Goal: Task Accomplishment & Management: Manage account settings

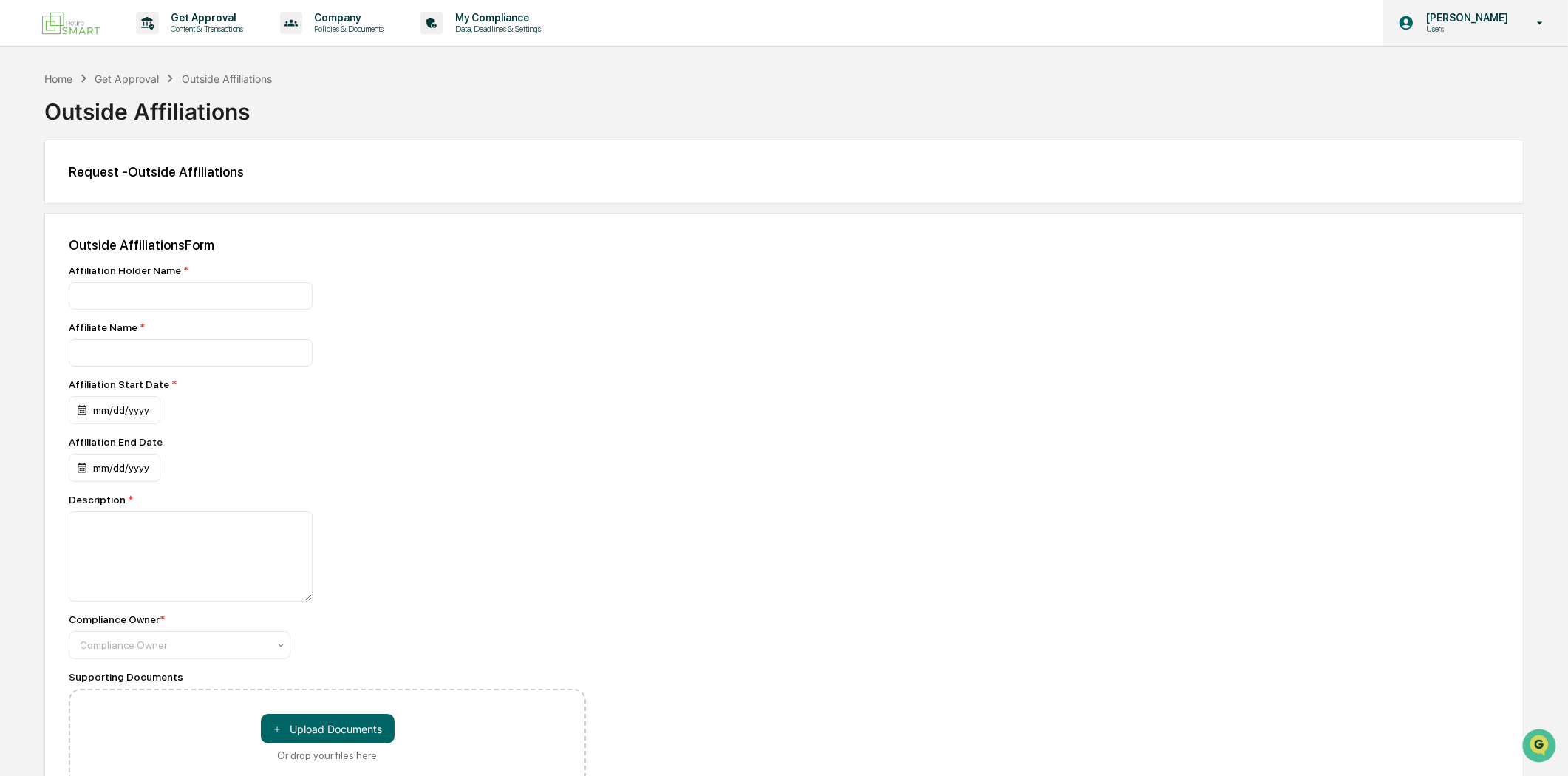
click at [1540, 24] on icon at bounding box center [1540, 23] width 26 height 14
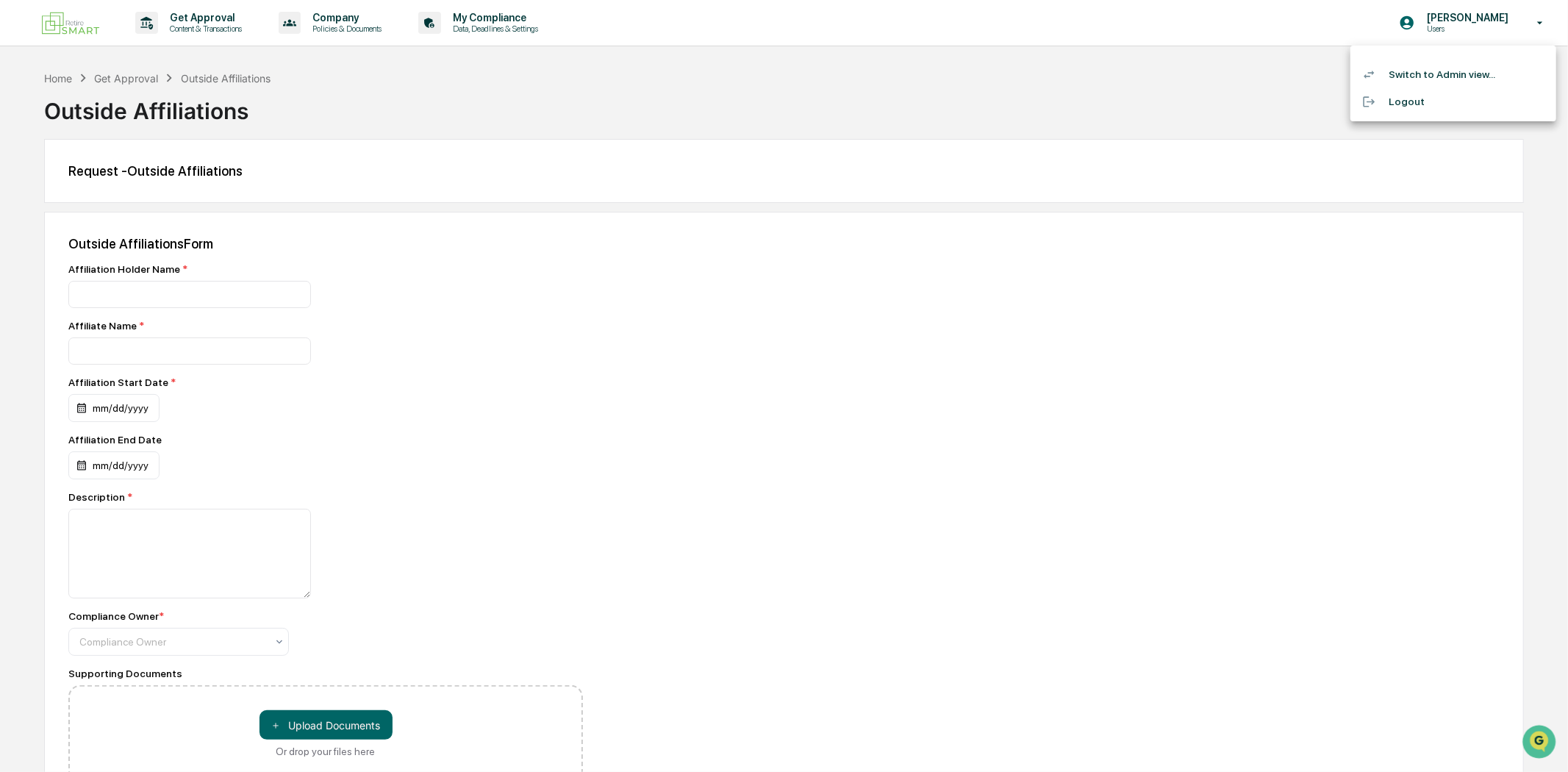
click at [1407, 76] on li "Switch to Admin view..." at bounding box center [1453, 75] width 206 height 27
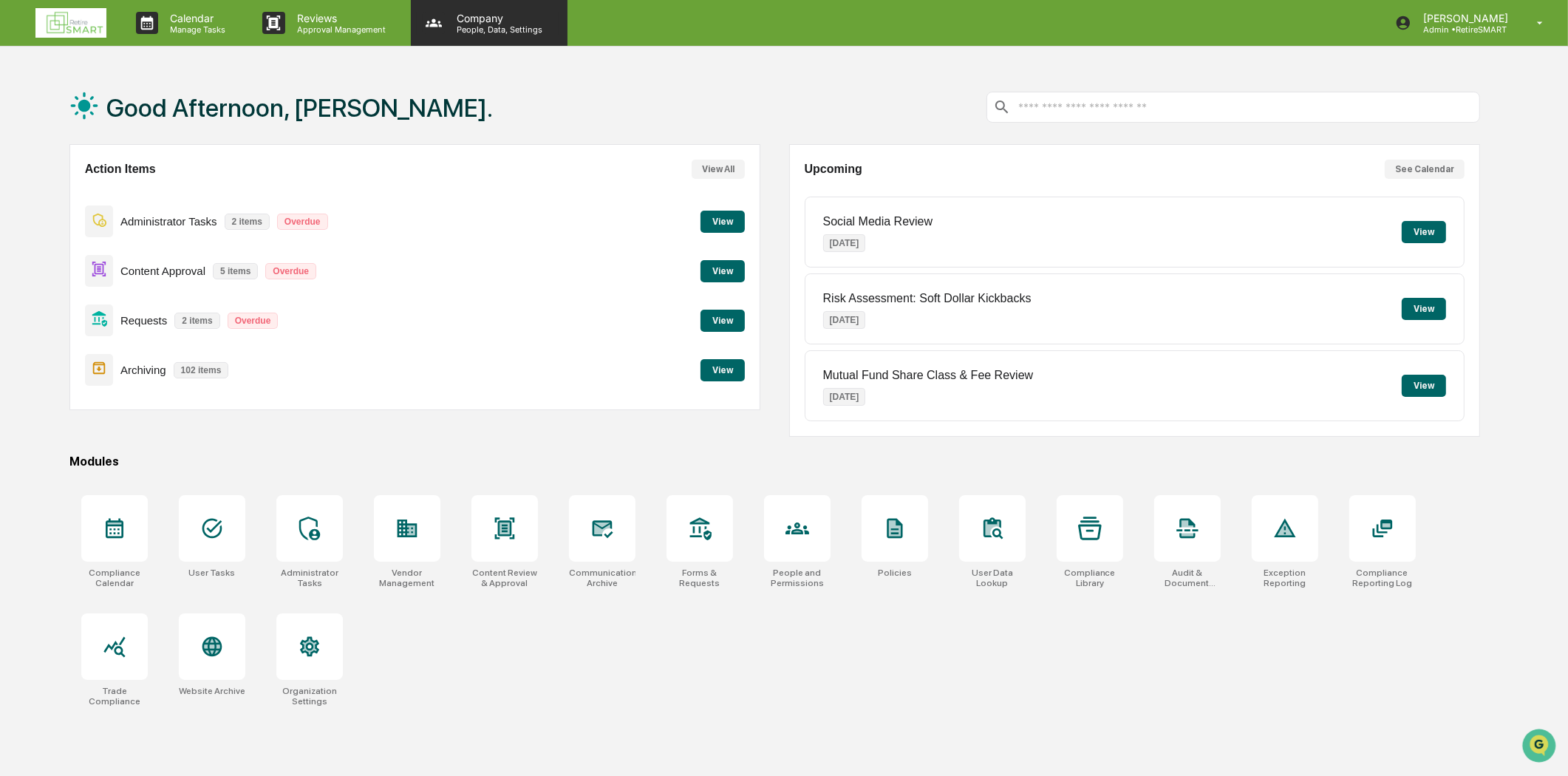
click at [501, 24] on p "People, Data, Settings" at bounding box center [497, 29] width 105 height 11
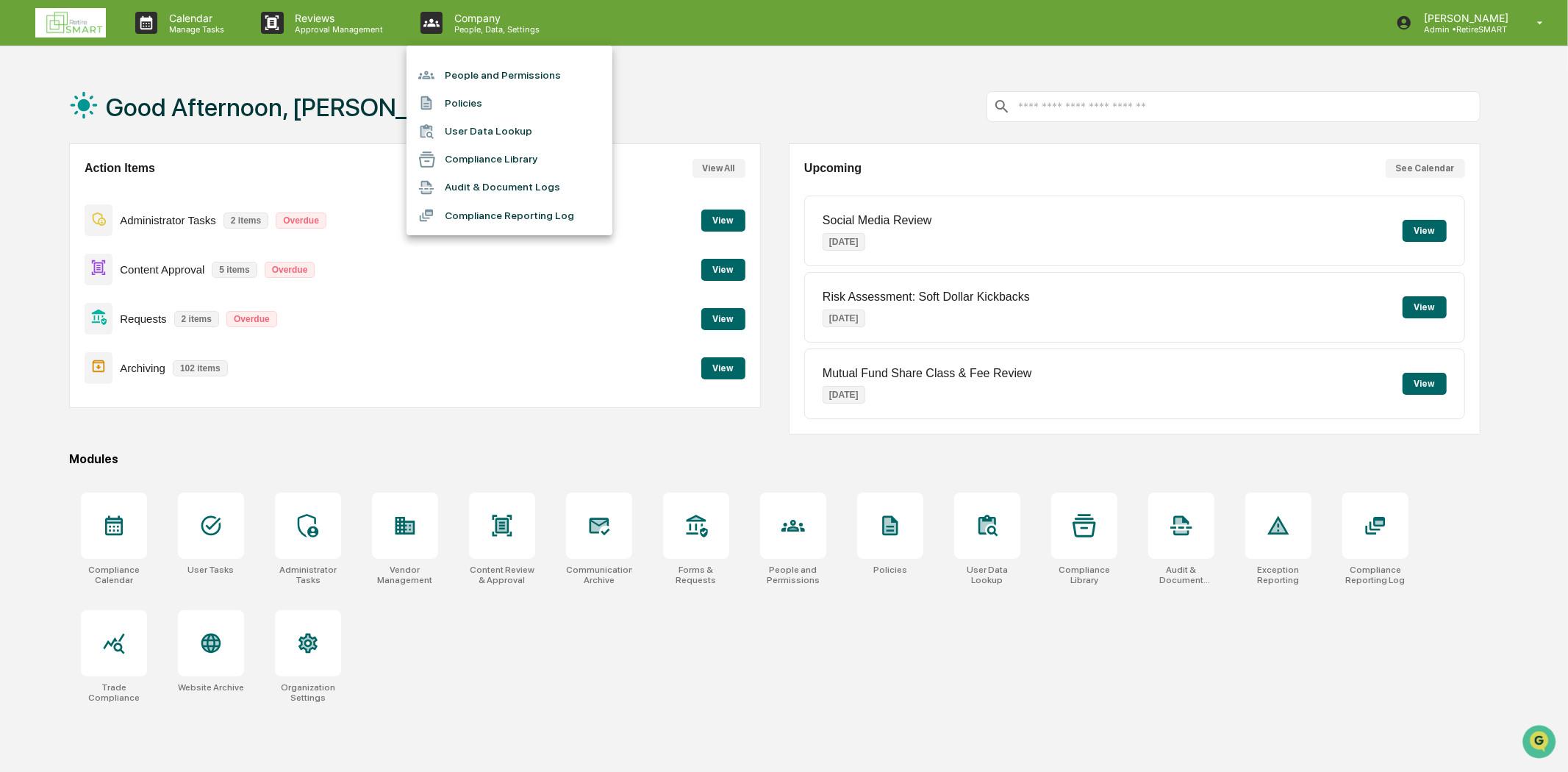
click at [490, 70] on li "People and Permissions" at bounding box center [509, 75] width 206 height 28
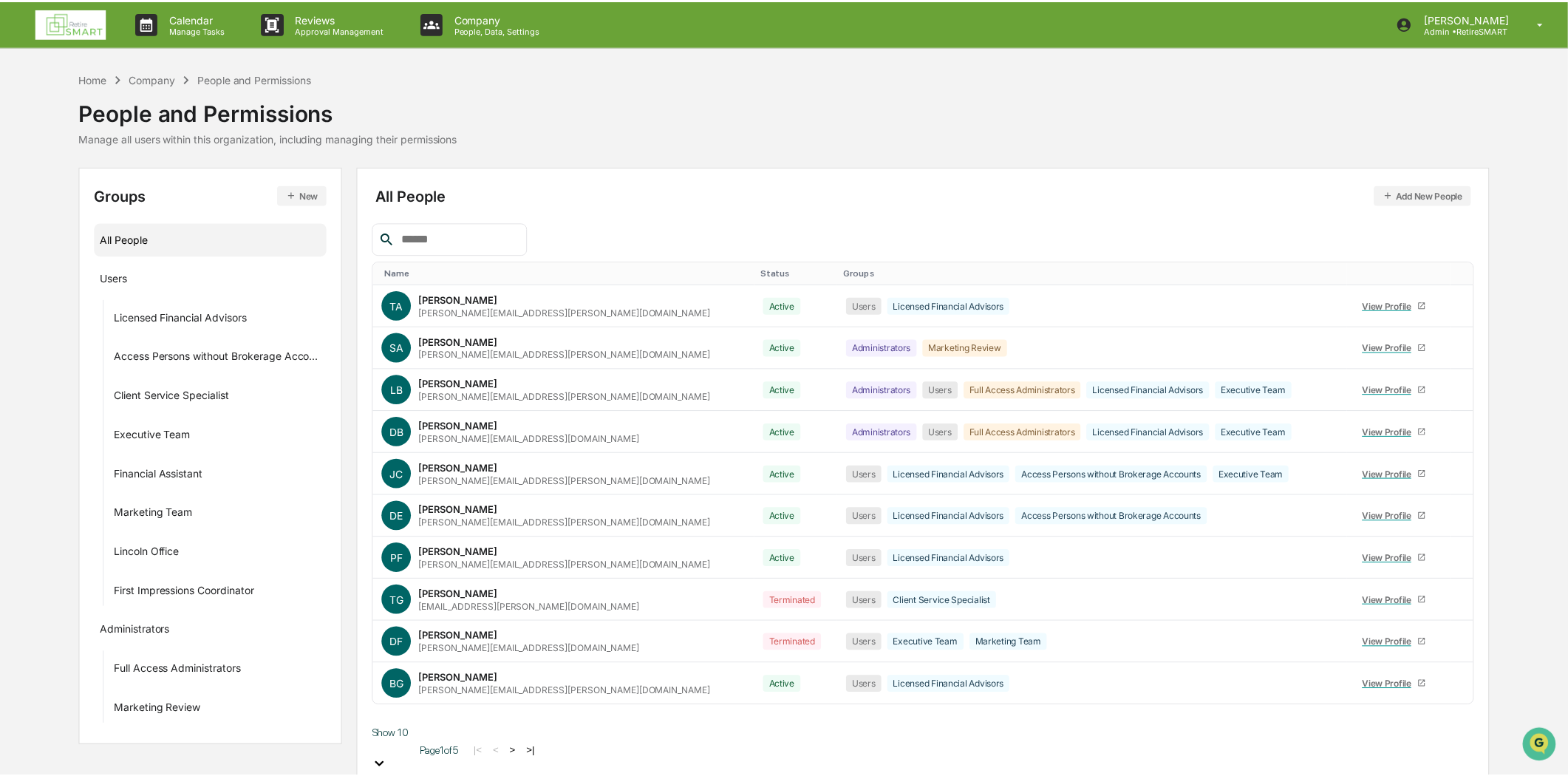
scroll to position [113, 0]
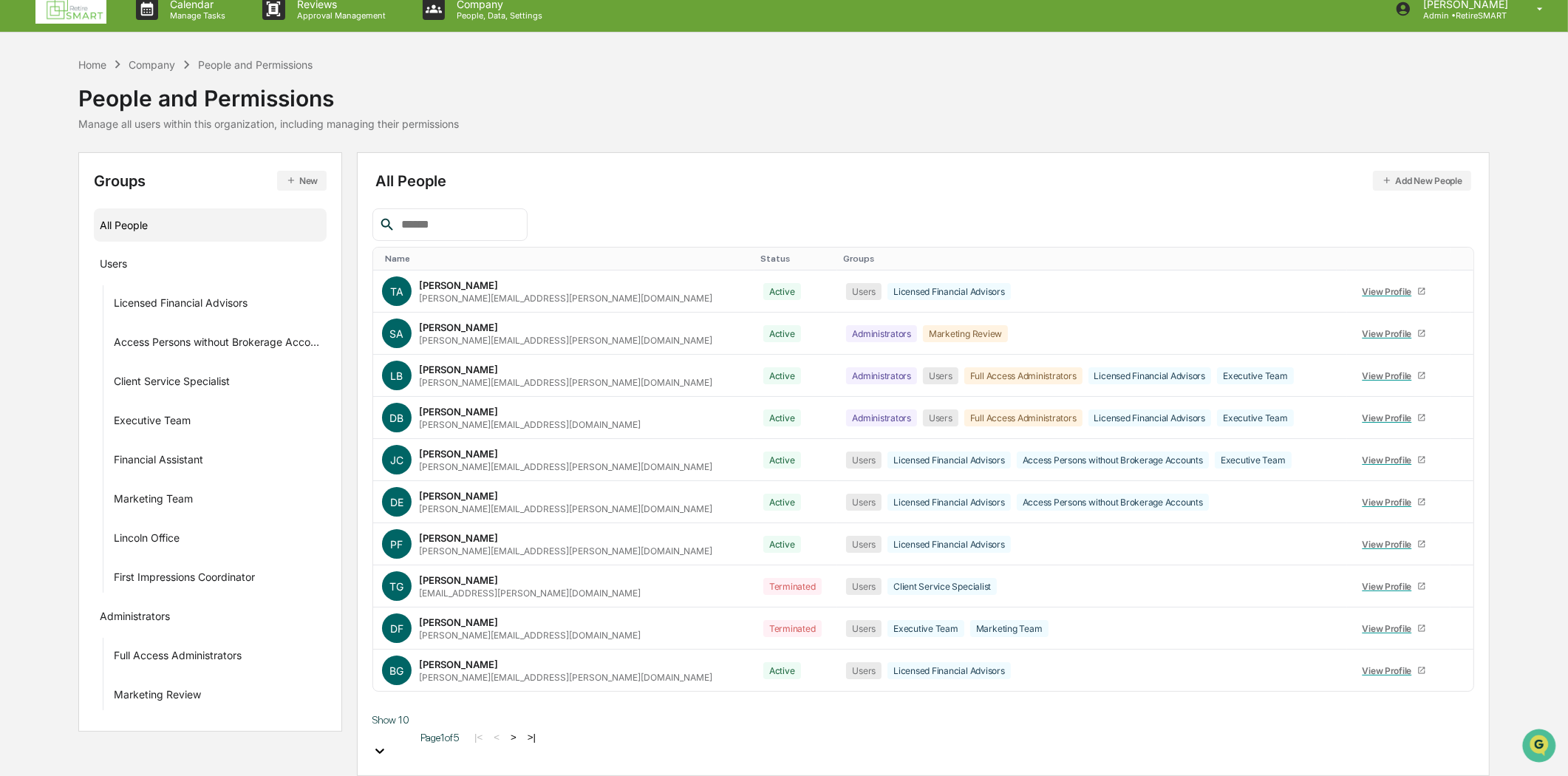
click at [441, 737] on body "Calendar Manage Tasks Reviews Approval Management Company People, Data, Setting…" at bounding box center [784, 381] width 1568 height 790
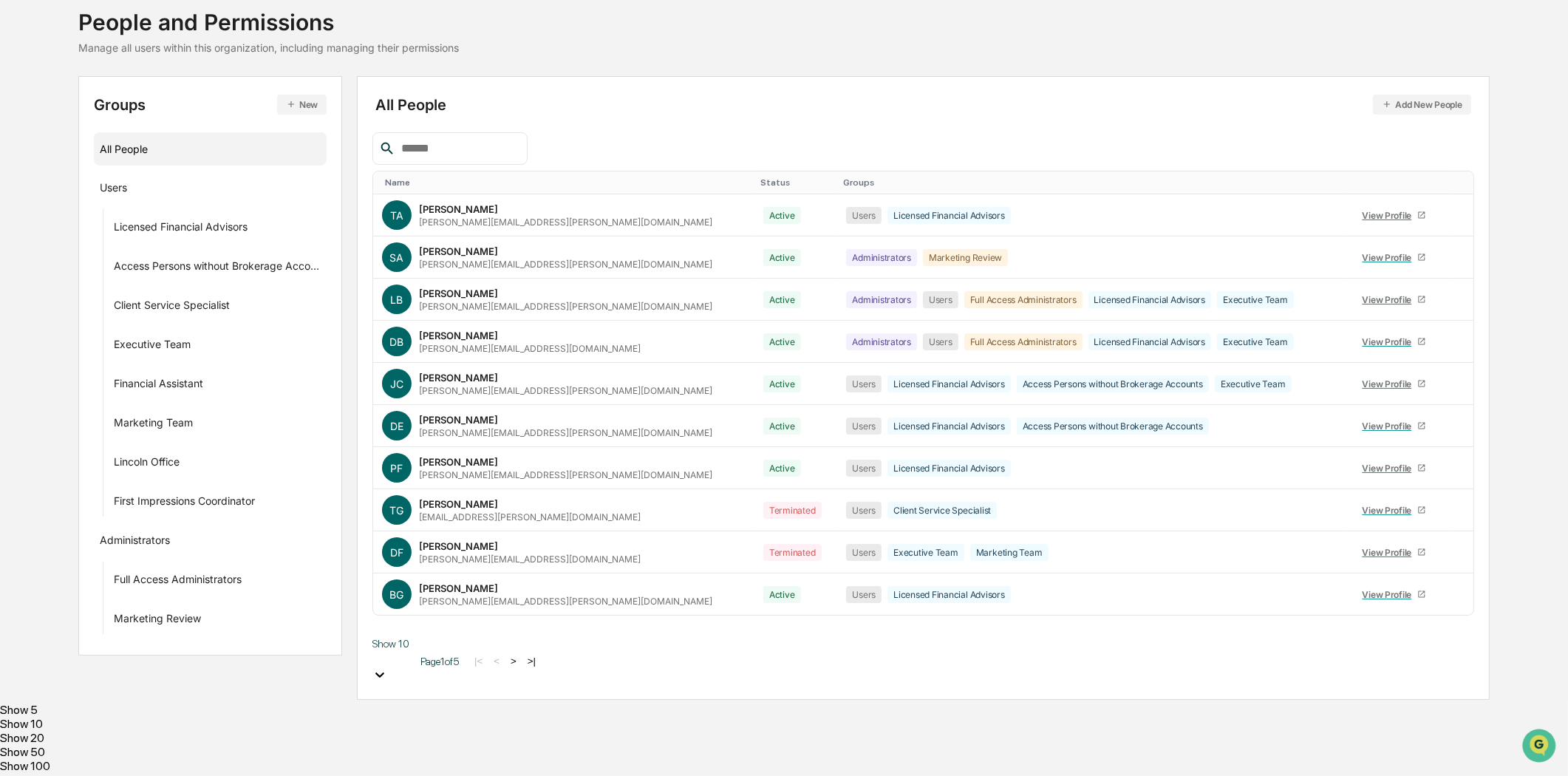
click at [436, 759] on div "Show 100" at bounding box center [784, 765] width 1568 height 14
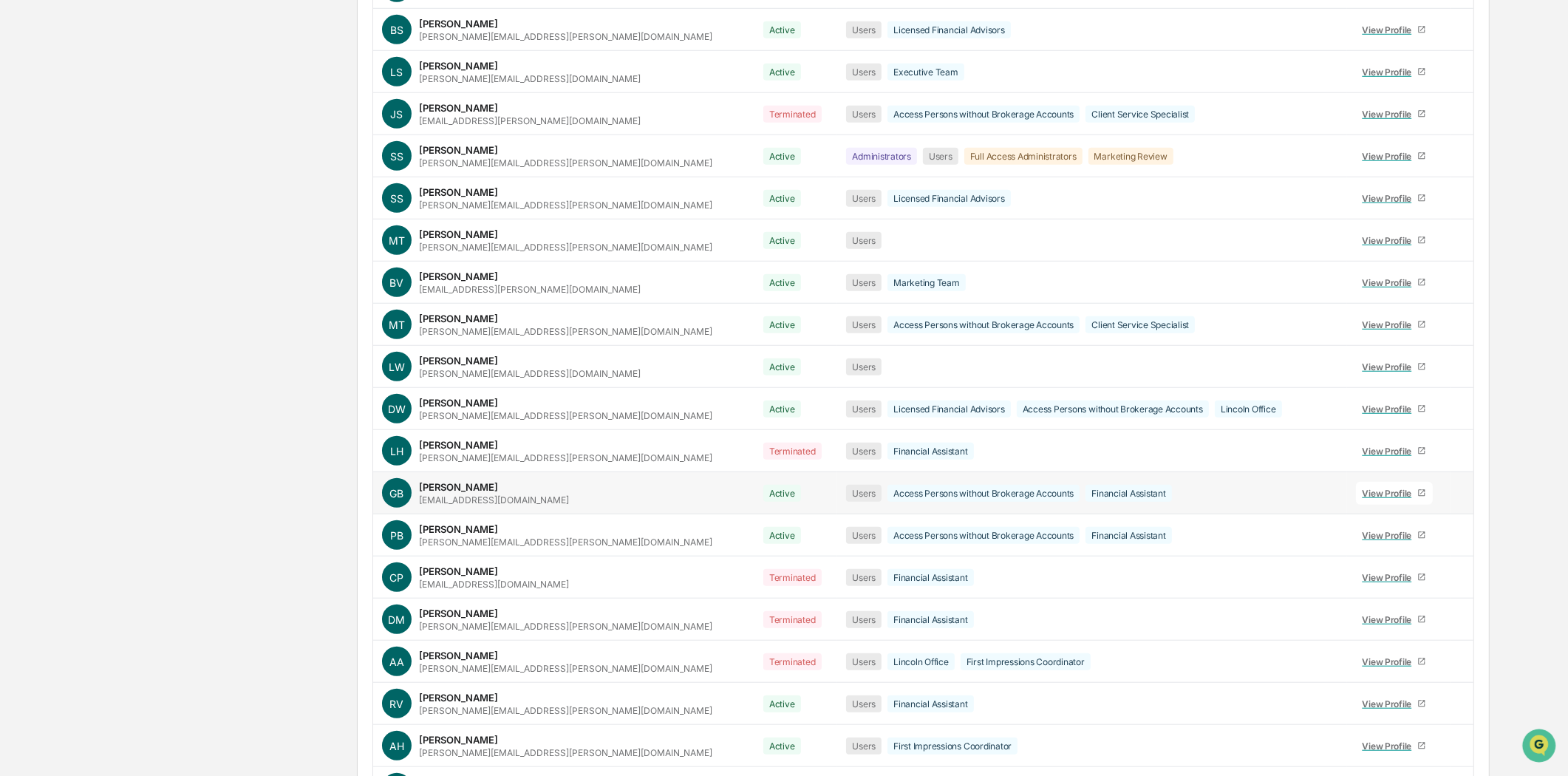
scroll to position [1684, 0]
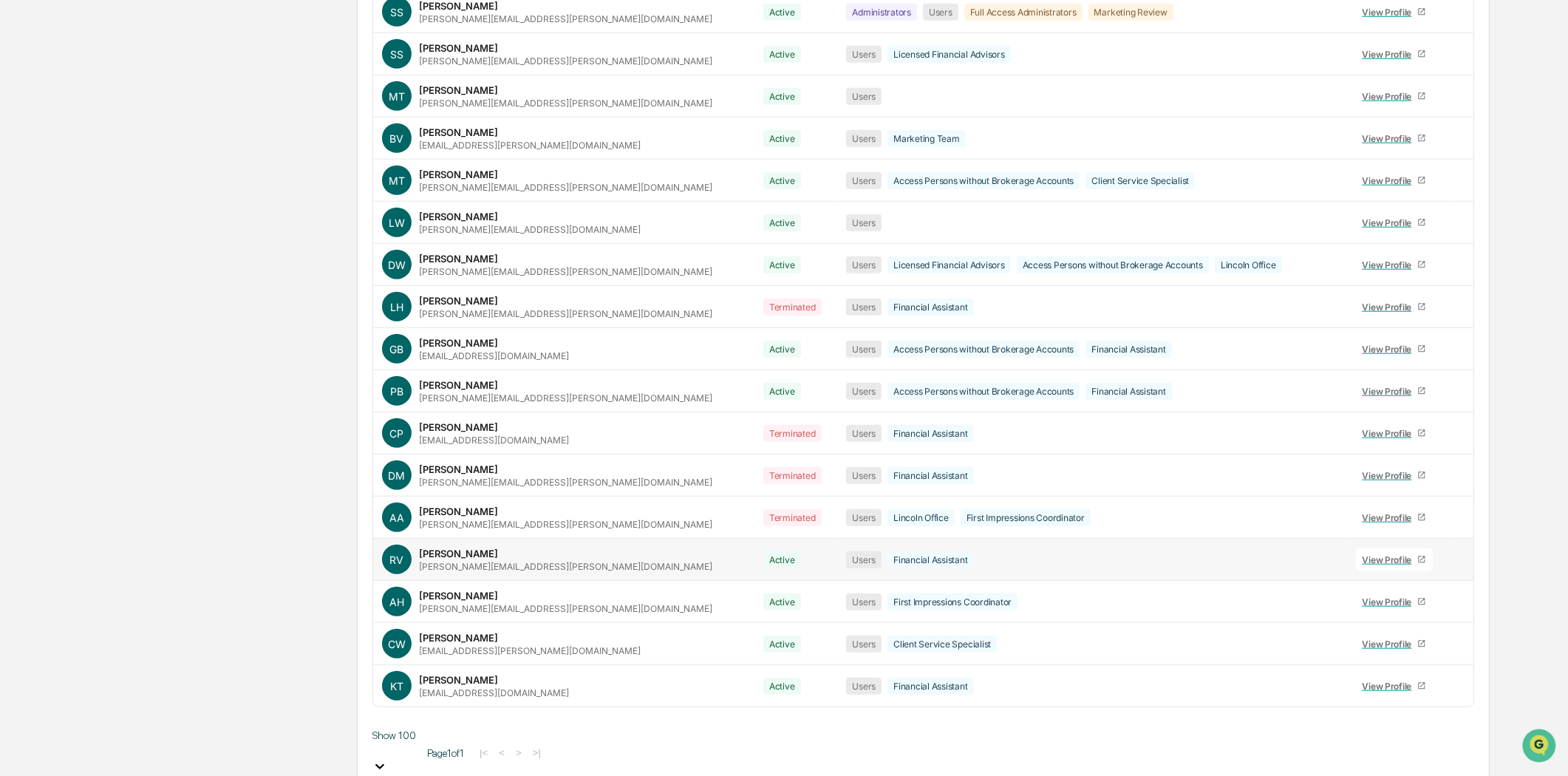
click at [1459, 563] on icon at bounding box center [1459, 563] width 0 height 0
click at [1362, 563] on div "View Profile" at bounding box center [1390, 560] width 56 height 12
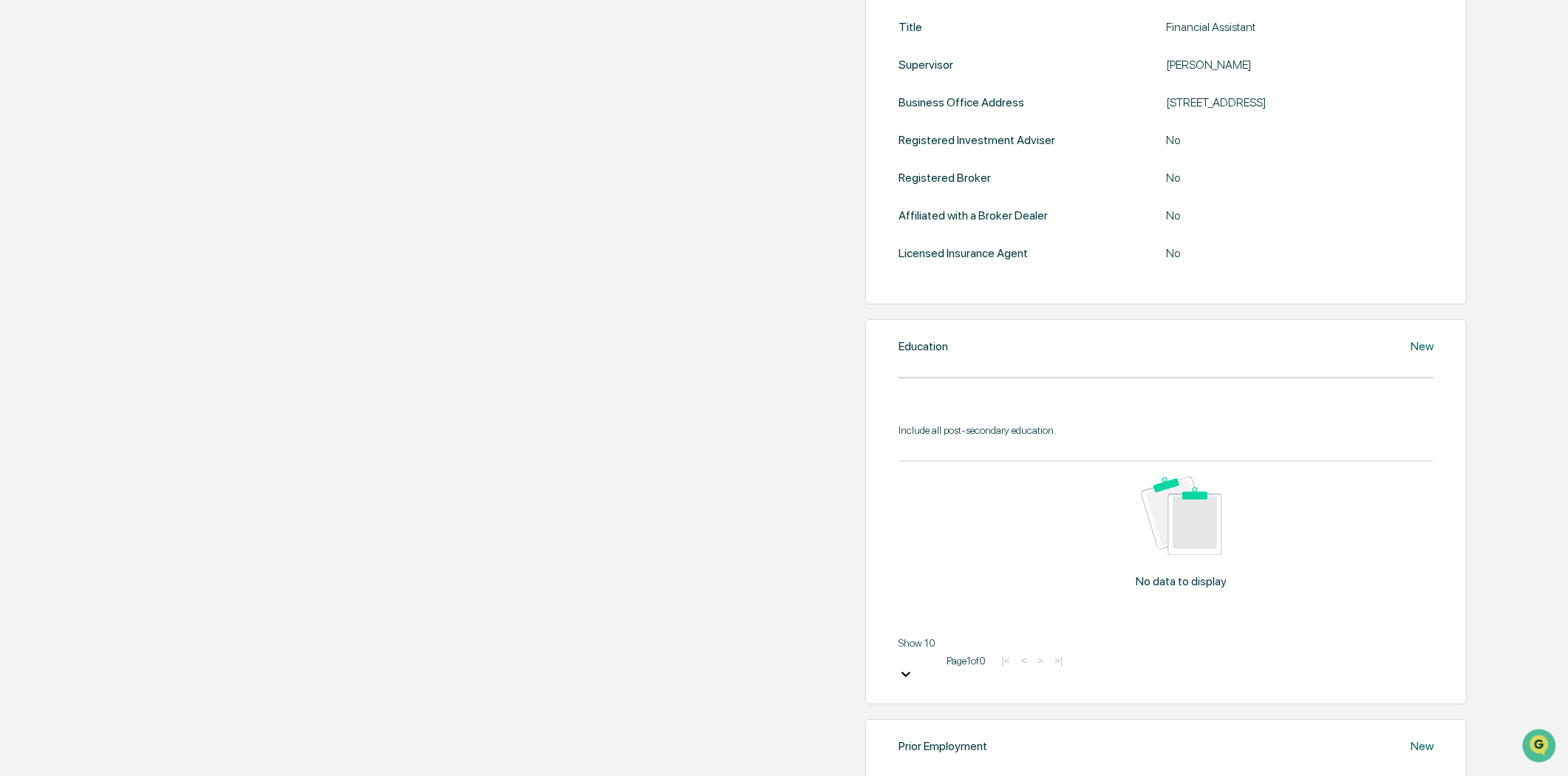
scroll to position [328, 0]
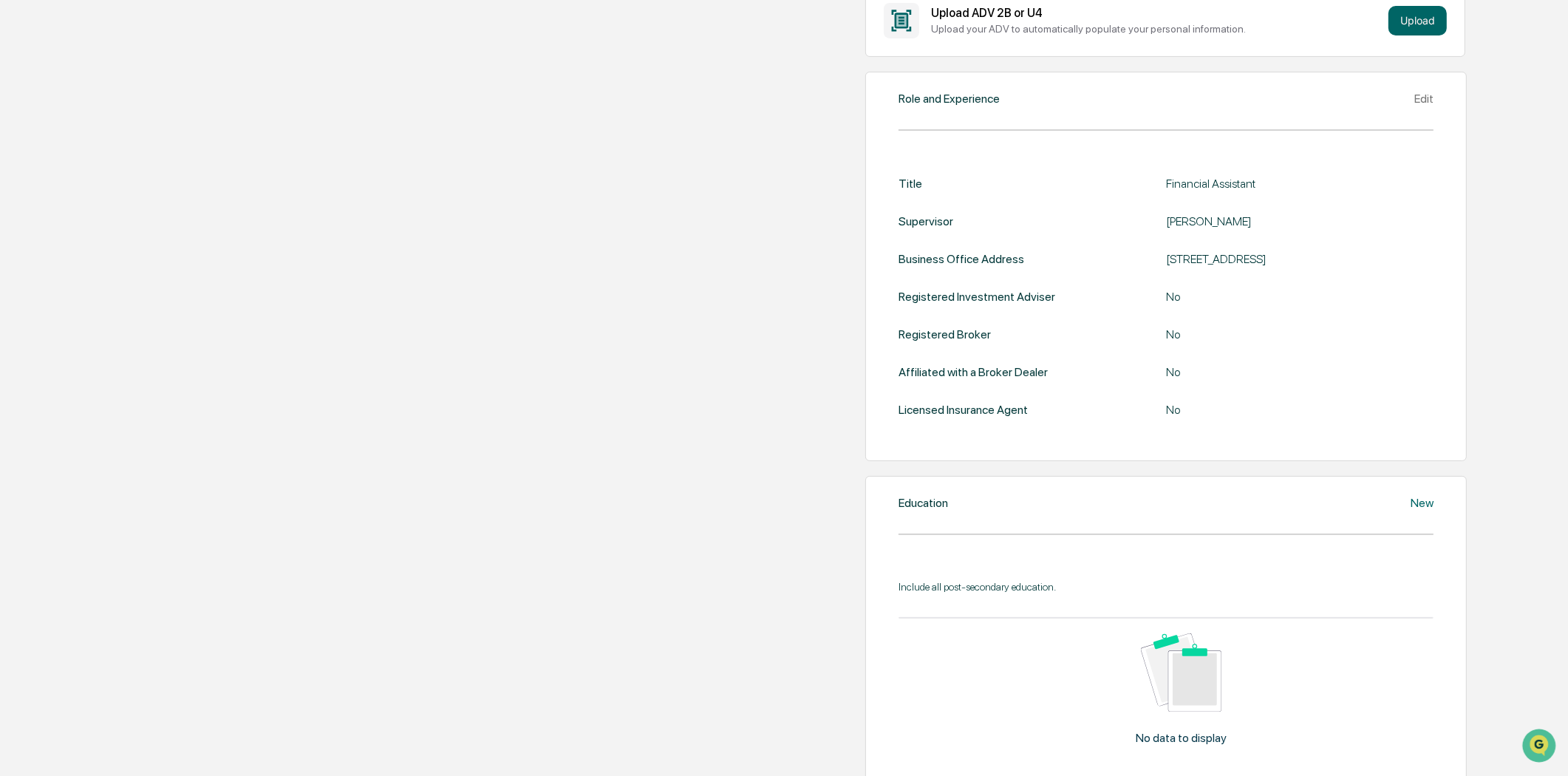
click at [1166, 304] on div "No" at bounding box center [1300, 296] width 267 height 14
click at [1414, 106] on div "Edit" at bounding box center [1424, 98] width 19 height 14
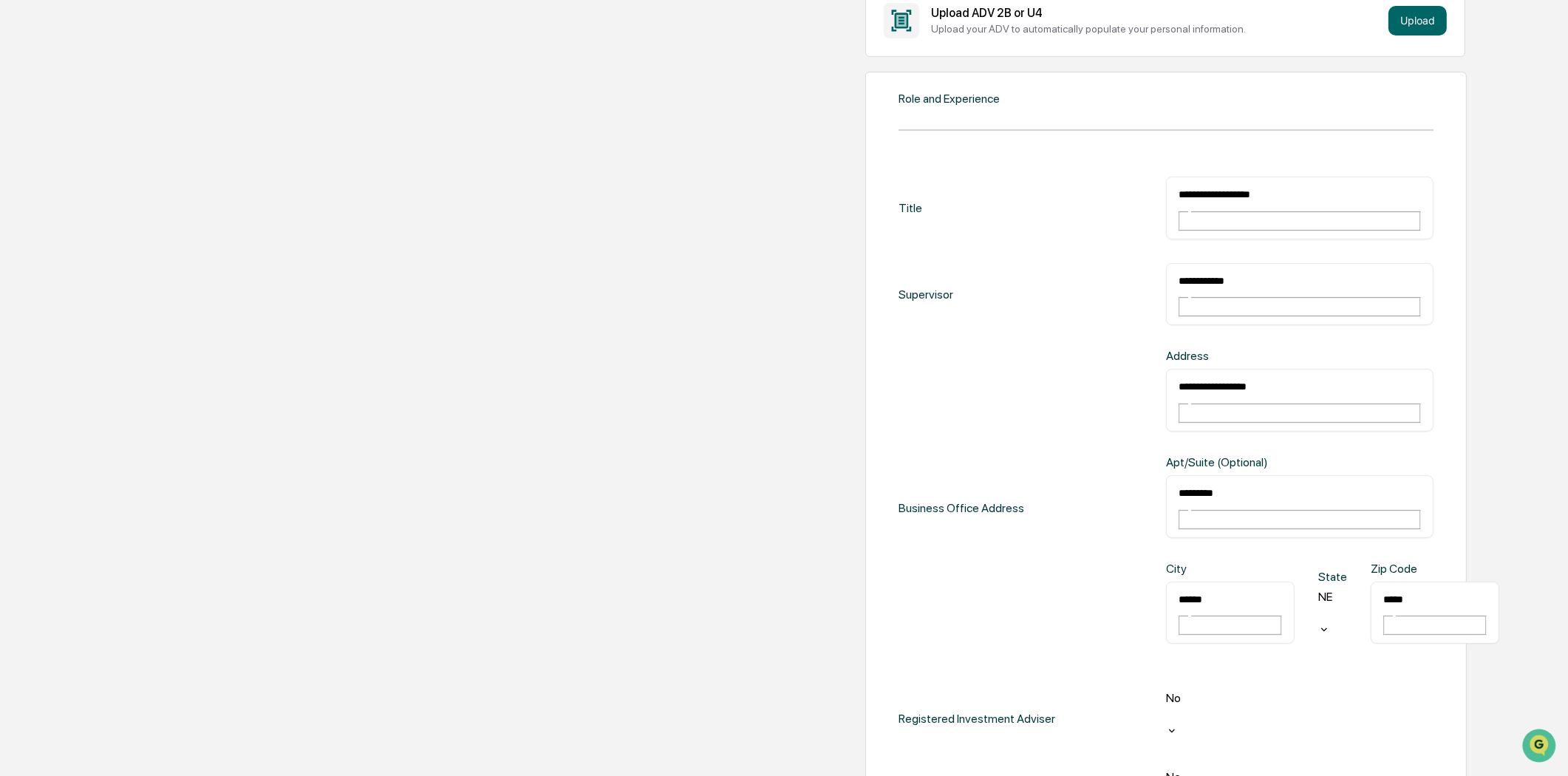
click at [1166, 691] on div "No" at bounding box center [1300, 708] width 267 height 34
click at [899, 535] on div "**********" at bounding box center [1166, 580] width 535 height 807
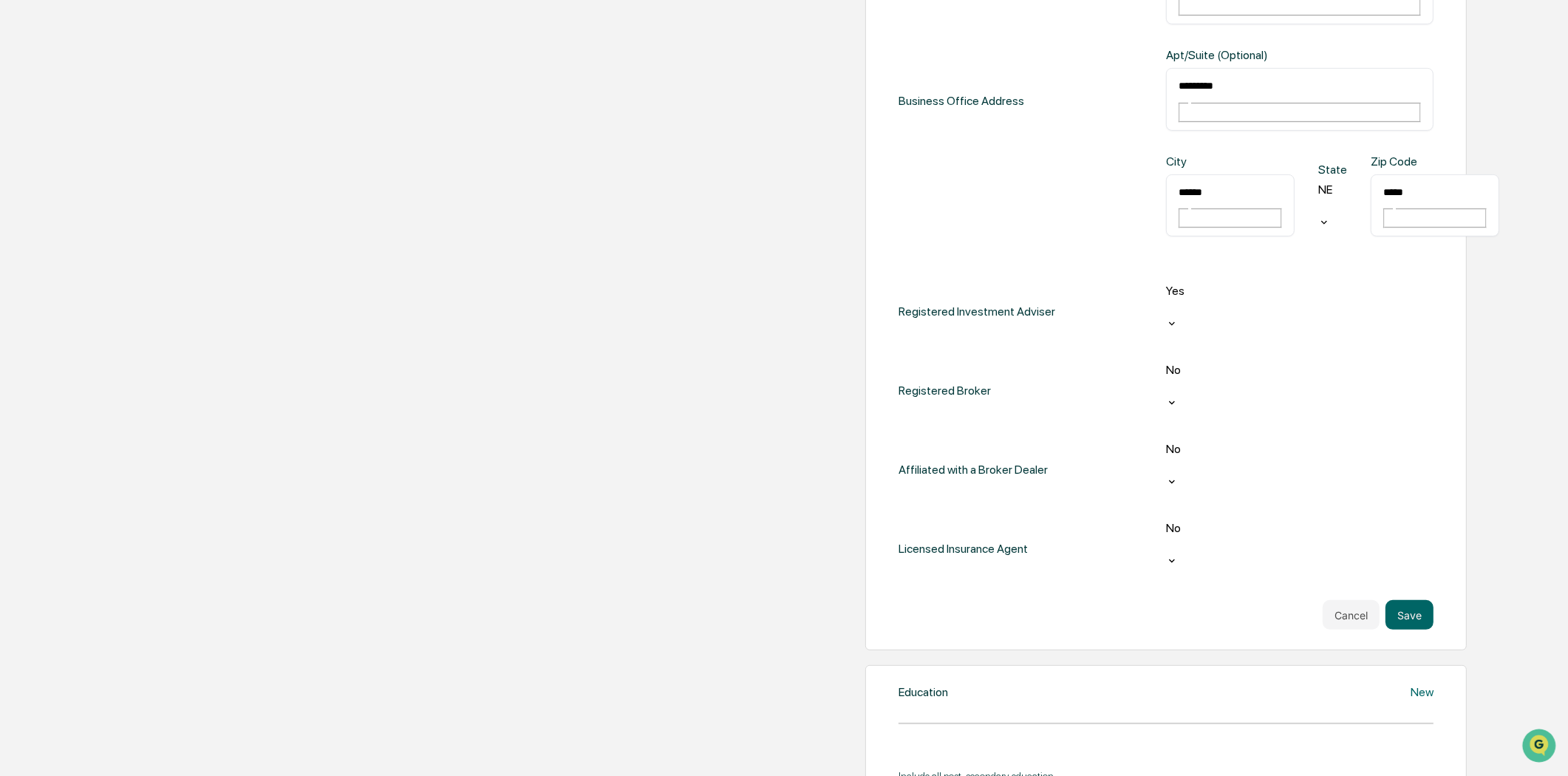
scroll to position [739, 0]
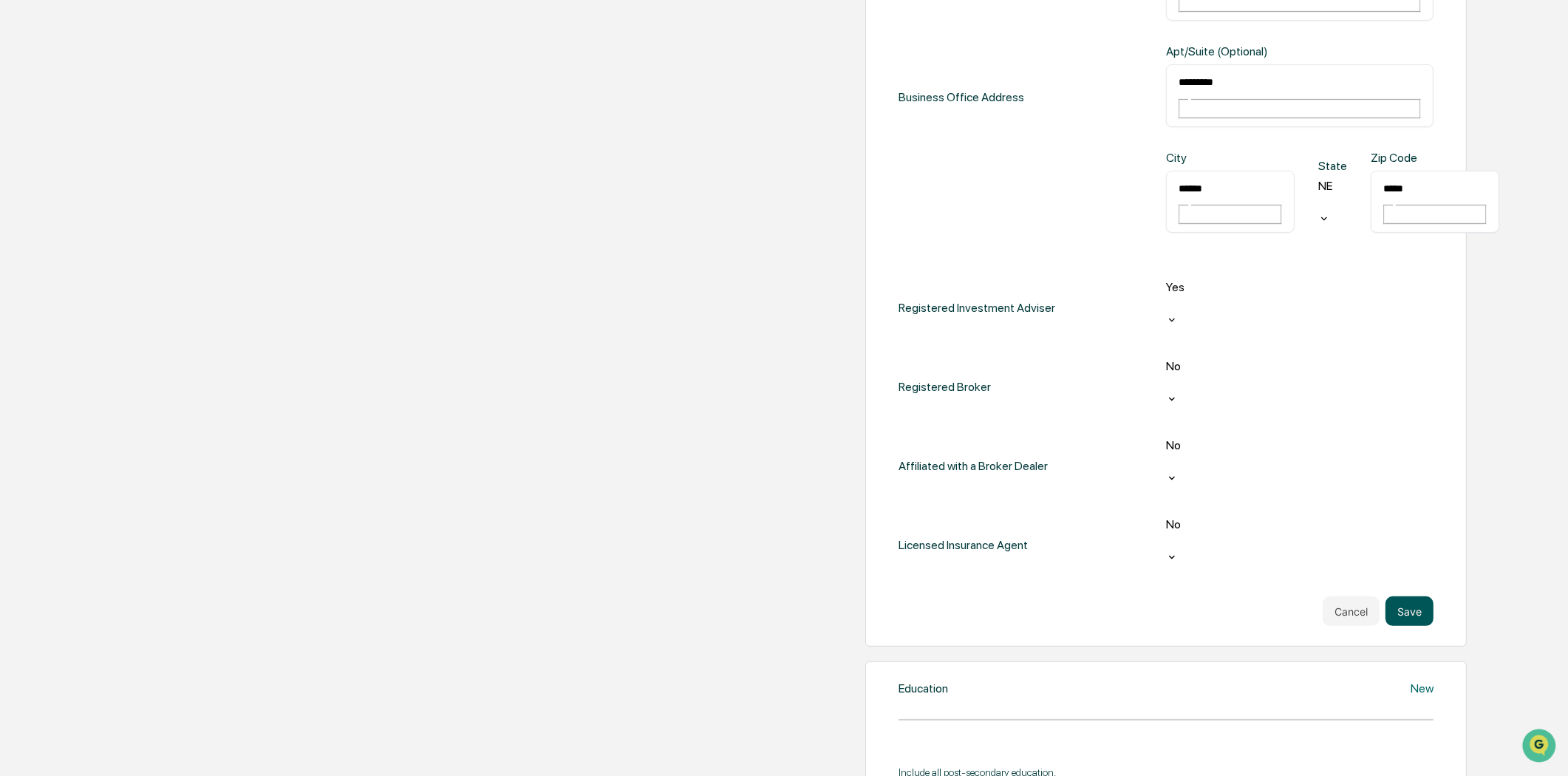
click at [1399, 596] on button "Save" at bounding box center [1409, 611] width 48 height 30
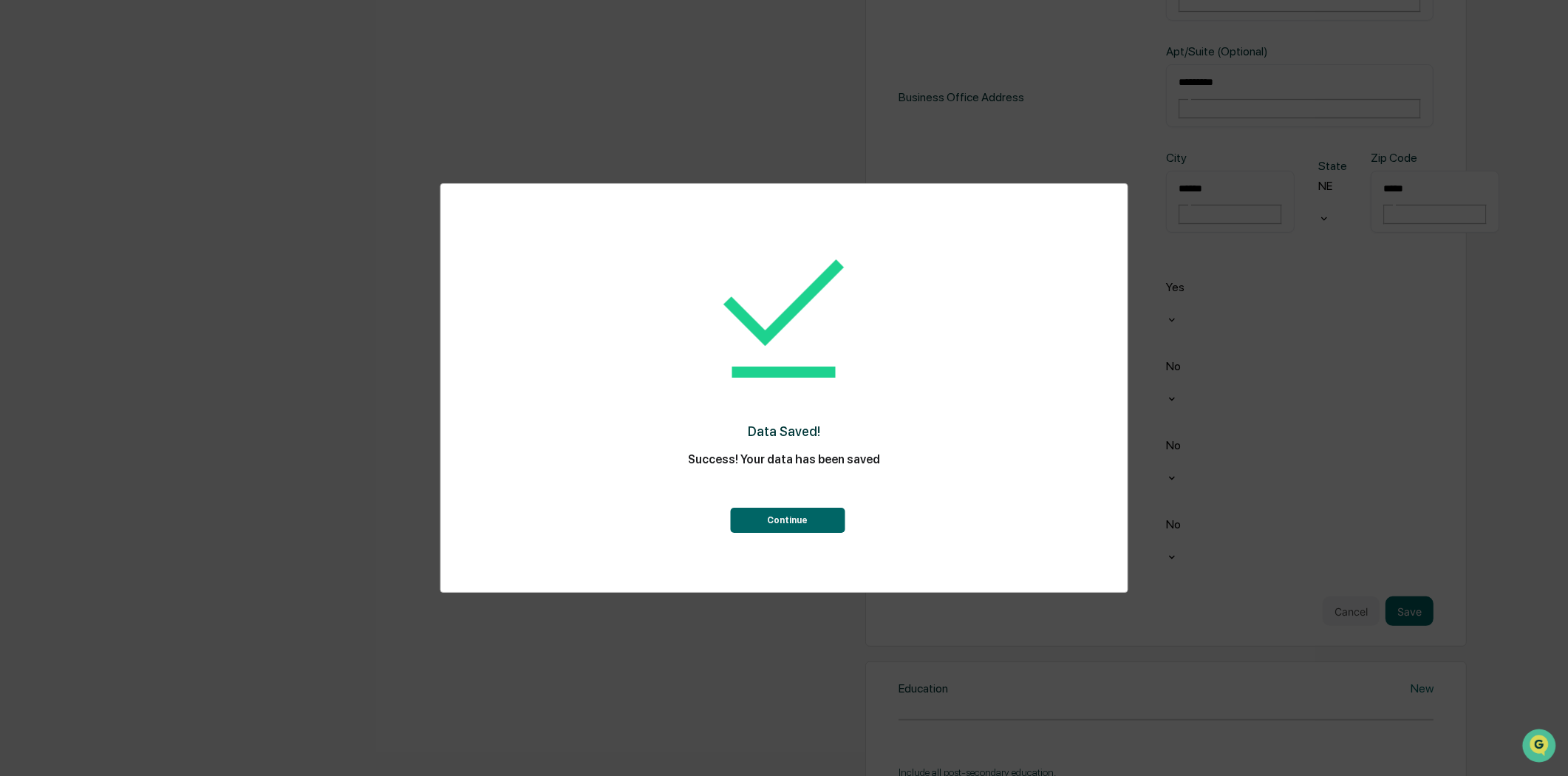
click at [798, 519] on button "Continue" at bounding box center [786, 520] width 114 height 25
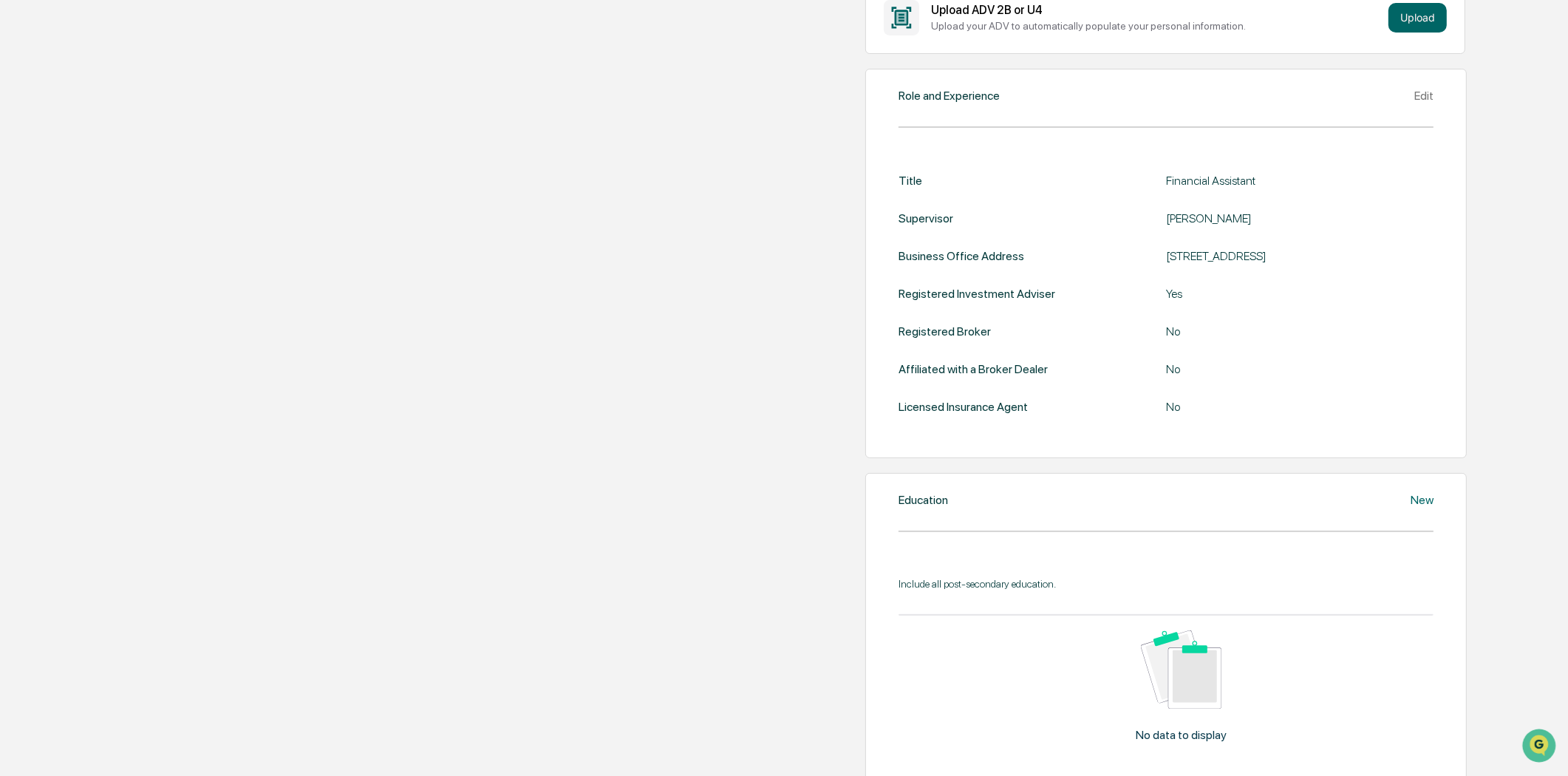
scroll to position [356, 0]
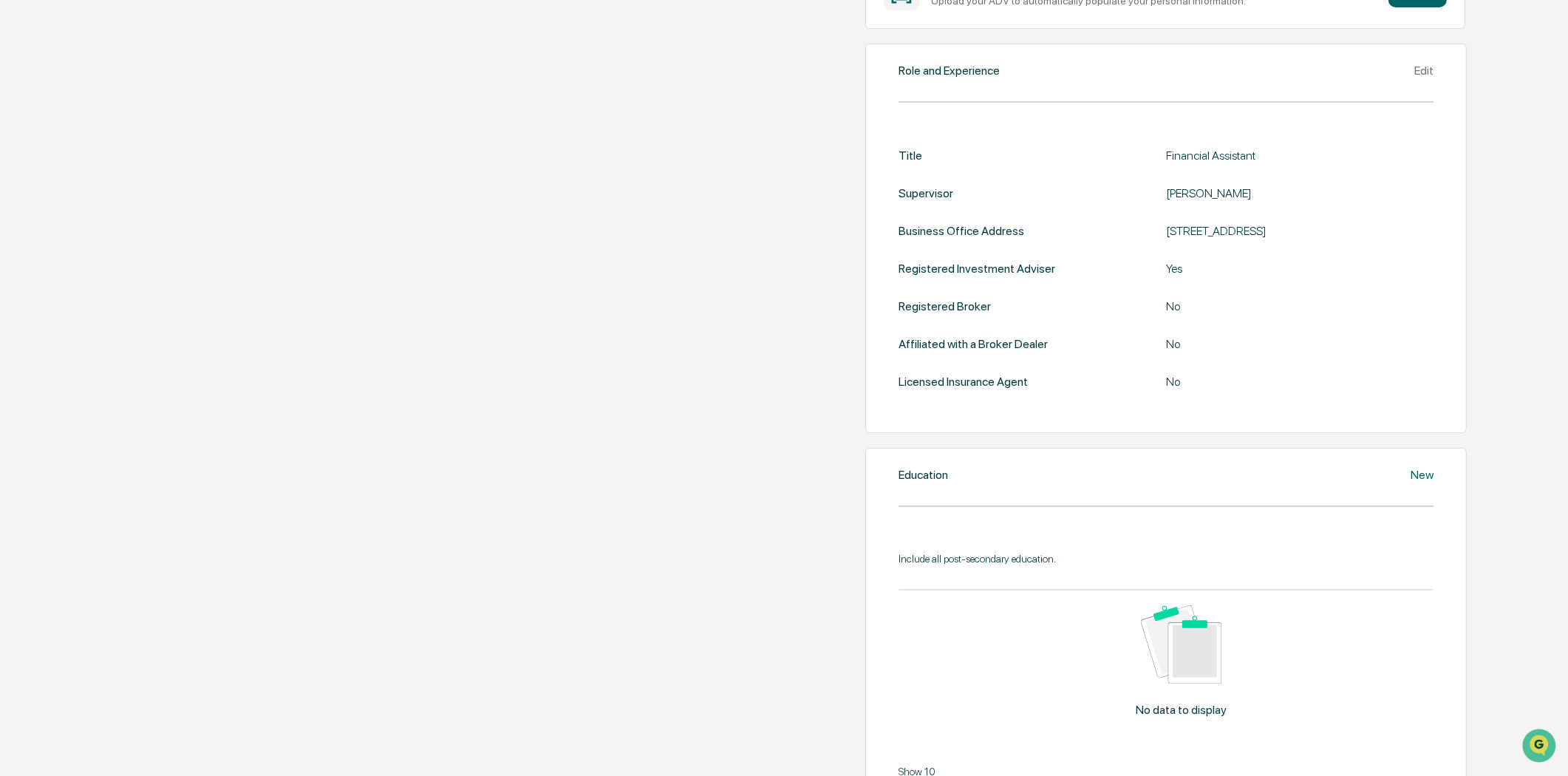
click at [1414, 78] on div "Edit" at bounding box center [1424, 70] width 19 height 14
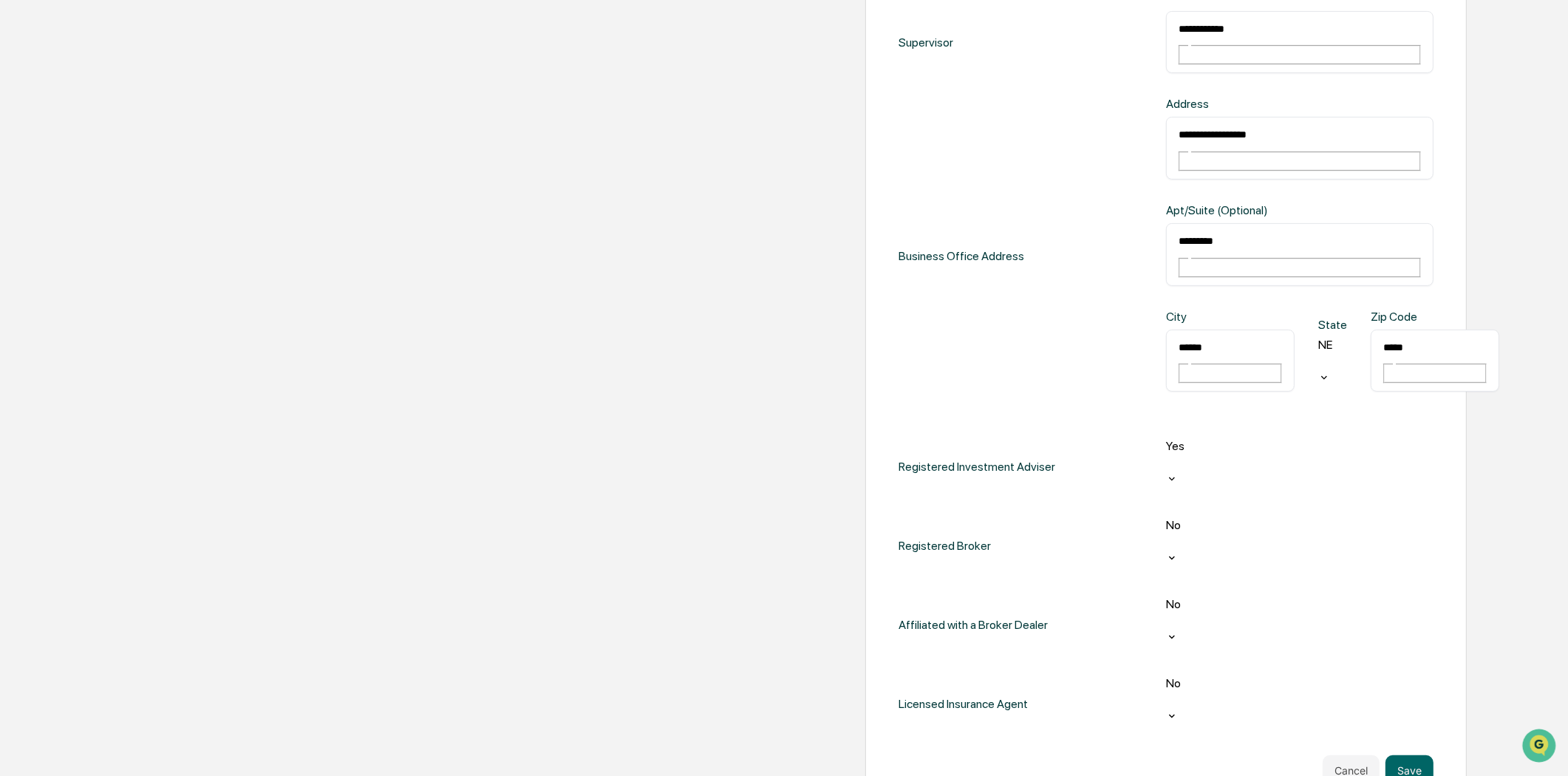
scroll to position [848, 0]
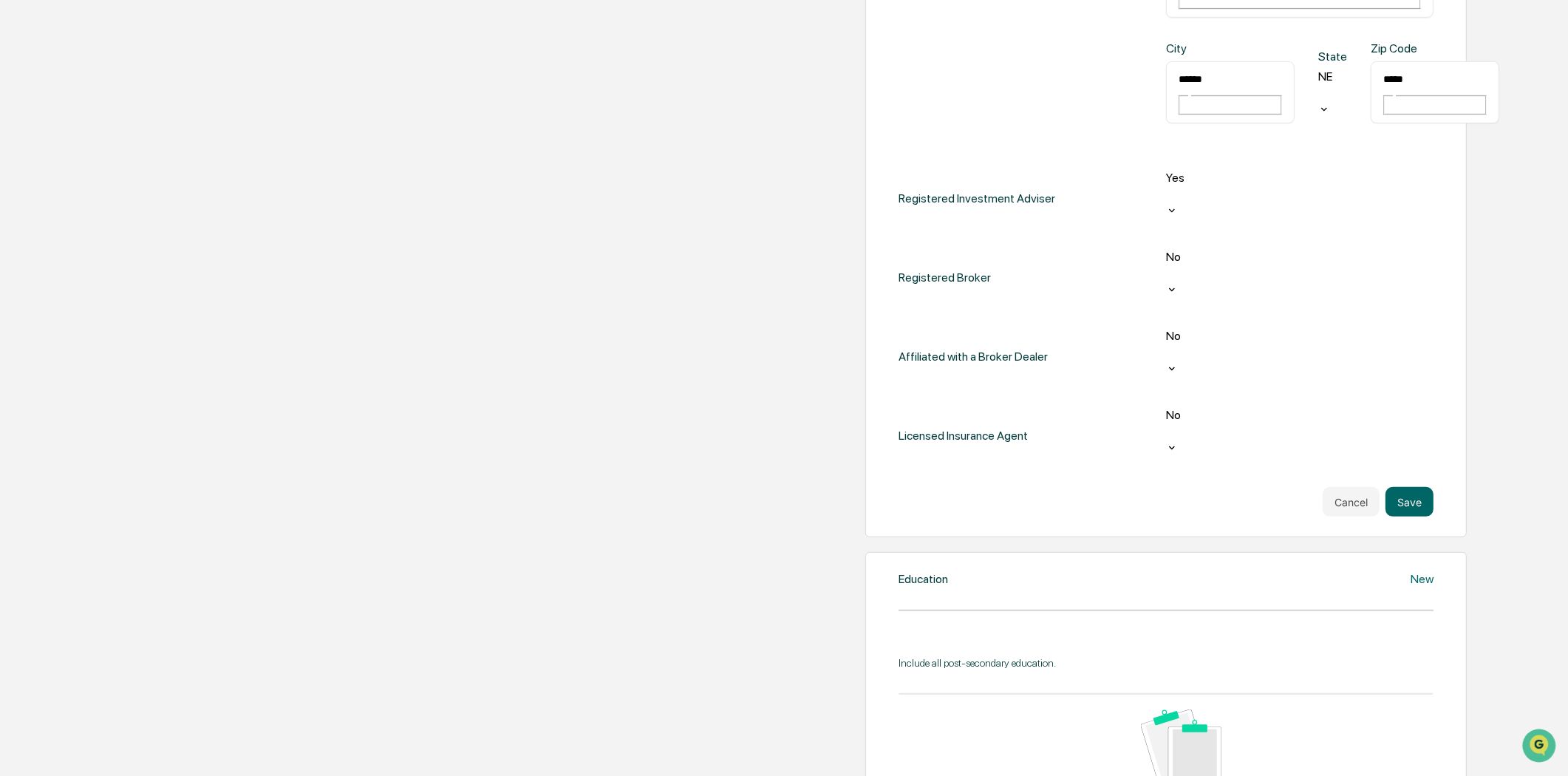
click at [1167, 423] on div at bounding box center [1168, 432] width 2 height 17
drag, startPoint x: 1394, startPoint y: 261, endPoint x: 1463, endPoint y: 287, distance: 73.7
click at [1394, 487] on button "Save" at bounding box center [1409, 501] width 48 height 30
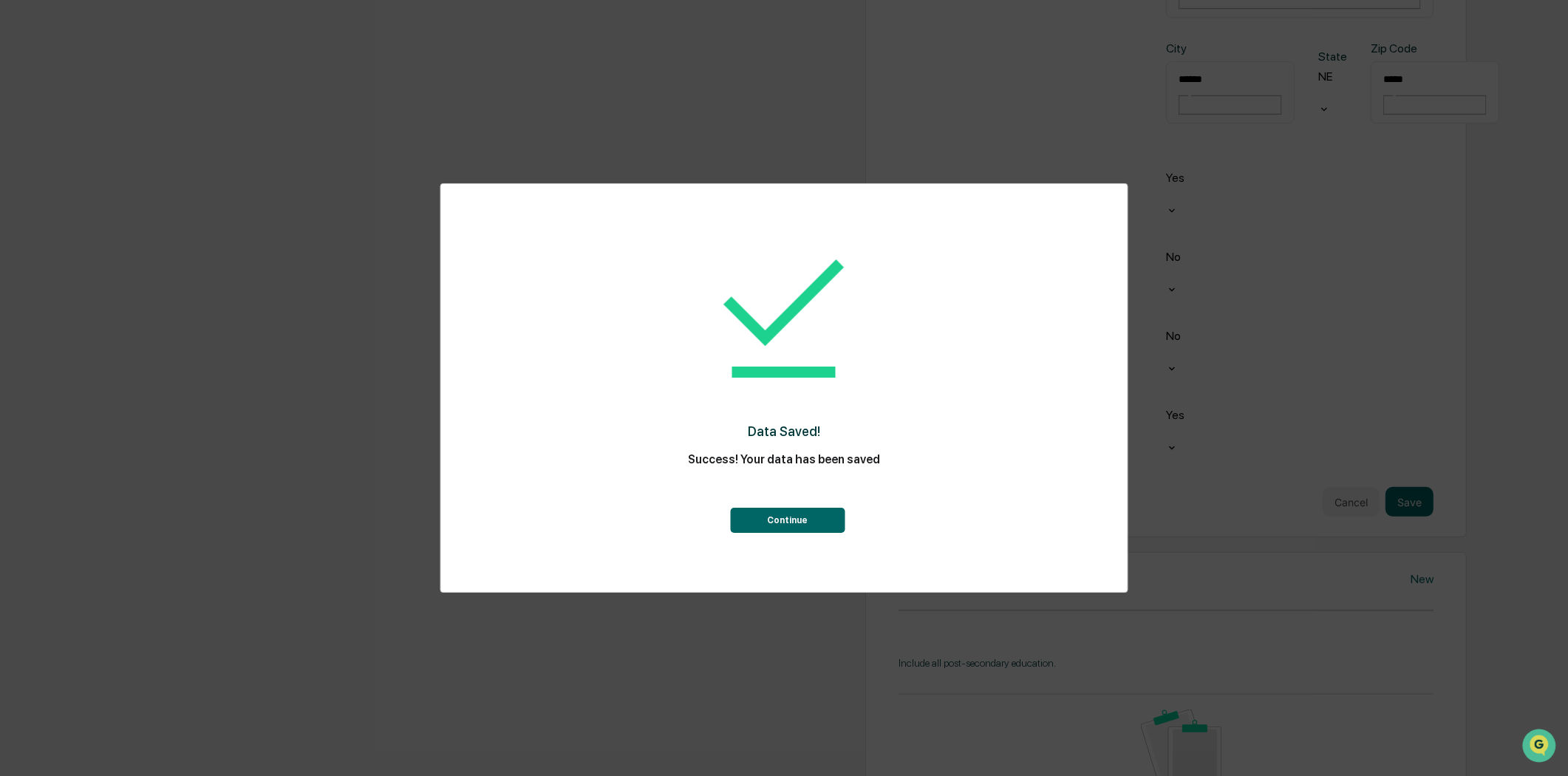
drag, startPoint x: 803, startPoint y: 525, endPoint x: 884, endPoint y: 506, distance: 83.2
click at [803, 525] on button "Continue" at bounding box center [786, 520] width 114 height 25
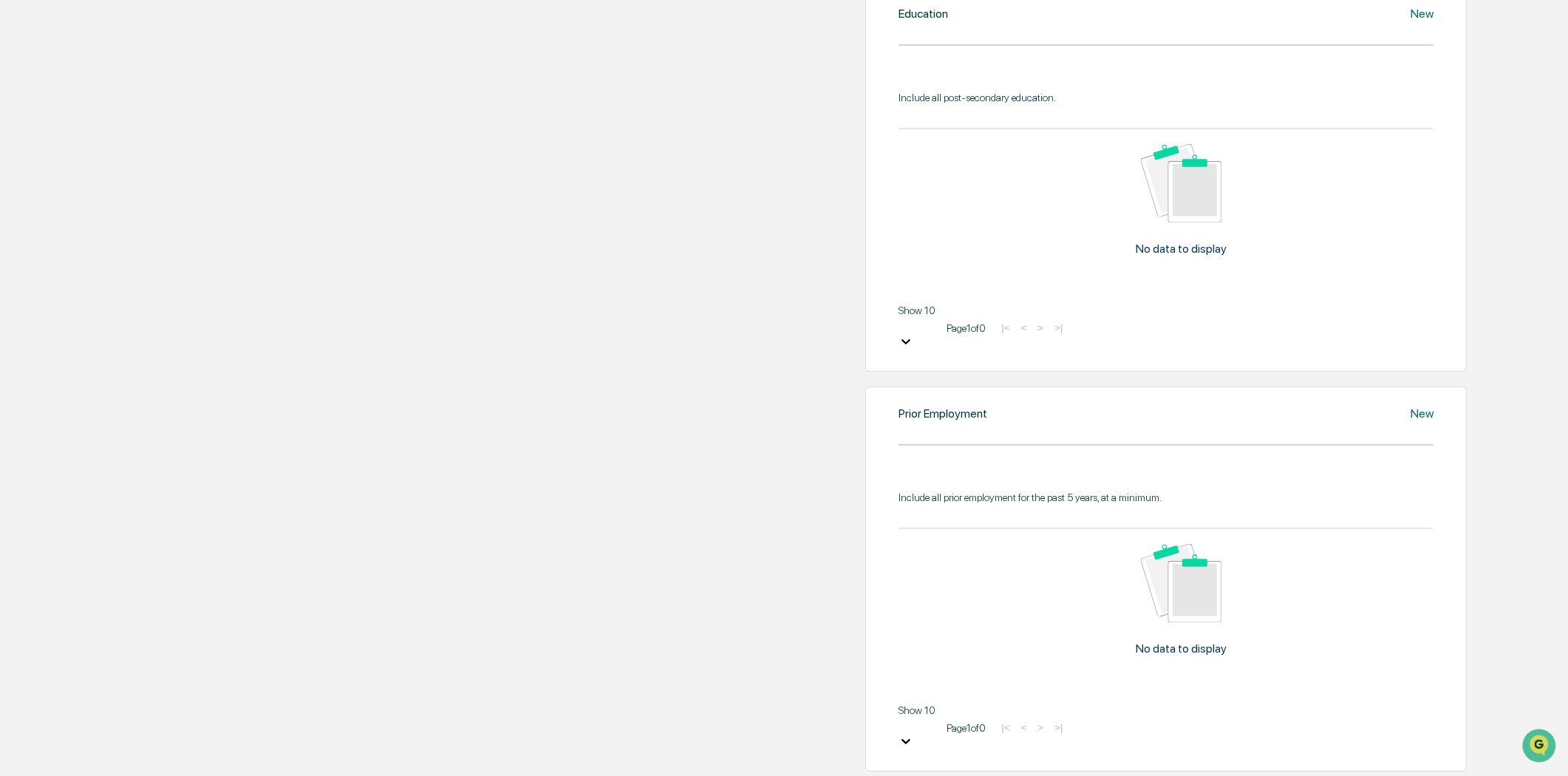
click at [1099, 351] on div "No data to display Show 10 Page 1 of 0 |< < > >|" at bounding box center [1166, 237] width 535 height 229
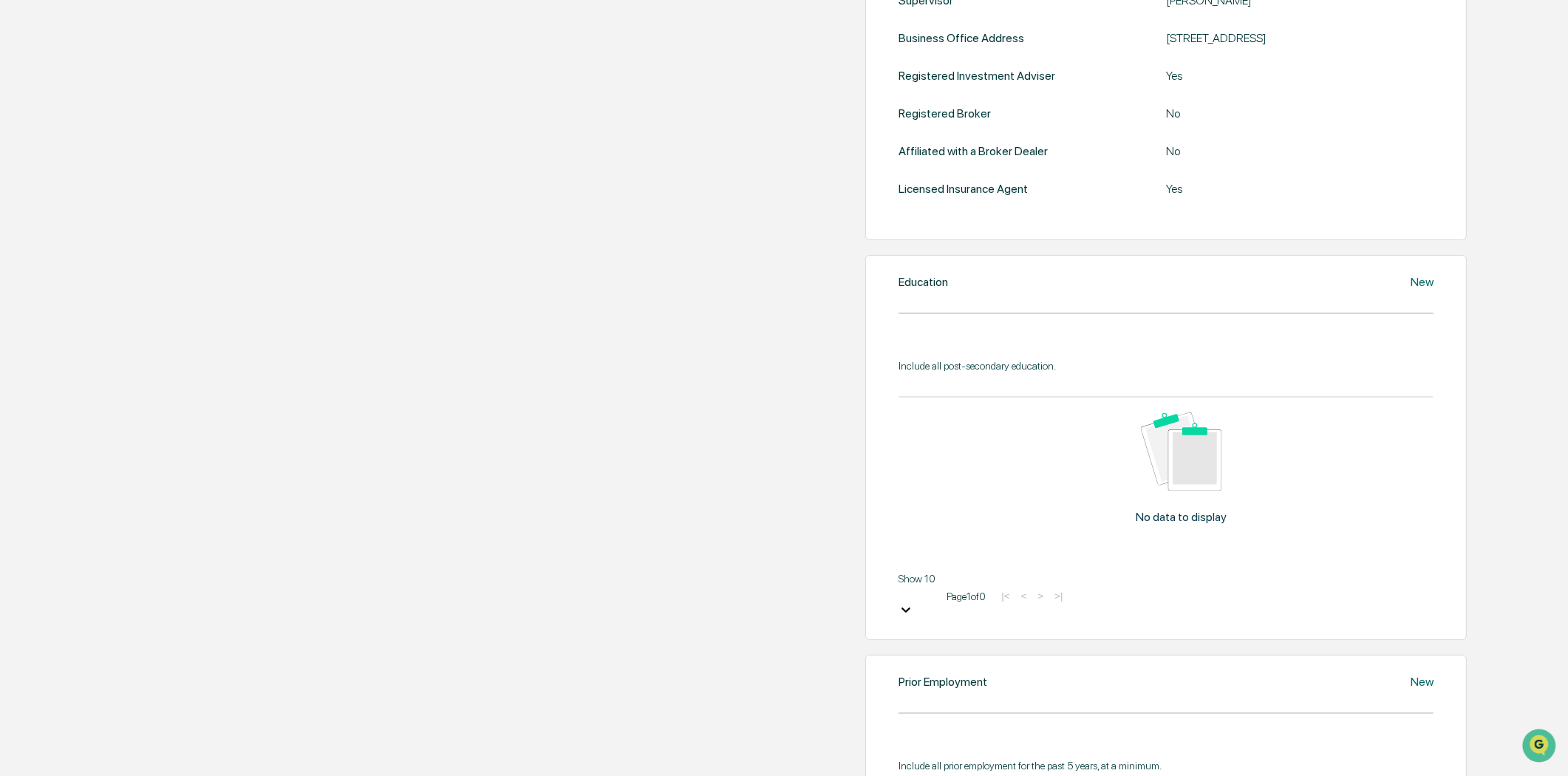
scroll to position [242, 0]
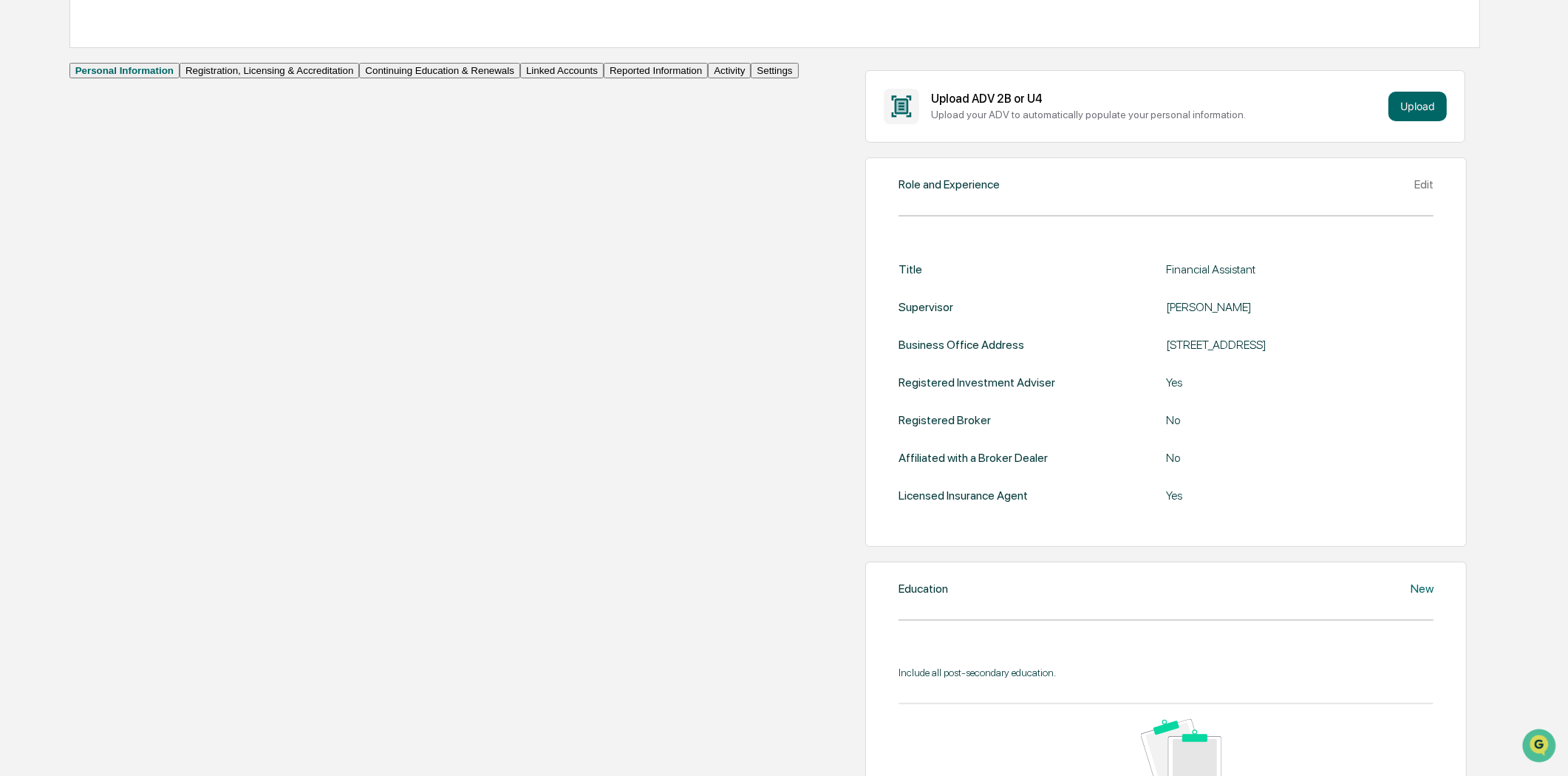
click at [899, 389] on div "Registered Investment Adviser Yes" at bounding box center [1166, 382] width 535 height 14
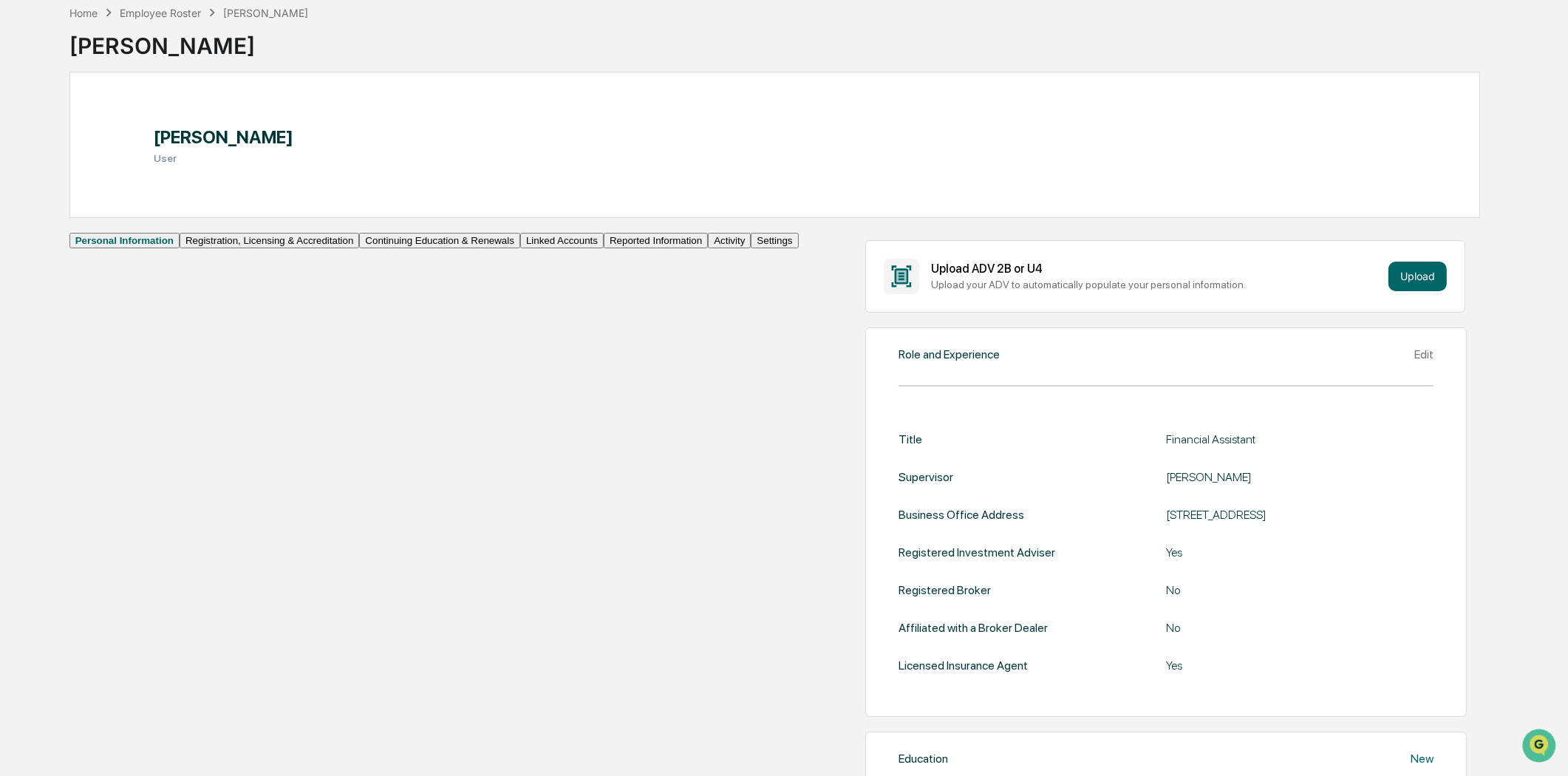
scroll to position [0, 0]
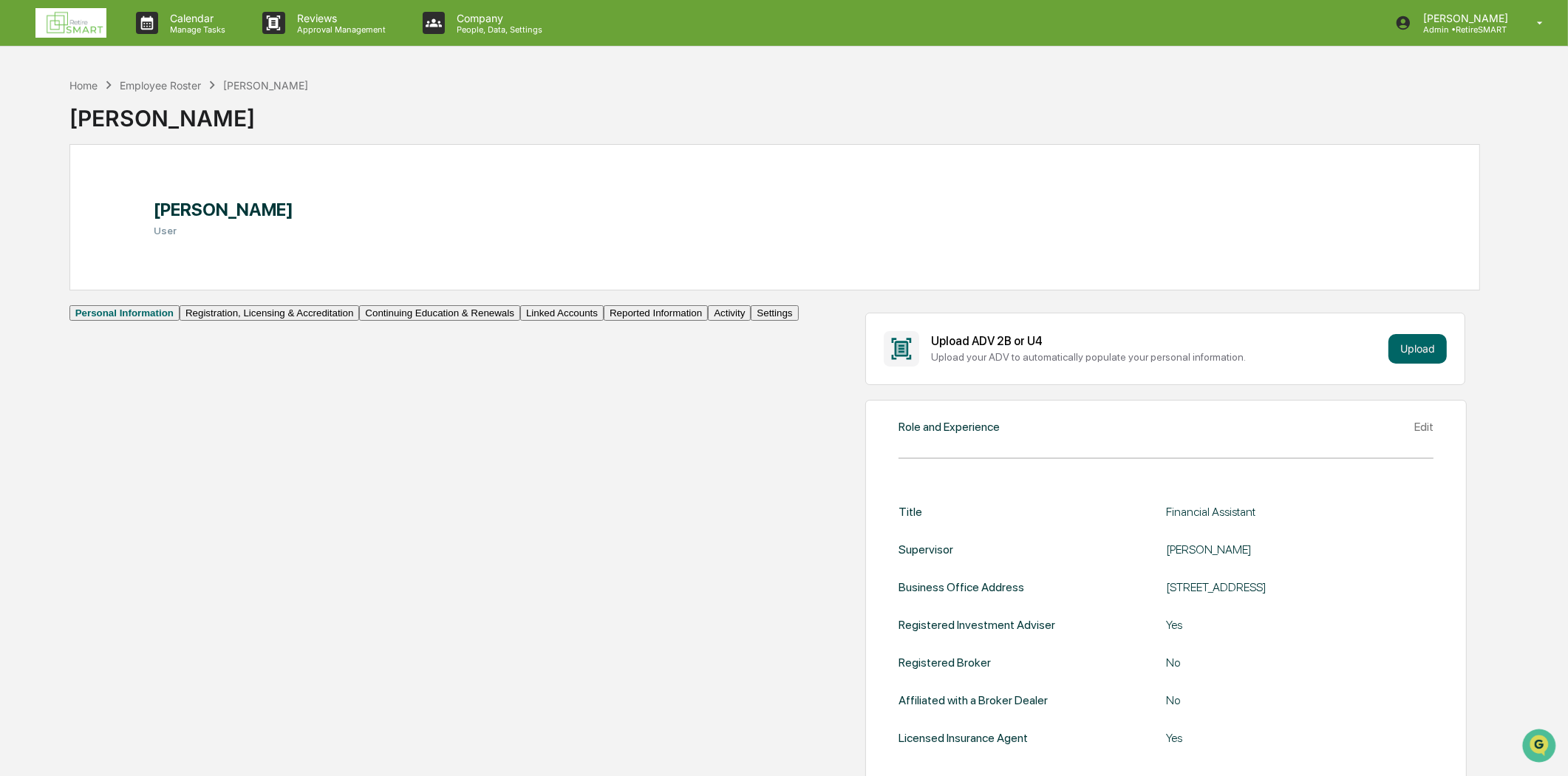
click at [360, 321] on button "Continuing Education & Renewals" at bounding box center [440, 313] width 162 height 15
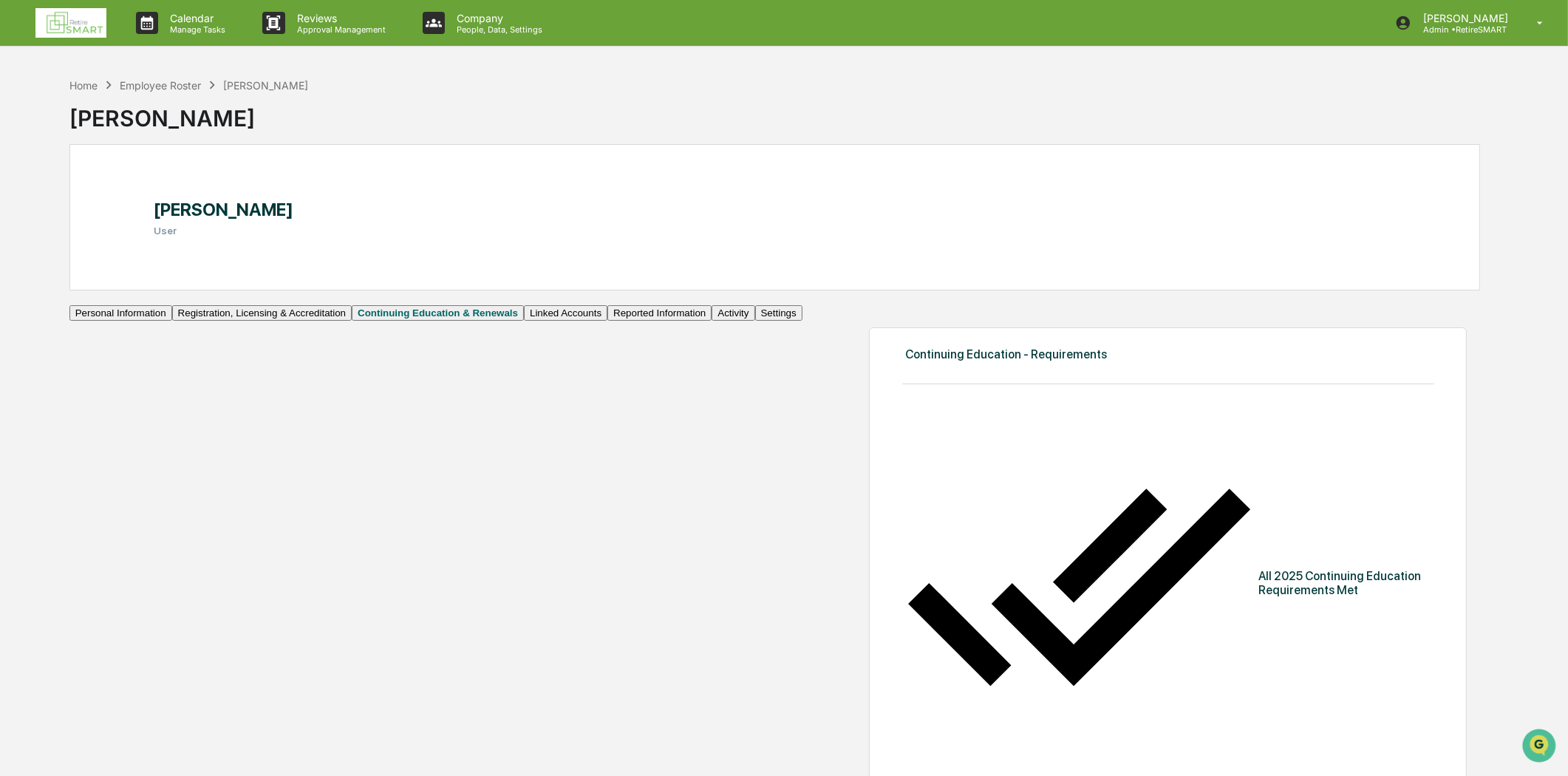
click at [524, 321] on button "Linked Accounts" at bounding box center [565, 313] width 84 height 15
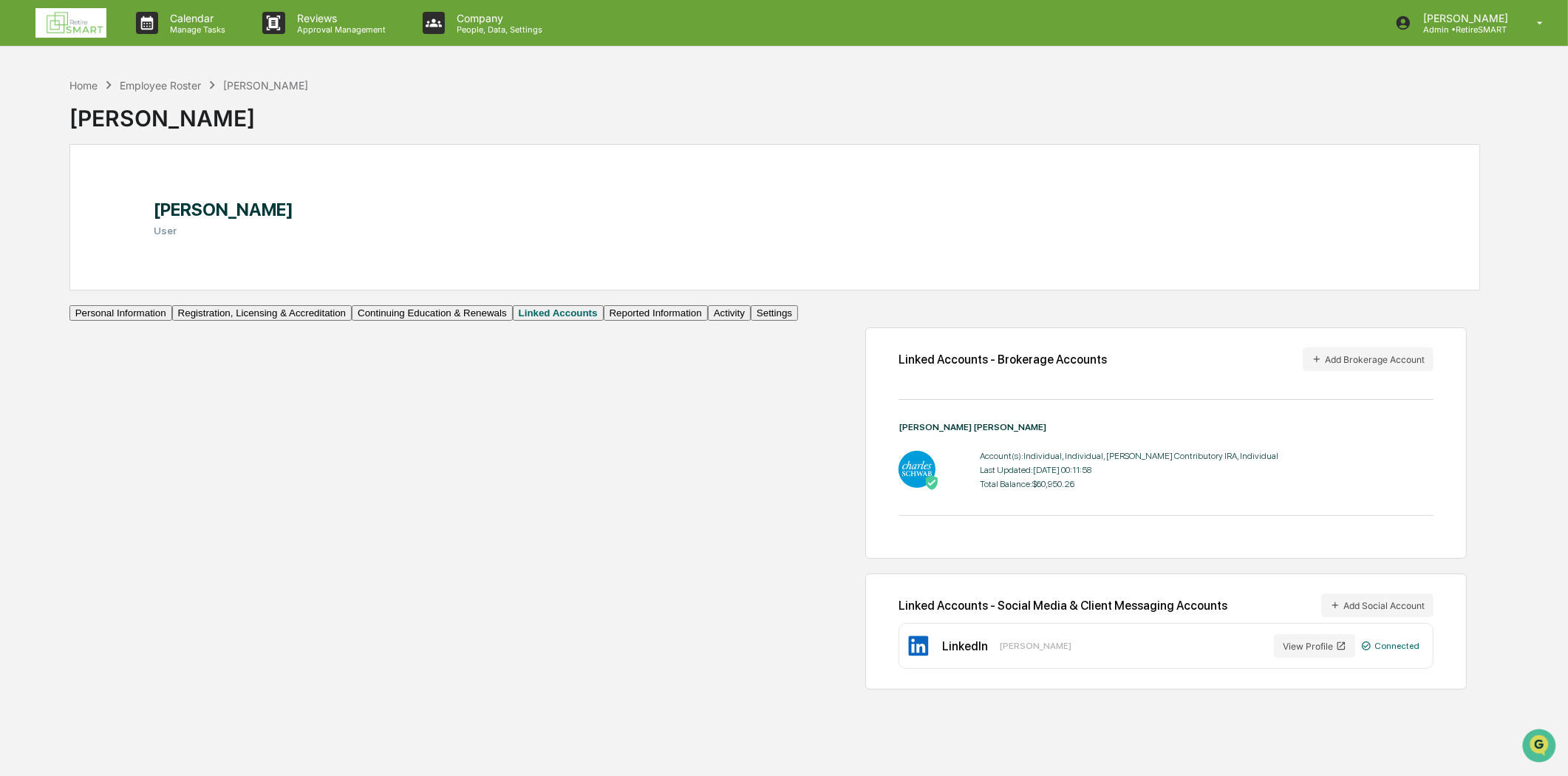
click at [604, 321] on button "Reported Information" at bounding box center [656, 313] width 104 height 15
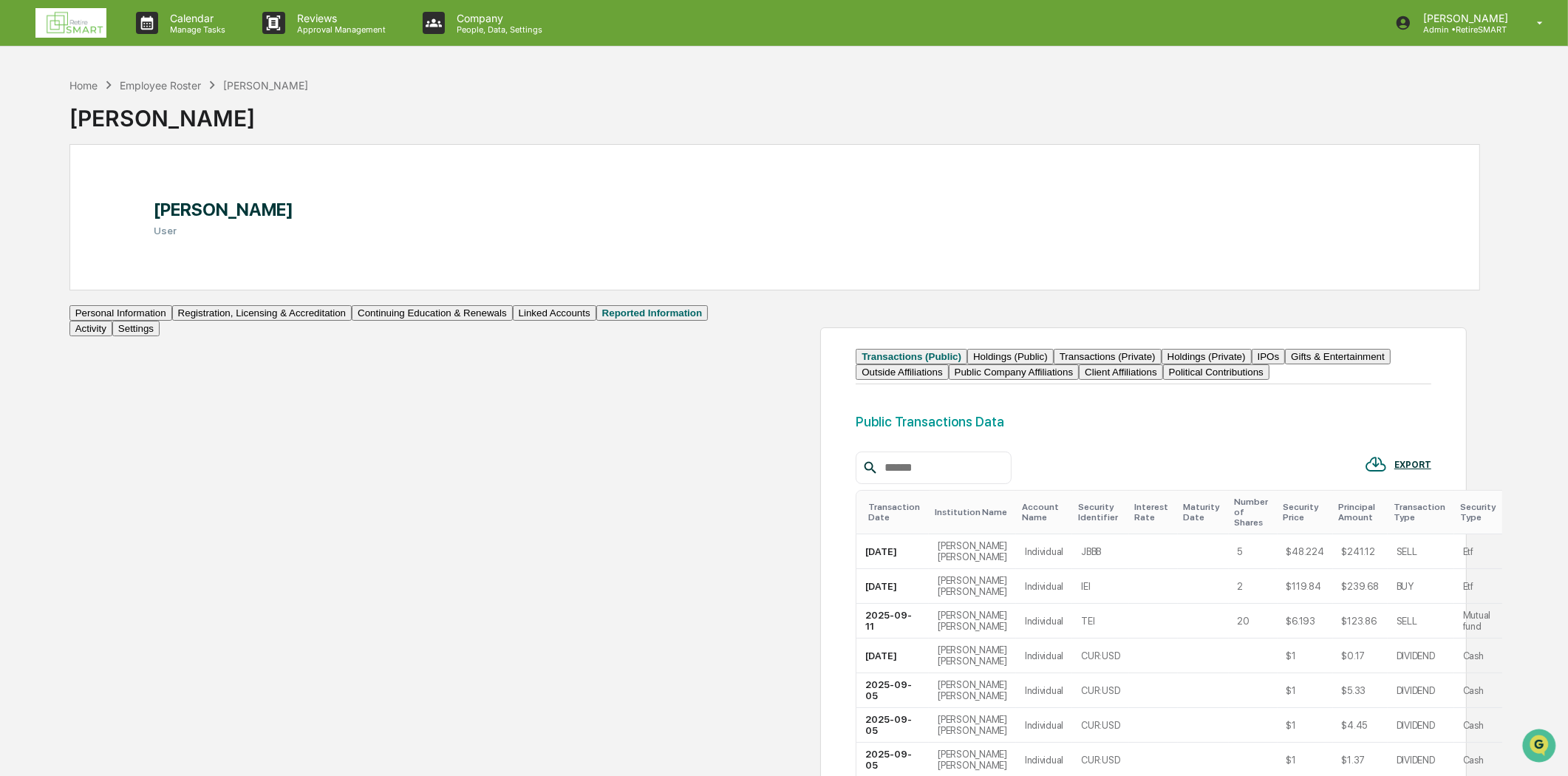
click at [112, 337] on button "Activity" at bounding box center [90, 329] width 43 height 15
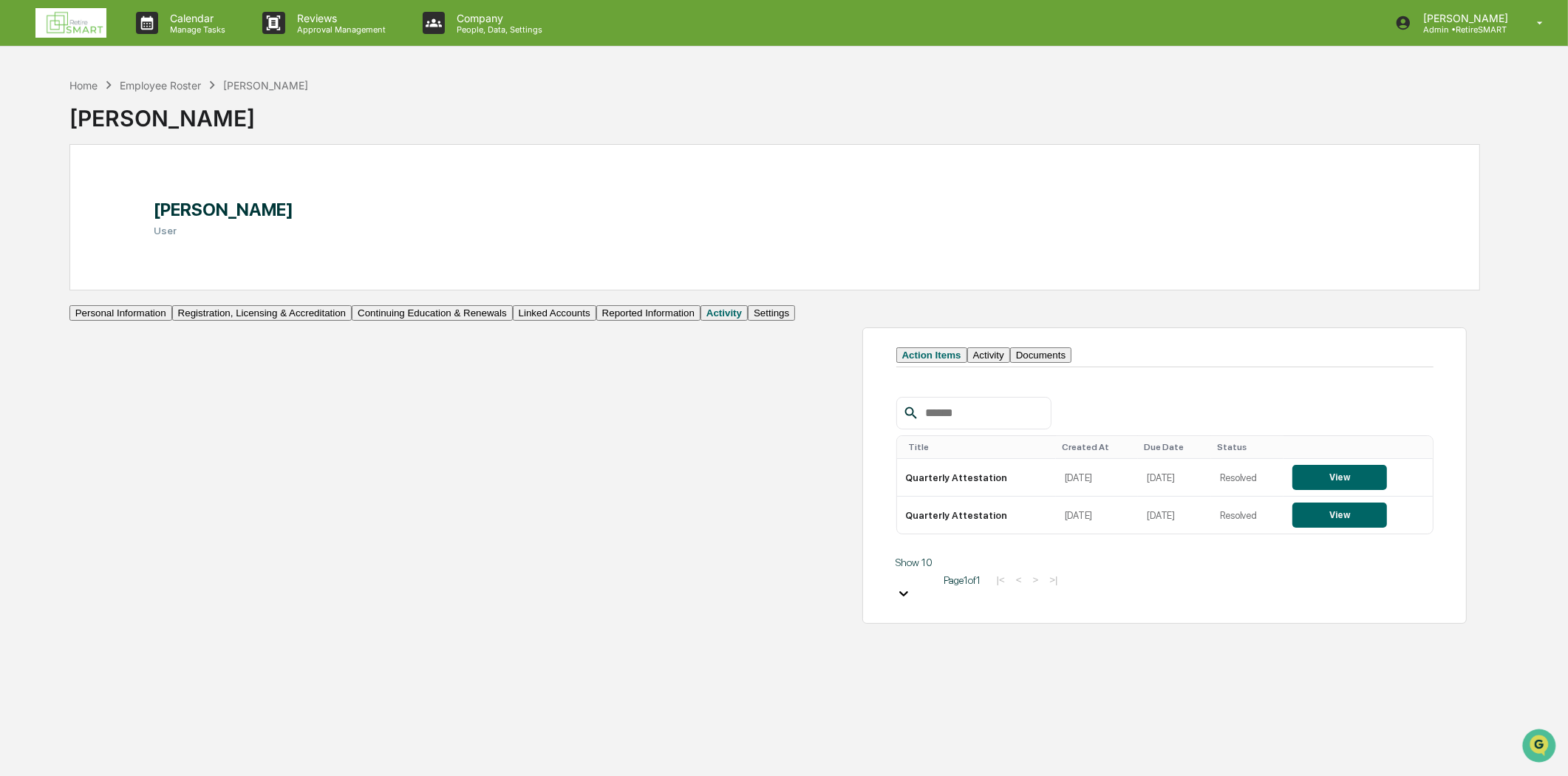
click at [172, 321] on button "Personal Information" at bounding box center [120, 313] width 103 height 15
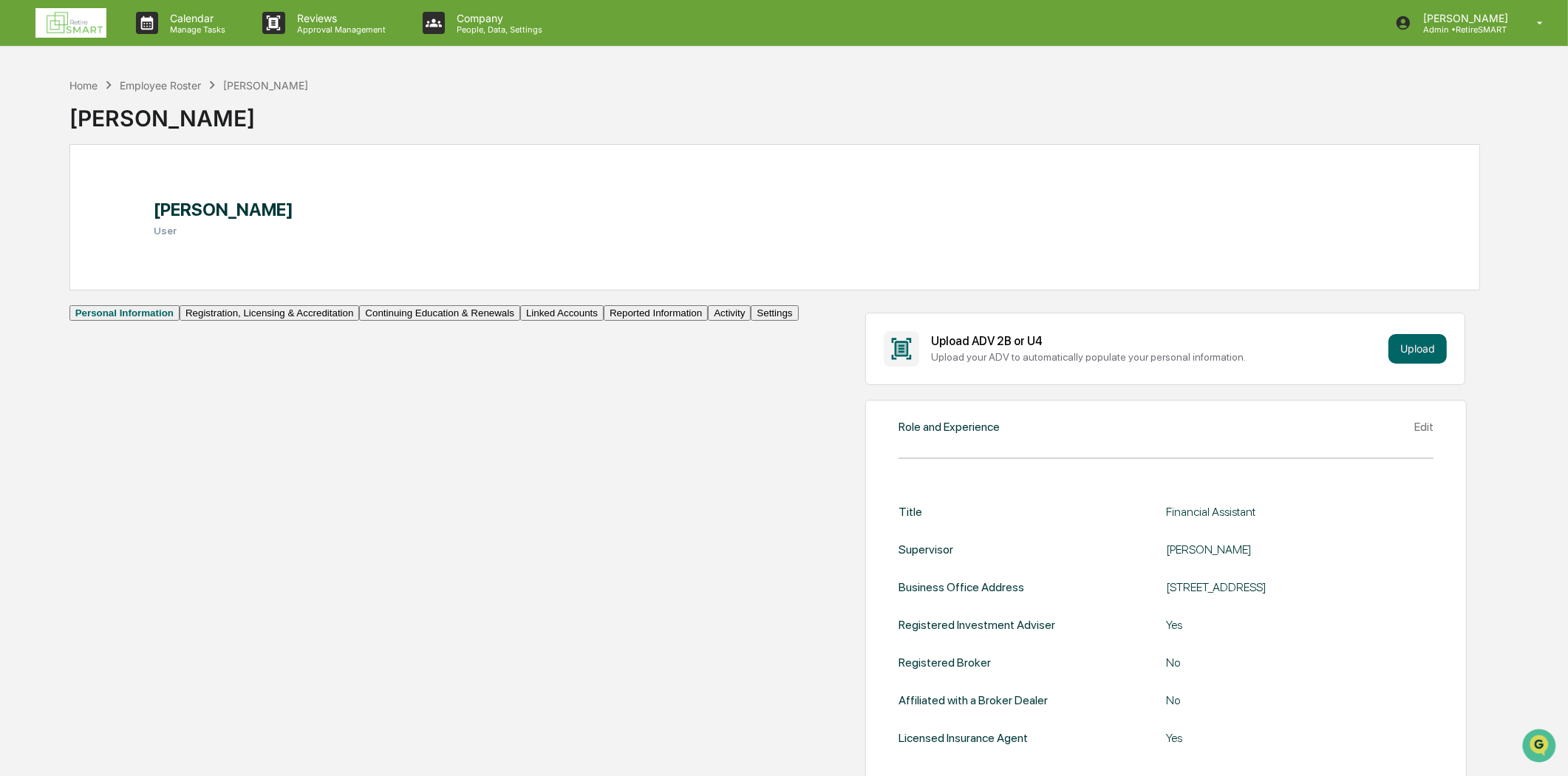
click at [360, 321] on button "Continuing Education & Renewals" at bounding box center [440, 313] width 162 height 15
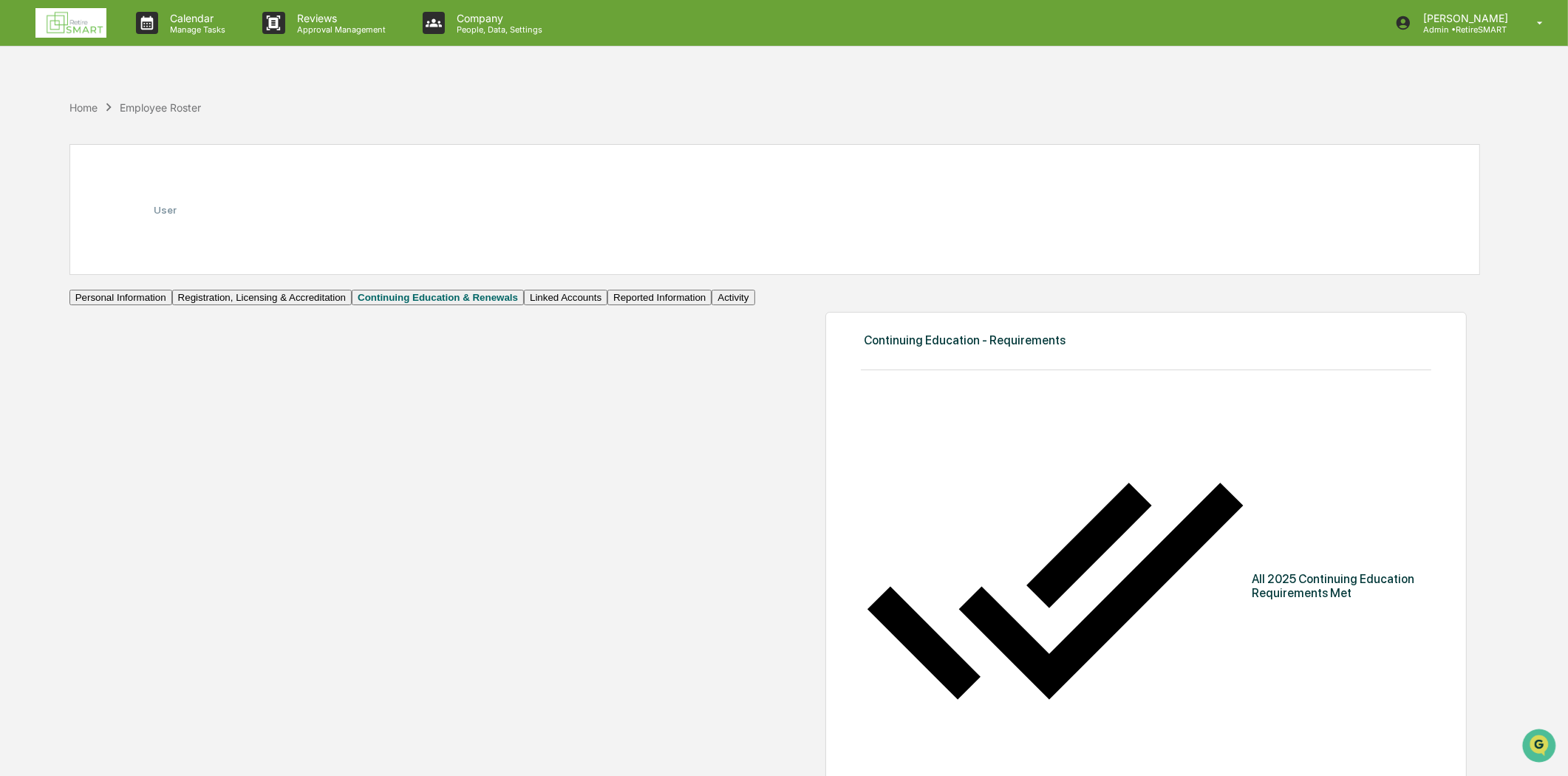
click at [189, 305] on button "Registration, Licensing & Accreditation" at bounding box center [261, 297] width 180 height 15
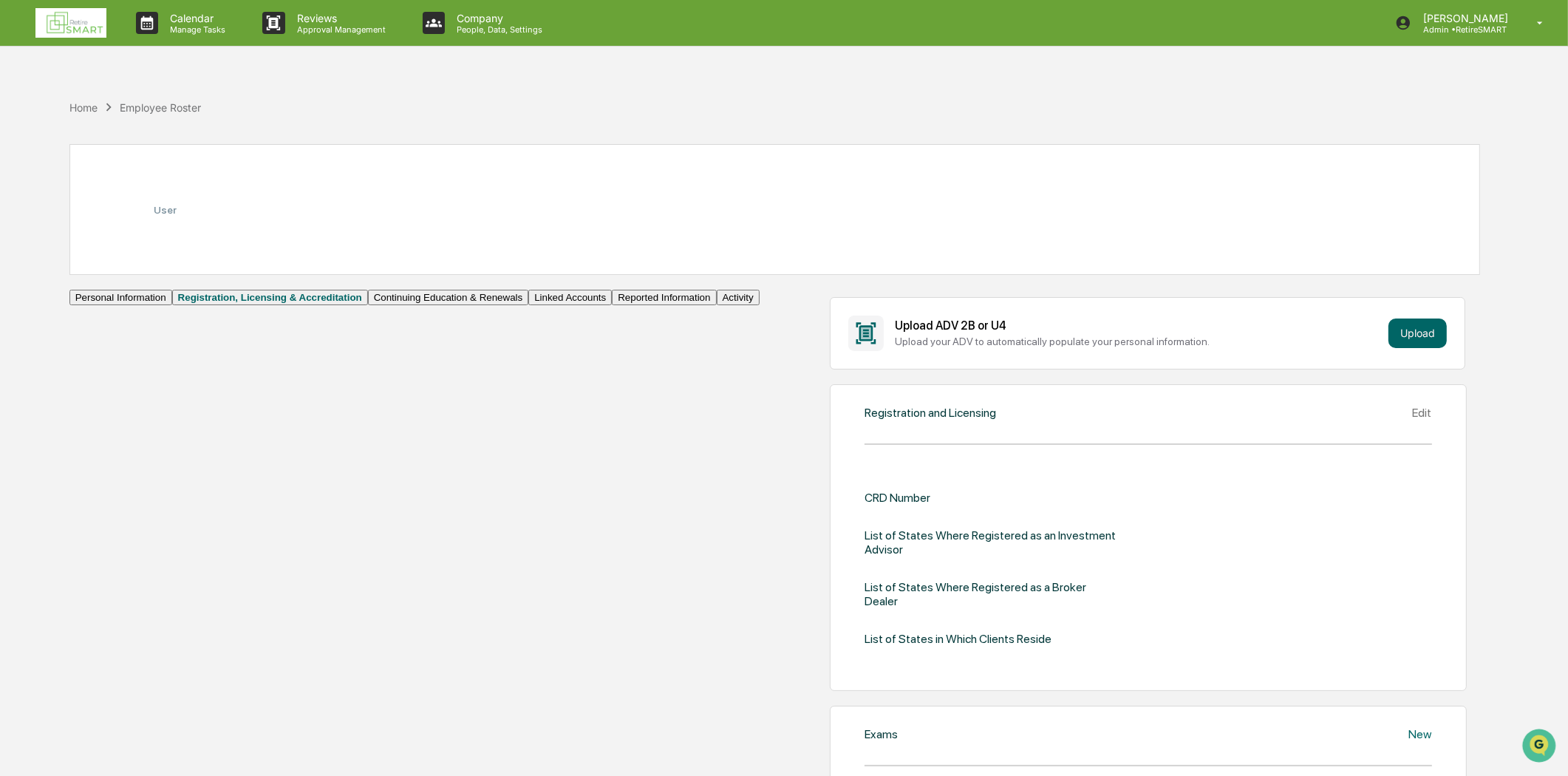
scroll to position [246, 0]
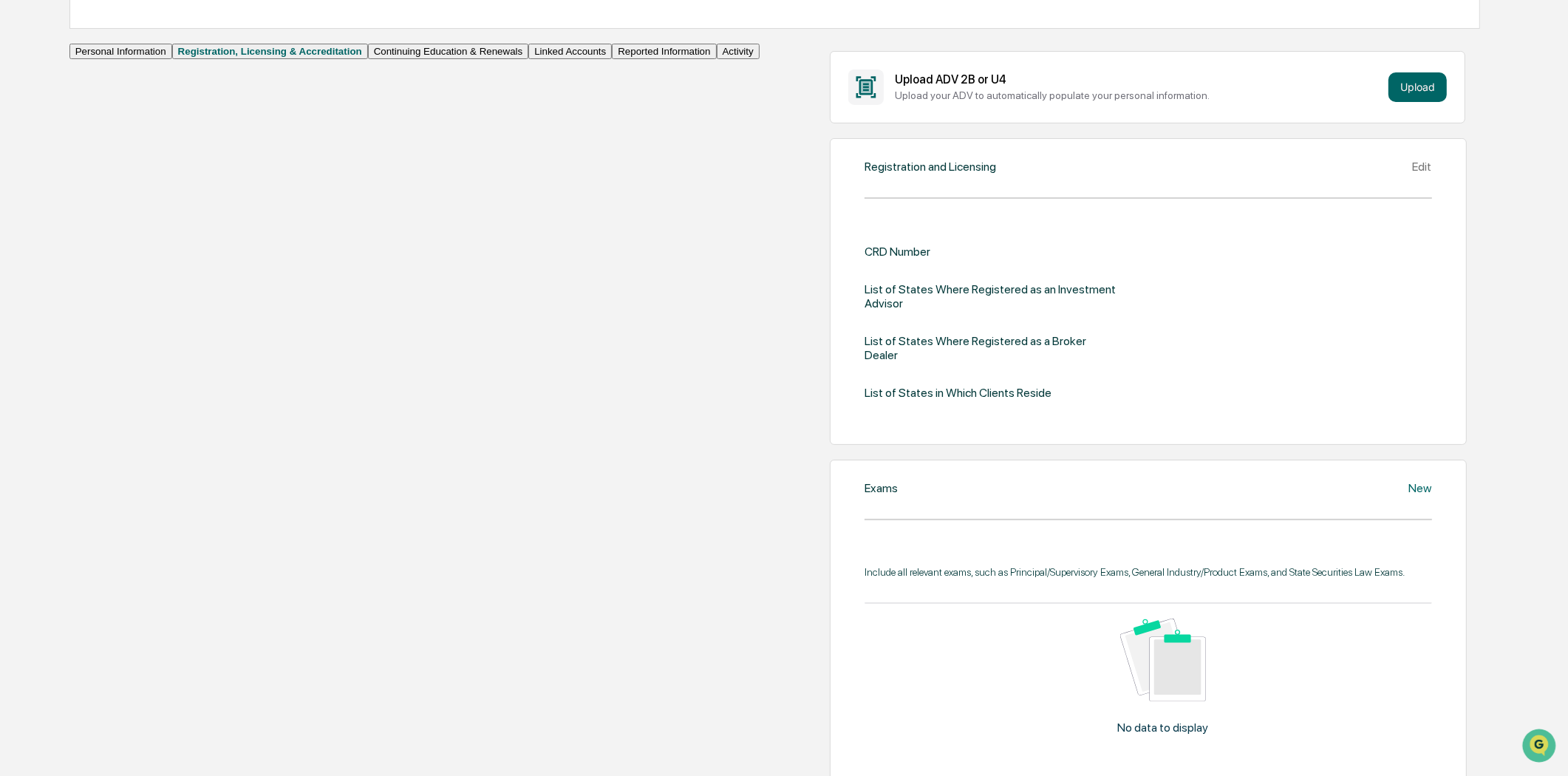
click at [1413, 174] on div "Edit" at bounding box center [1423, 166] width 19 height 14
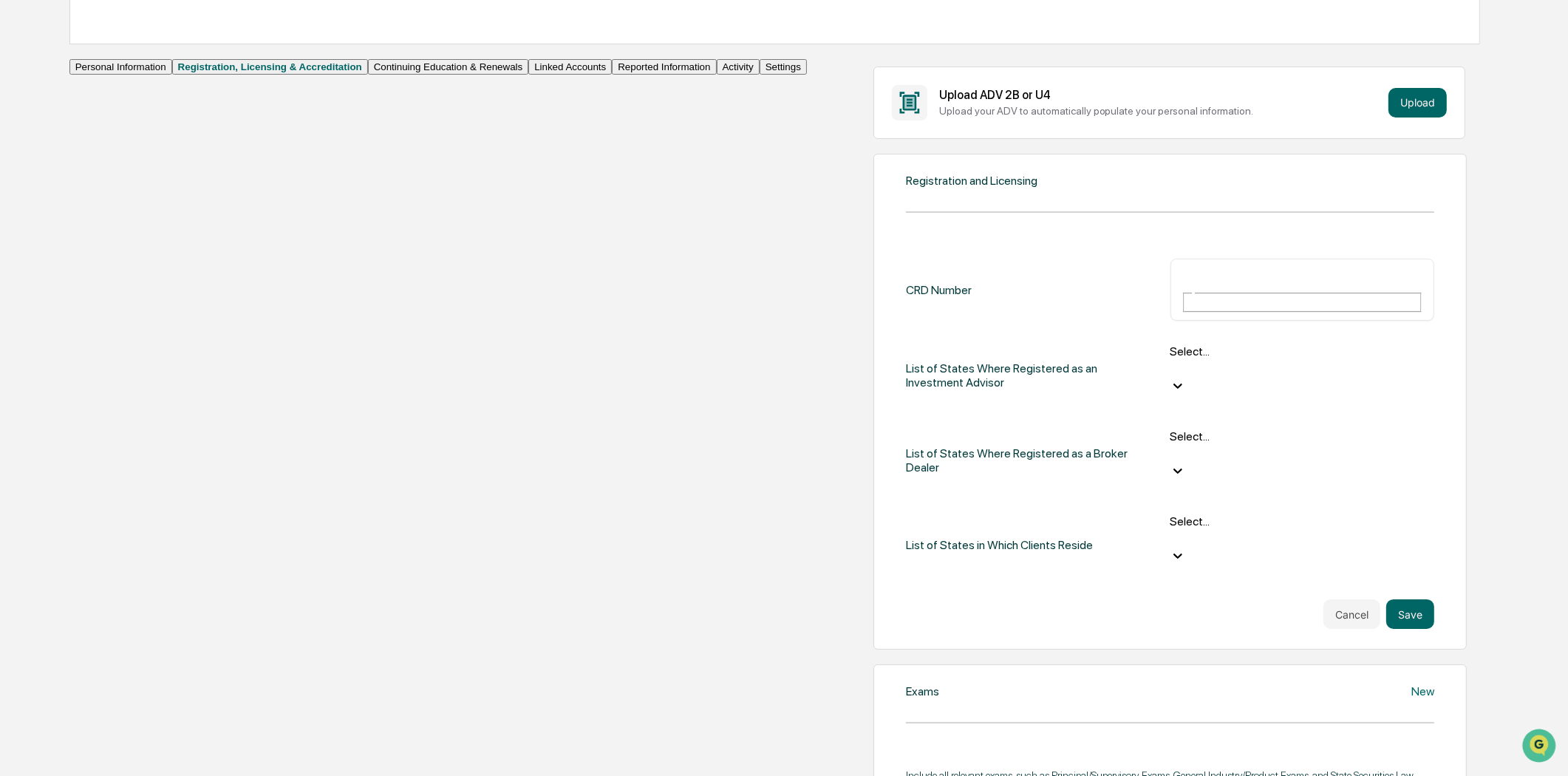
click at [1182, 286] on input "text" at bounding box center [1234, 276] width 107 height 19
type input "*******"
click at [998, 327] on div "CRD Number ******* ​ List of States Where Registered as an Investment Advisor S…" at bounding box center [1170, 417] width 529 height 317
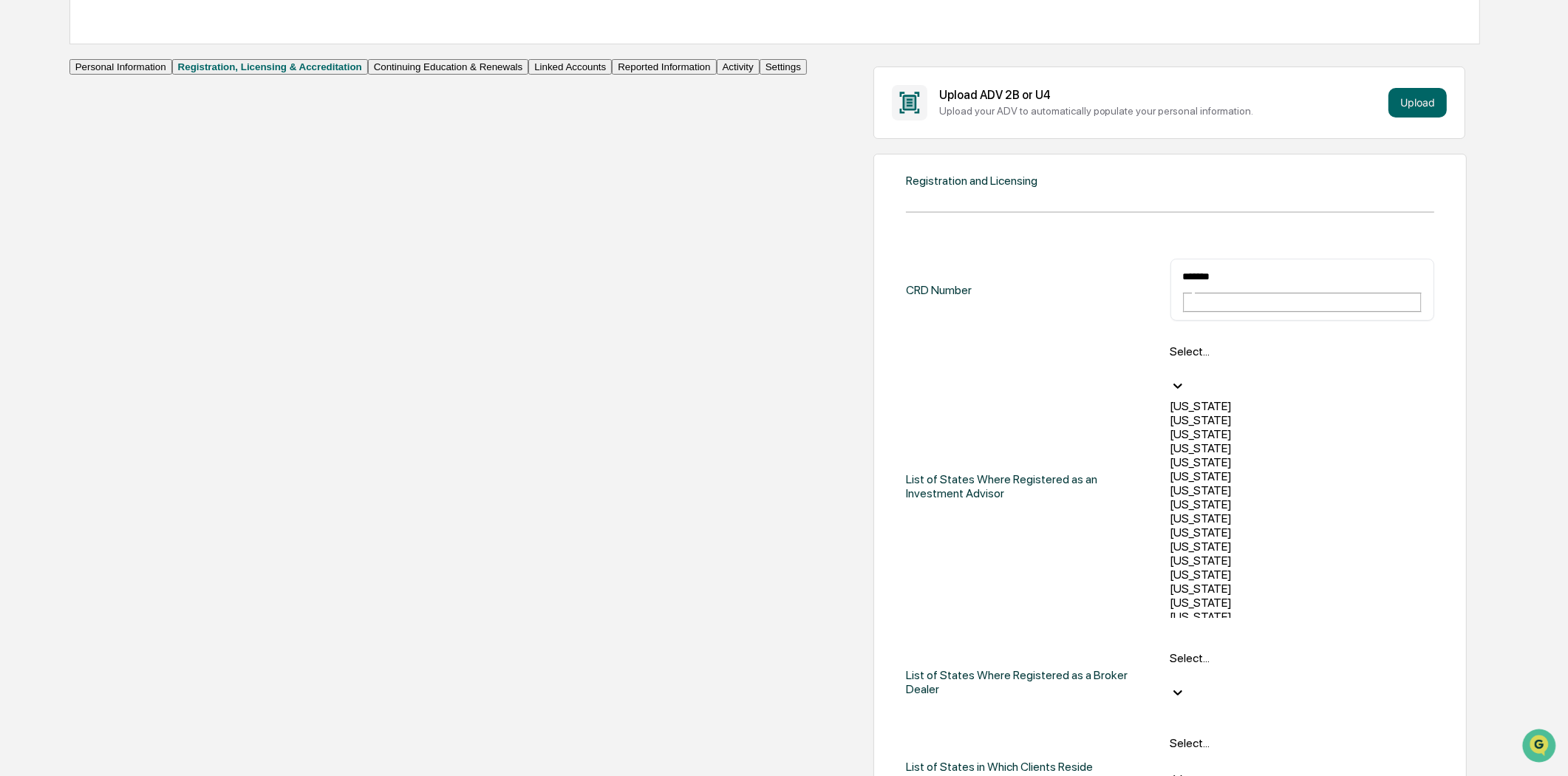
click at [1172, 360] on div at bounding box center [1173, 368] width 2 height 17
click at [1170, 292] on div "[US_STATE]" at bounding box center [1302, 285] width 263 height 14
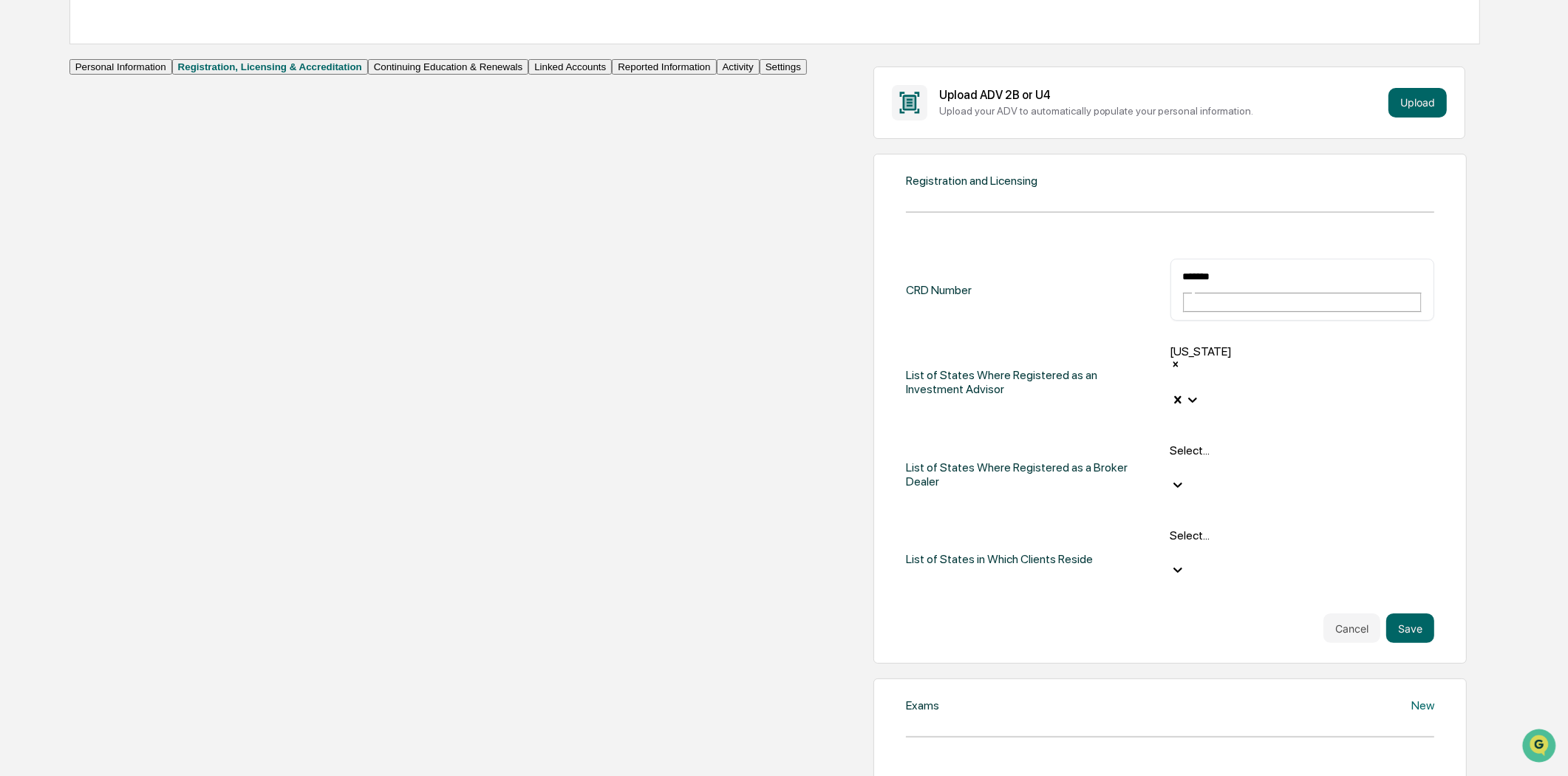
click at [906, 443] on div "List of States Where Registered as a Broker Dealer Select..." at bounding box center [1170, 474] width 529 height 62
click at [906, 613] on div "Cancel Save" at bounding box center [1170, 628] width 529 height 30
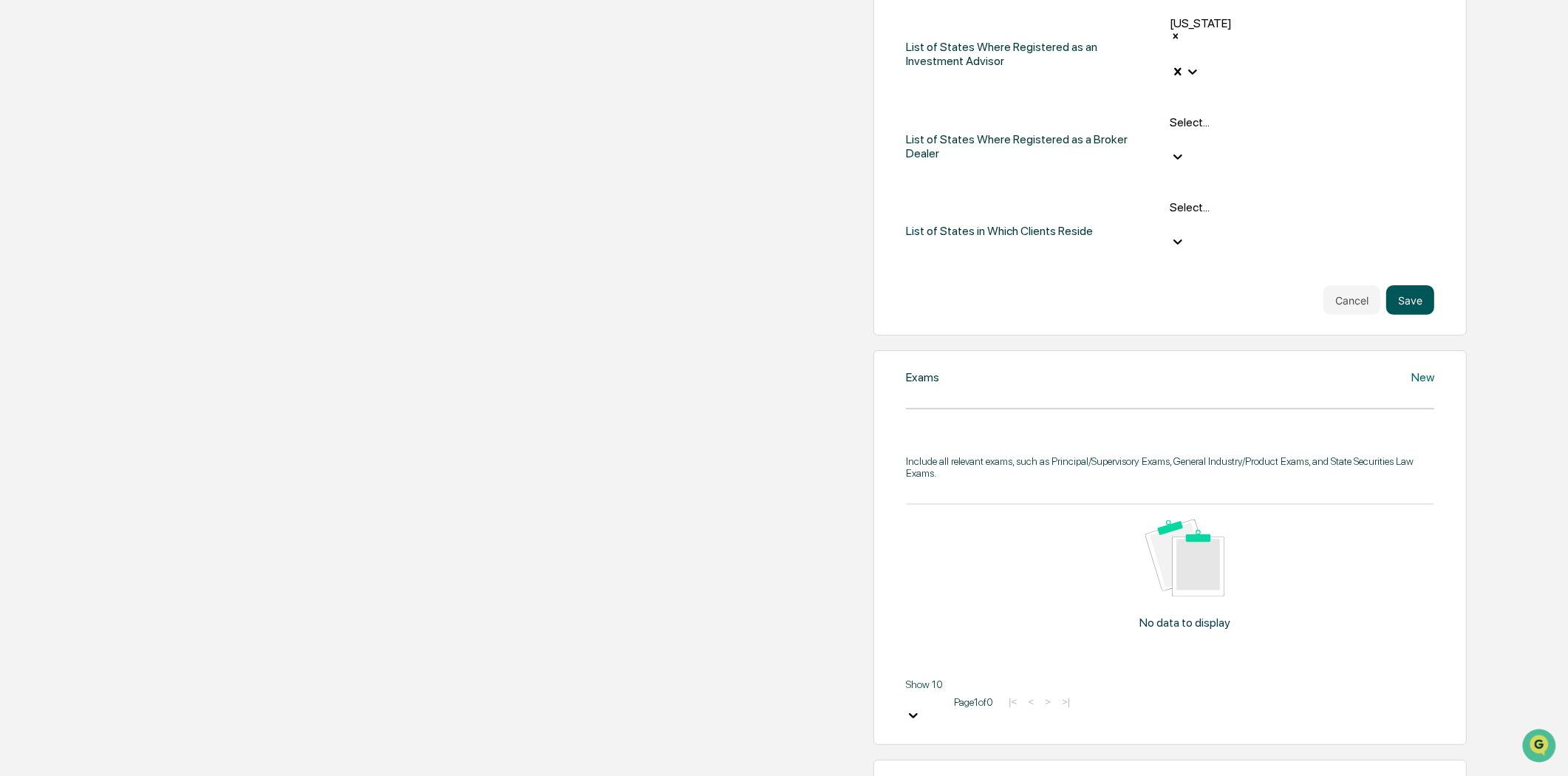
click at [1390, 286] on button "Save" at bounding box center [1410, 300] width 48 height 30
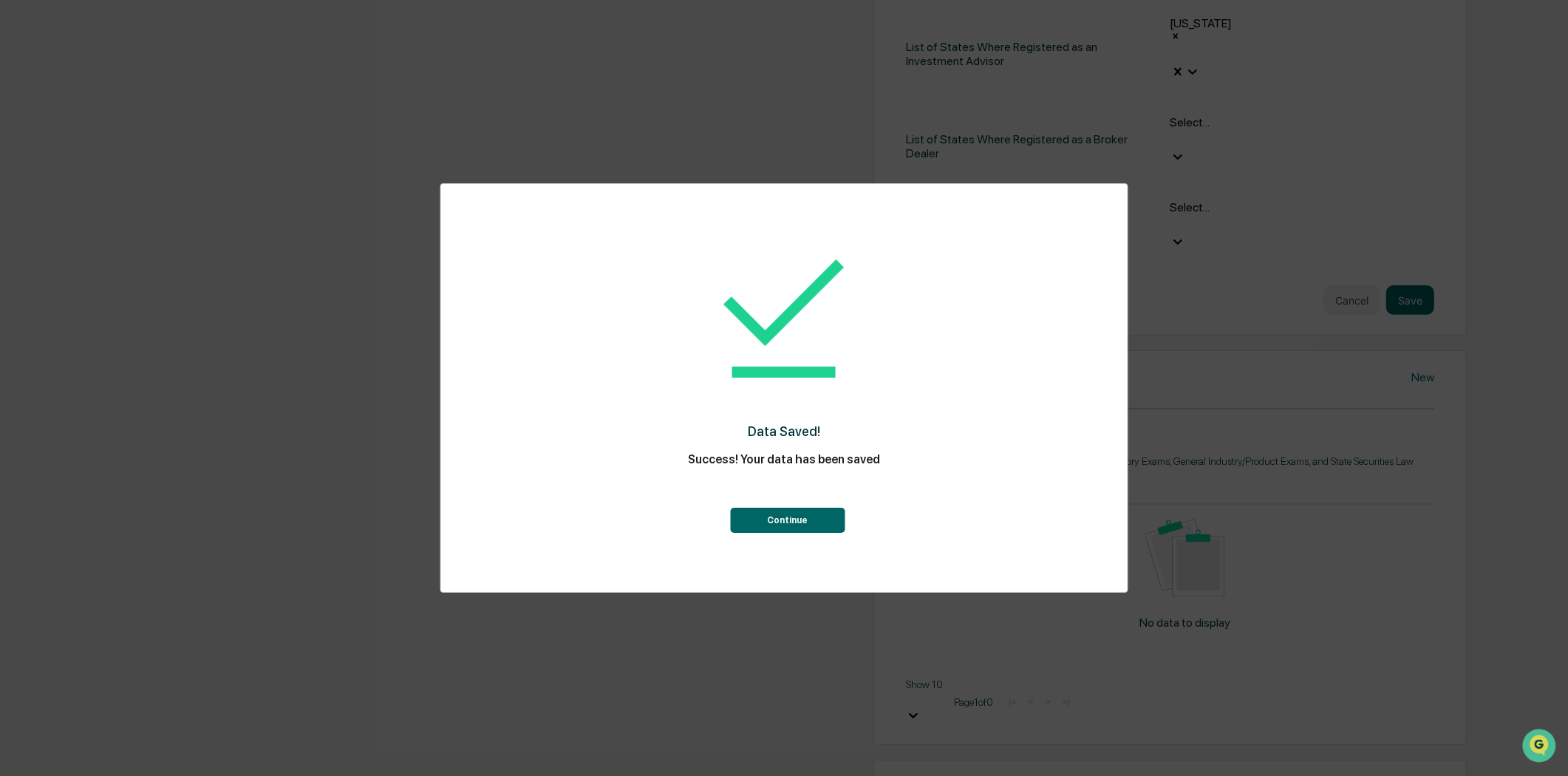
click at [797, 517] on button "Continue" at bounding box center [786, 520] width 114 height 25
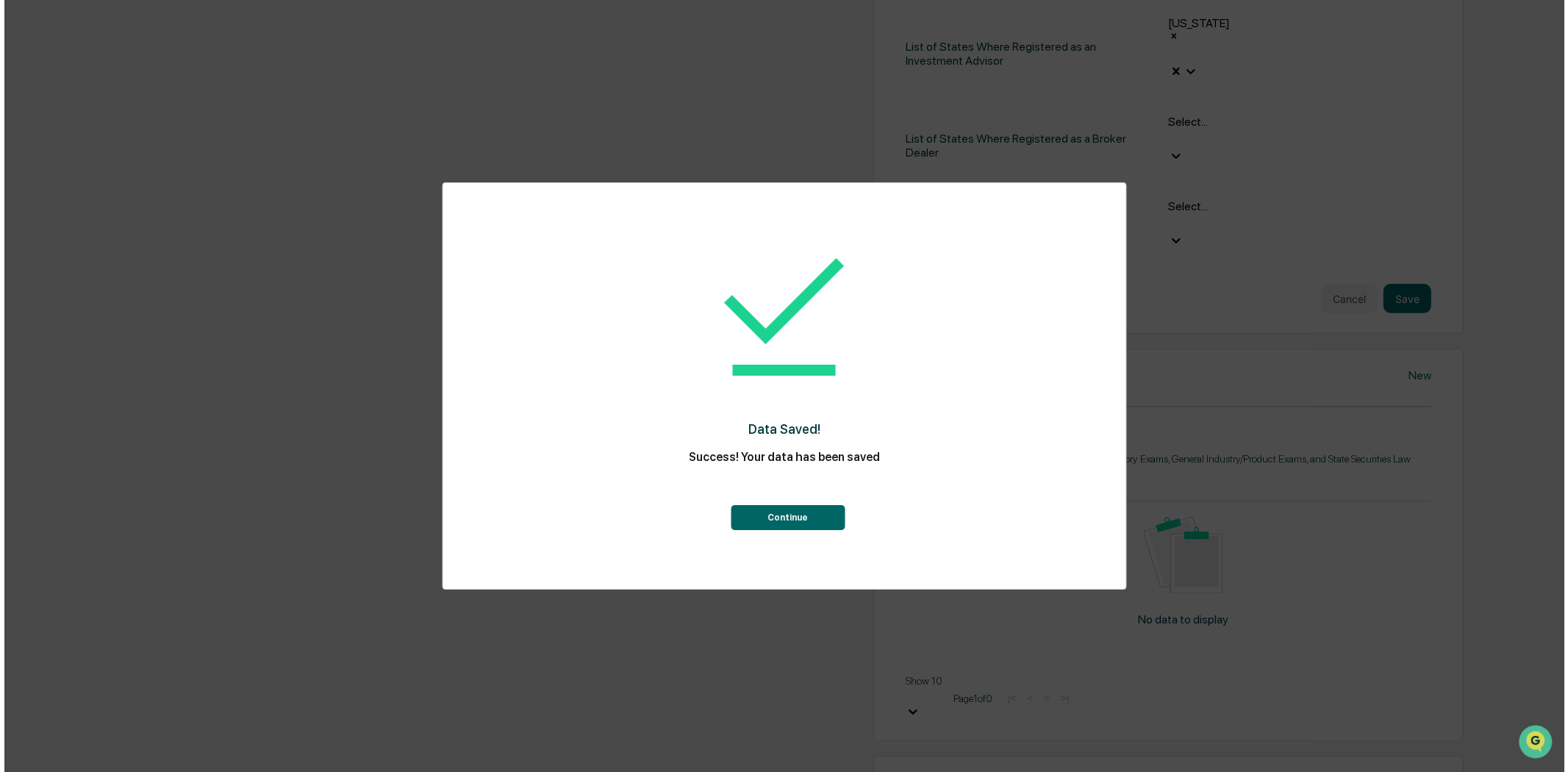
scroll to position [559, 0]
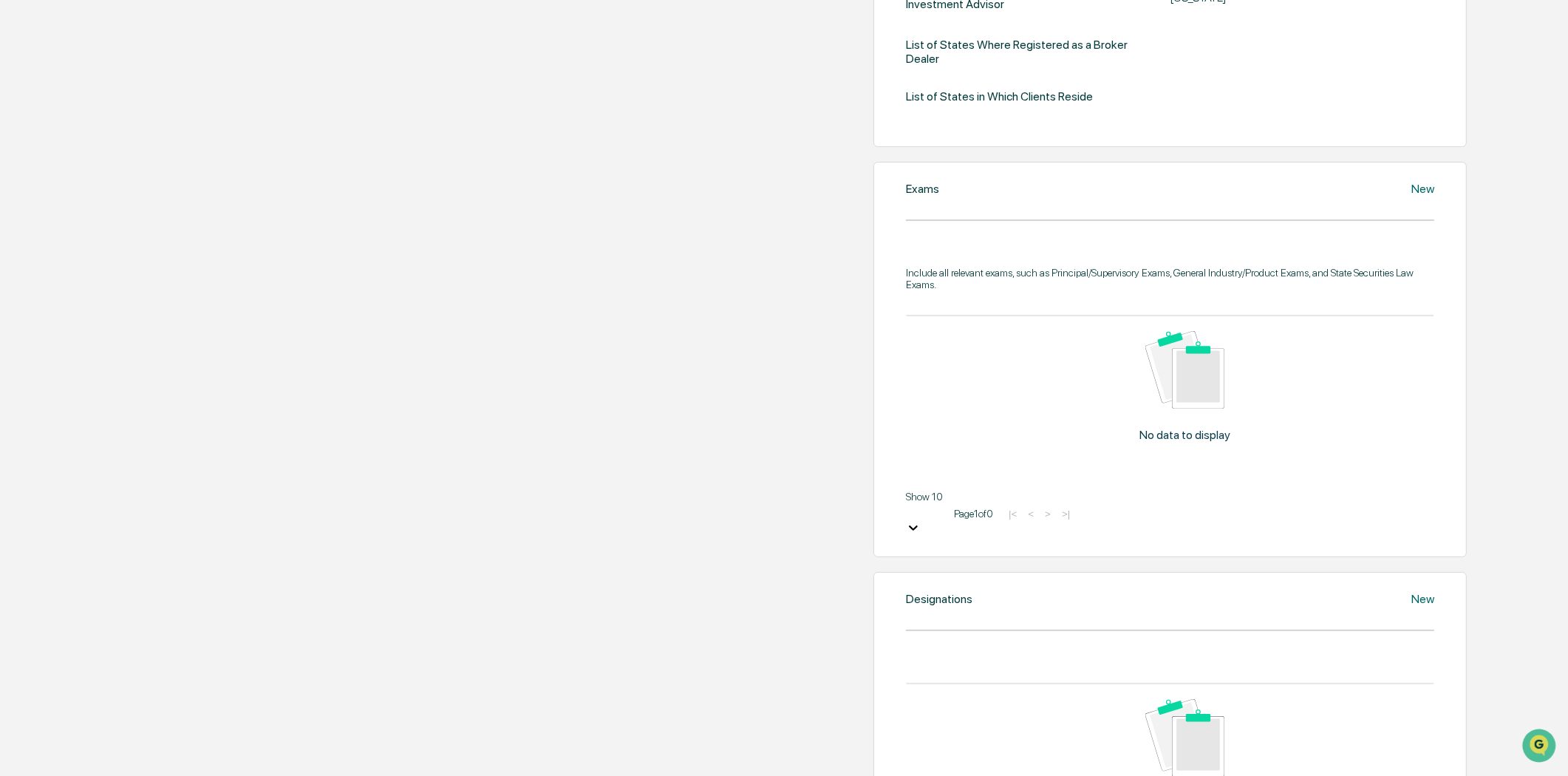
click at [1411, 196] on div "New" at bounding box center [1423, 188] width 23 height 14
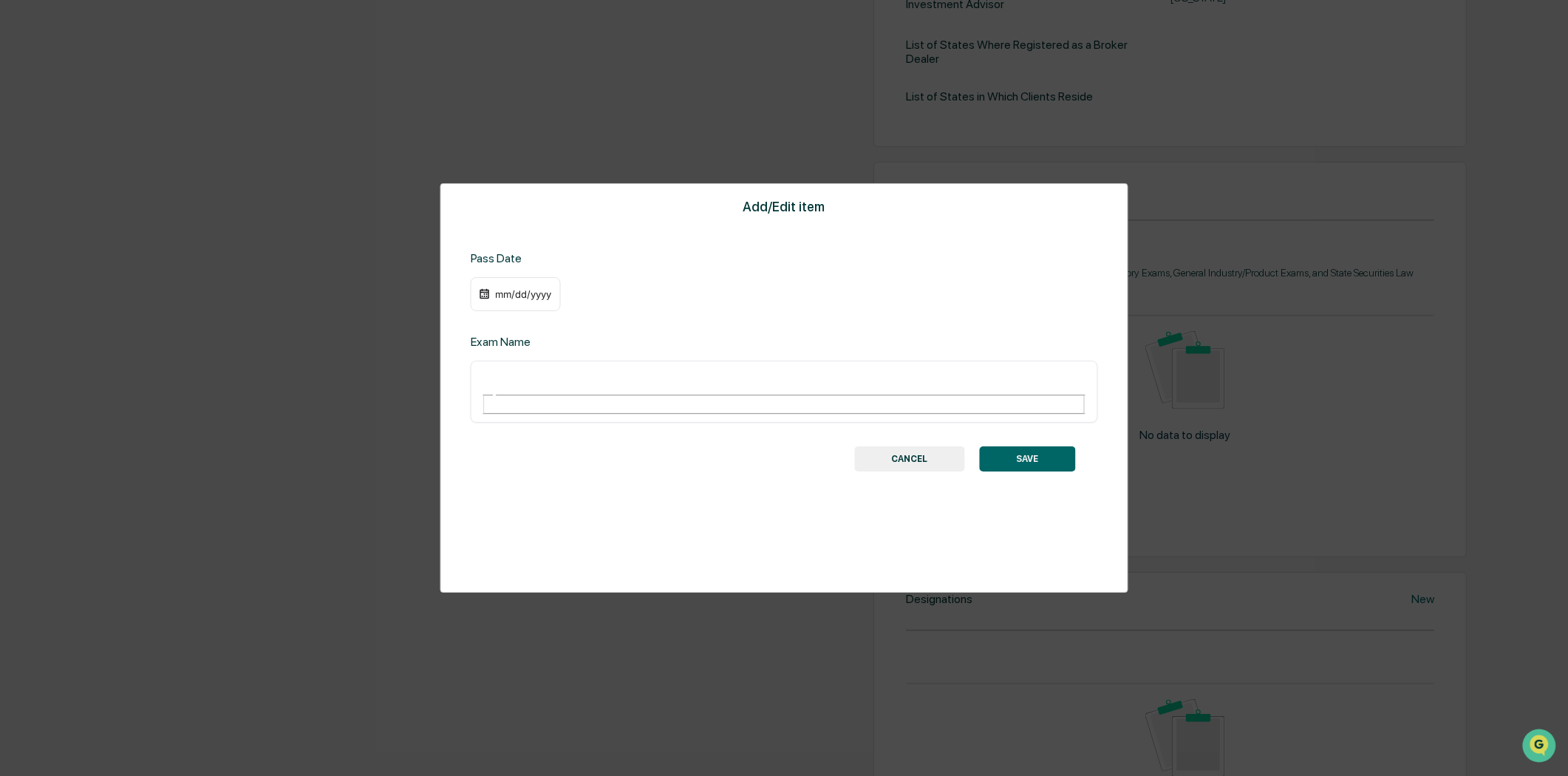
click at [544, 379] on input "text" at bounding box center [535, 379] width 107 height 19
type input "*********"
click at [1057, 446] on button "SAVE" at bounding box center [1027, 459] width 96 height 25
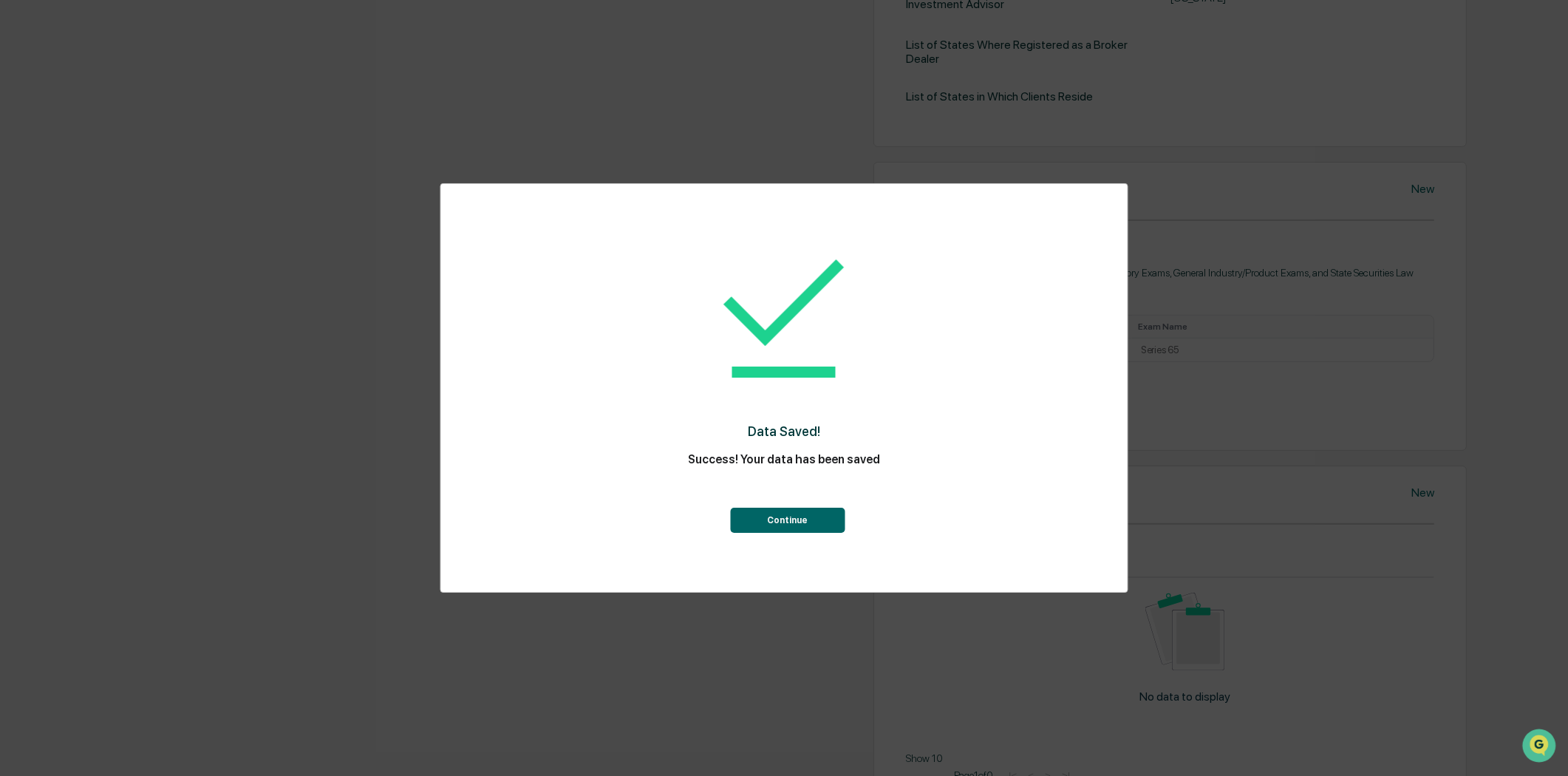
click at [790, 525] on button "Continue" at bounding box center [786, 520] width 114 height 25
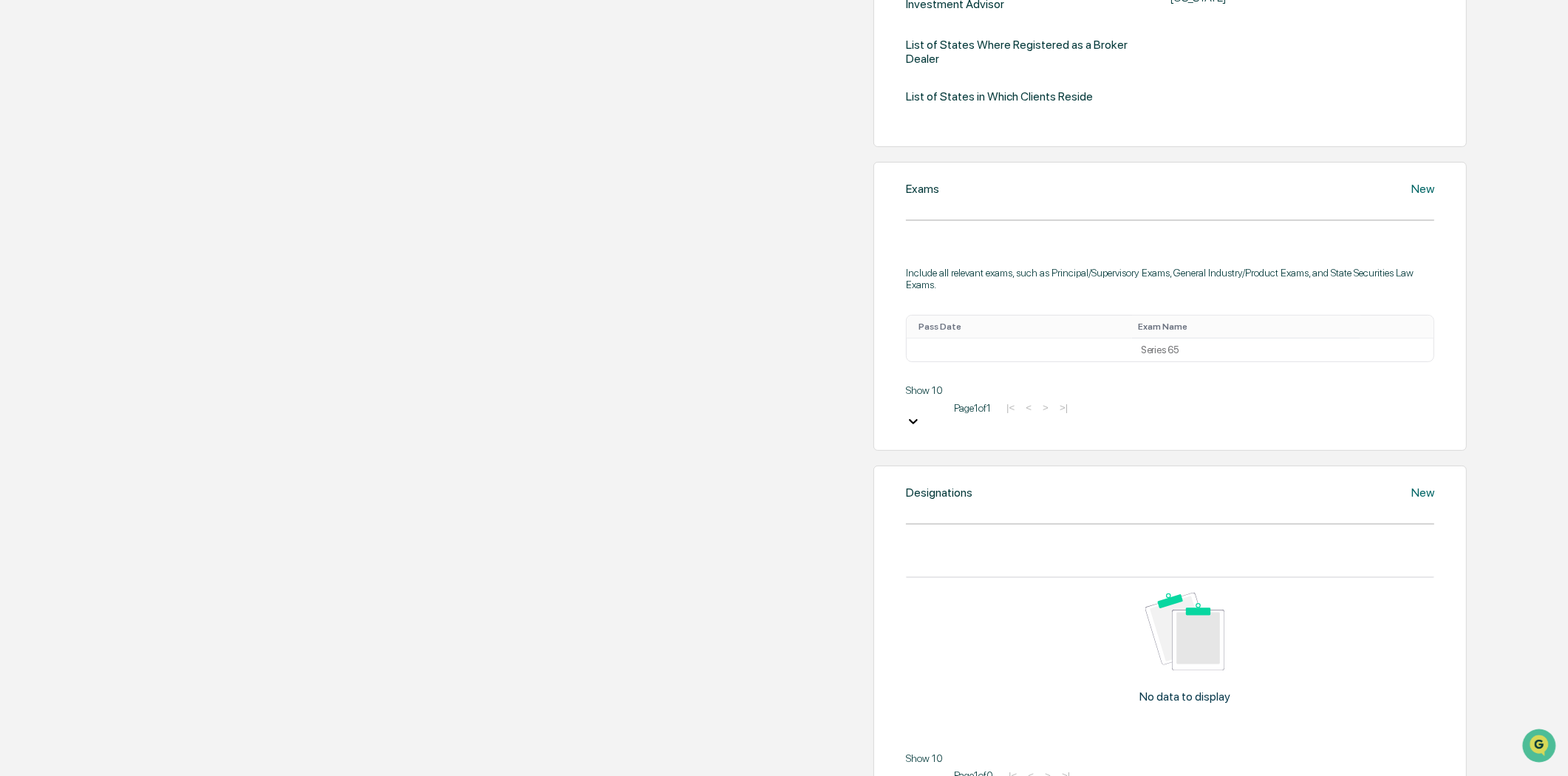
click at [907, 338] on th "Pass Date" at bounding box center [1019, 327] width 225 height 23
click at [907, 362] on td at bounding box center [1019, 350] width 225 height 23
click at [1369, 353] on icon at bounding box center [1369, 353] width 0 height 0
click at [1321, 379] on div "Edit" at bounding box center [1344, 367] width 47 height 24
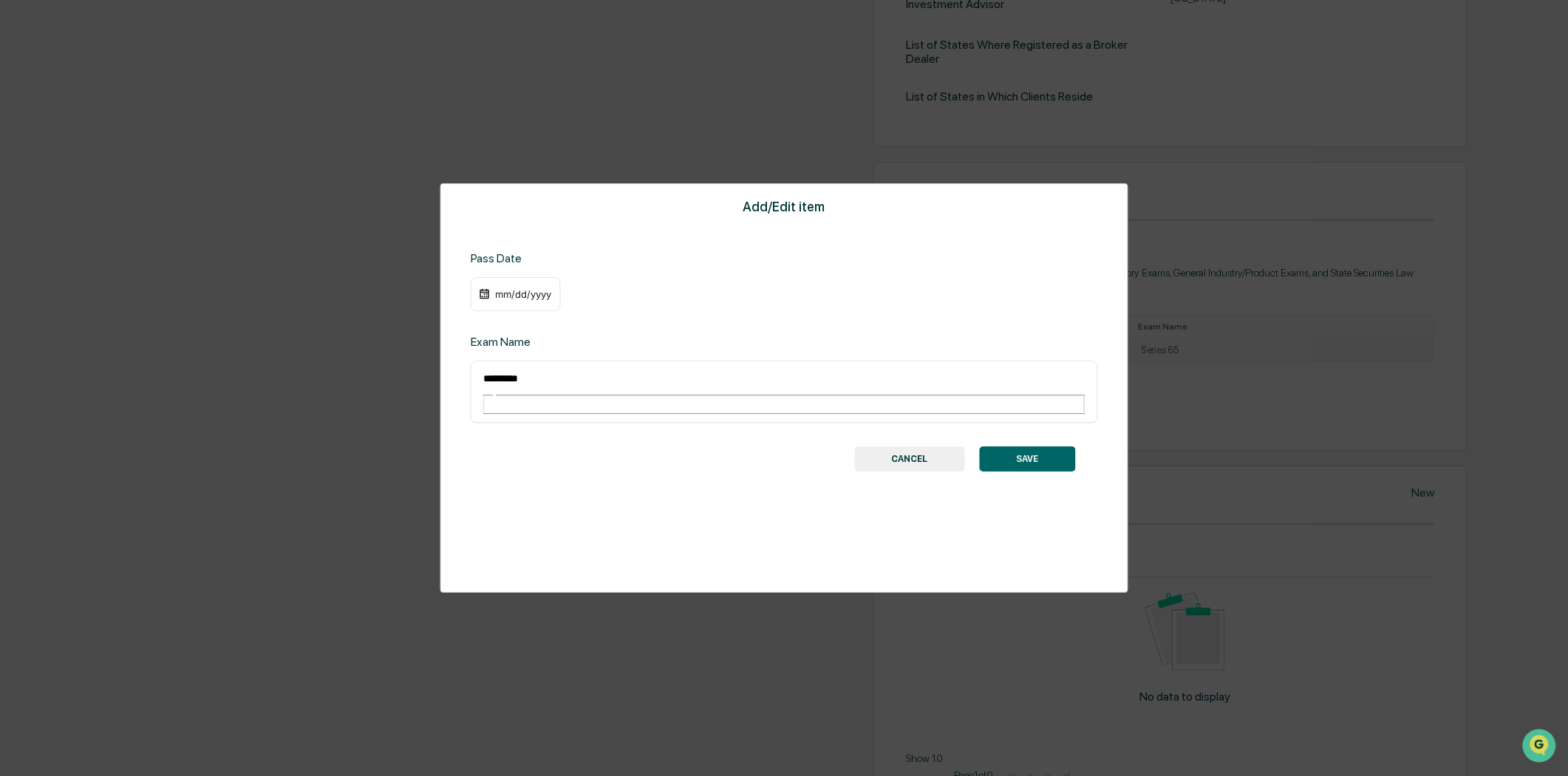
click at [517, 293] on div "mm/dd/yyyy" at bounding box center [522, 294] width 59 height 12
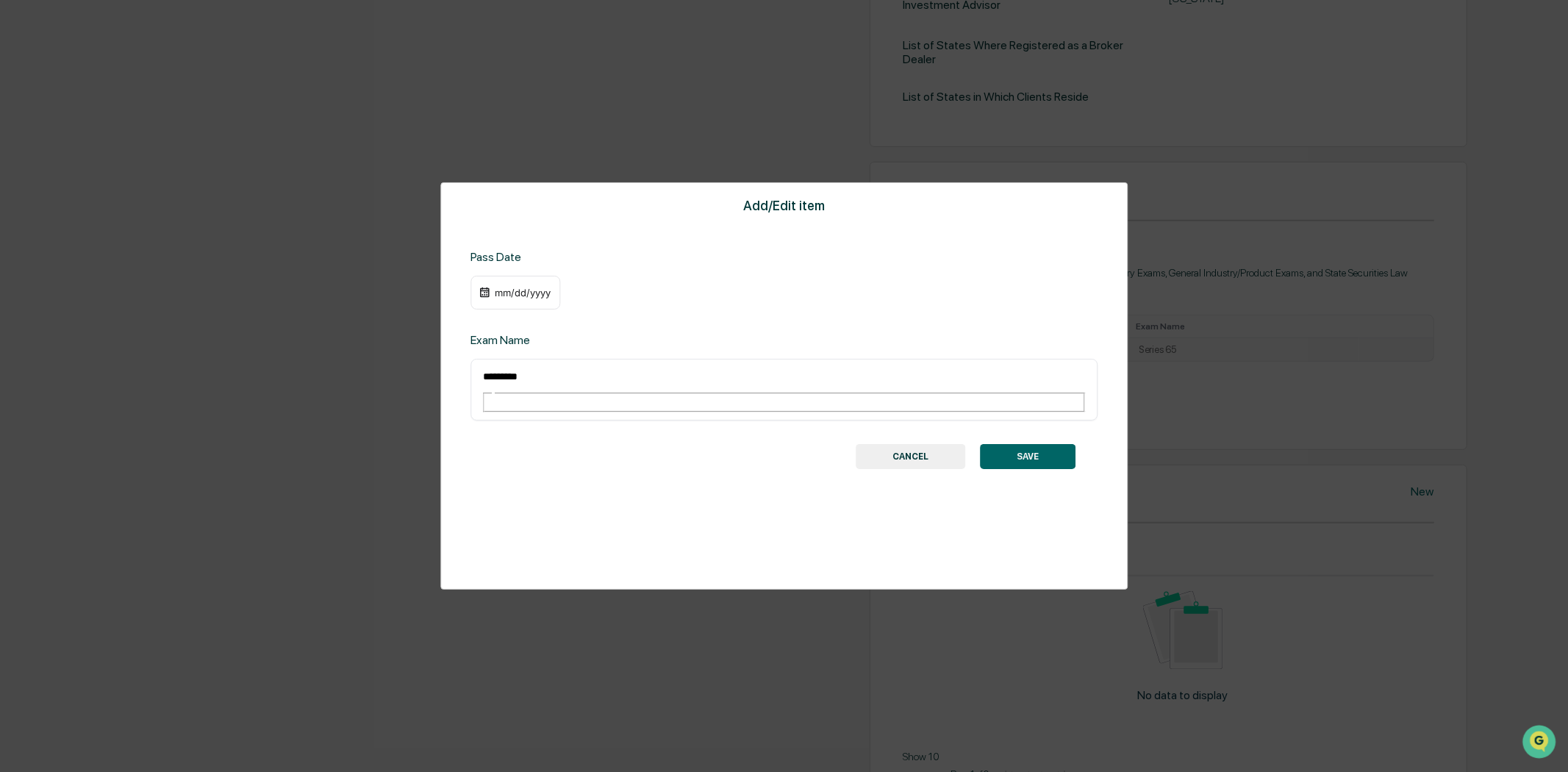
drag, startPoint x: 1063, startPoint y: 118, endPoint x: 1064, endPoint y: 155, distance: 37.0
click at [1062, 119] on div at bounding box center [784, 386] width 1568 height 772
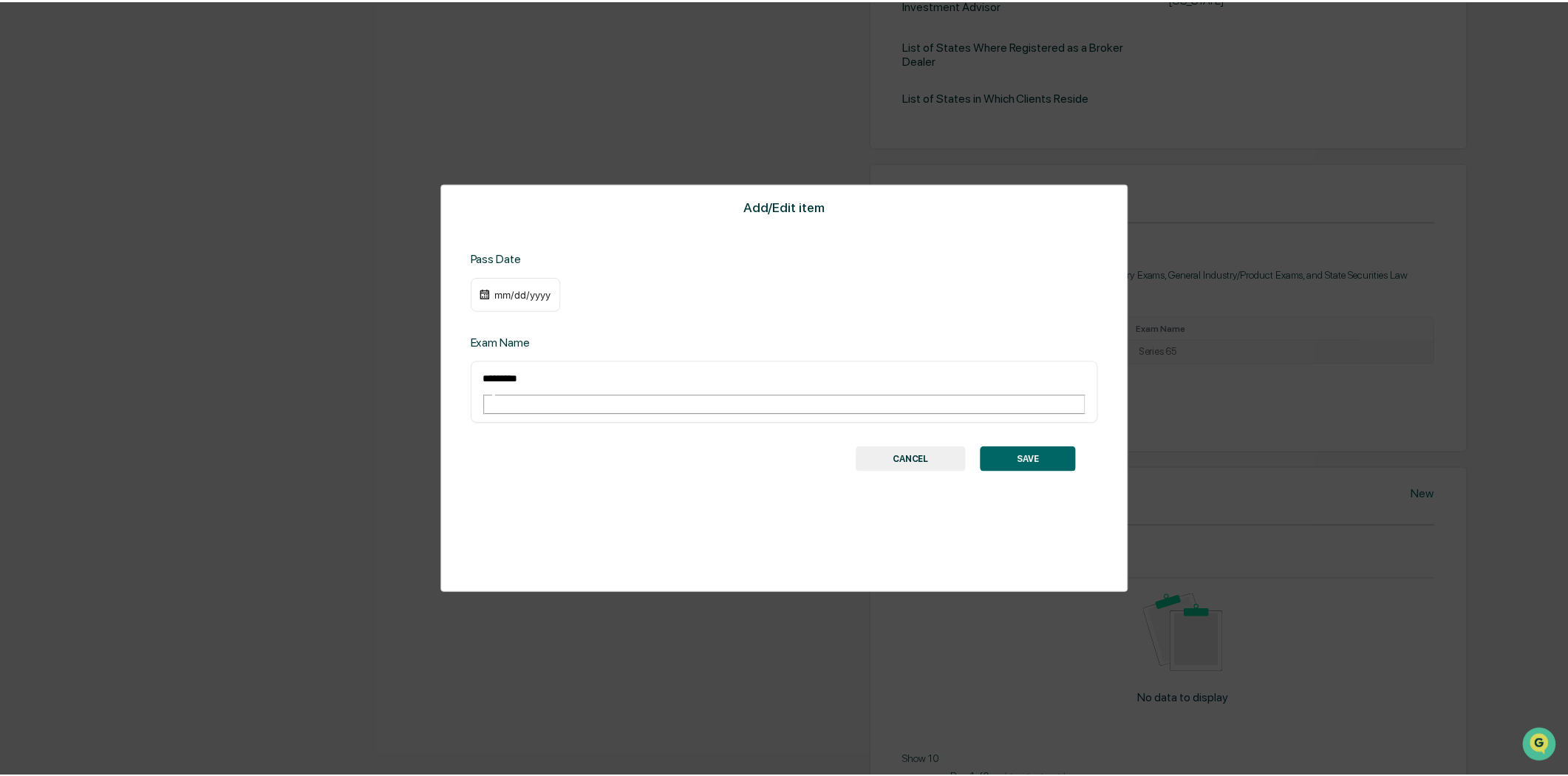
scroll to position [561, 0]
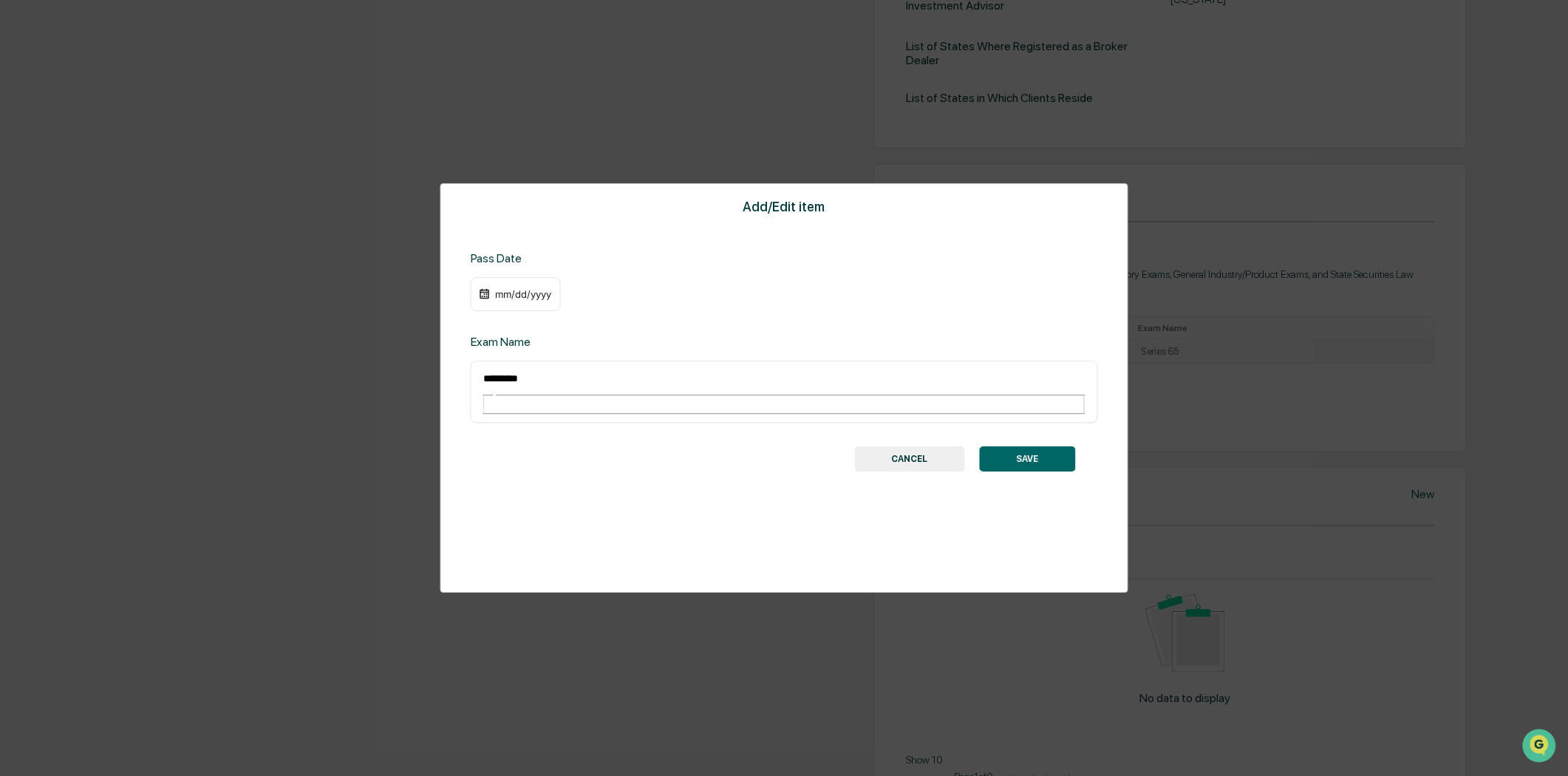
click at [918, 440] on div "Add/Edit item Pass Date mm/dd/yyyy Exam Name ********* ​ SAVE CANCEL" at bounding box center [784, 388] width 688 height 410
click at [912, 446] on button "CANCEL" at bounding box center [908, 459] width 111 height 25
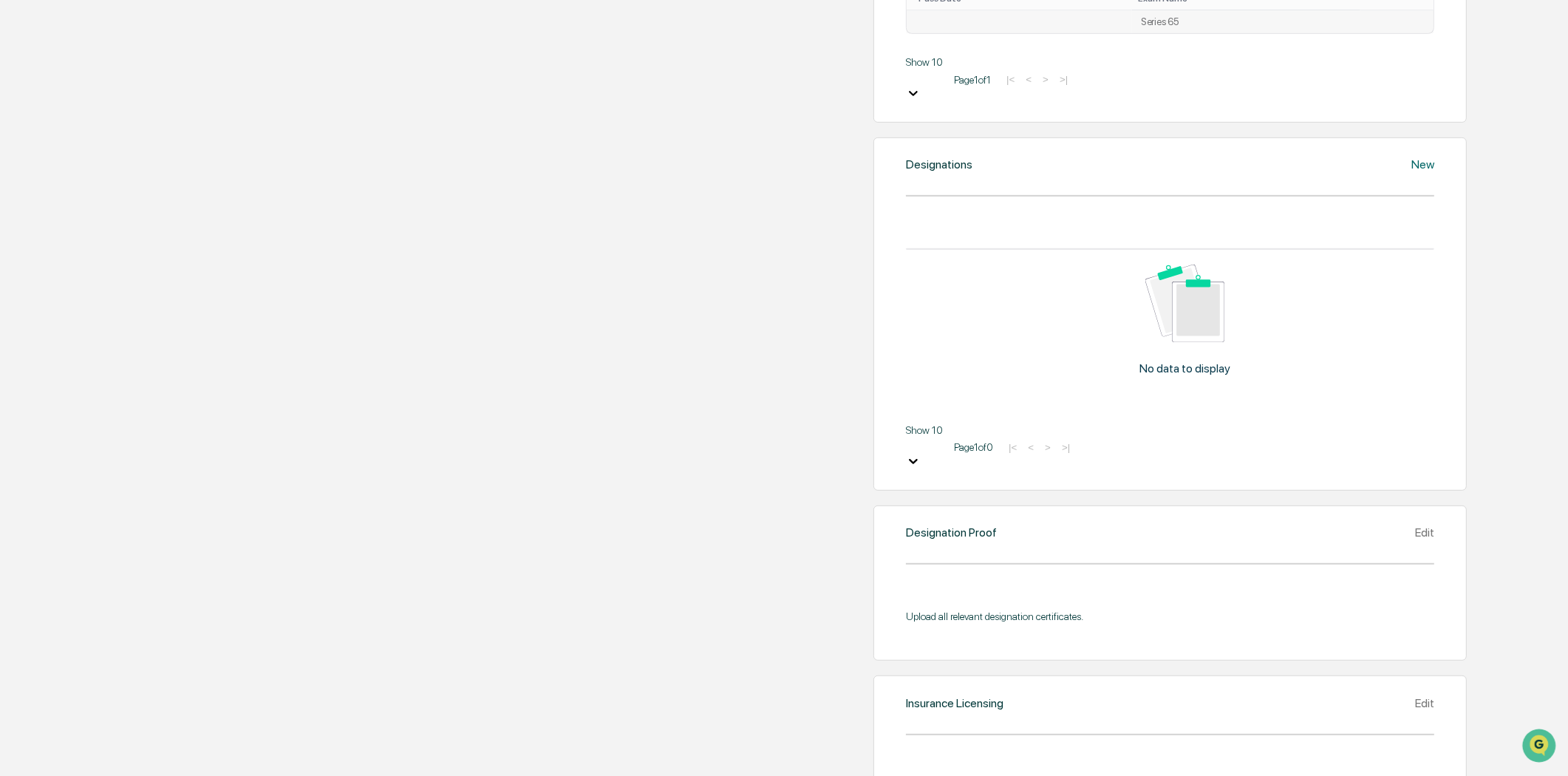
scroll to position [889, 0]
click at [1411, 172] on div "New" at bounding box center [1423, 164] width 23 height 14
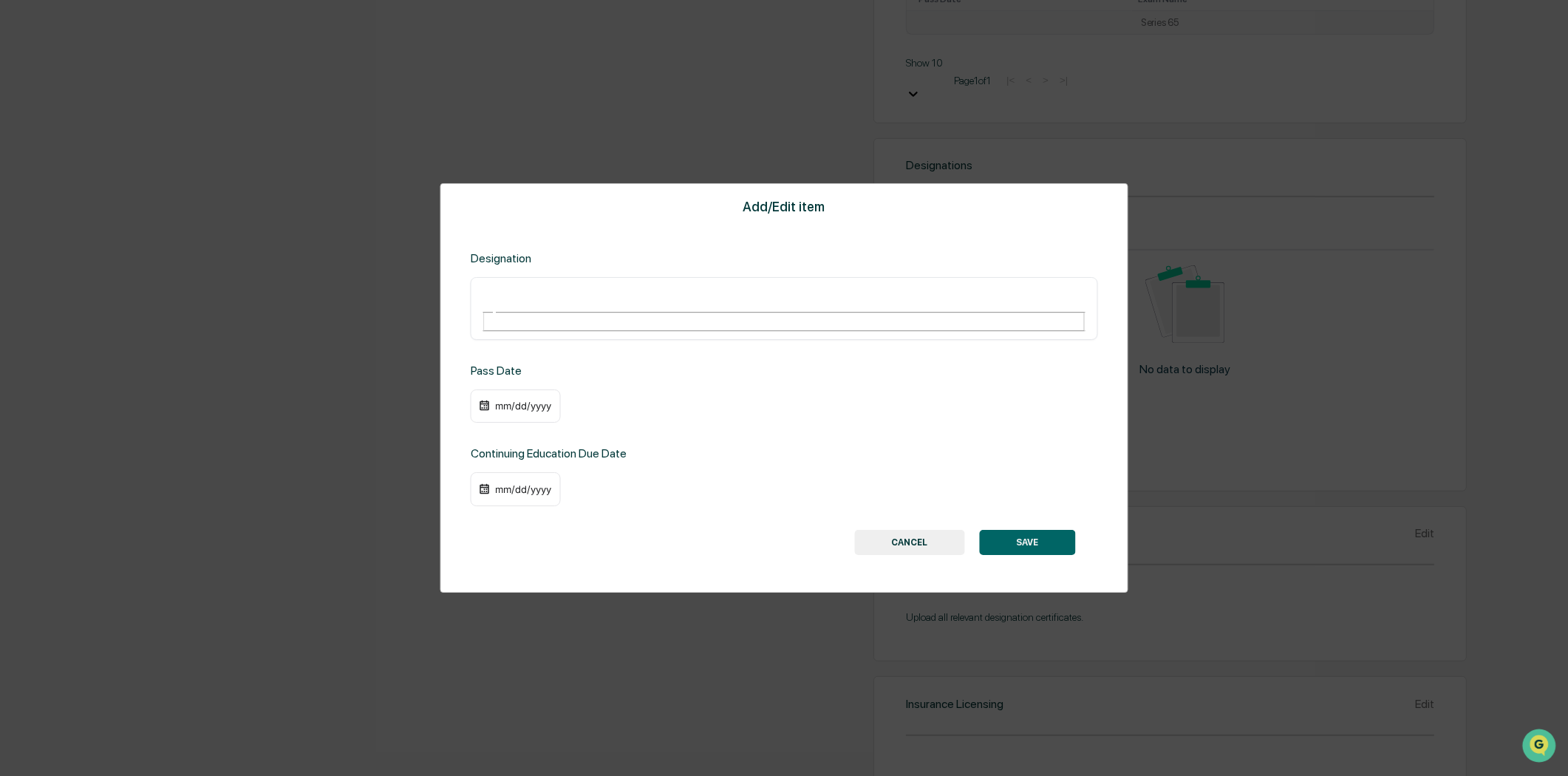
click at [912, 530] on button "CANCEL" at bounding box center [908, 542] width 111 height 25
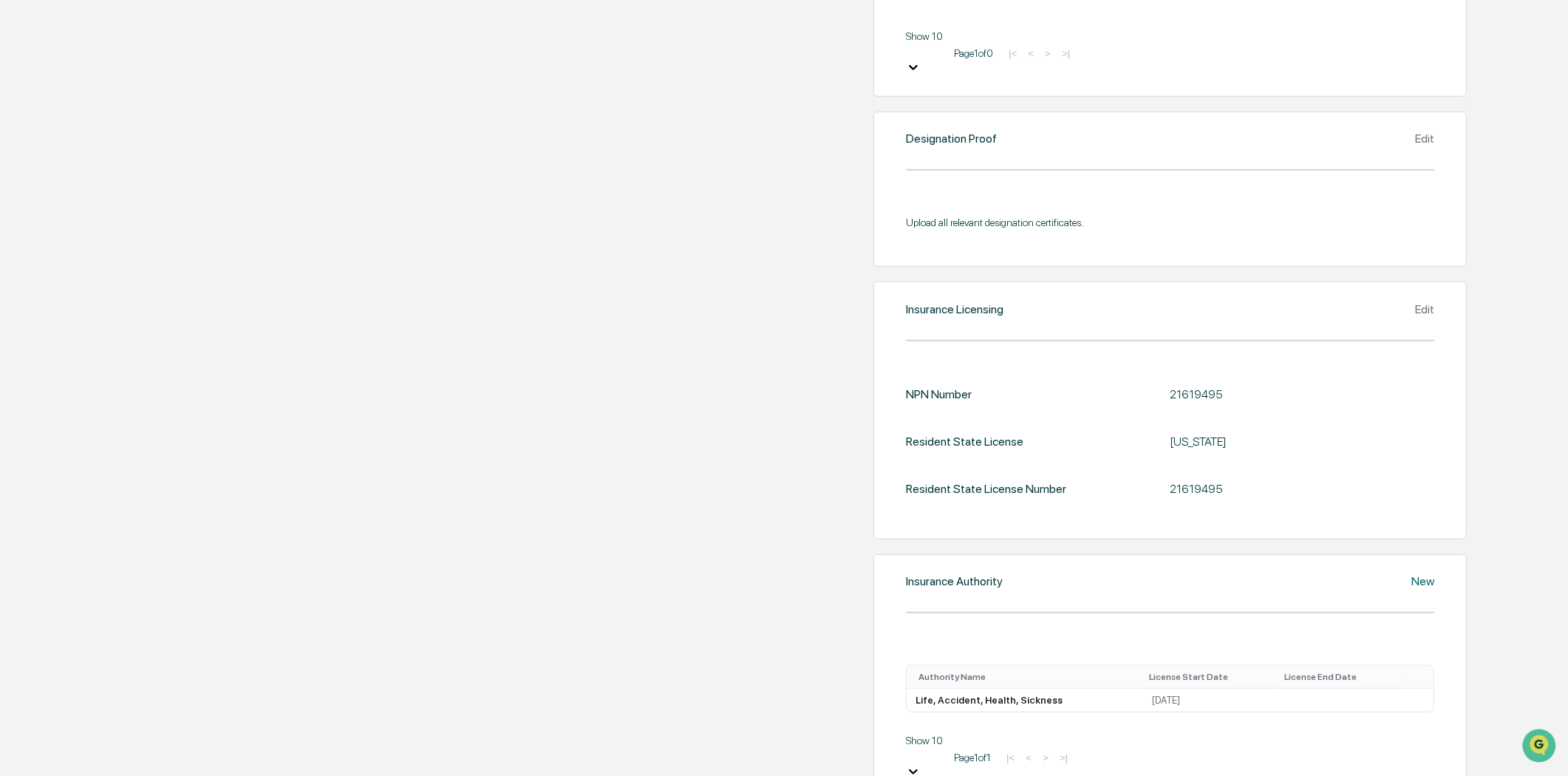
scroll to position [1382, 0]
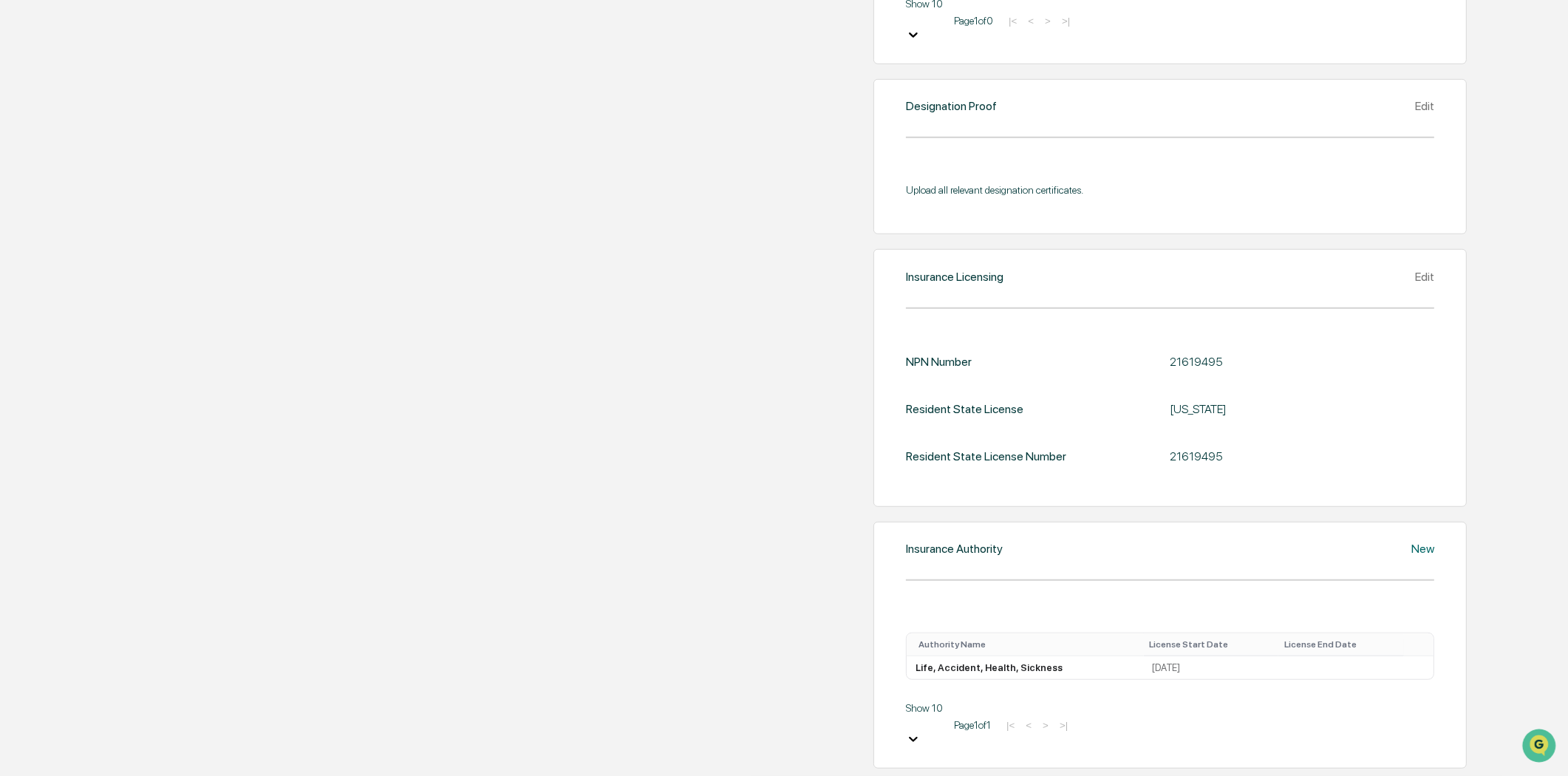
click at [1415, 284] on div "Edit" at bounding box center [1425, 277] width 19 height 14
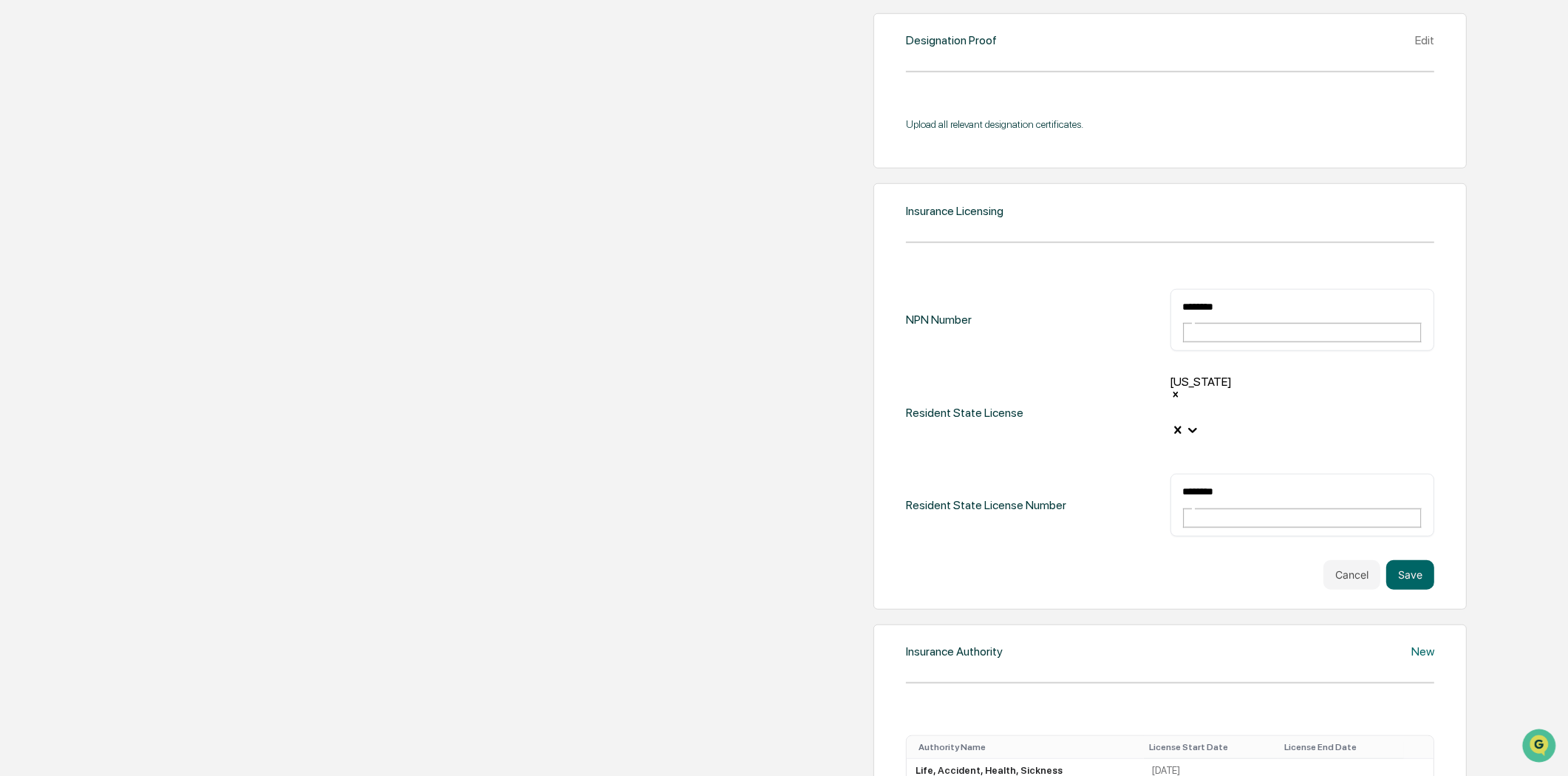
click at [906, 450] on div "Resident State License [US_STATE]" at bounding box center [1170, 413] width 529 height 75
click at [1386, 589] on button "Save" at bounding box center [1410, 575] width 48 height 30
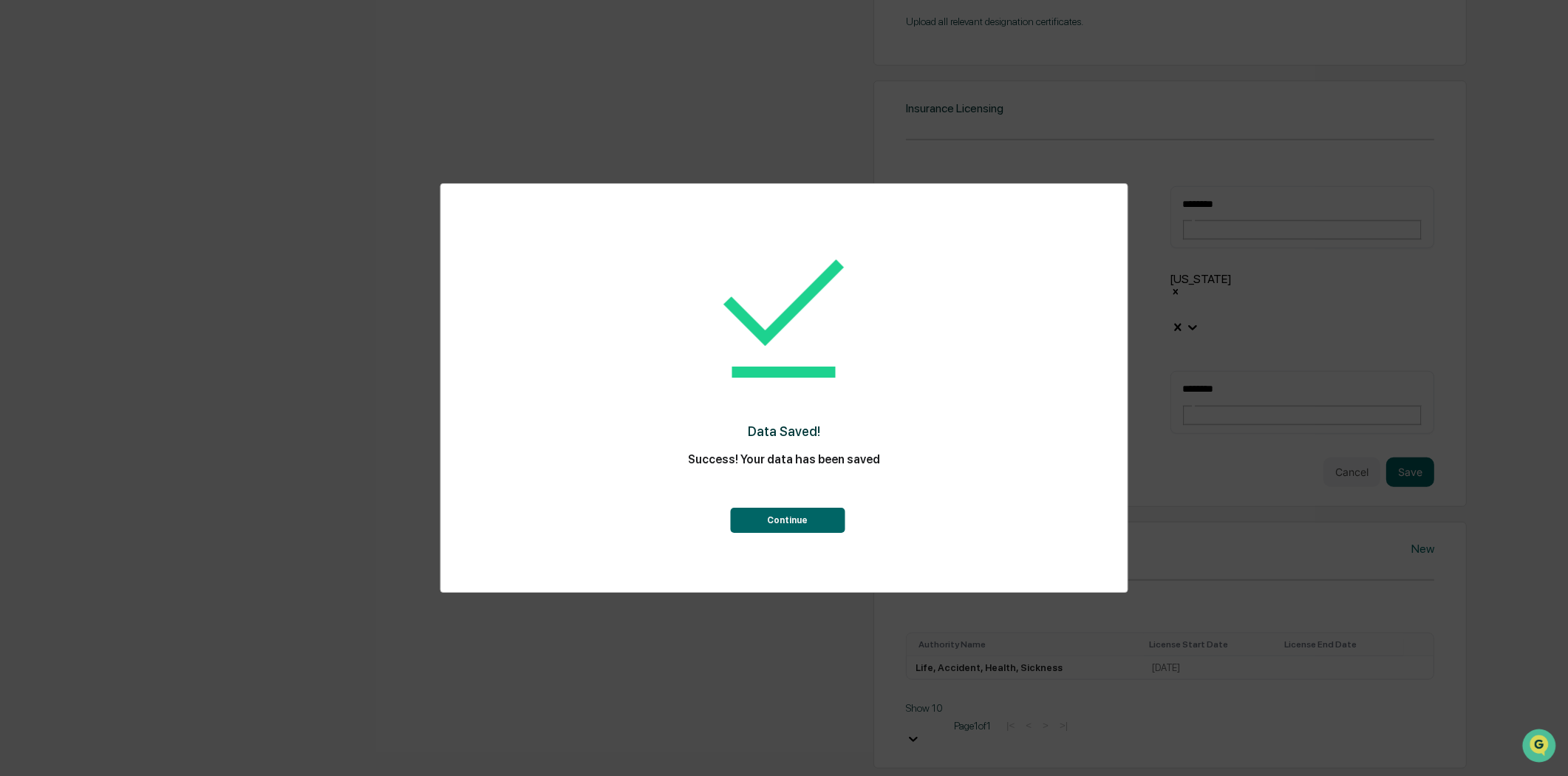
click at [759, 528] on button "Continue" at bounding box center [786, 520] width 114 height 25
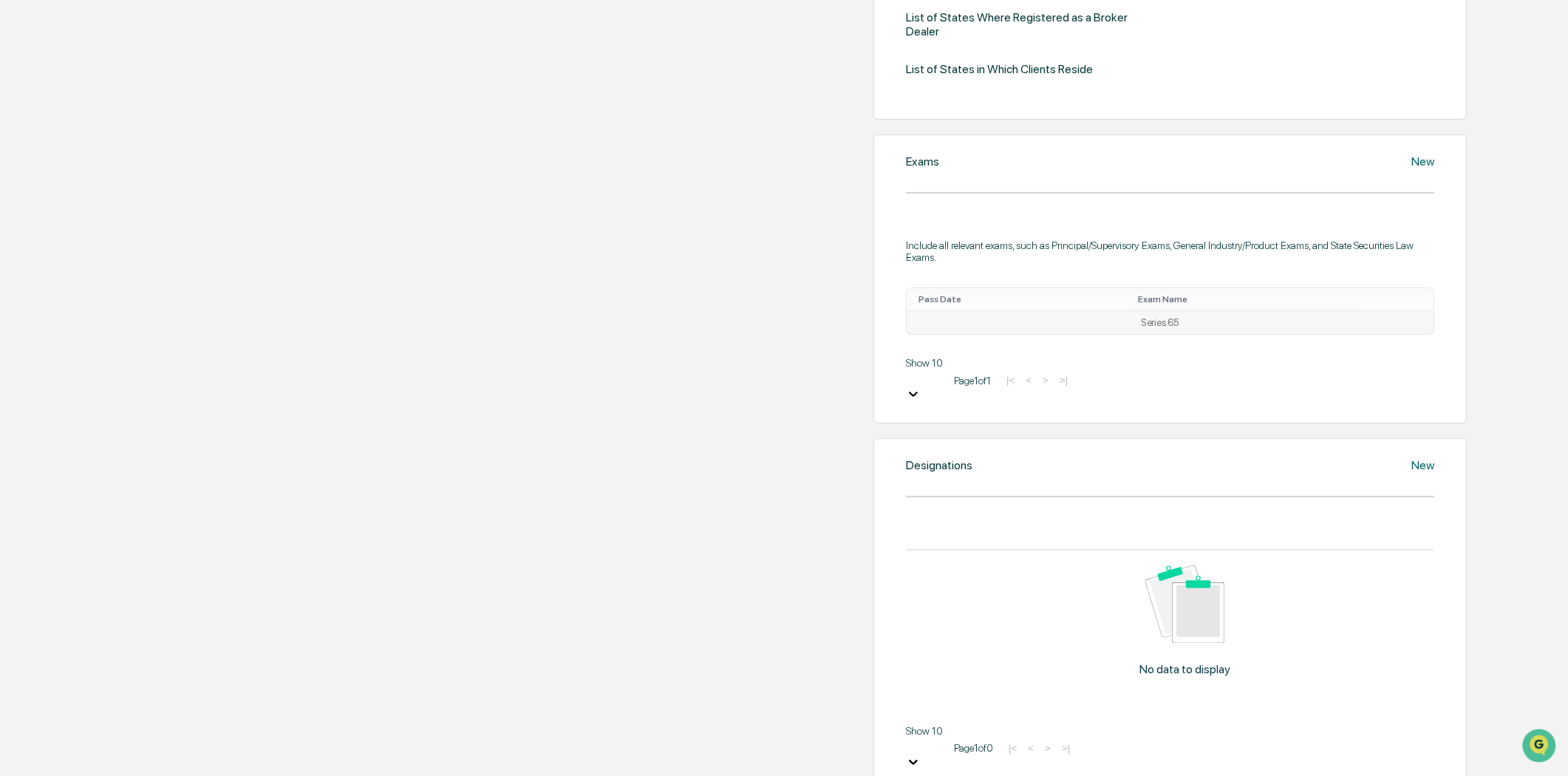
scroll to position [624, 0]
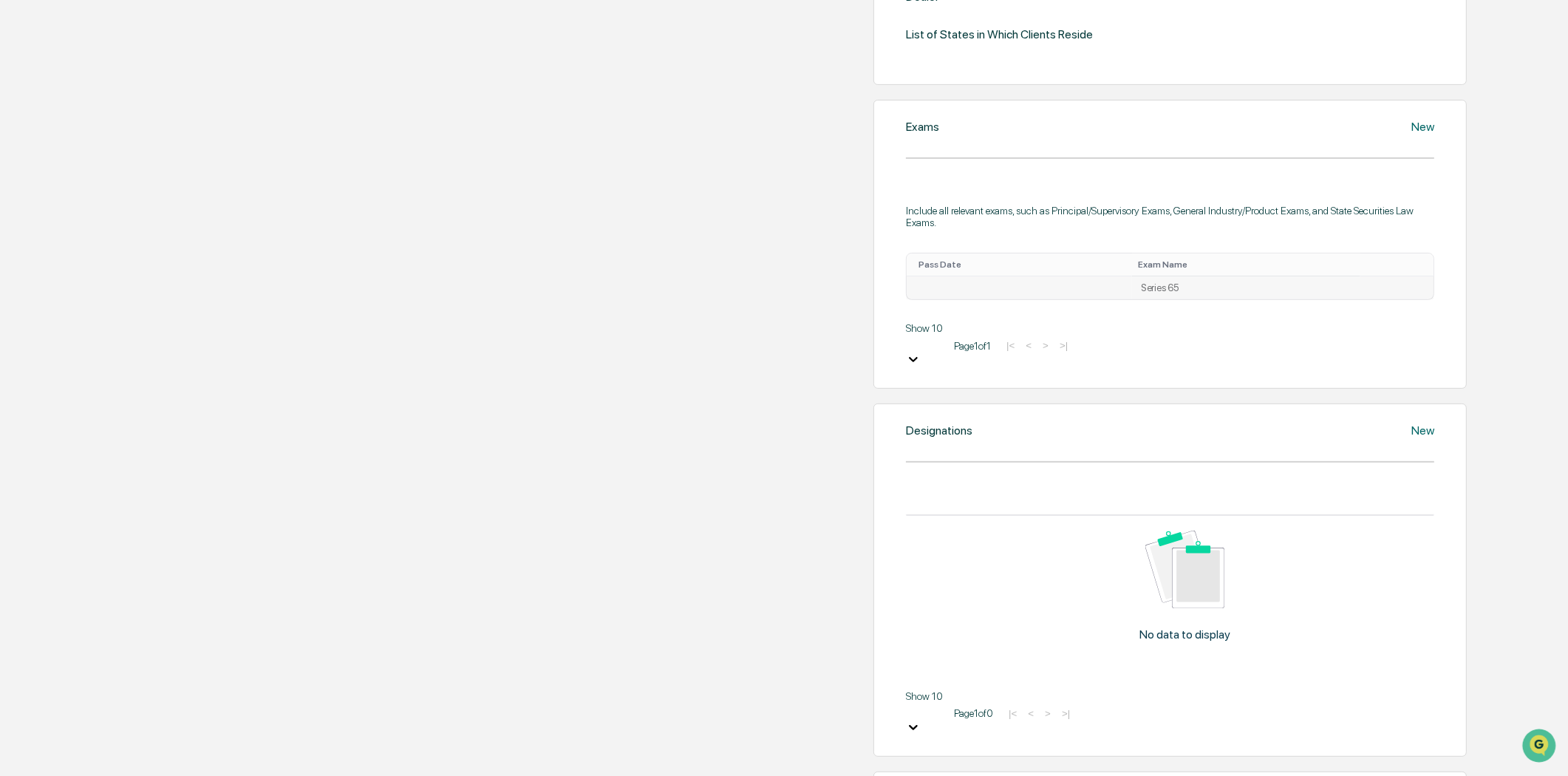
click at [1369, 291] on icon at bounding box center [1369, 291] width 0 height 0
click at [1321, 317] on div "Edit" at bounding box center [1344, 305] width 47 height 24
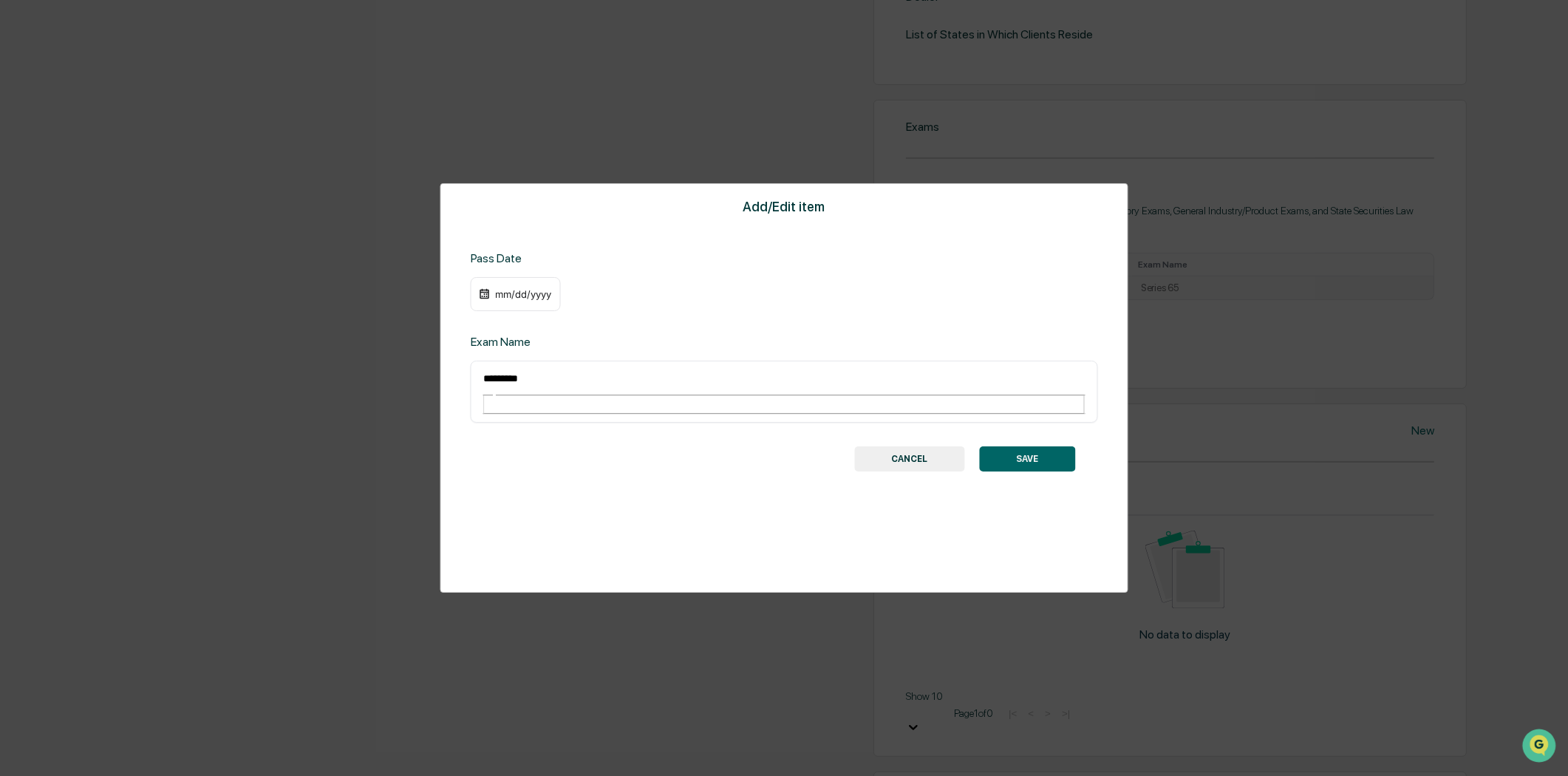
click at [519, 289] on div "mm/dd/yyyy" at bounding box center [522, 294] width 59 height 12
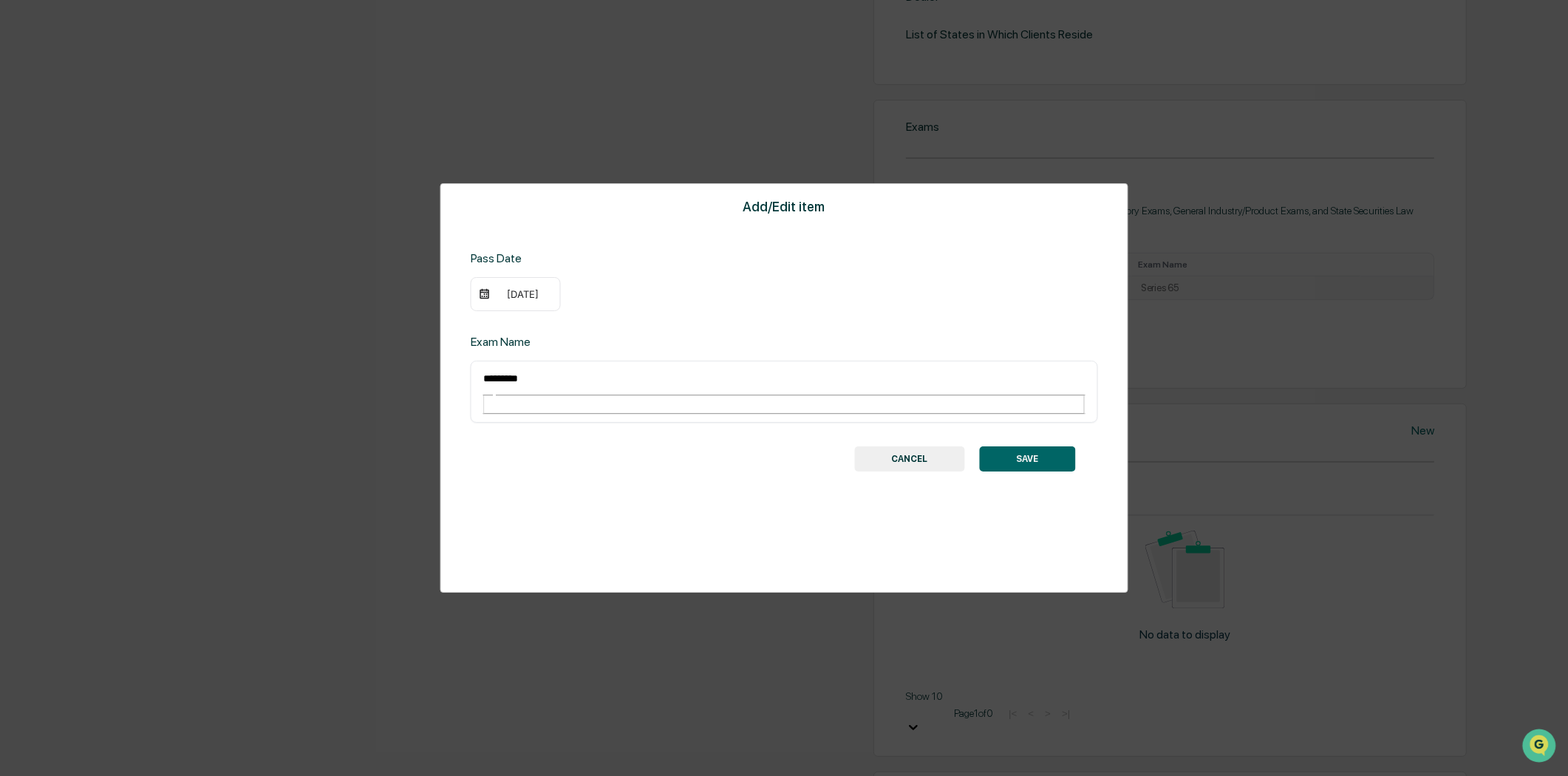
click at [1042, 446] on button "SAVE" at bounding box center [1027, 459] width 96 height 25
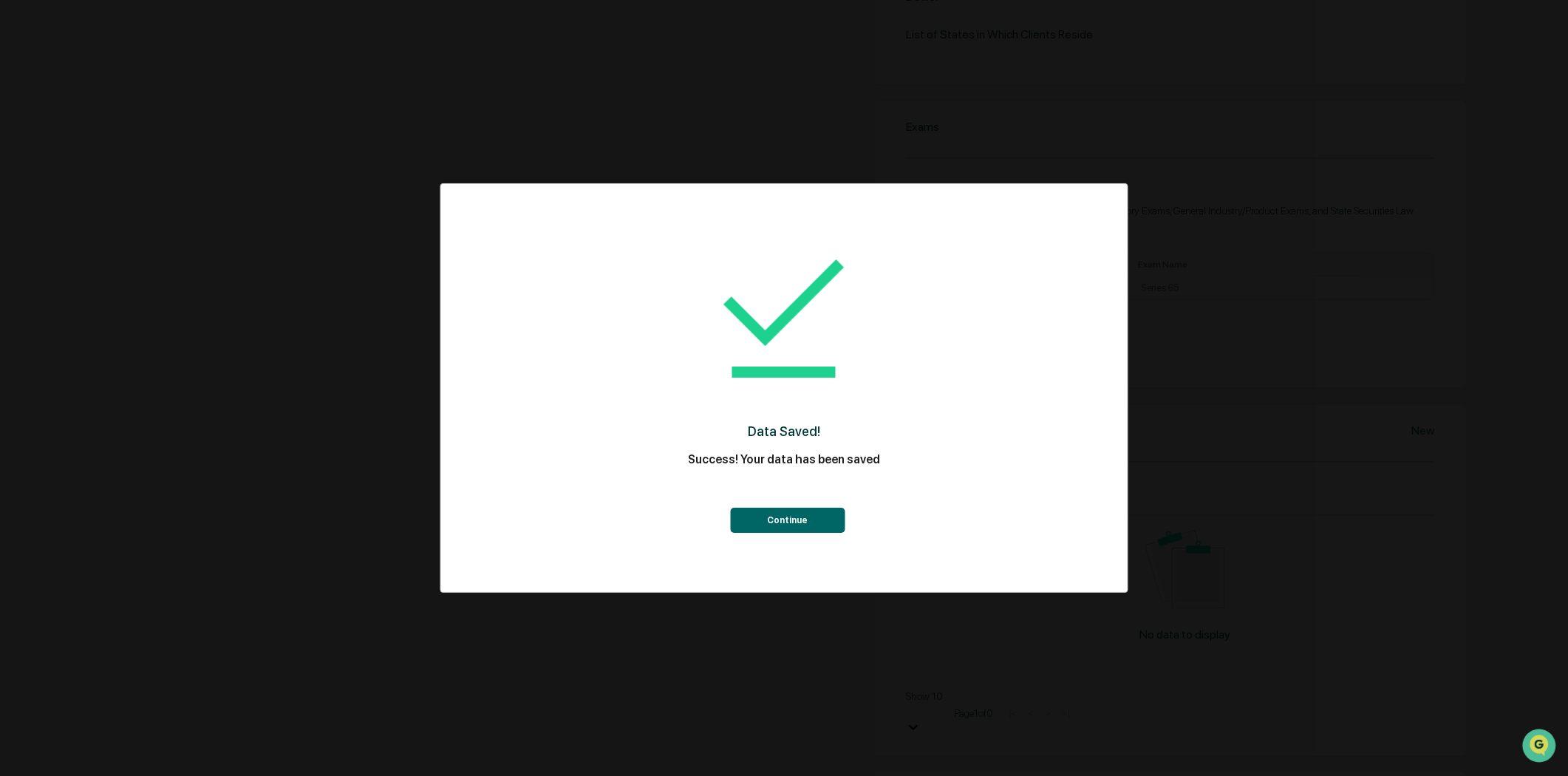
drag, startPoint x: 800, startPoint y: 507, endPoint x: 812, endPoint y: 503, distance: 12.6
click at [800, 508] on button "Continue" at bounding box center [786, 520] width 114 height 25
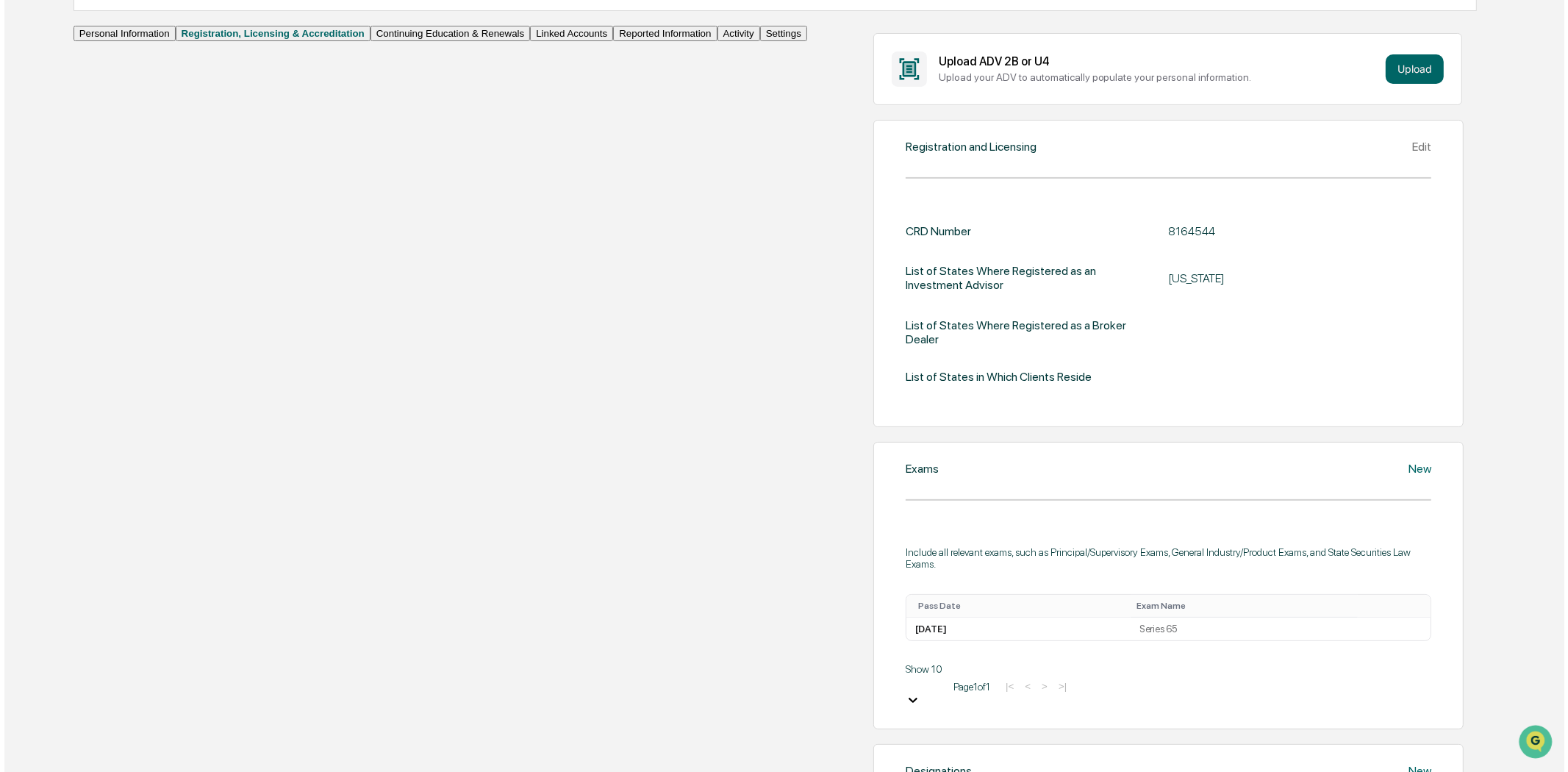
scroll to position [0, 0]
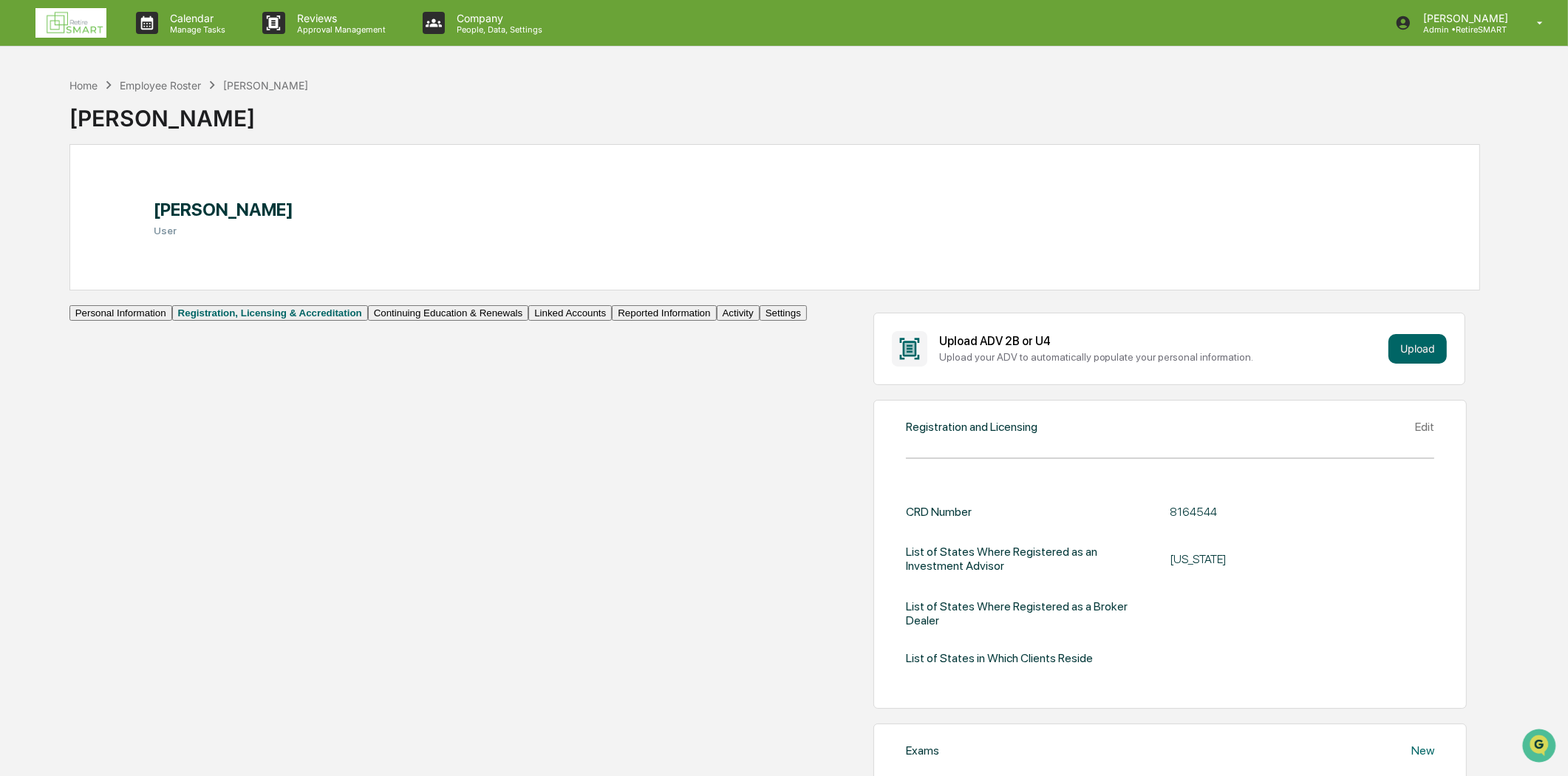
click at [72, 19] on img at bounding box center [71, 22] width 71 height 30
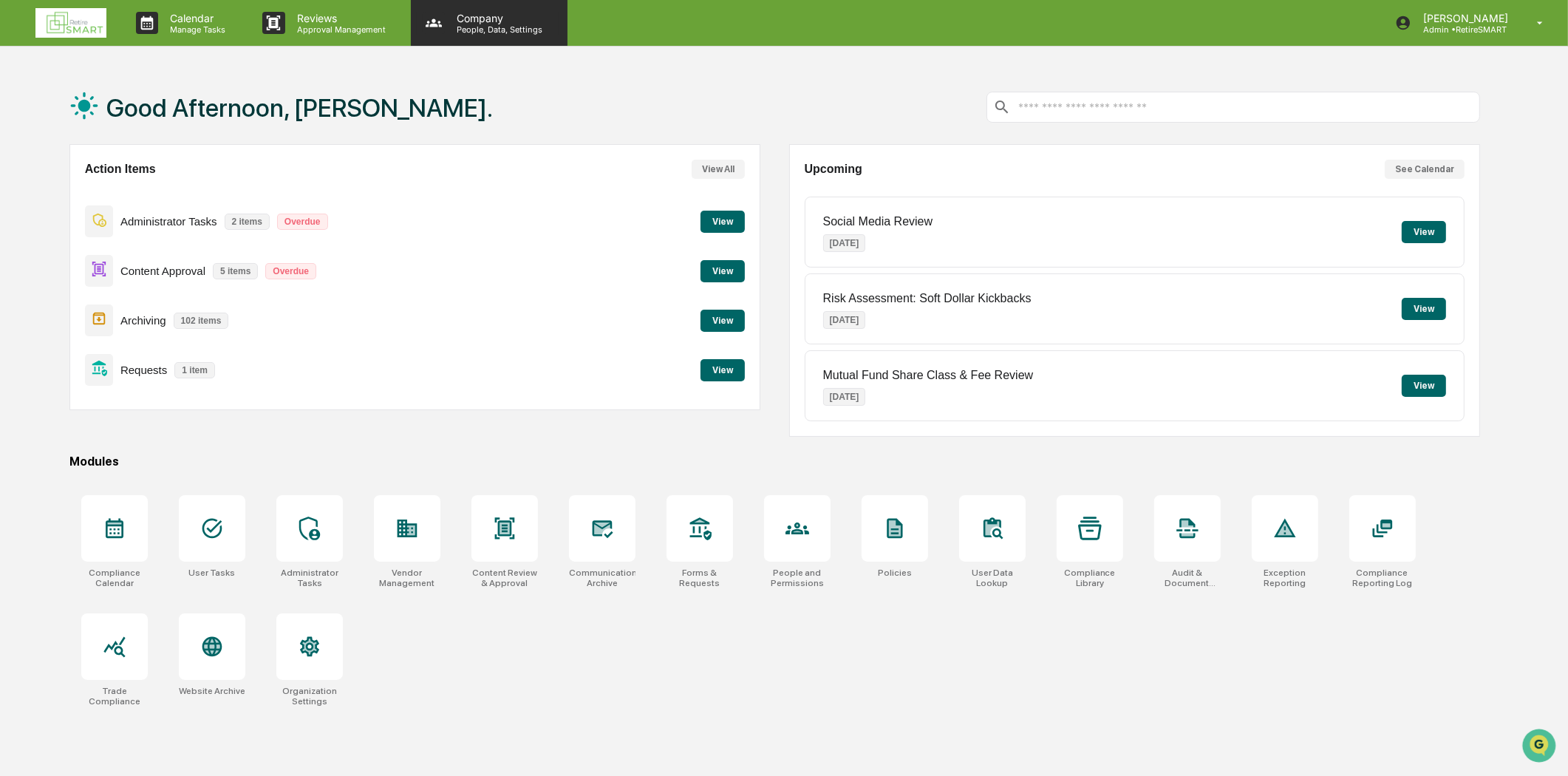
click at [479, 19] on p "Company" at bounding box center [497, 17] width 105 height 13
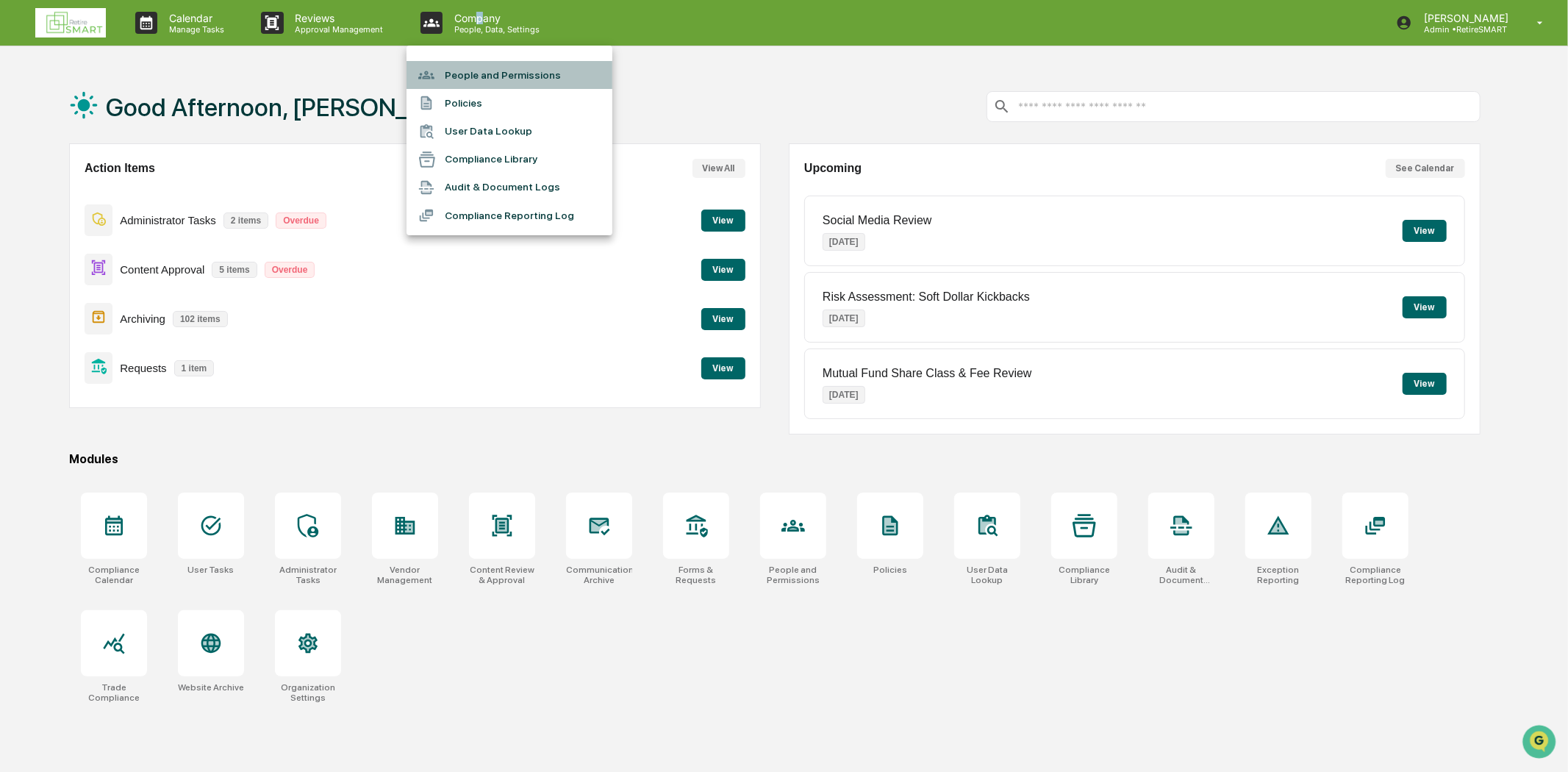
click at [469, 69] on li "People and Permissions" at bounding box center [509, 75] width 206 height 28
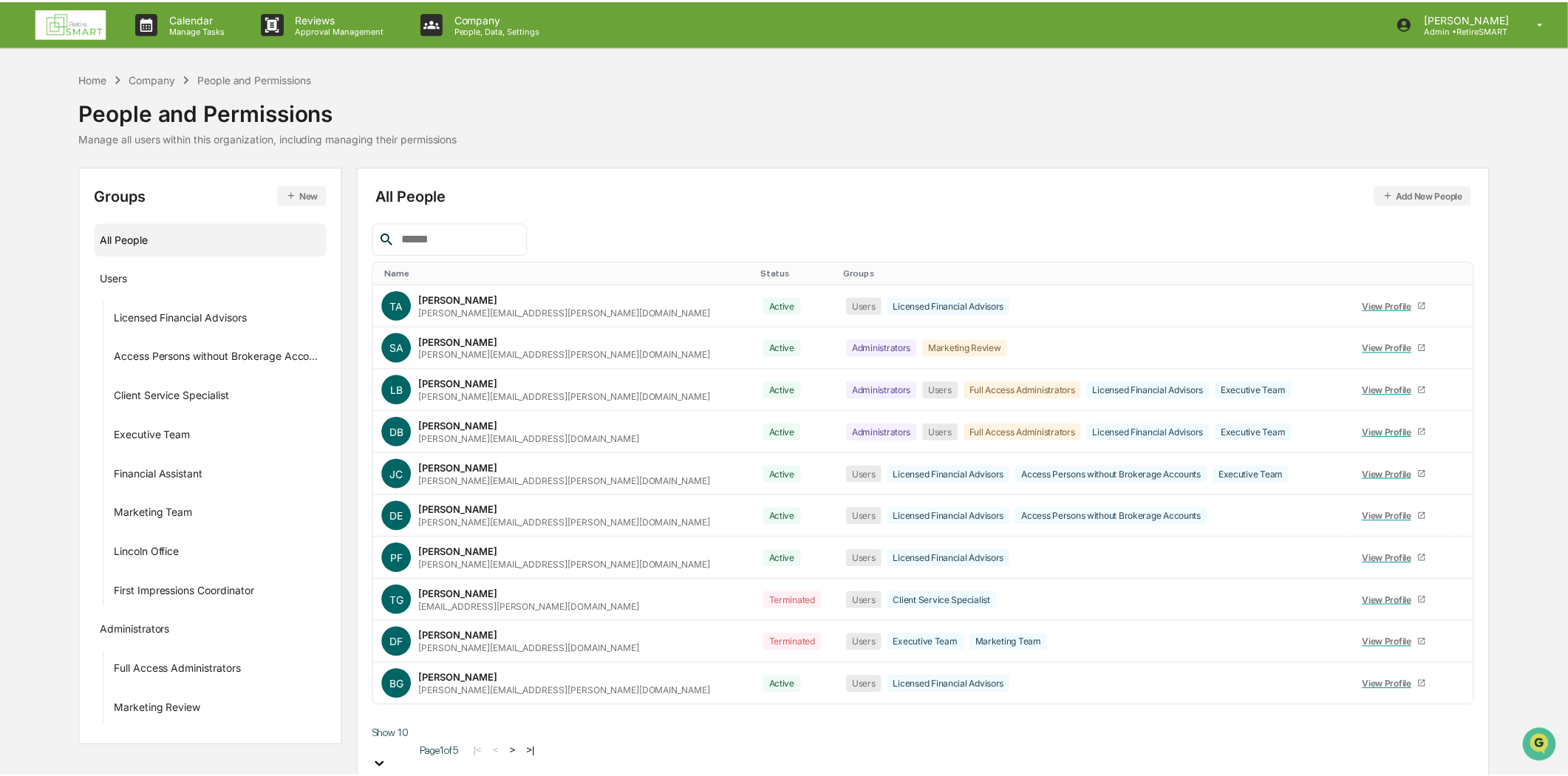
scroll to position [113, 0]
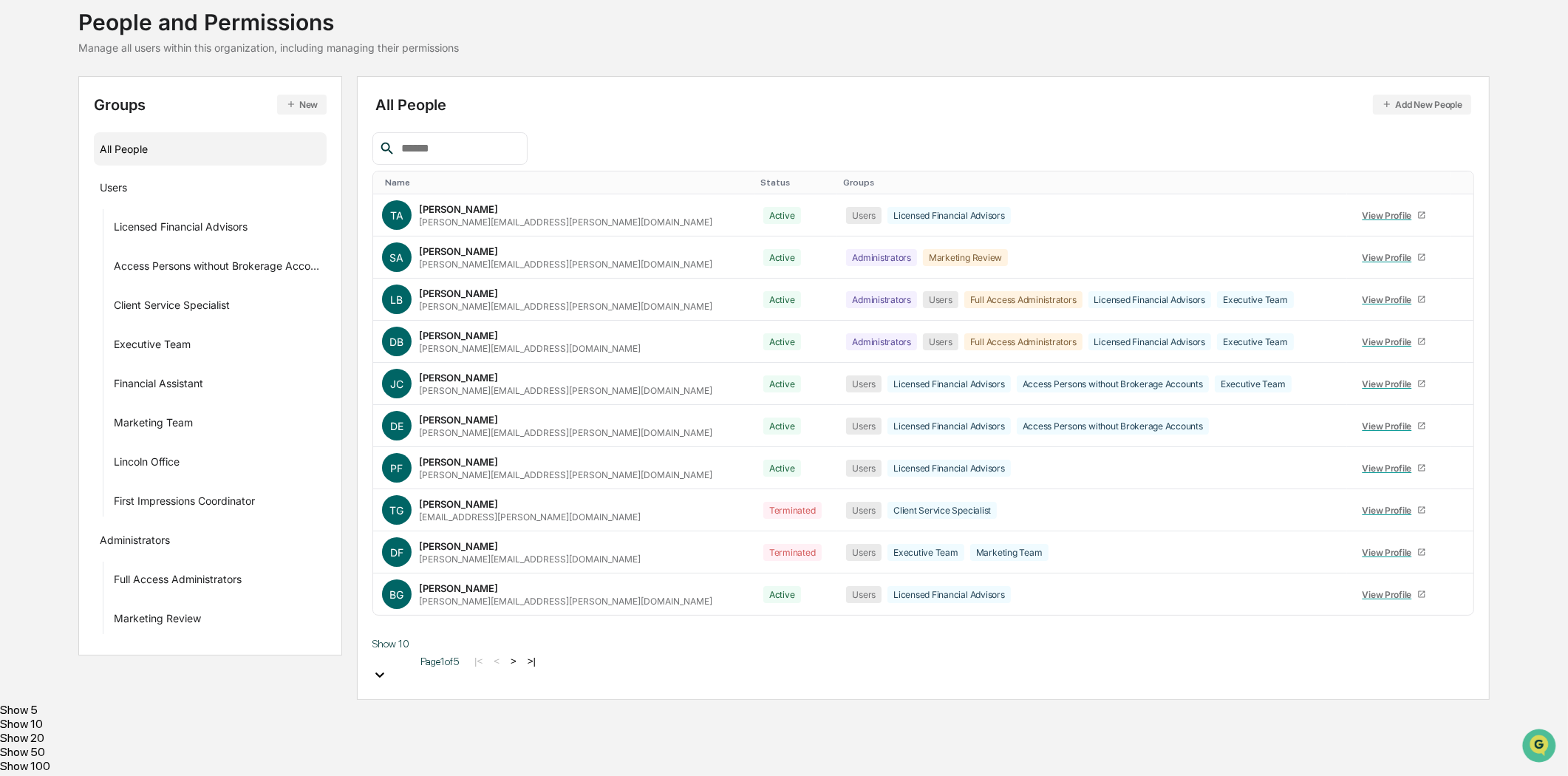
click at [435, 751] on body "Calendar Manage Tasks Reviews Approval Management Company People, Data, Setting…" at bounding box center [784, 342] width 1568 height 866
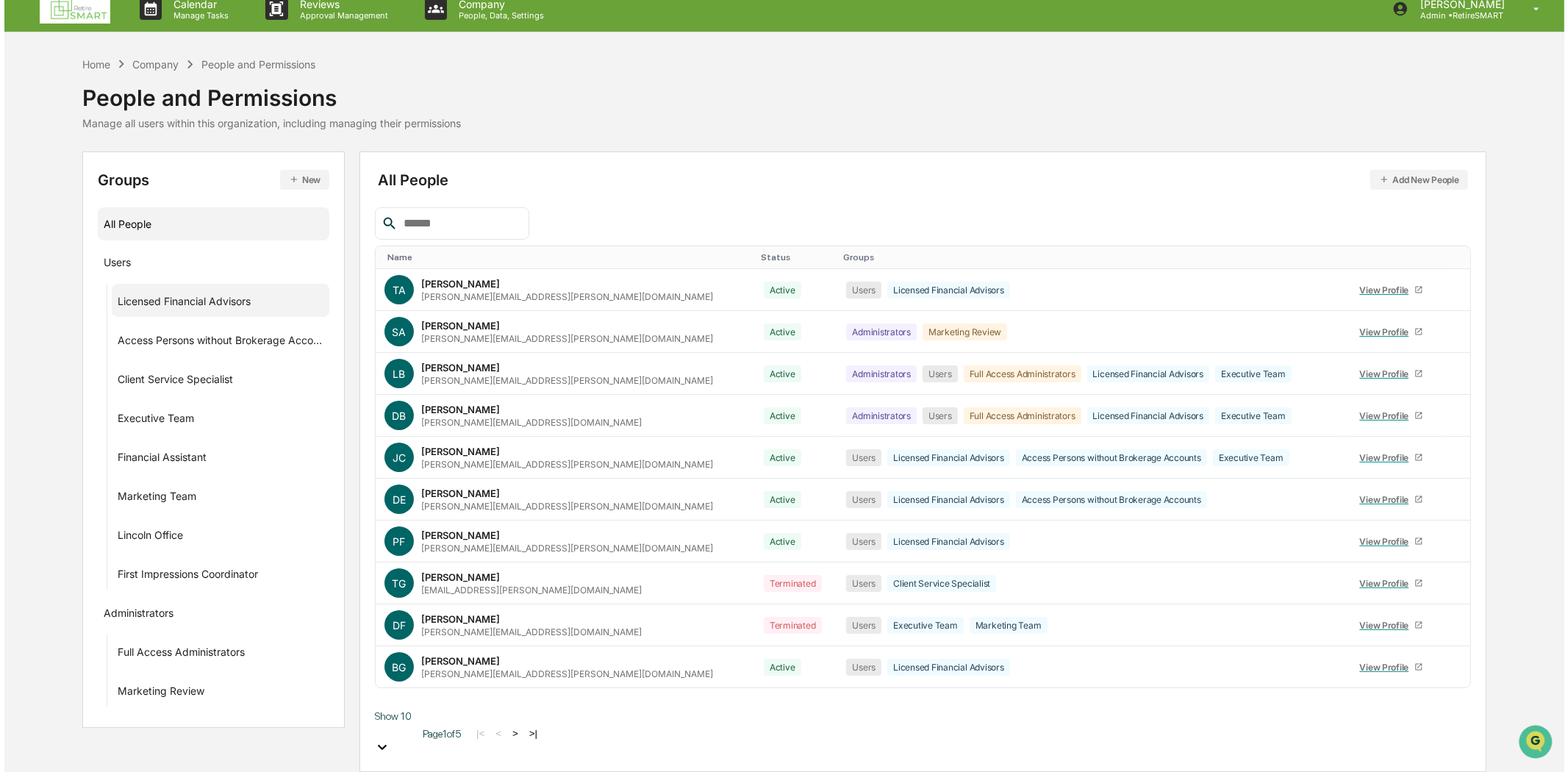
scroll to position [0, 0]
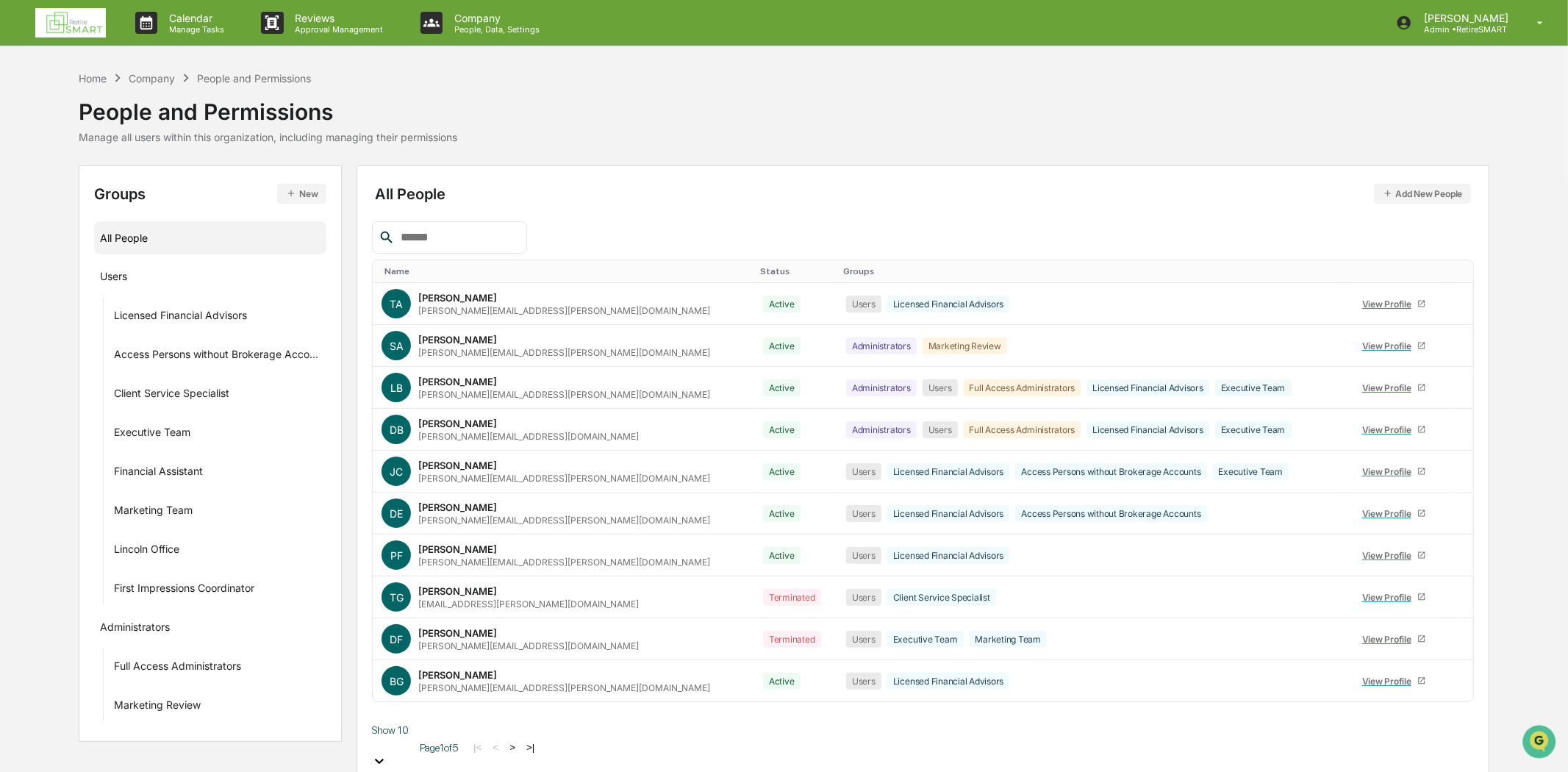
click at [225, 202] on div "Groups New All People Users Licensed Financial Advisors Access Persons without …" at bounding box center [210, 453] width 264 height 577
drag, startPoint x: 320, startPoint y: 313, endPoint x: 317, endPoint y: 304, distance: 9.5
click at [310, 313] on div "···" at bounding box center [307, 314] width 26 height 24
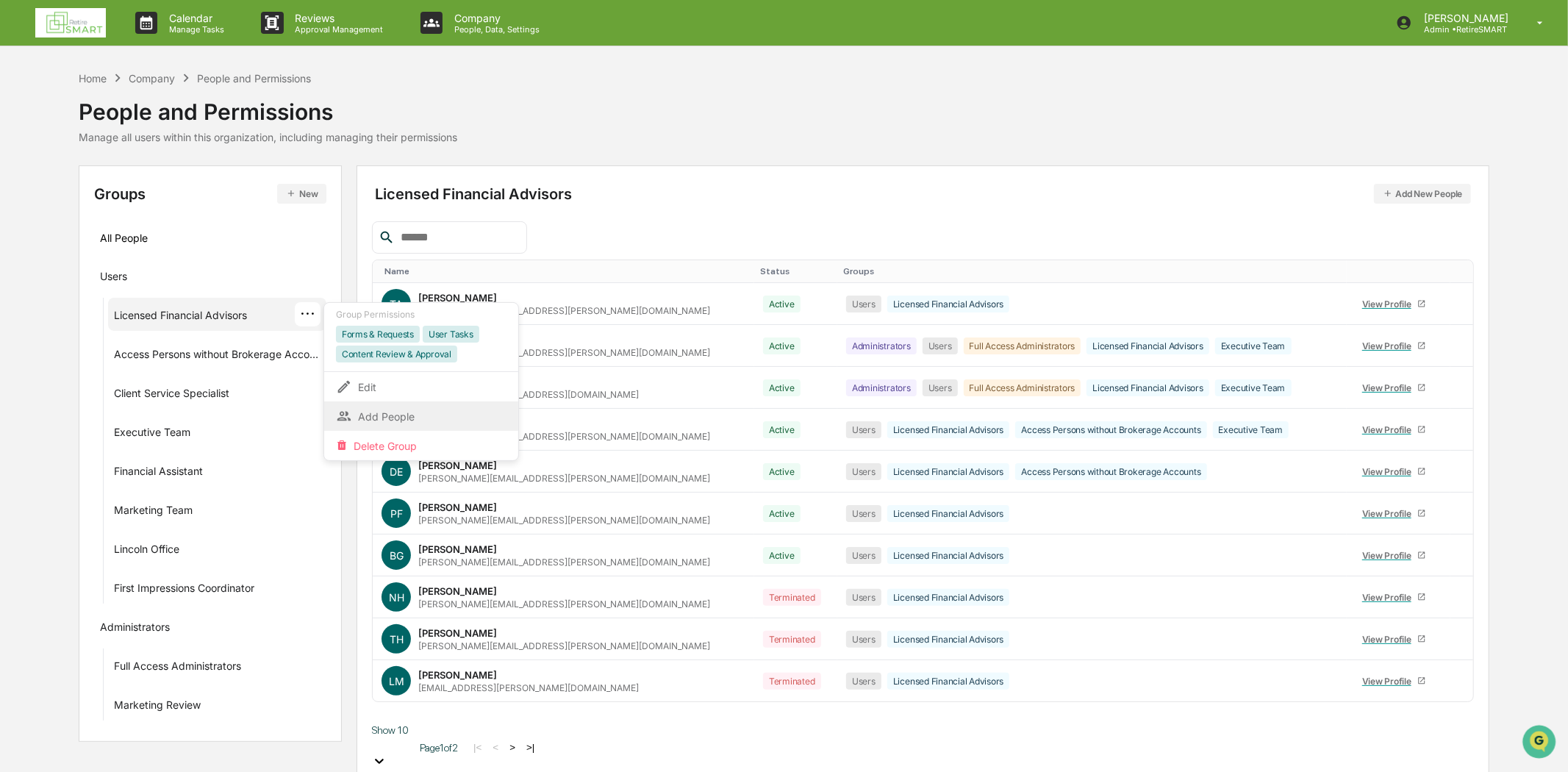
click at [408, 410] on div "Add People" at bounding box center [421, 416] width 170 height 17
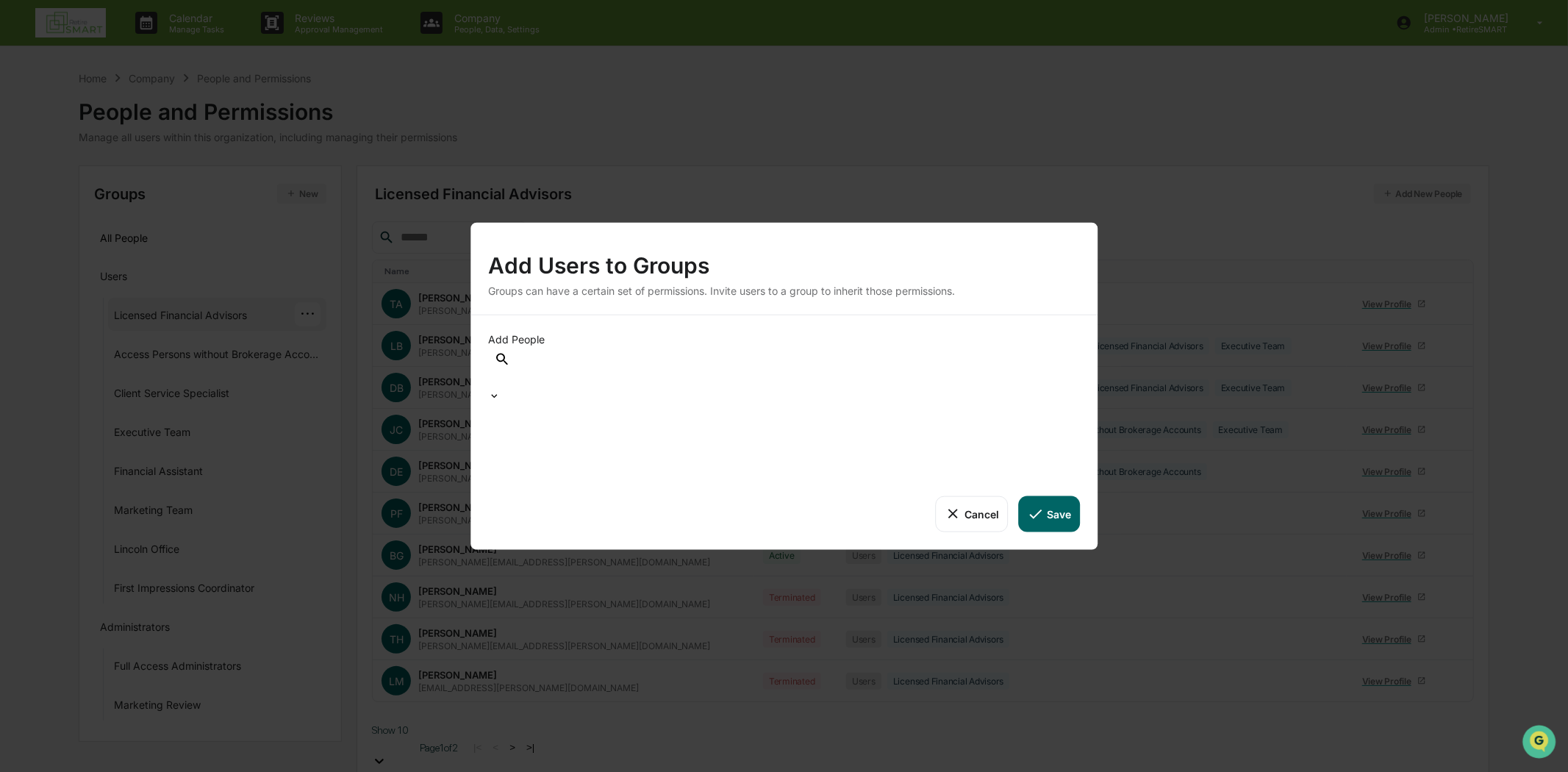
click at [492, 380] on div at bounding box center [491, 381] width 2 height 17
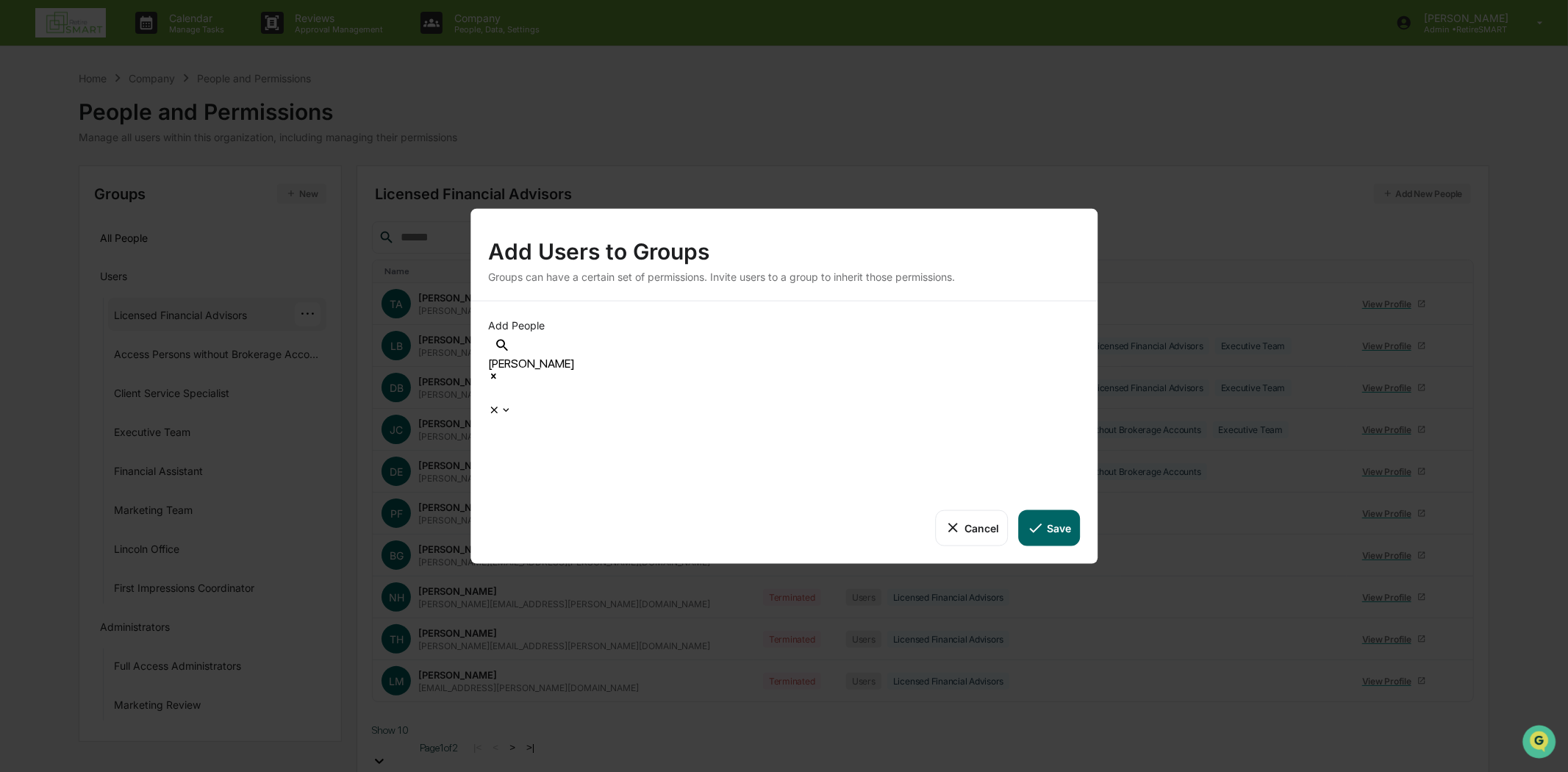
scroll to position [1196, 0]
drag, startPoint x: 917, startPoint y: 334, endPoint x: 1012, endPoint y: 355, distance: 97.3
click at [917, 335] on div "Add People option [PERSON_NAME], selected. 48 results available. Use Up and Dow…" at bounding box center [784, 432] width 628 height 262
click at [1071, 338] on div "Add People" at bounding box center [784, 328] width 592 height 18
click at [512, 405] on icon at bounding box center [506, 410] width 11 height 11
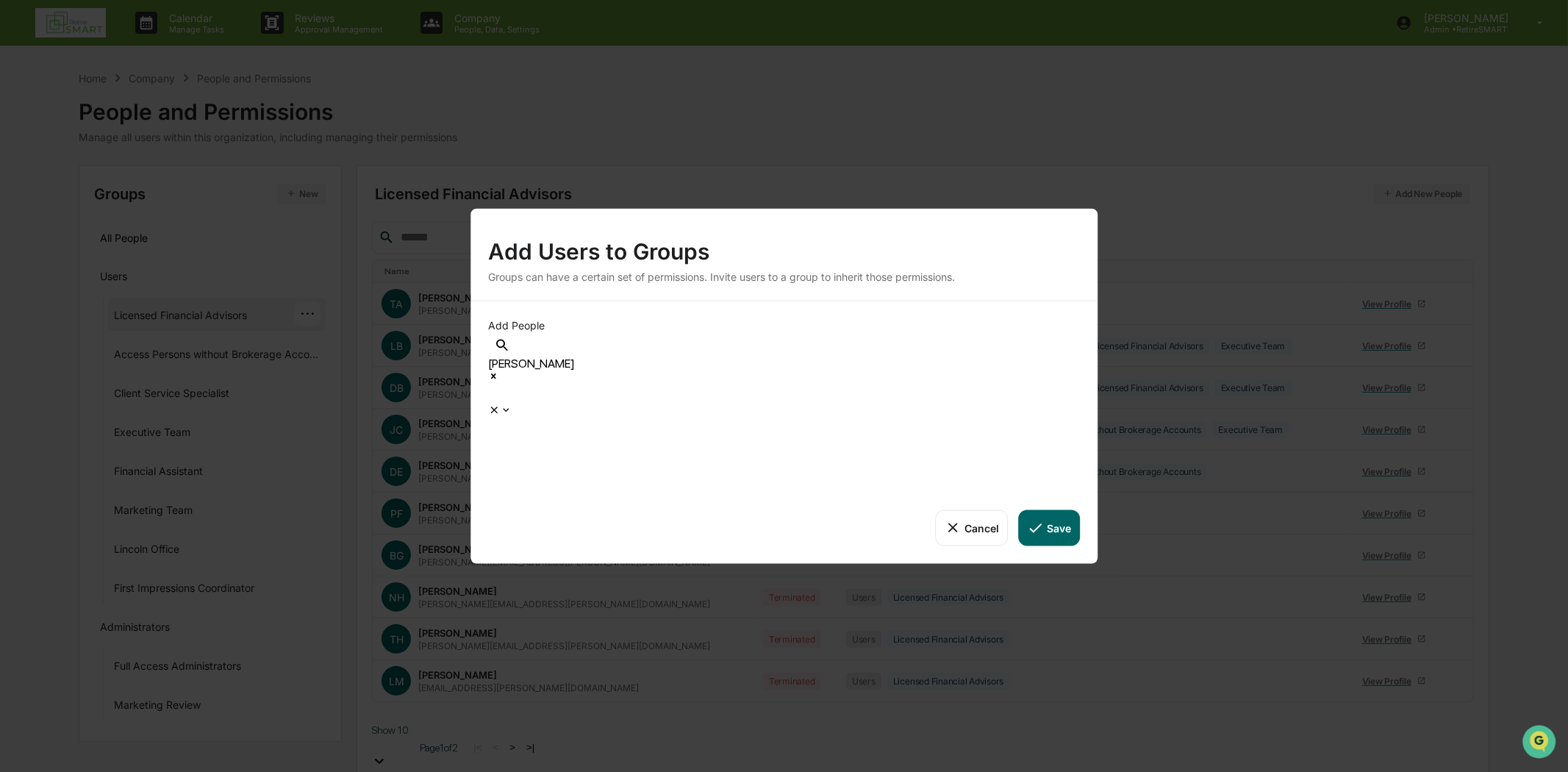
click at [1042, 519] on icon at bounding box center [1035, 527] width 16 height 16
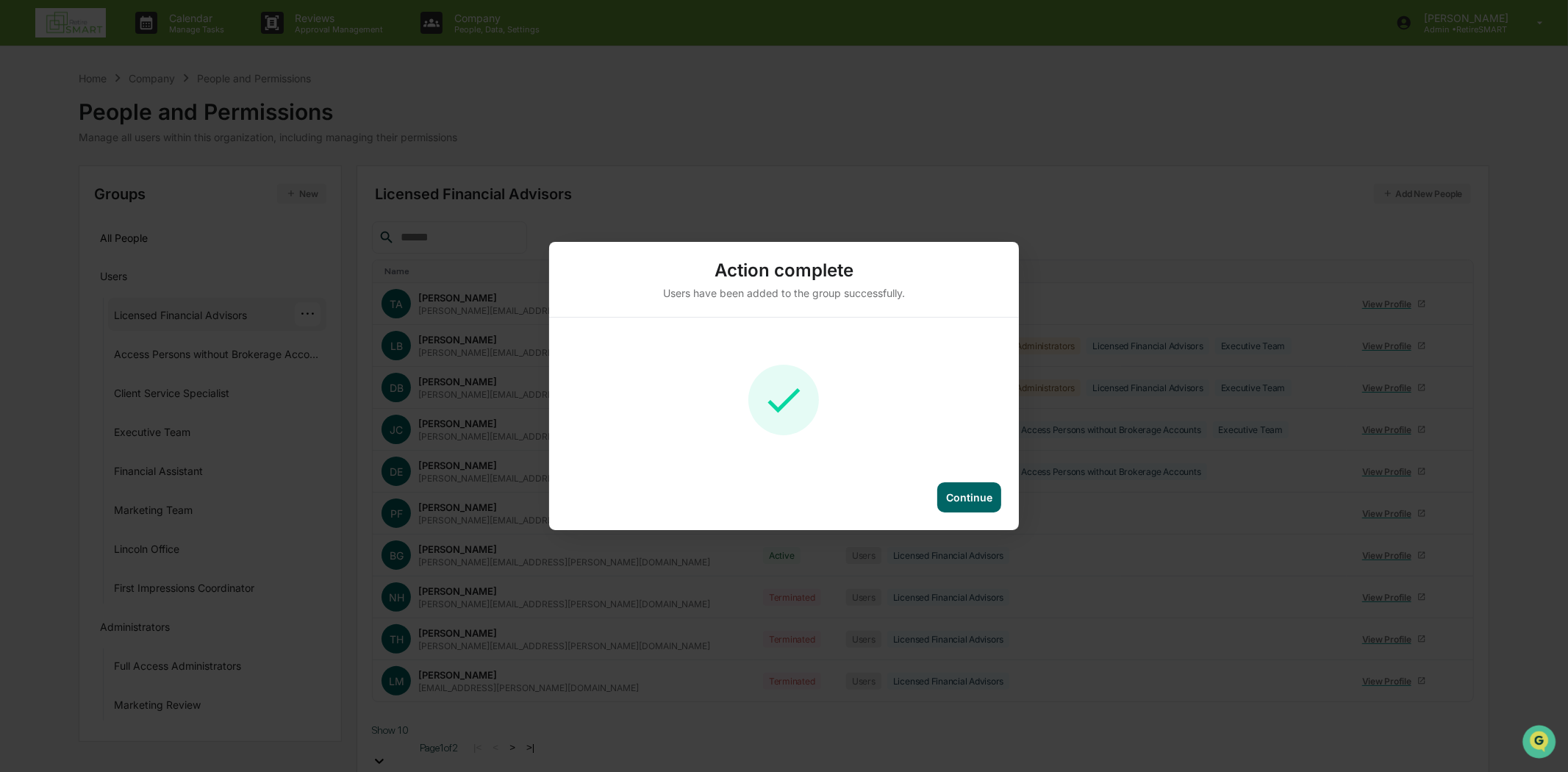
click at [995, 503] on div "Continue" at bounding box center [969, 497] width 64 height 31
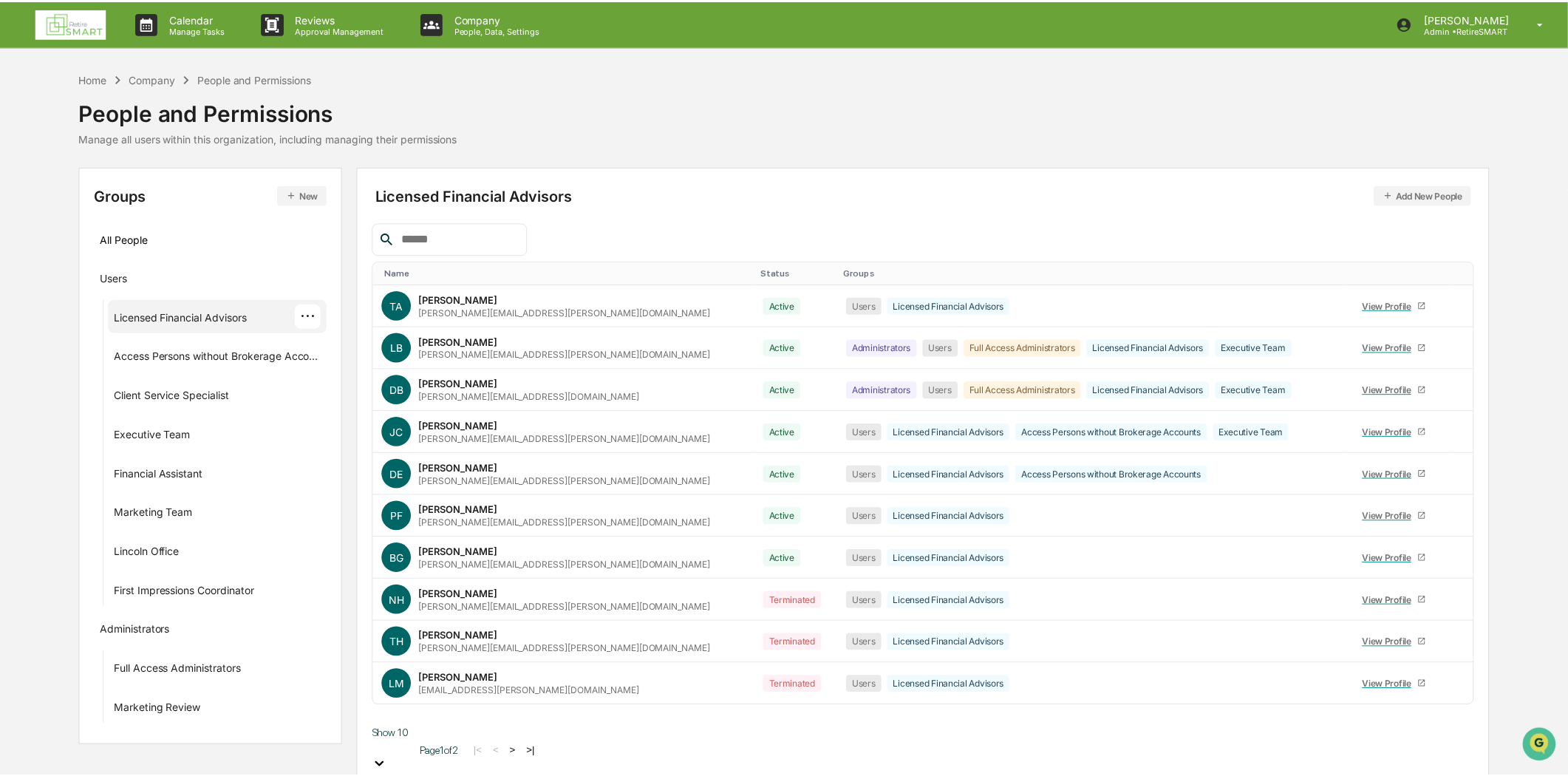
scroll to position [113, 0]
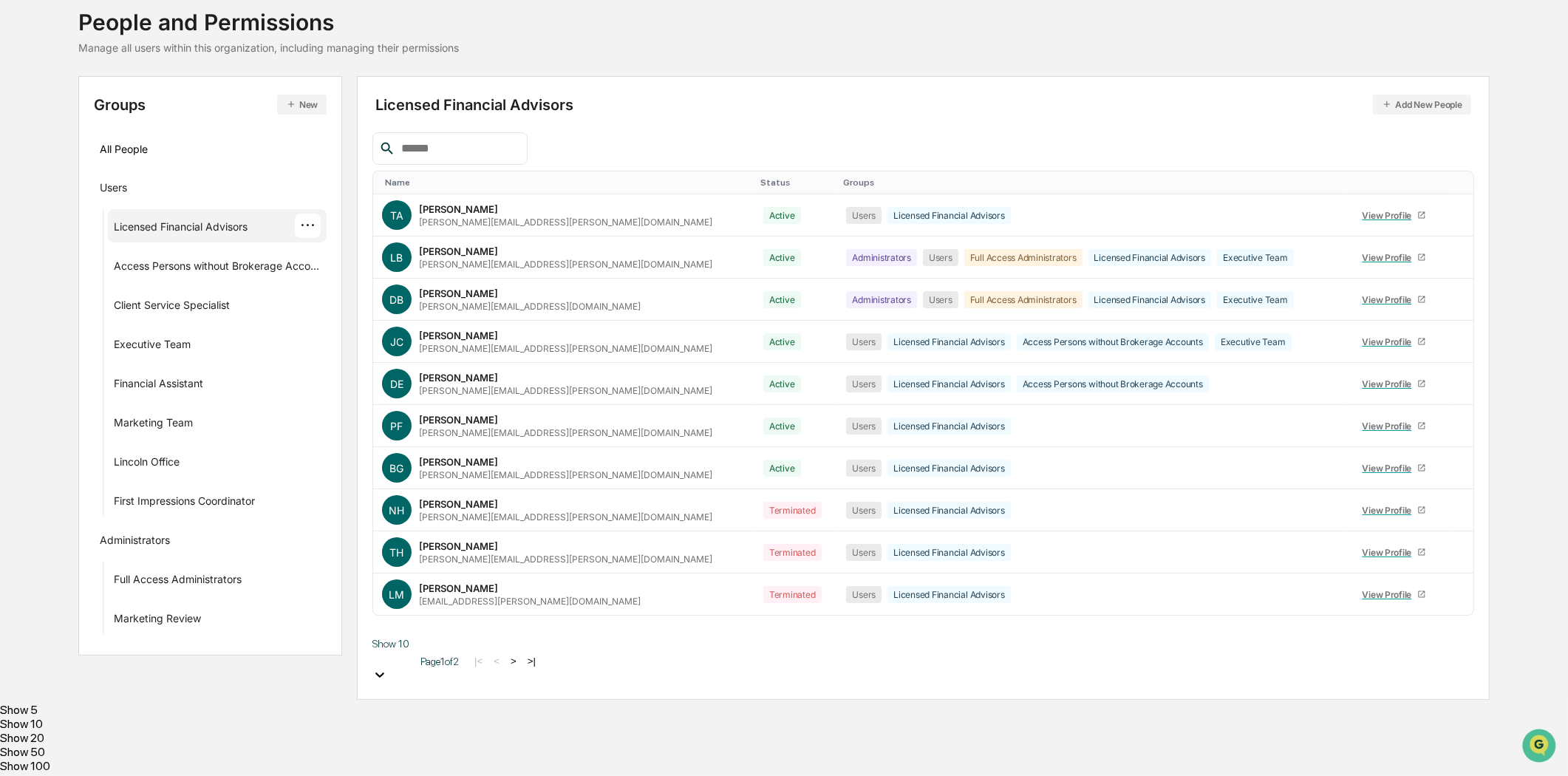
click at [439, 739] on body "Calendar Manage Tasks Reviews Approval Management Company People, Data, Setting…" at bounding box center [784, 342] width 1568 height 866
click at [419, 764] on div "Show 100" at bounding box center [784, 765] width 1568 height 14
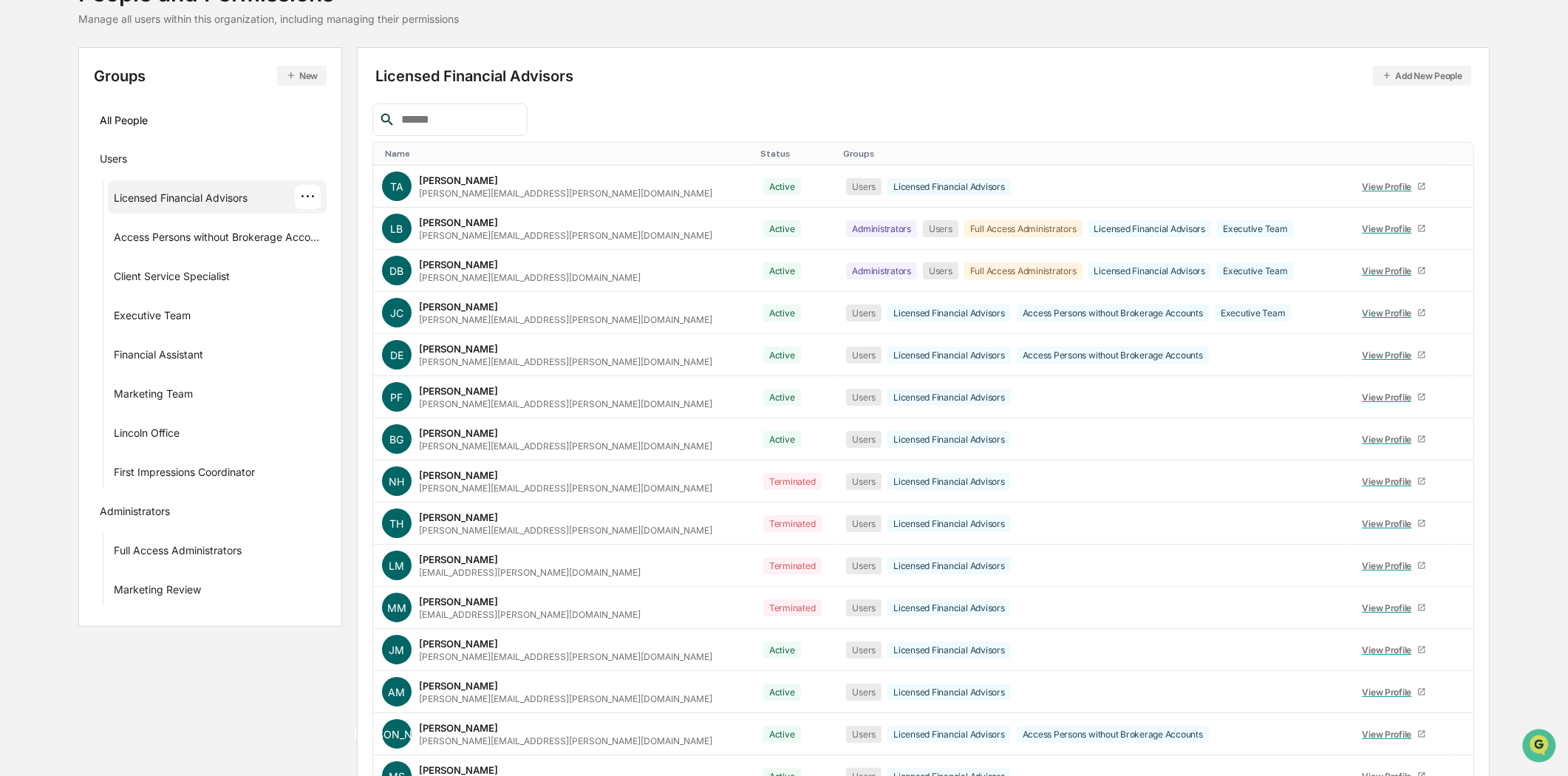
scroll to position [0, 0]
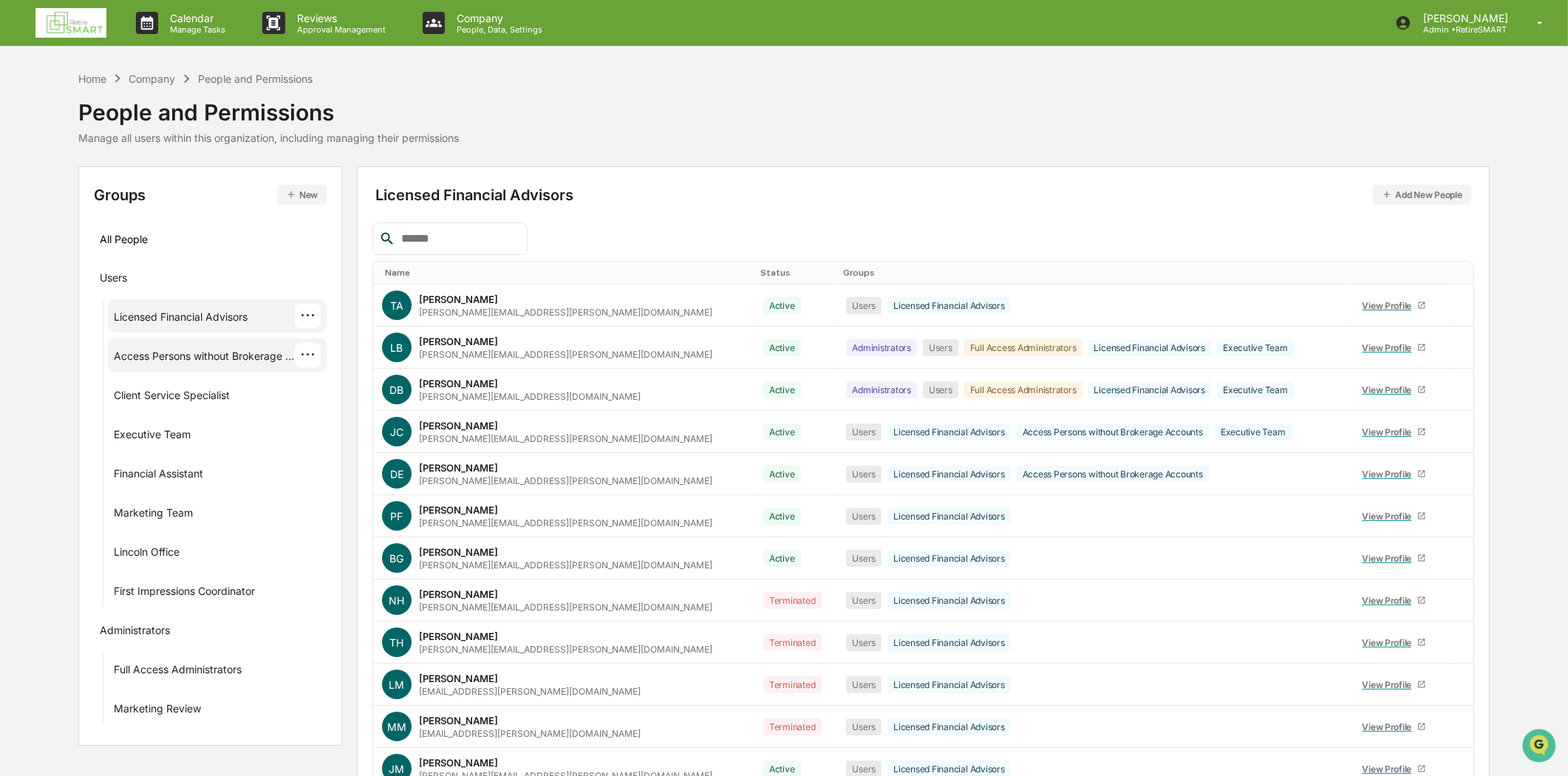
click at [158, 353] on div "Access Persons without Brokerage Accounts" at bounding box center [204, 359] width 181 height 17
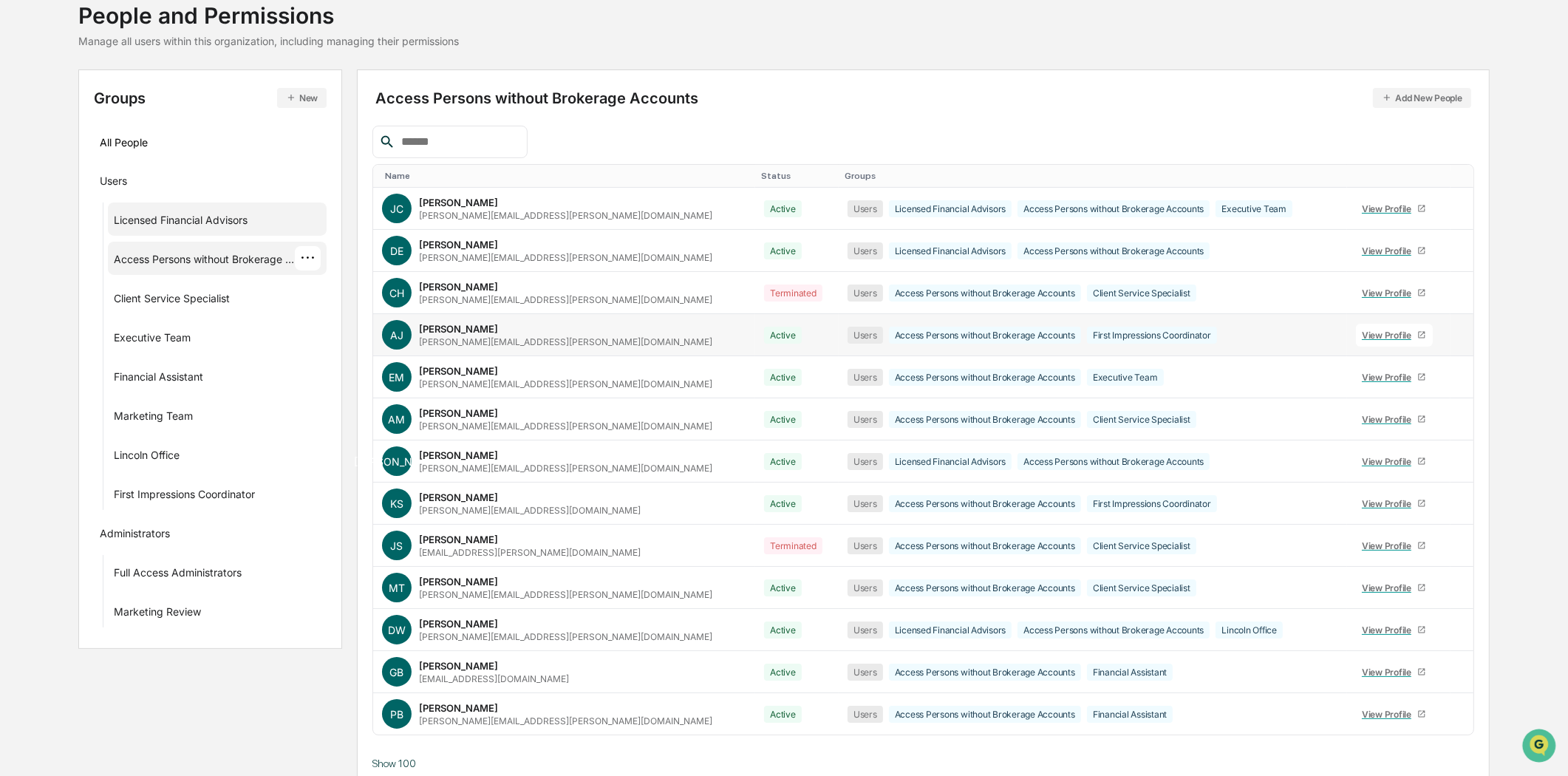
scroll to position [123, 0]
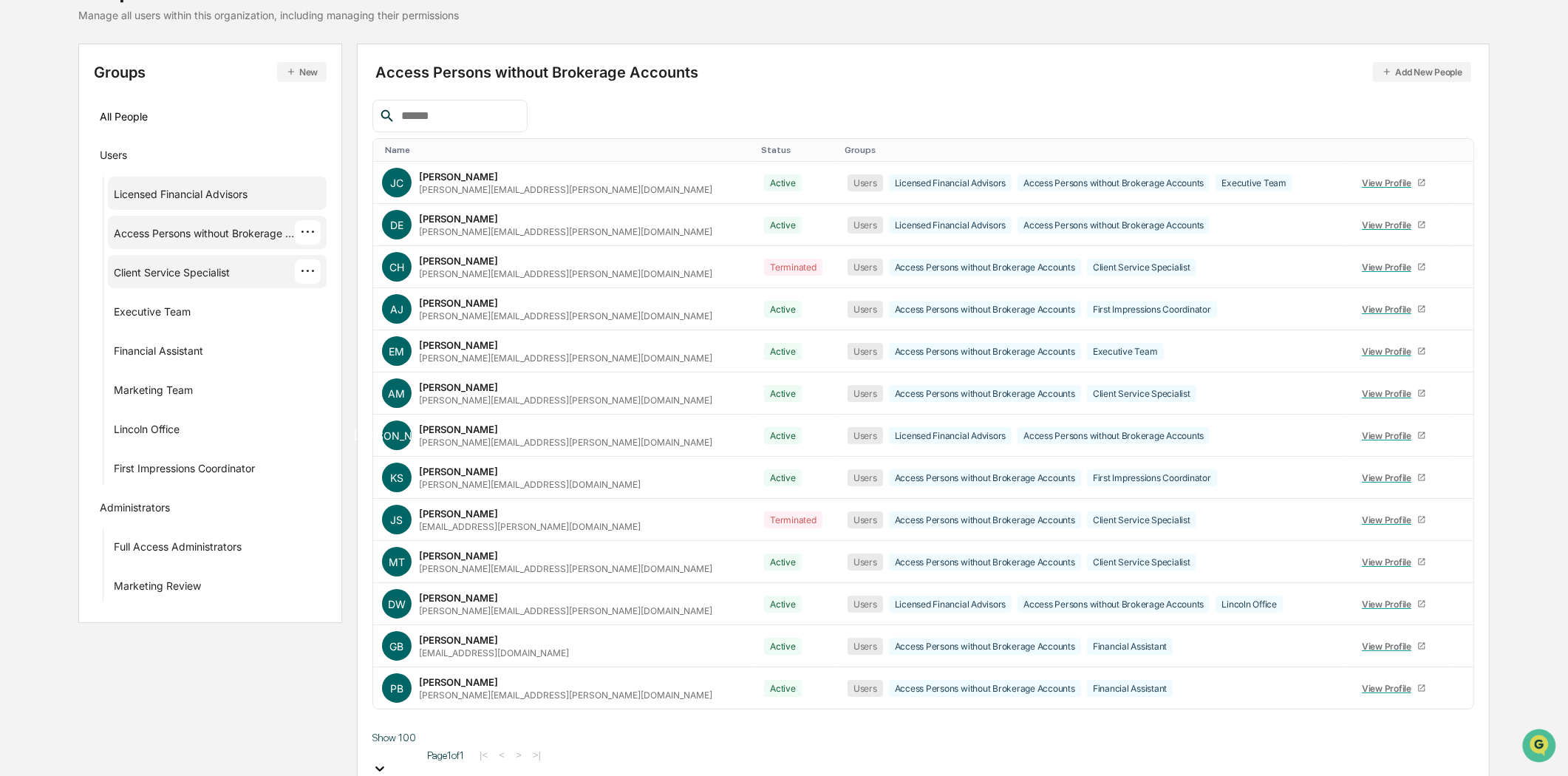
click at [196, 266] on div "Client Service Specialist" at bounding box center [171, 275] width 116 height 17
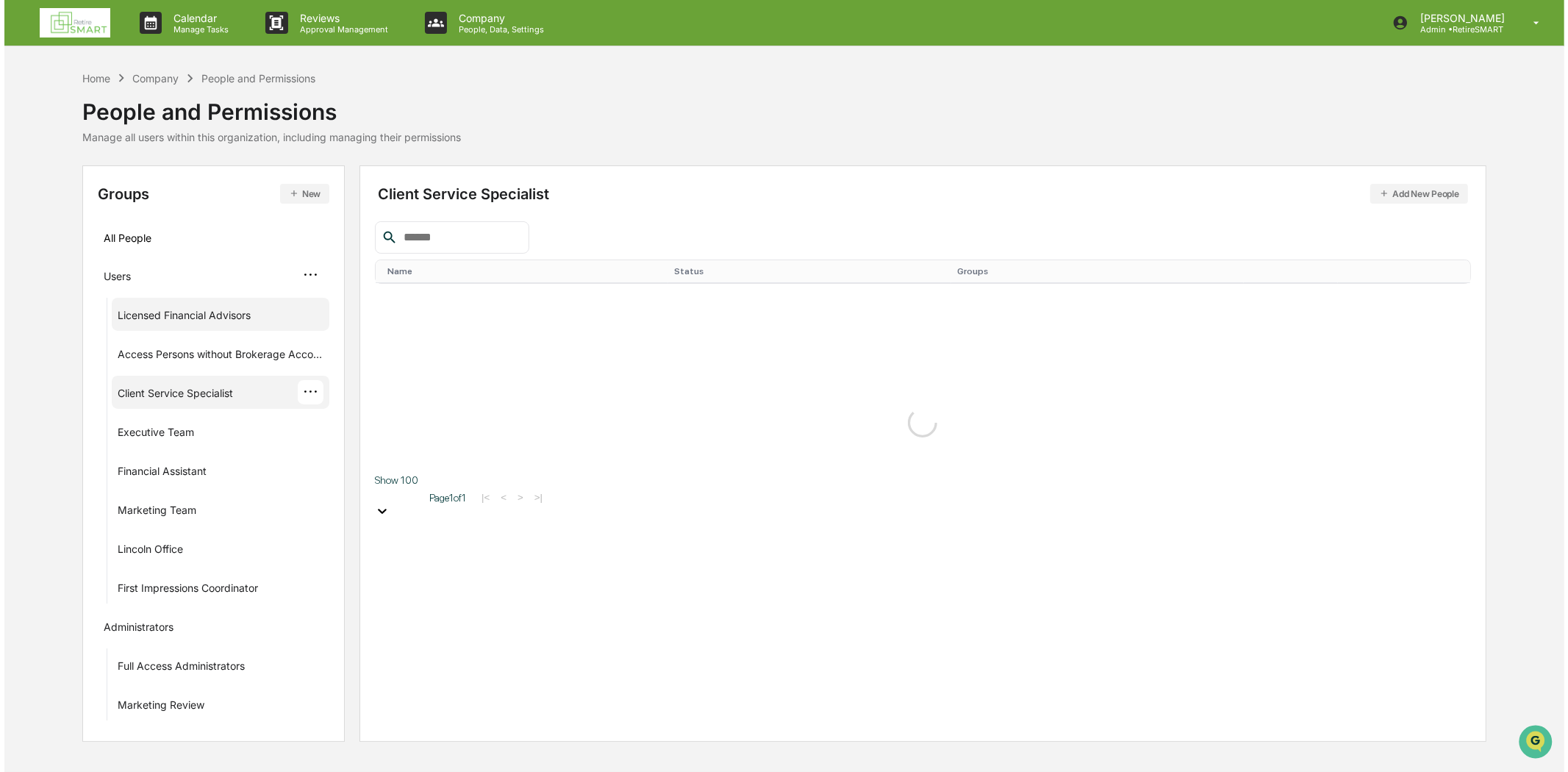
scroll to position [0, 0]
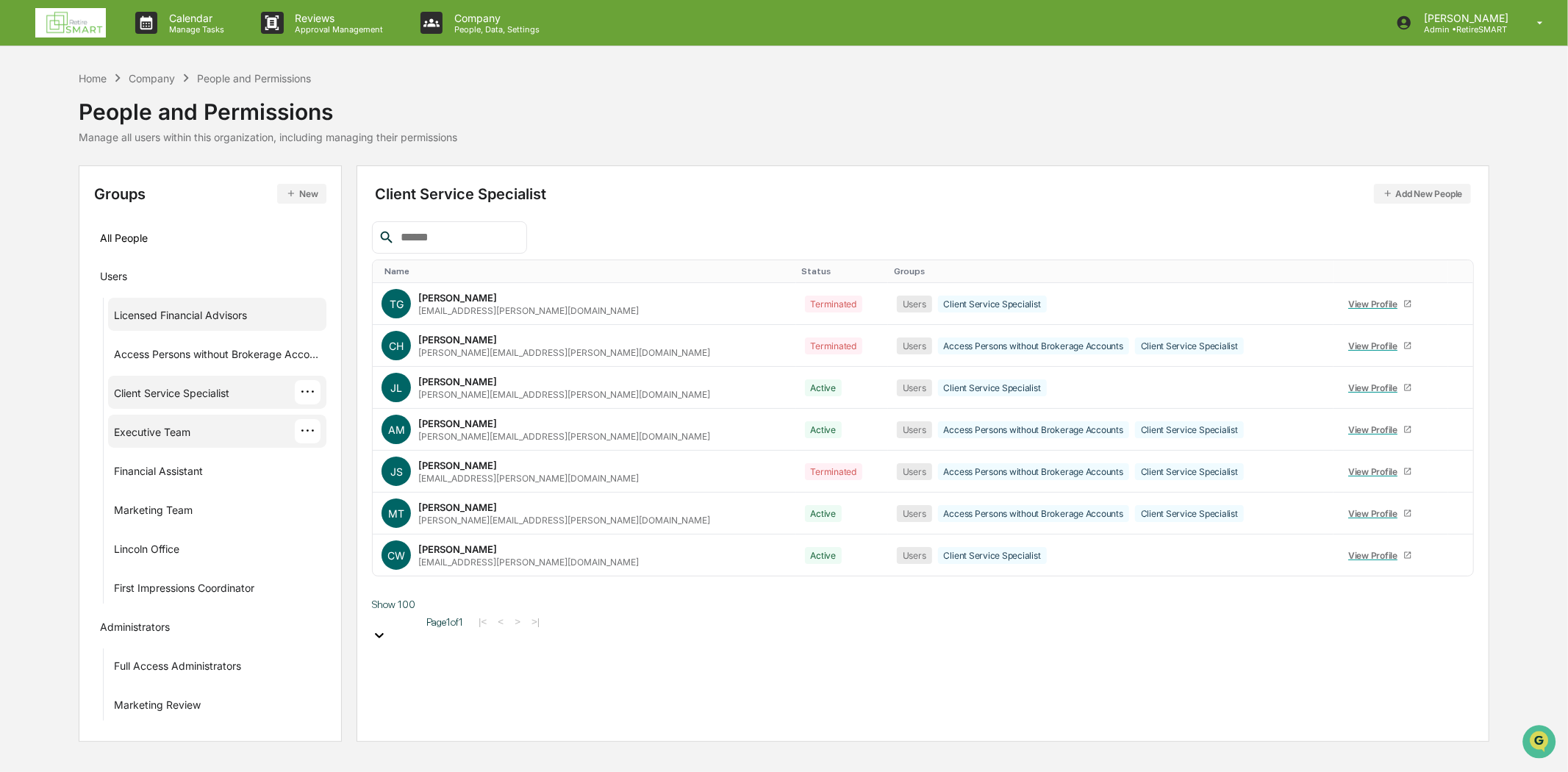
click at [173, 432] on div "Executive Team" at bounding box center [152, 434] width 77 height 17
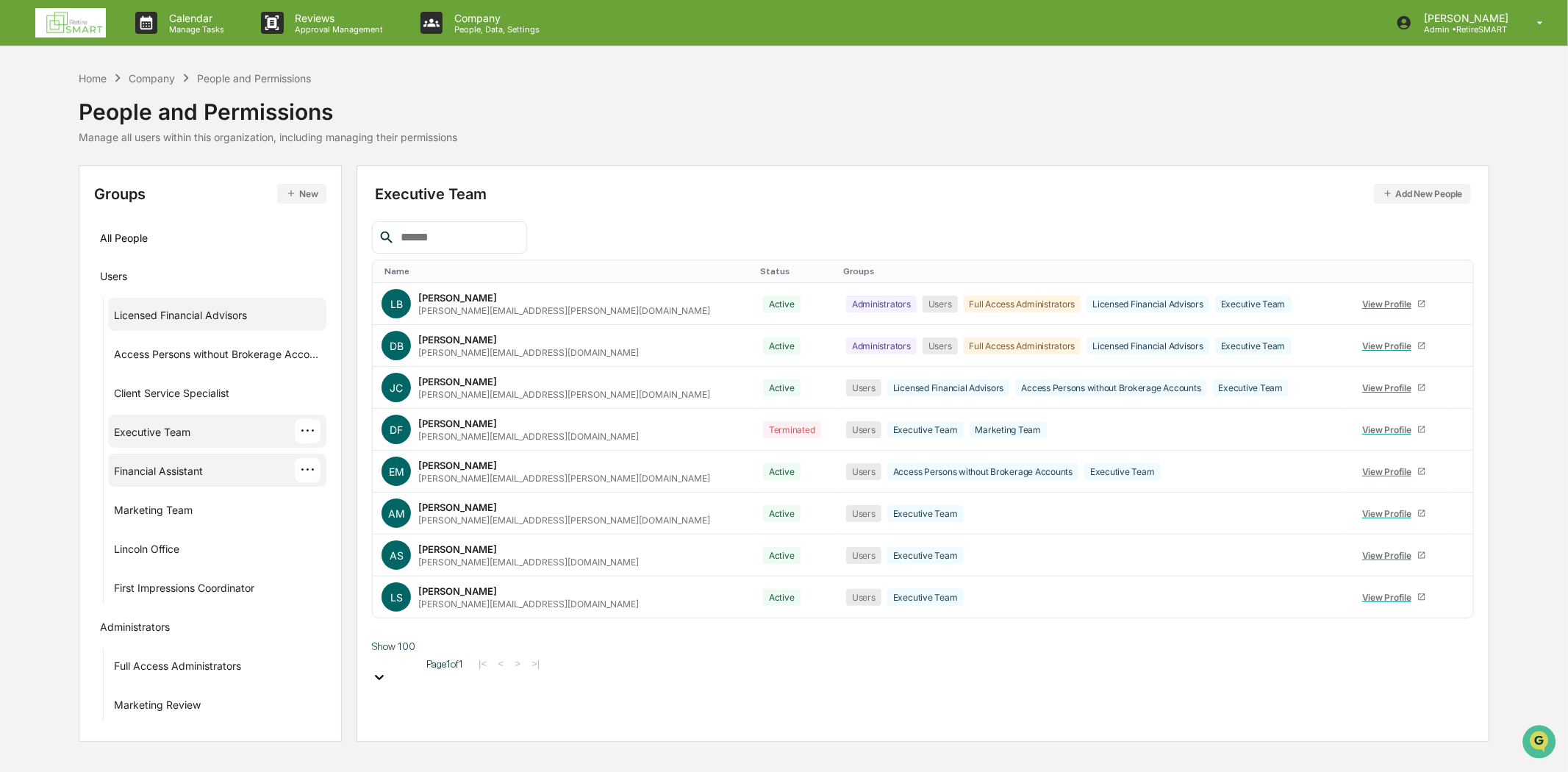
click at [170, 471] on div "Financial Assistant" at bounding box center [158, 474] width 89 height 17
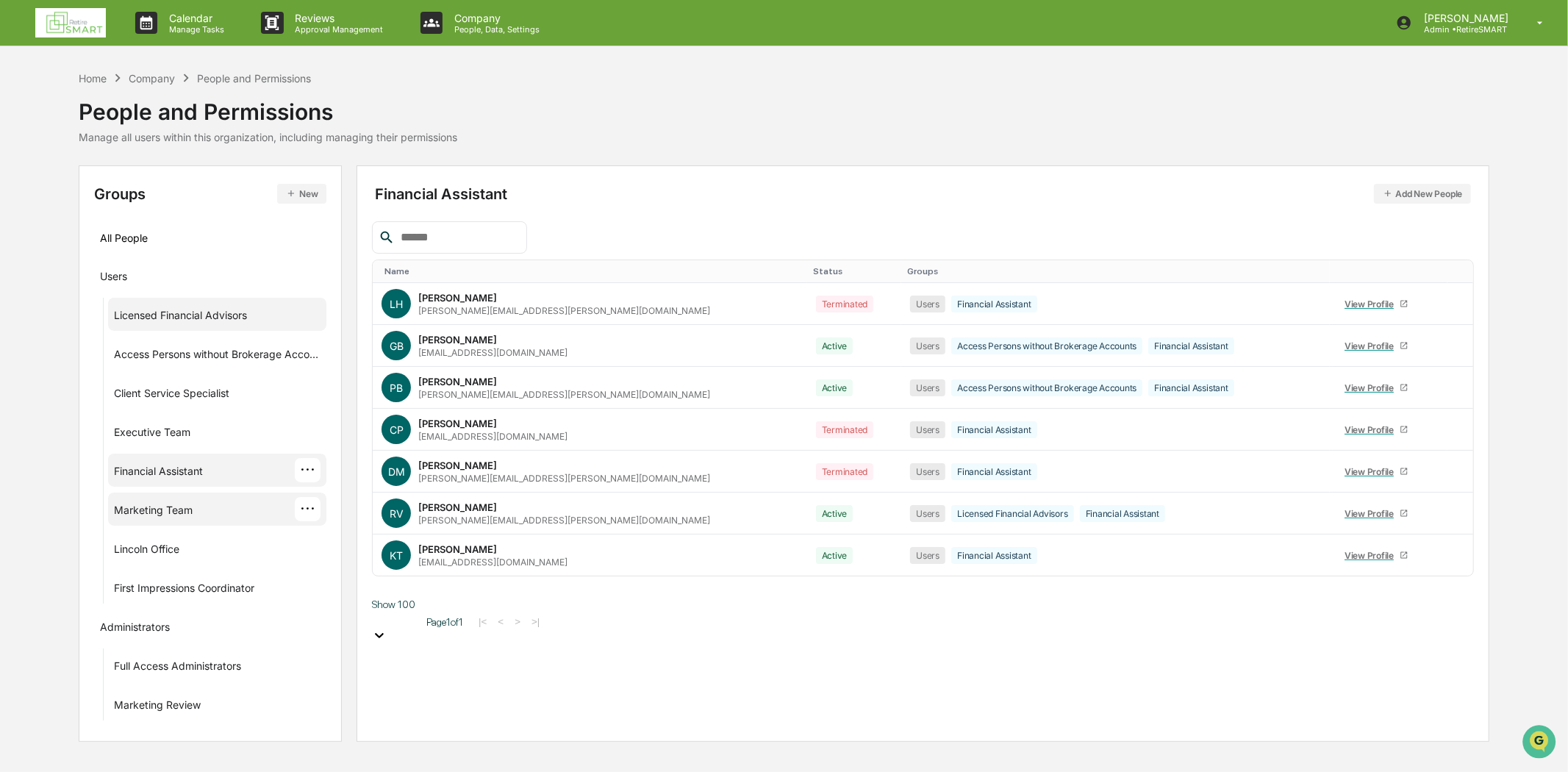
click at [165, 507] on div "Marketing Team" at bounding box center [153, 512] width 78 height 17
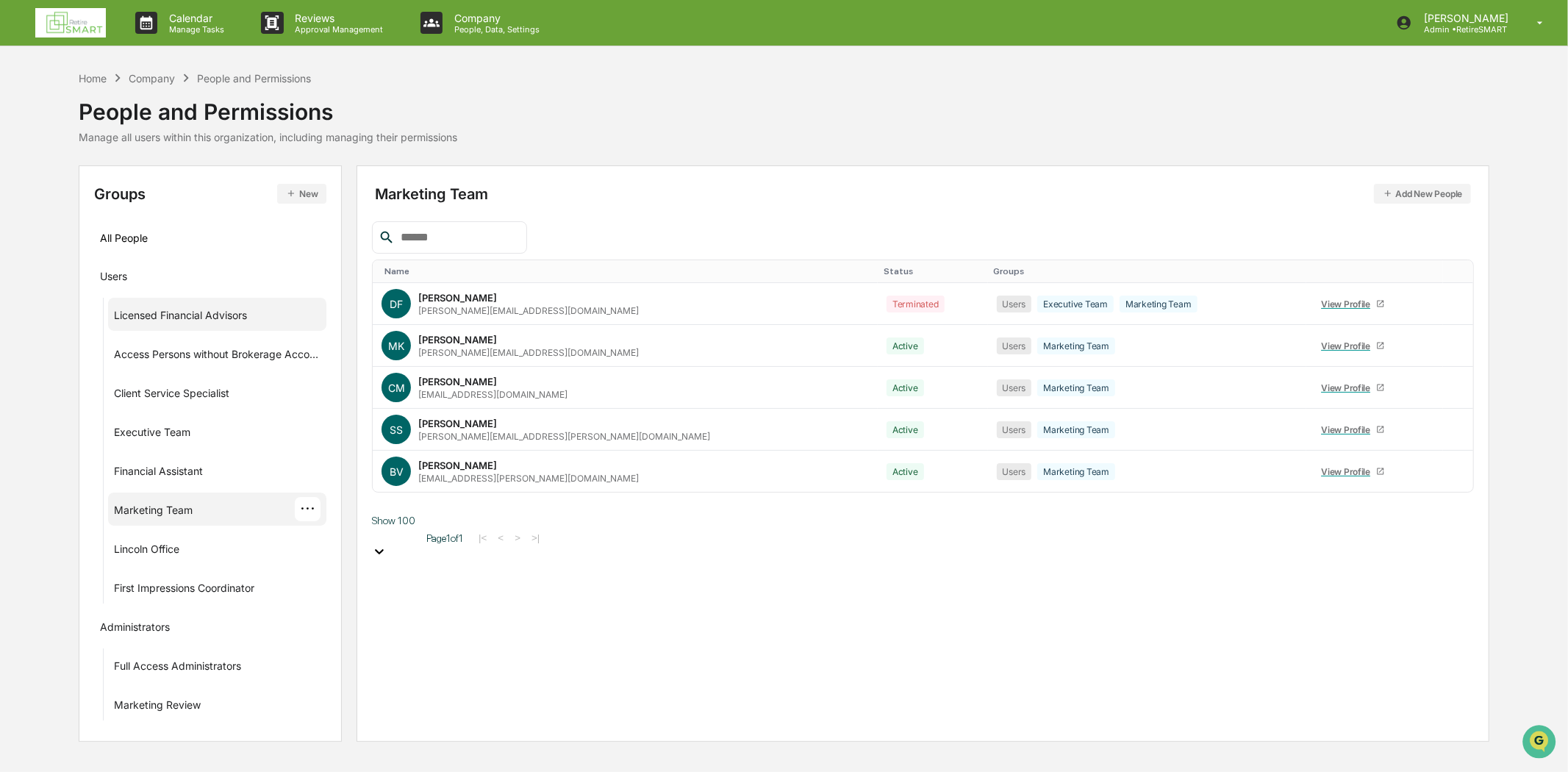
click at [310, 503] on div "···" at bounding box center [307, 509] width 26 height 24
click at [409, 585] on div "Add People" at bounding box center [421, 591] width 170 height 17
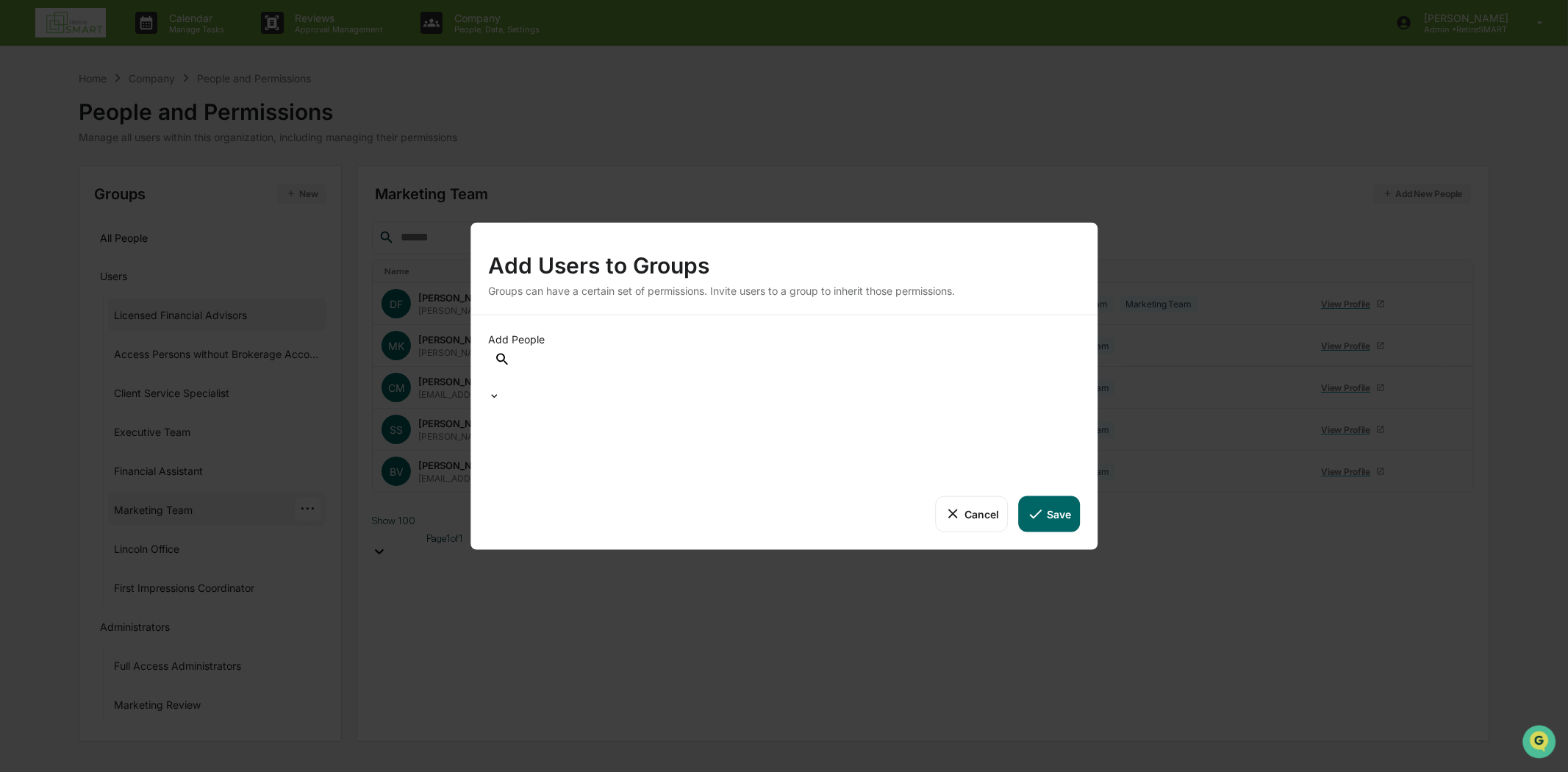
click at [662, 370] on div at bounding box center [784, 380] width 592 height 20
click at [933, 166] on div "Add Users to Groups Groups can have a certain set of permissions. Invite users …" at bounding box center [784, 386] width 1568 height 772
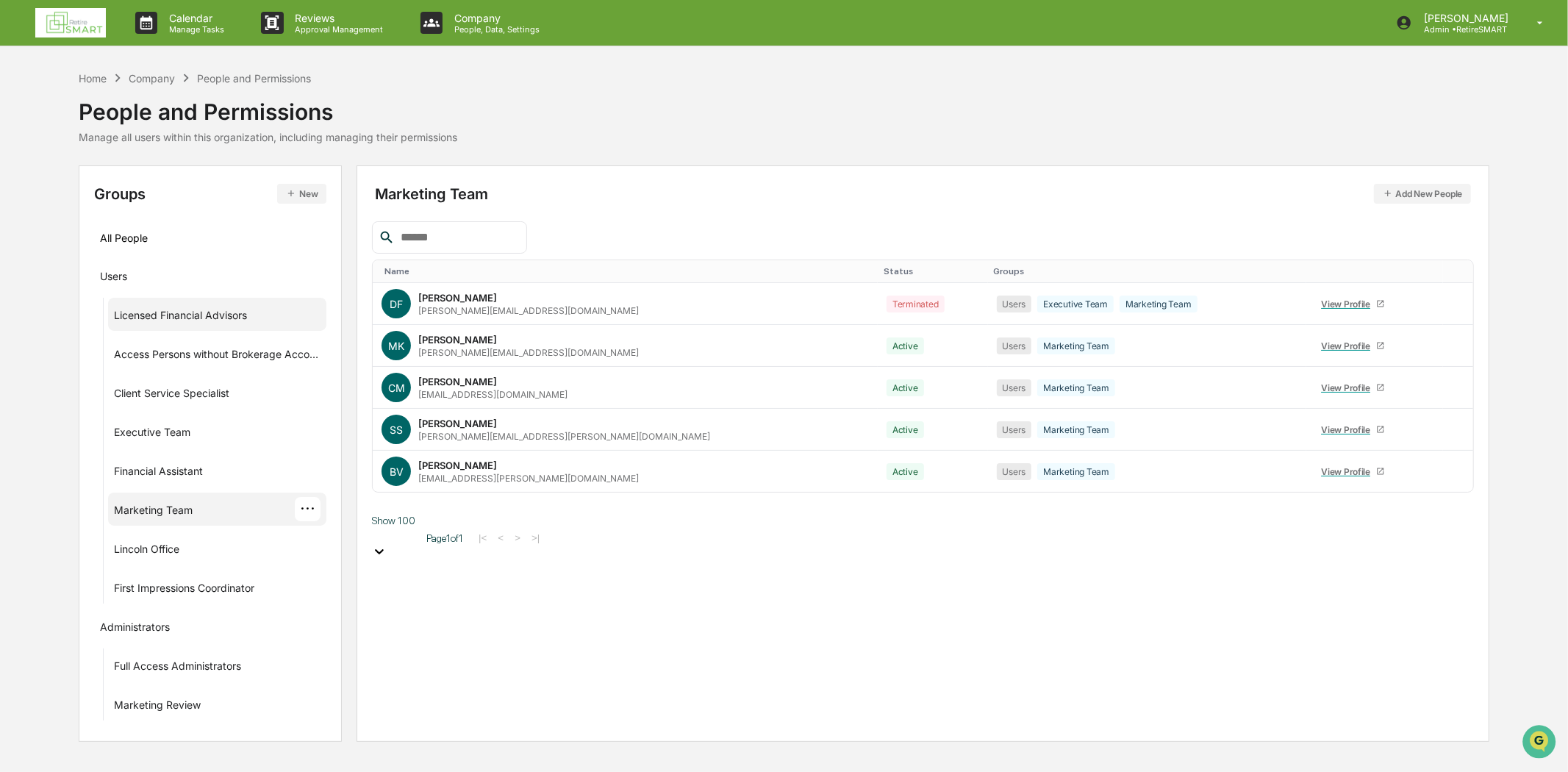
click at [309, 507] on div "···" at bounding box center [307, 509] width 26 height 24
click at [385, 583] on div "Add People" at bounding box center [421, 591] width 170 height 17
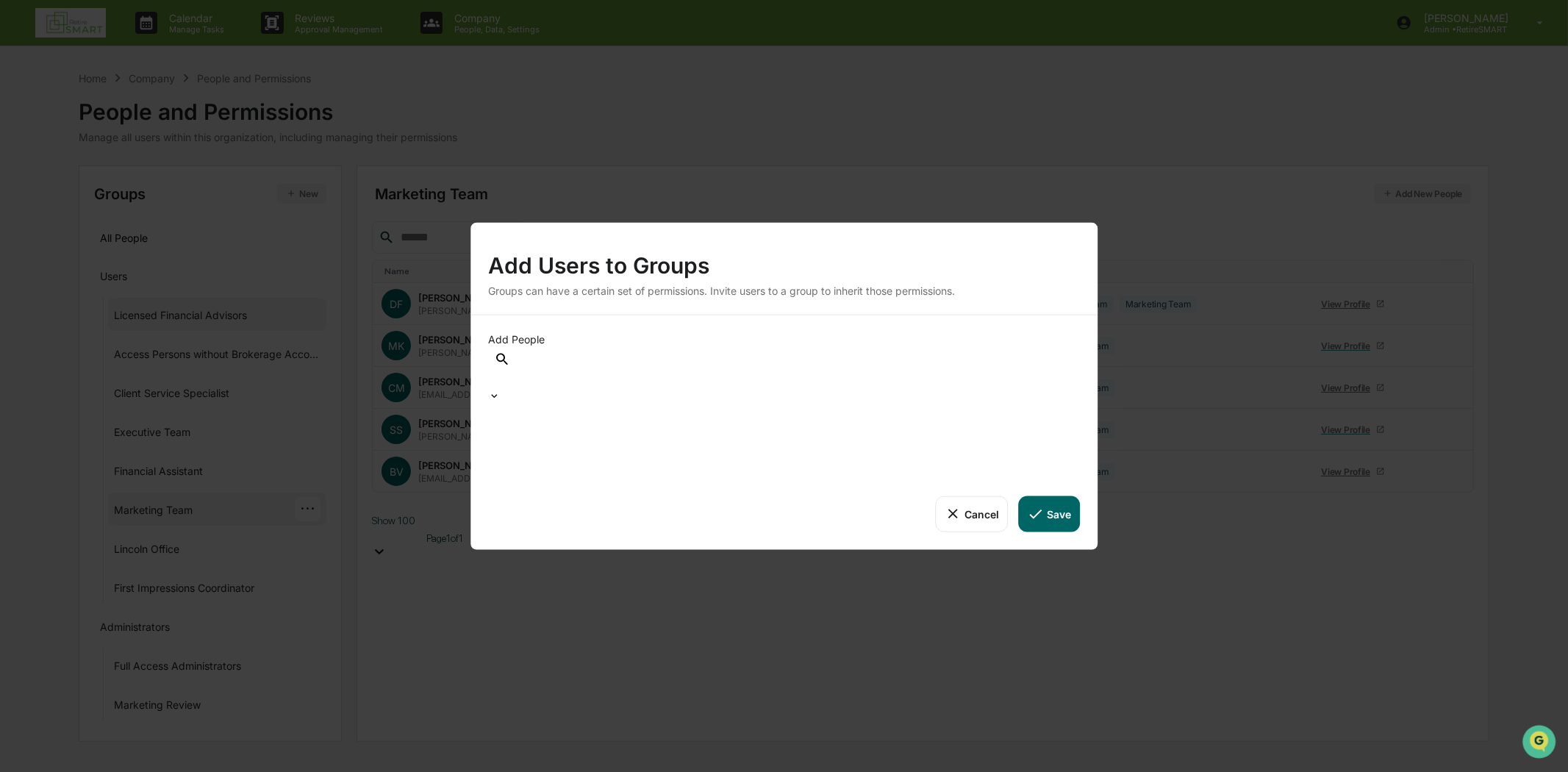
click at [492, 372] on div at bounding box center [491, 381] width 2 height 17
click at [850, 183] on div "Add Users to Groups Groups can have a certain set of permissions. Invite users …" at bounding box center [784, 386] width 1568 height 772
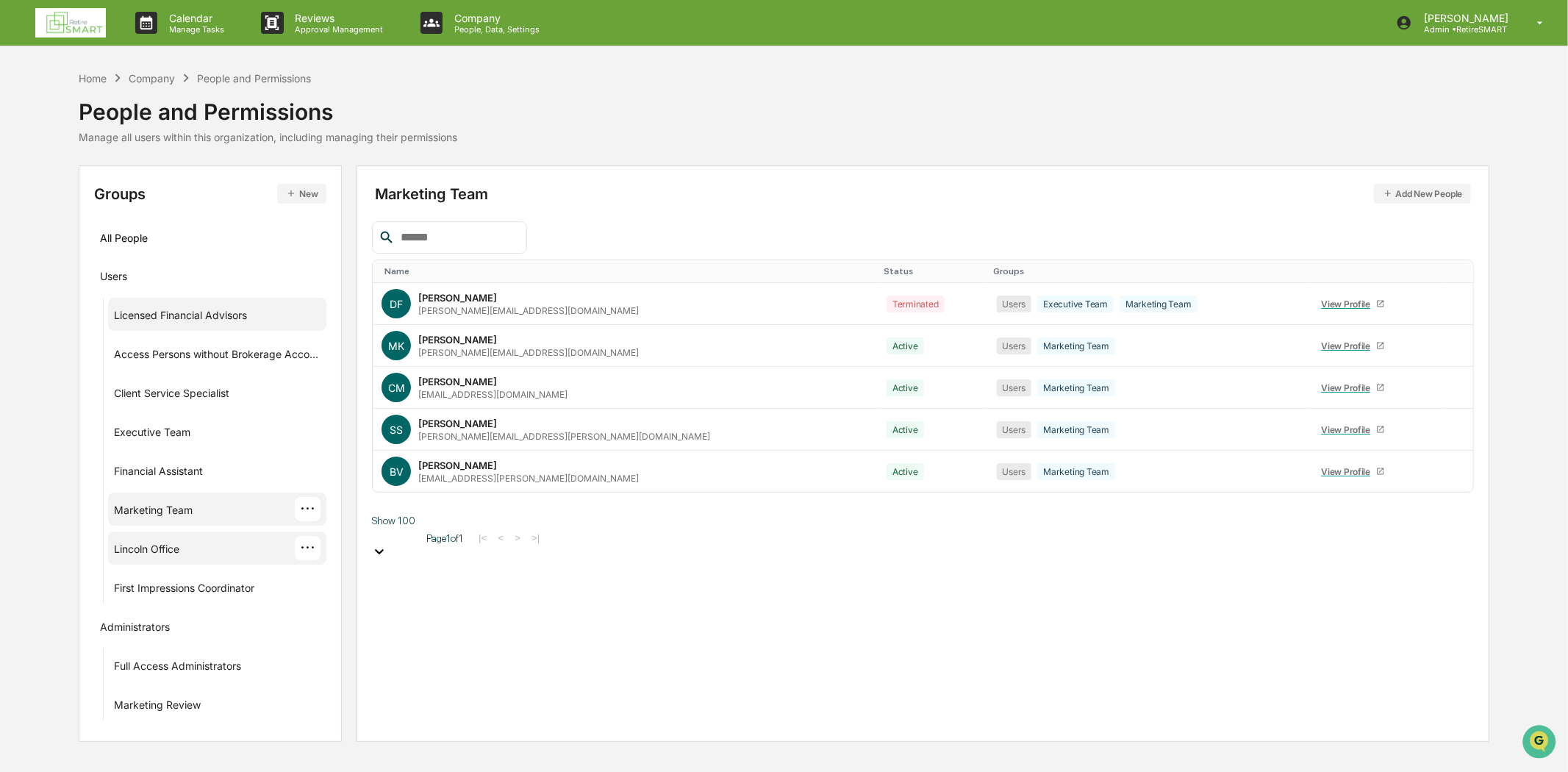
click at [188, 552] on div "Lincoln Office ···" at bounding box center [217, 547] width 208 height 24
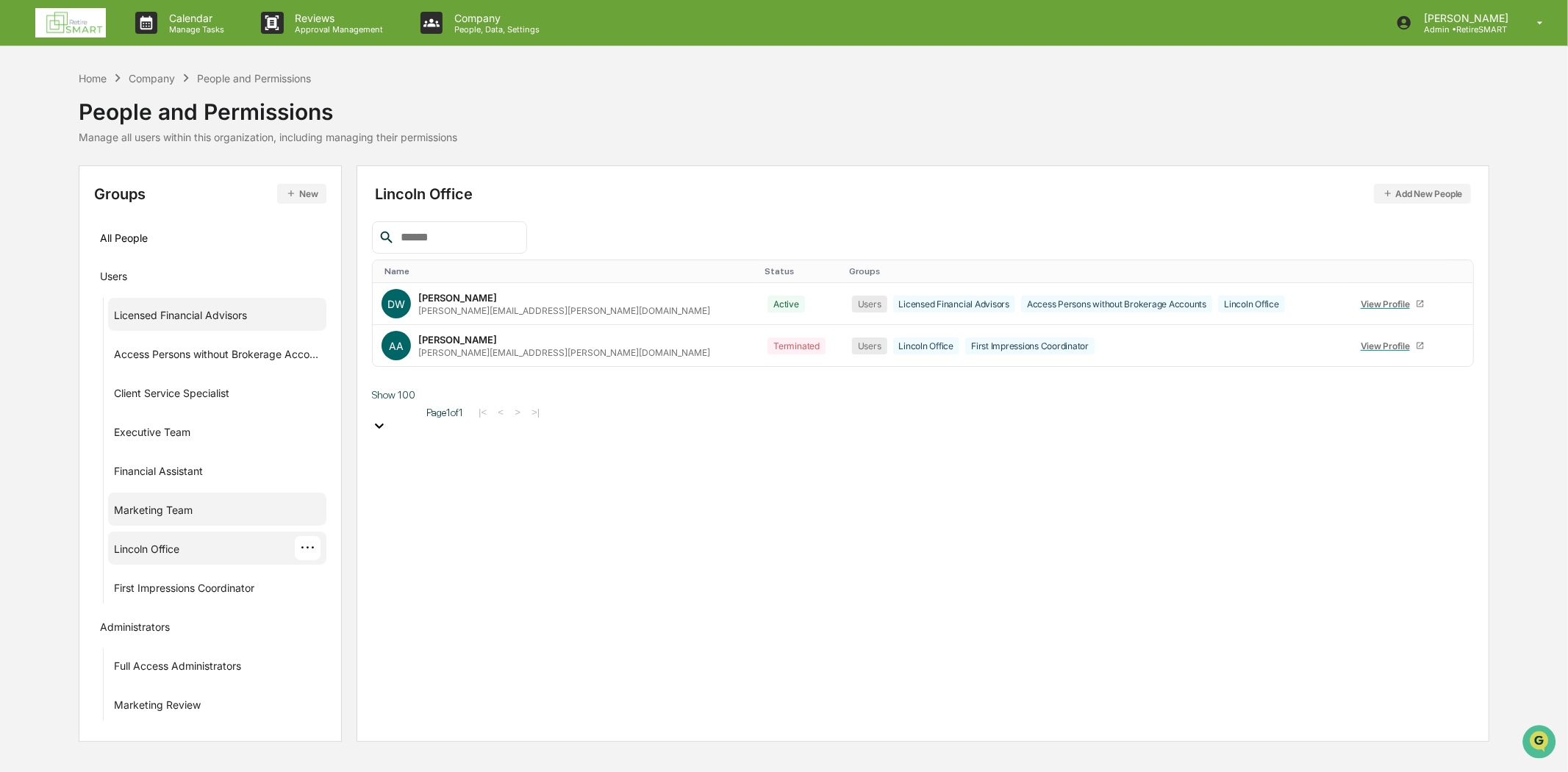
click at [317, 541] on div "···" at bounding box center [307, 547] width 26 height 24
click at [399, 629] on div "Add People" at bounding box center [421, 629] width 170 height 17
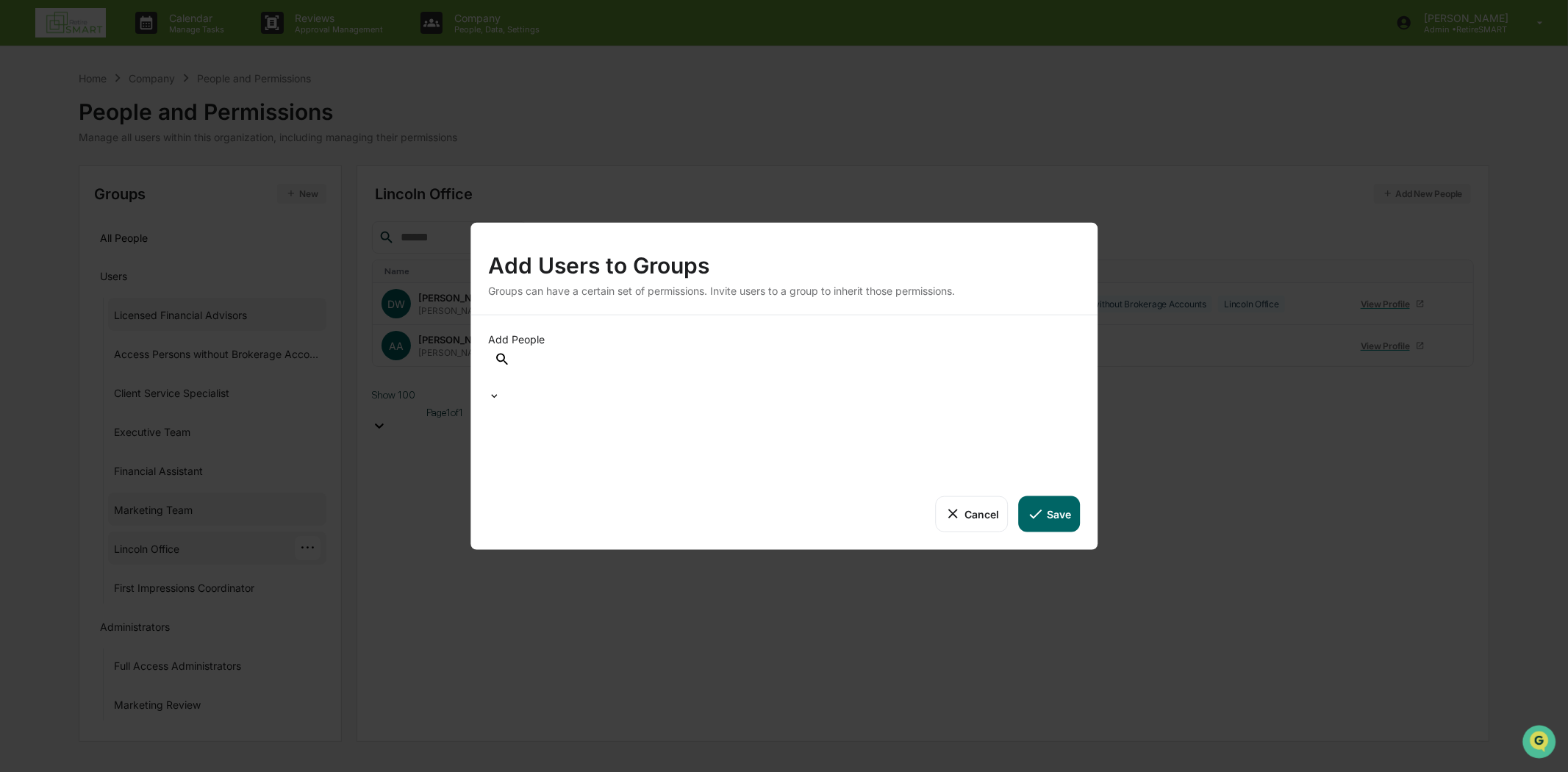
click at [492, 385] on div at bounding box center [491, 381] width 2 height 17
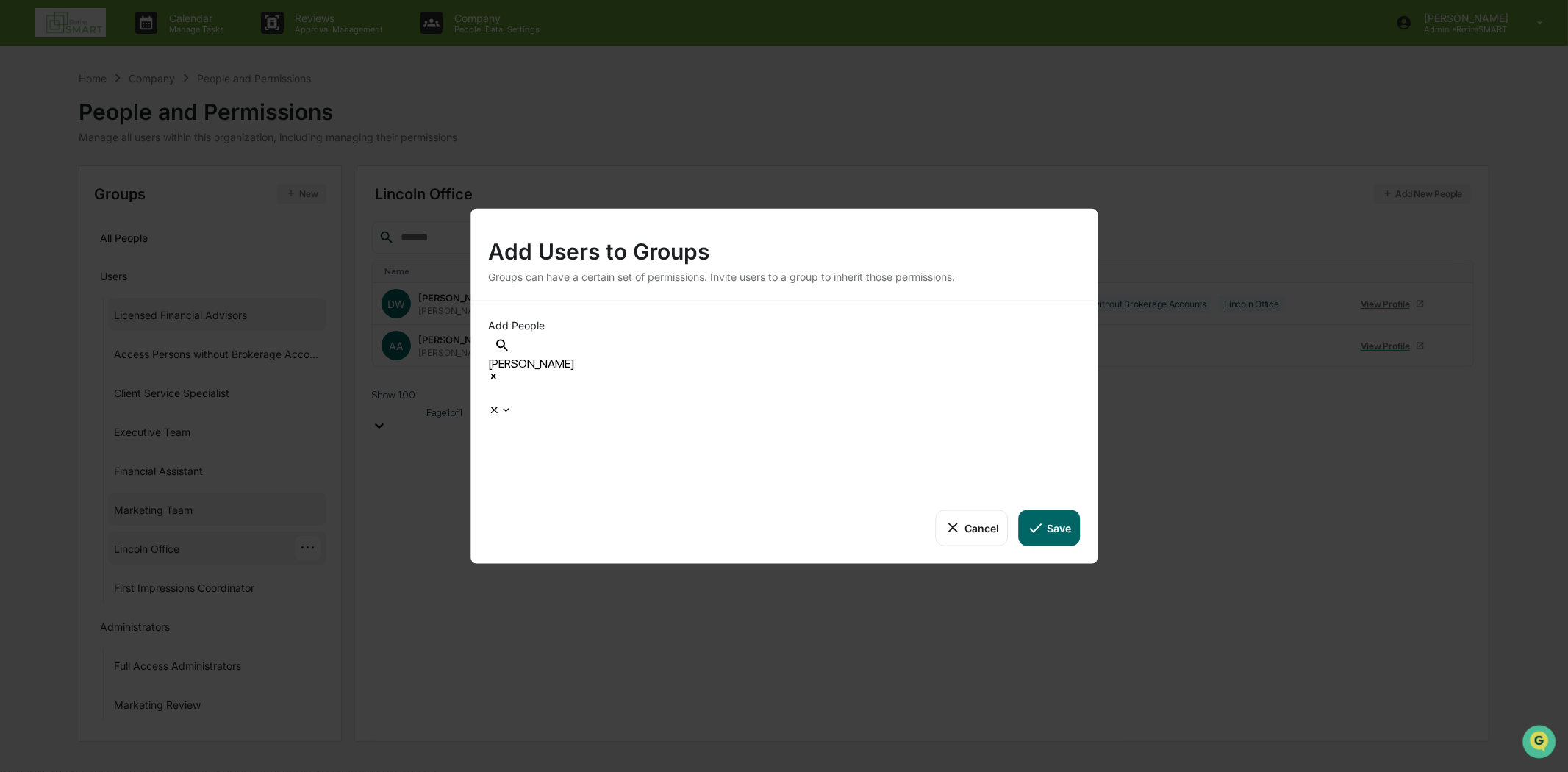
scroll to position [1196, 0]
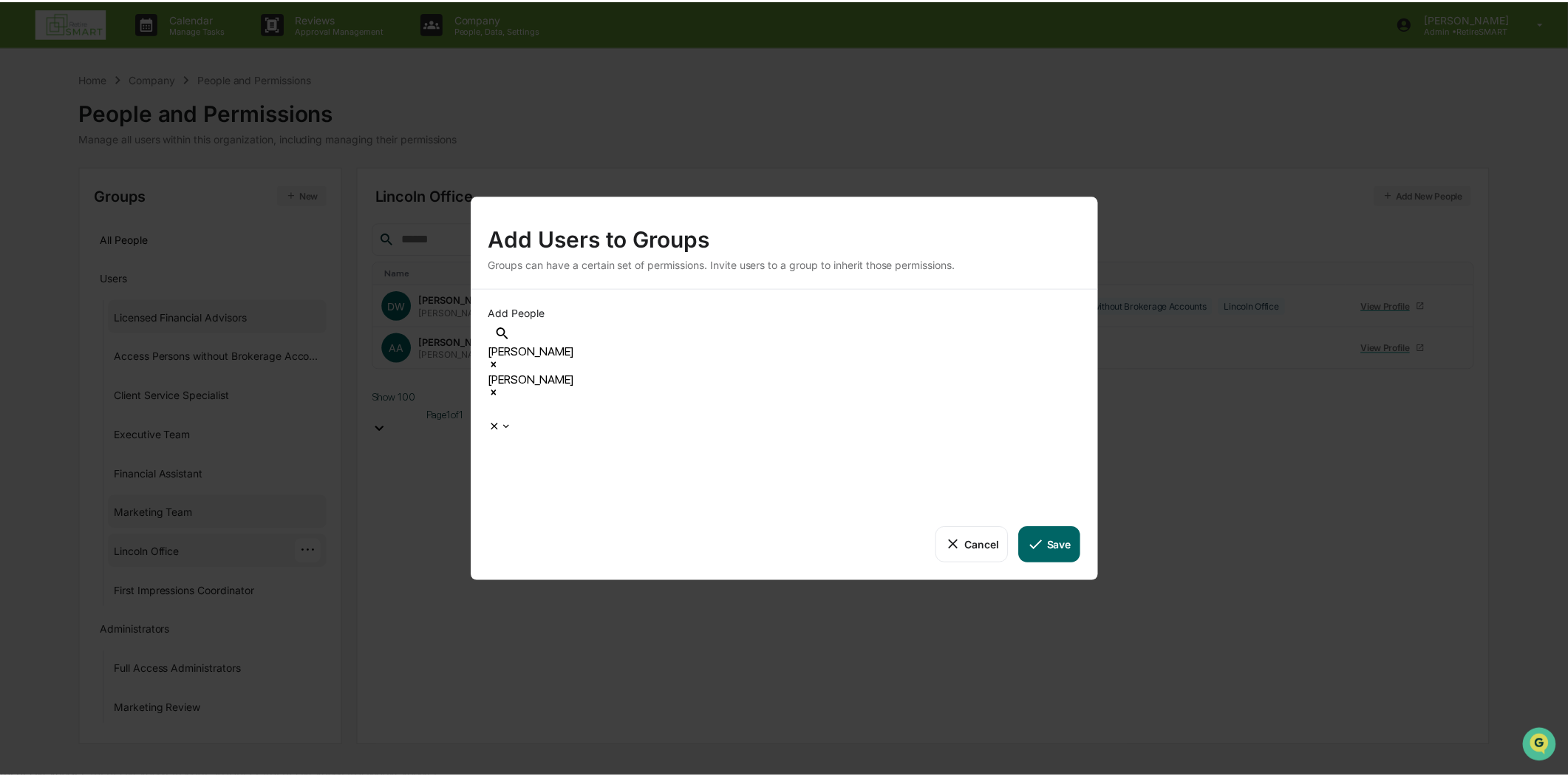
scroll to position [1172, 0]
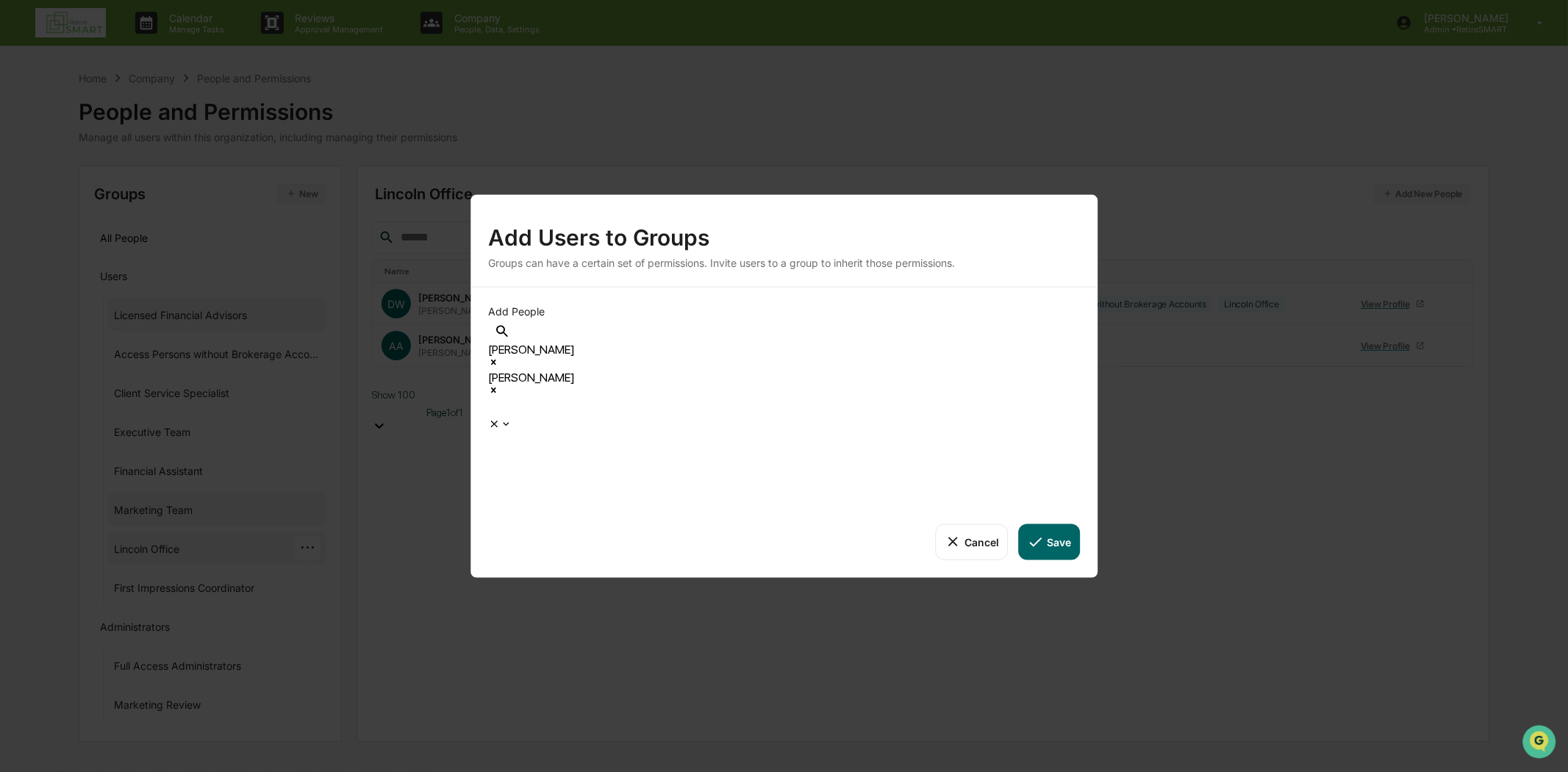
click at [1059, 287] on div "Add Users to Groups Groups can have a certain set of permissions. Invite users …" at bounding box center [784, 241] width 628 height 92
click at [1072, 418] on div at bounding box center [784, 424] width 592 height 11
click at [1065, 524] on button "Save" at bounding box center [1049, 541] width 61 height 35
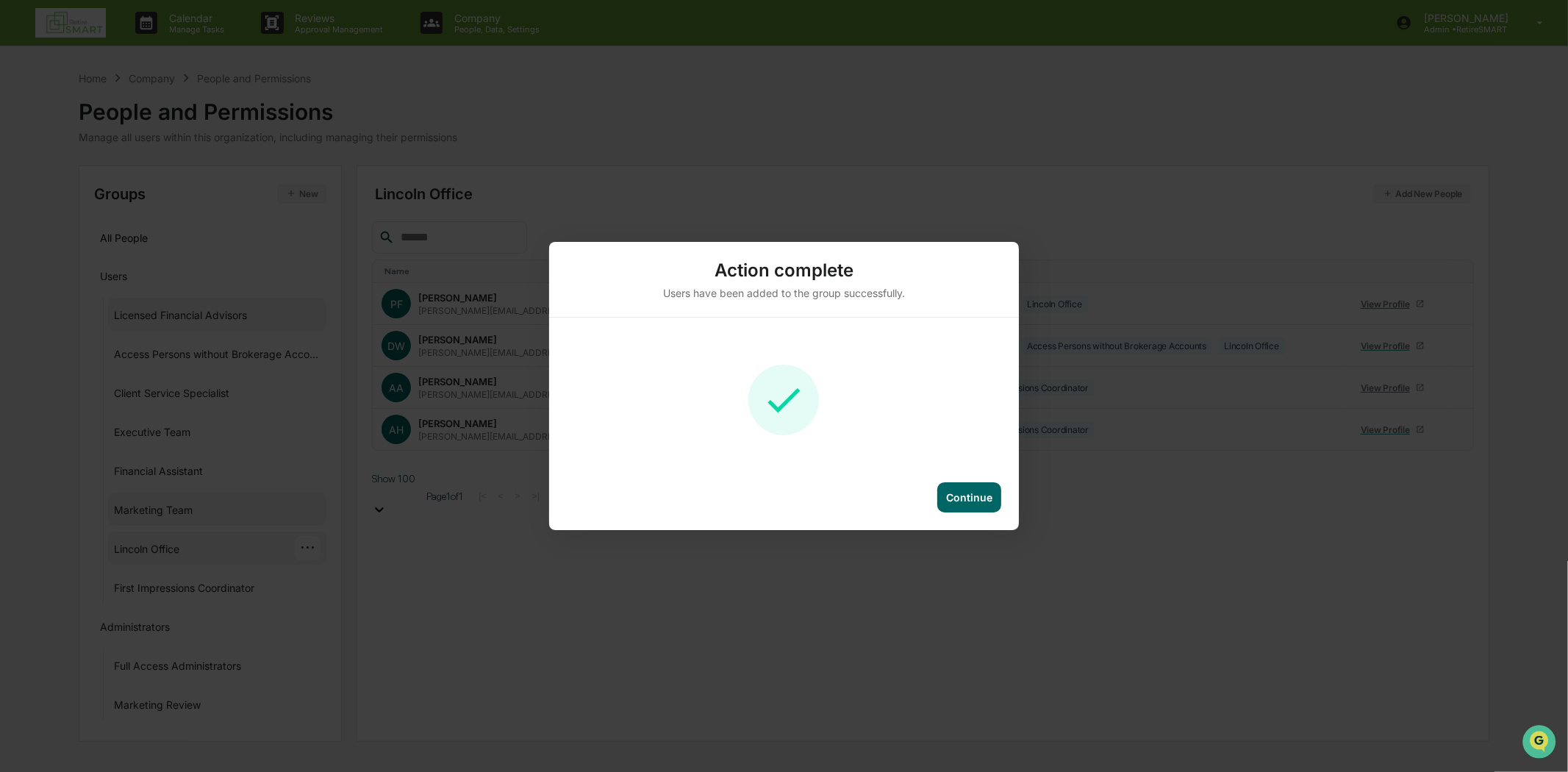
click at [509, 143] on div "Action complete Users have been added to the group successfully. Continue" at bounding box center [784, 386] width 1568 height 772
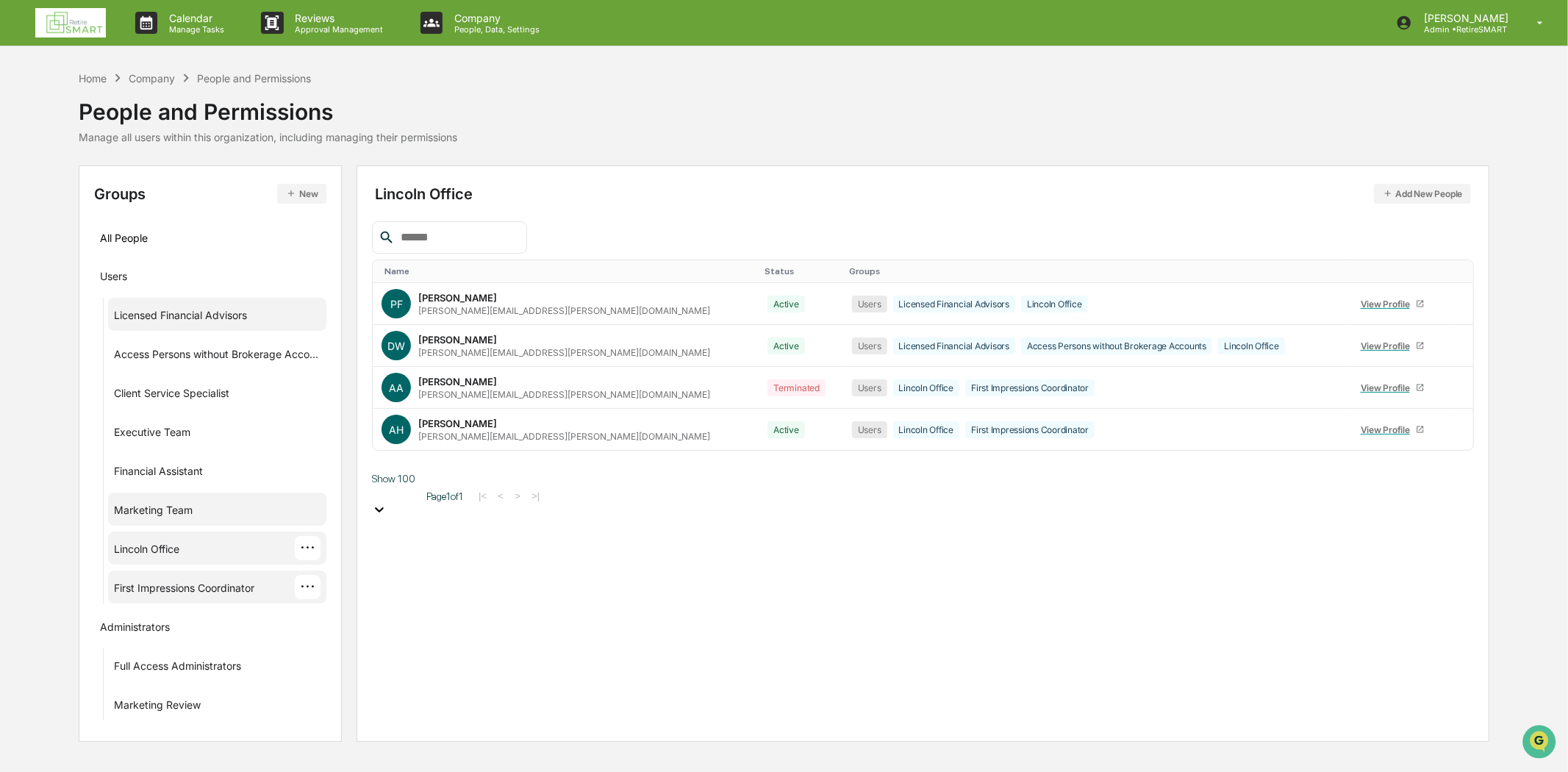
click at [150, 594] on div "First Impressions Coordinator" at bounding box center [184, 590] width 141 height 17
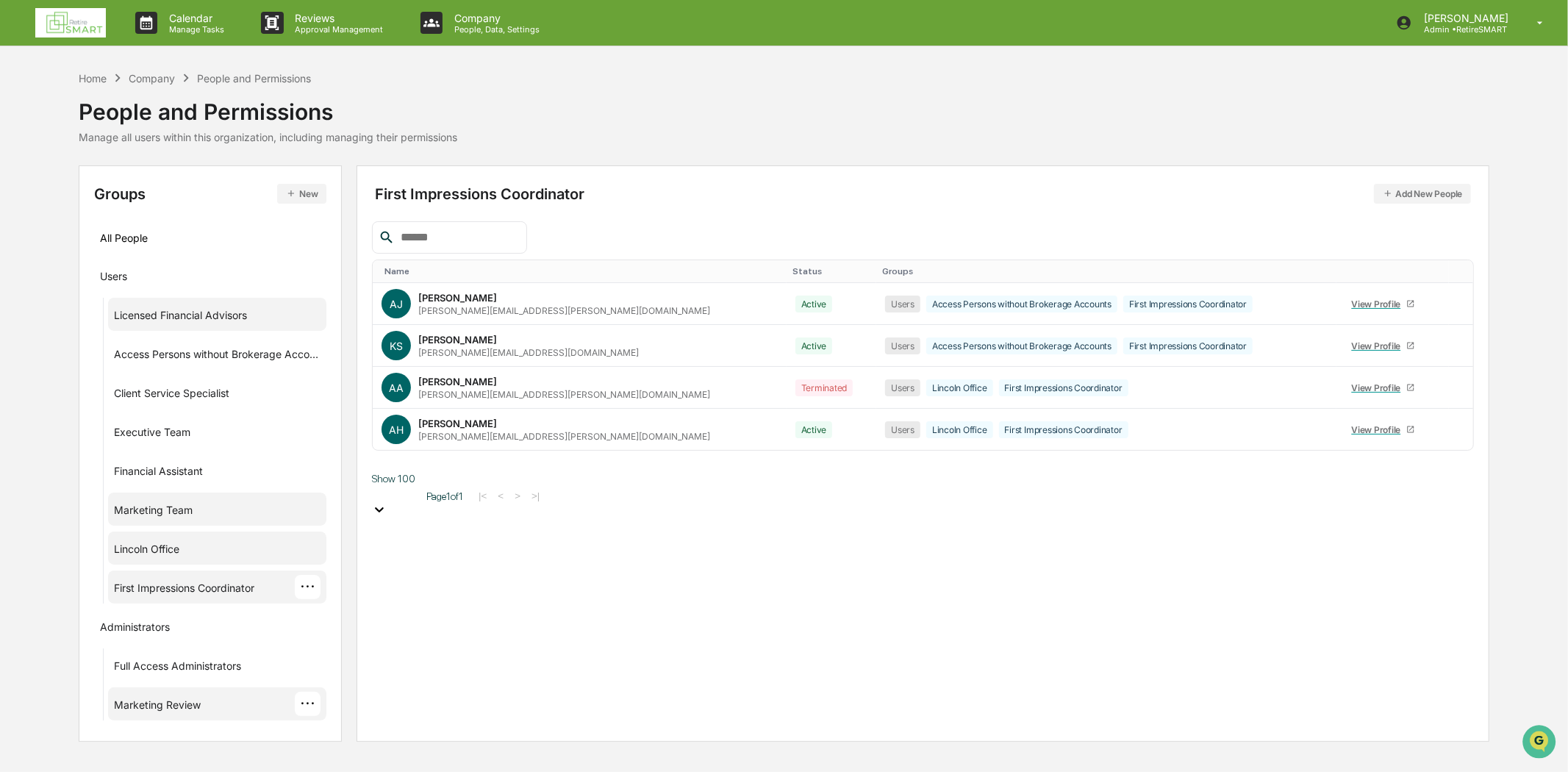
click at [211, 701] on div "Marketing Review ···" at bounding box center [217, 703] width 208 height 24
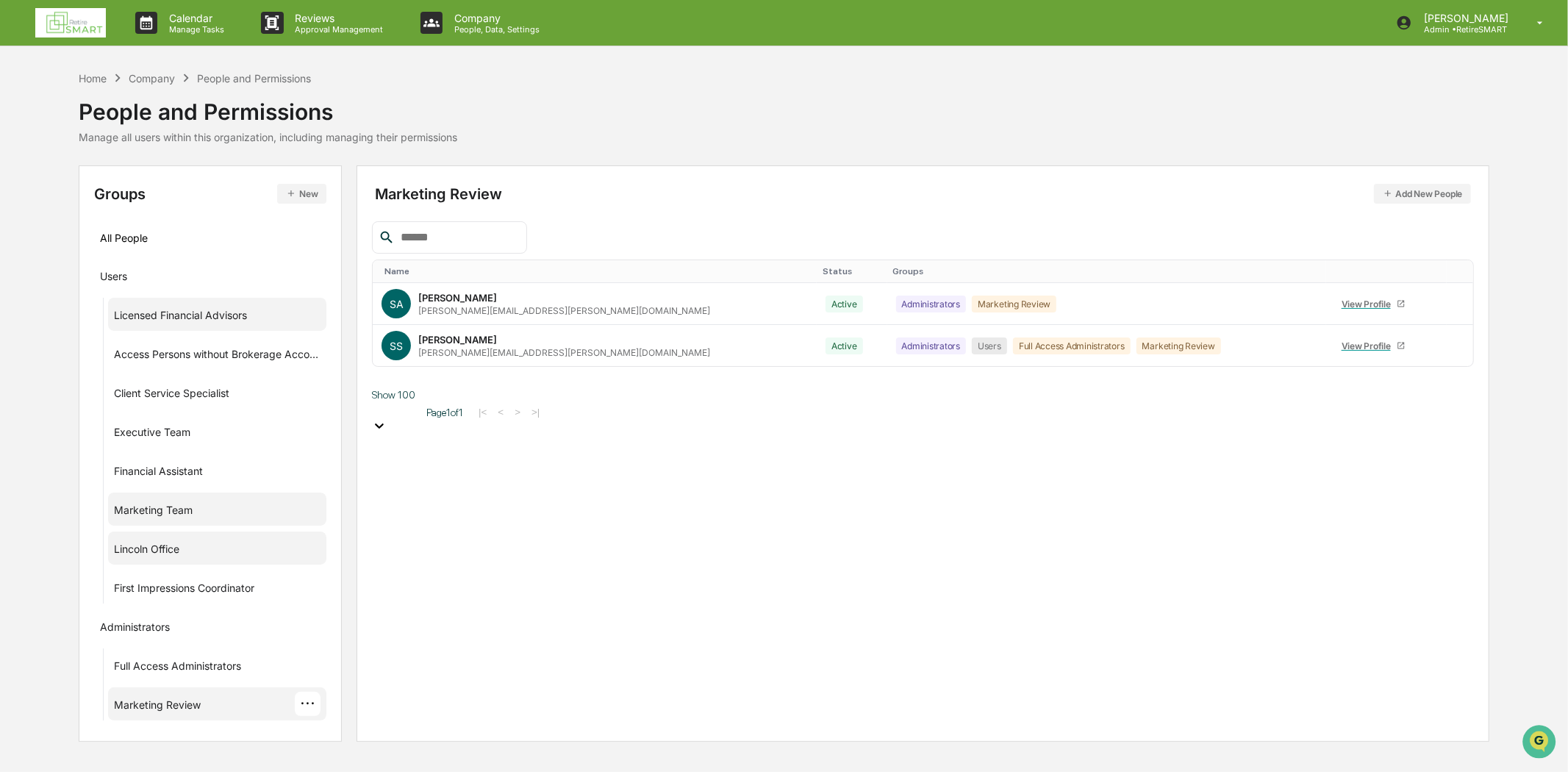
click at [566, 532] on div "Marketing Review Add New People Name Status Groups [PERSON_NAME] Arehart [EMAIL…" at bounding box center [923, 453] width 1133 height 577
click at [310, 502] on div "···" at bounding box center [307, 509] width 26 height 24
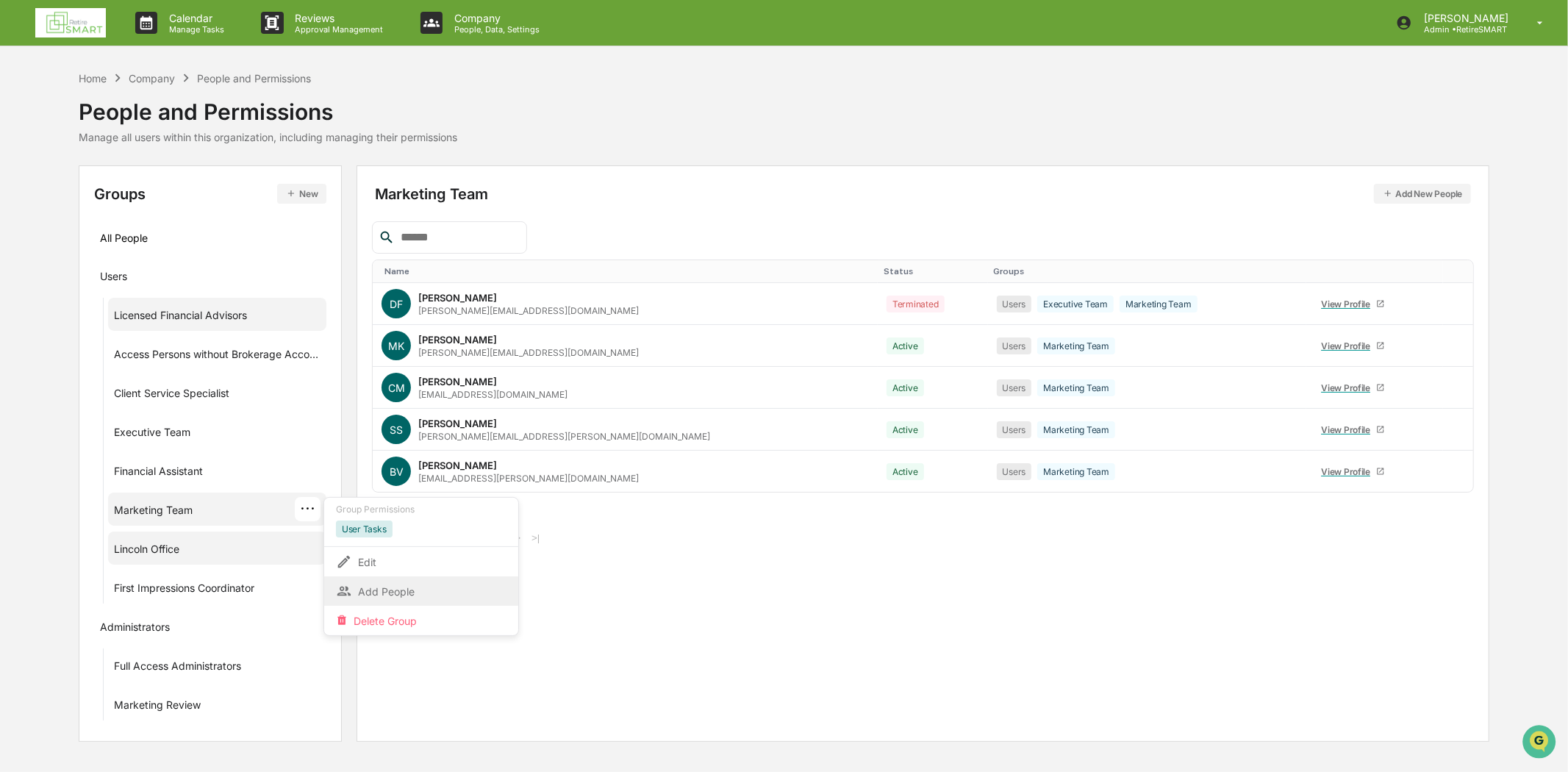
click at [414, 591] on div "Add People" at bounding box center [421, 591] width 170 height 17
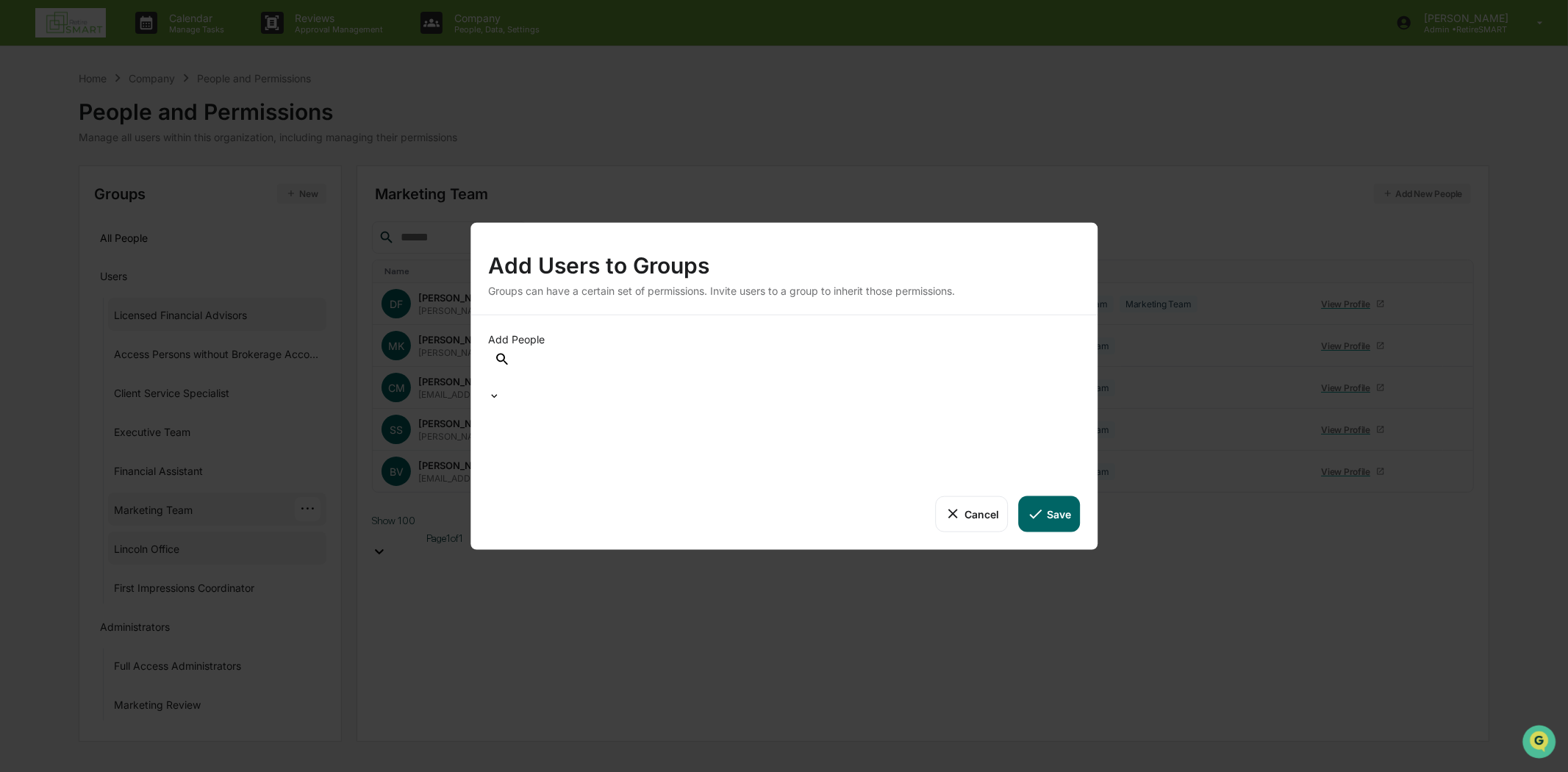
click at [500, 390] on icon at bounding box center [494, 396] width 11 height 11
click at [1173, 144] on div "Add Users to Groups Groups can have a certain set of permissions. Invite users …" at bounding box center [784, 386] width 1568 height 772
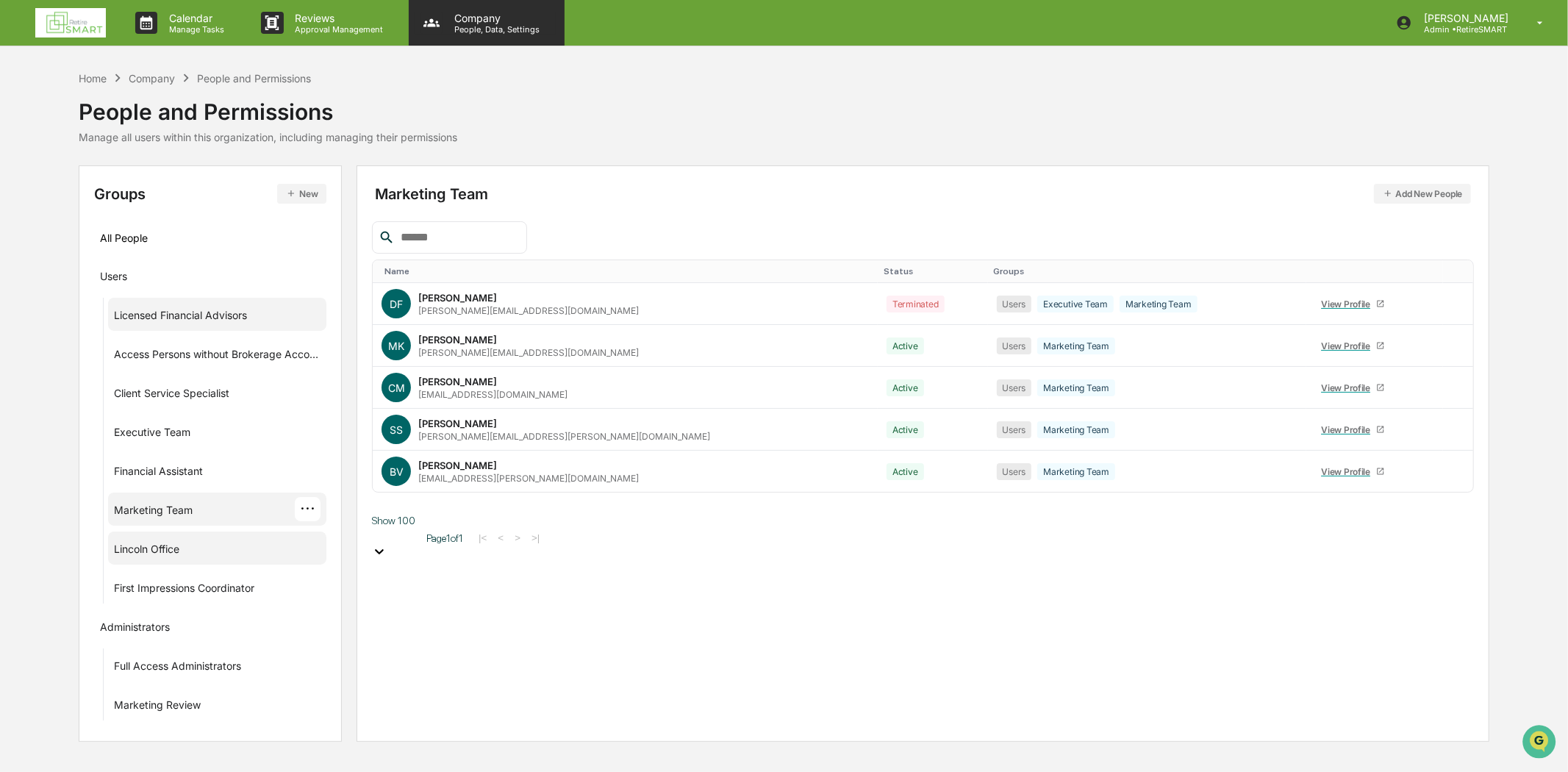
click at [485, 25] on p "People, Data, Settings" at bounding box center [495, 29] width 104 height 11
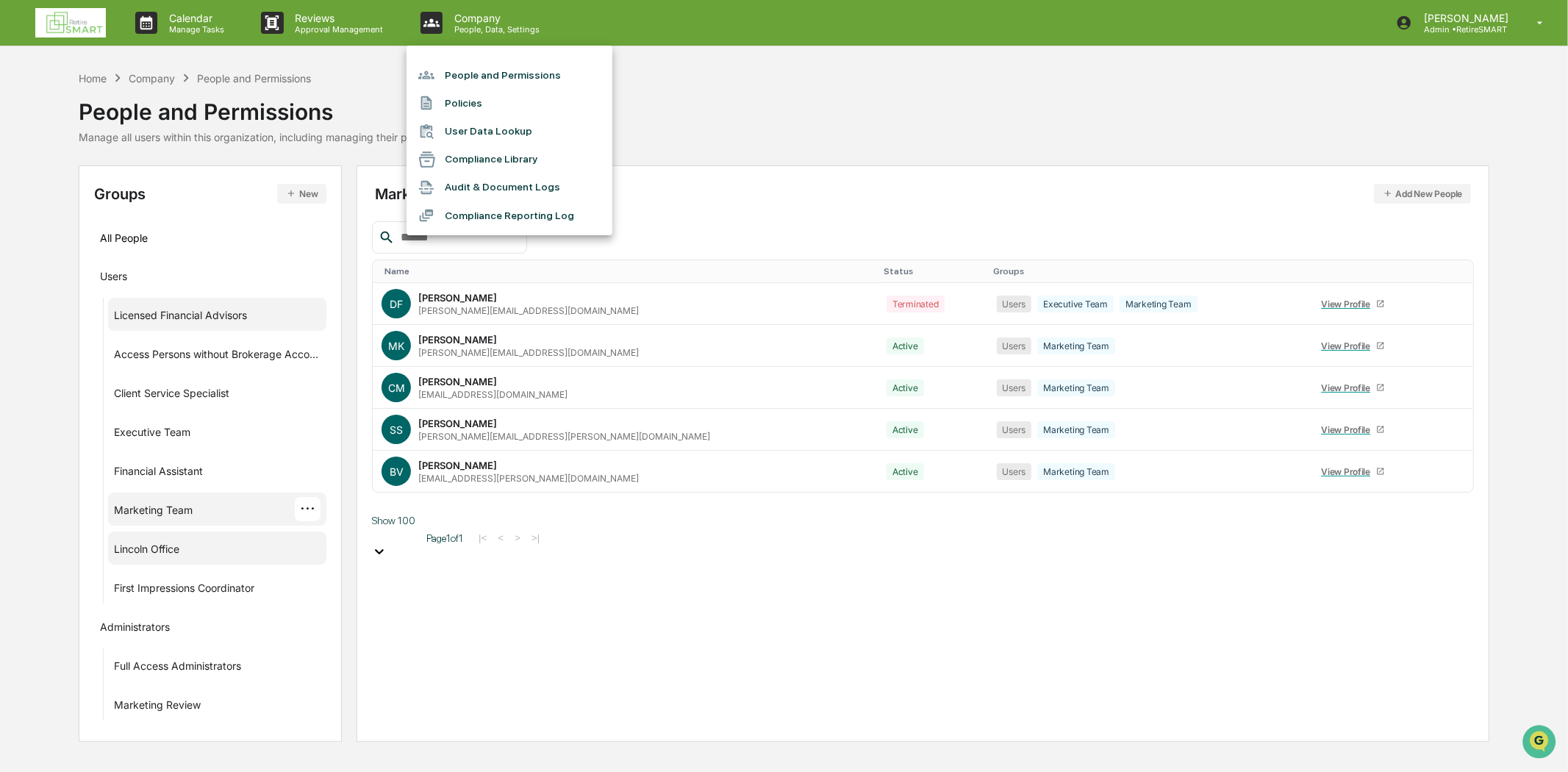
click at [491, 72] on li "People and Permissions" at bounding box center [509, 75] width 206 height 28
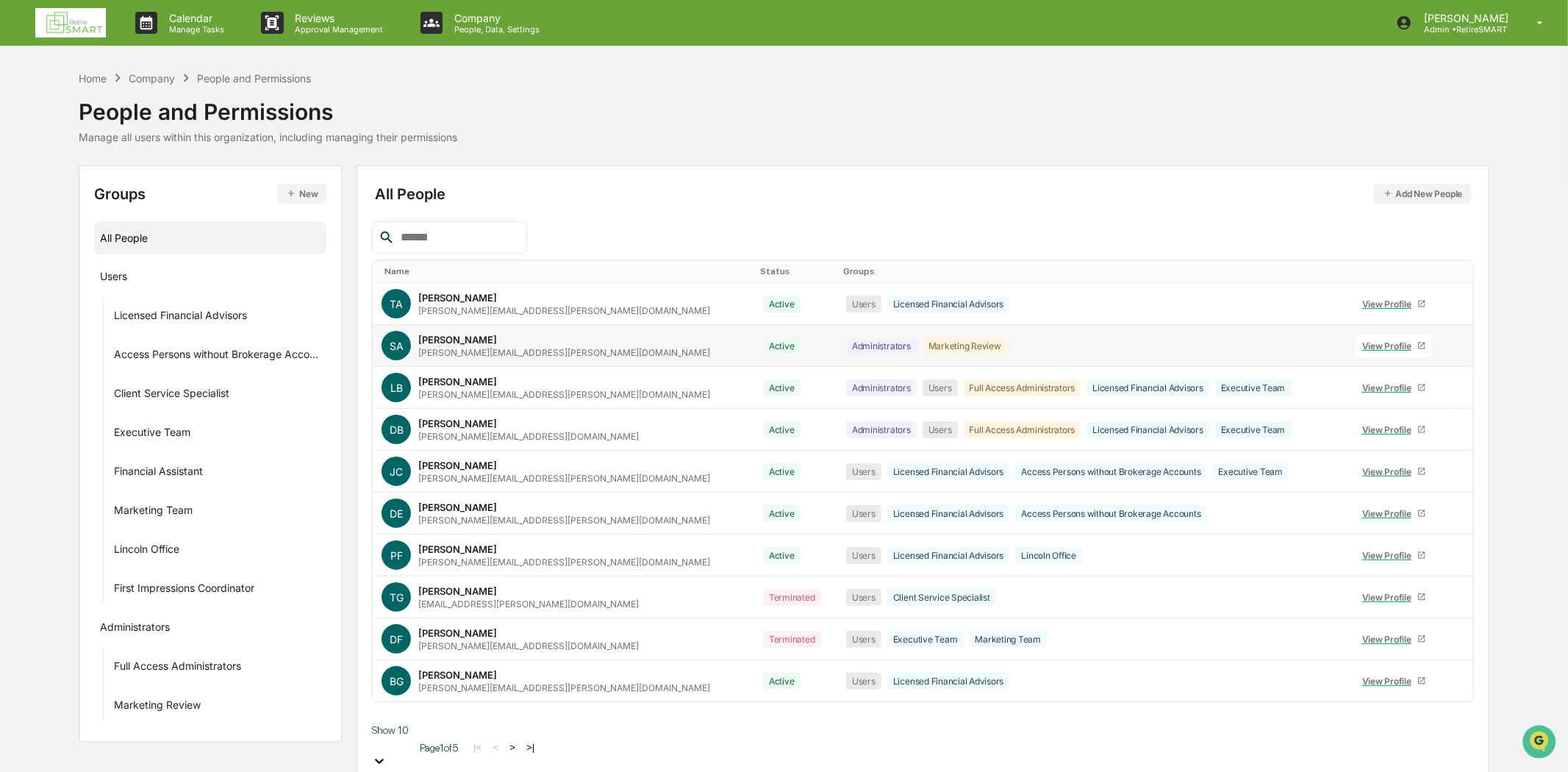
click at [1460, 349] on icon at bounding box center [1460, 349] width 0 height 0
click at [1399, 371] on div "Groups & Permissions" at bounding box center [1387, 366] width 122 height 17
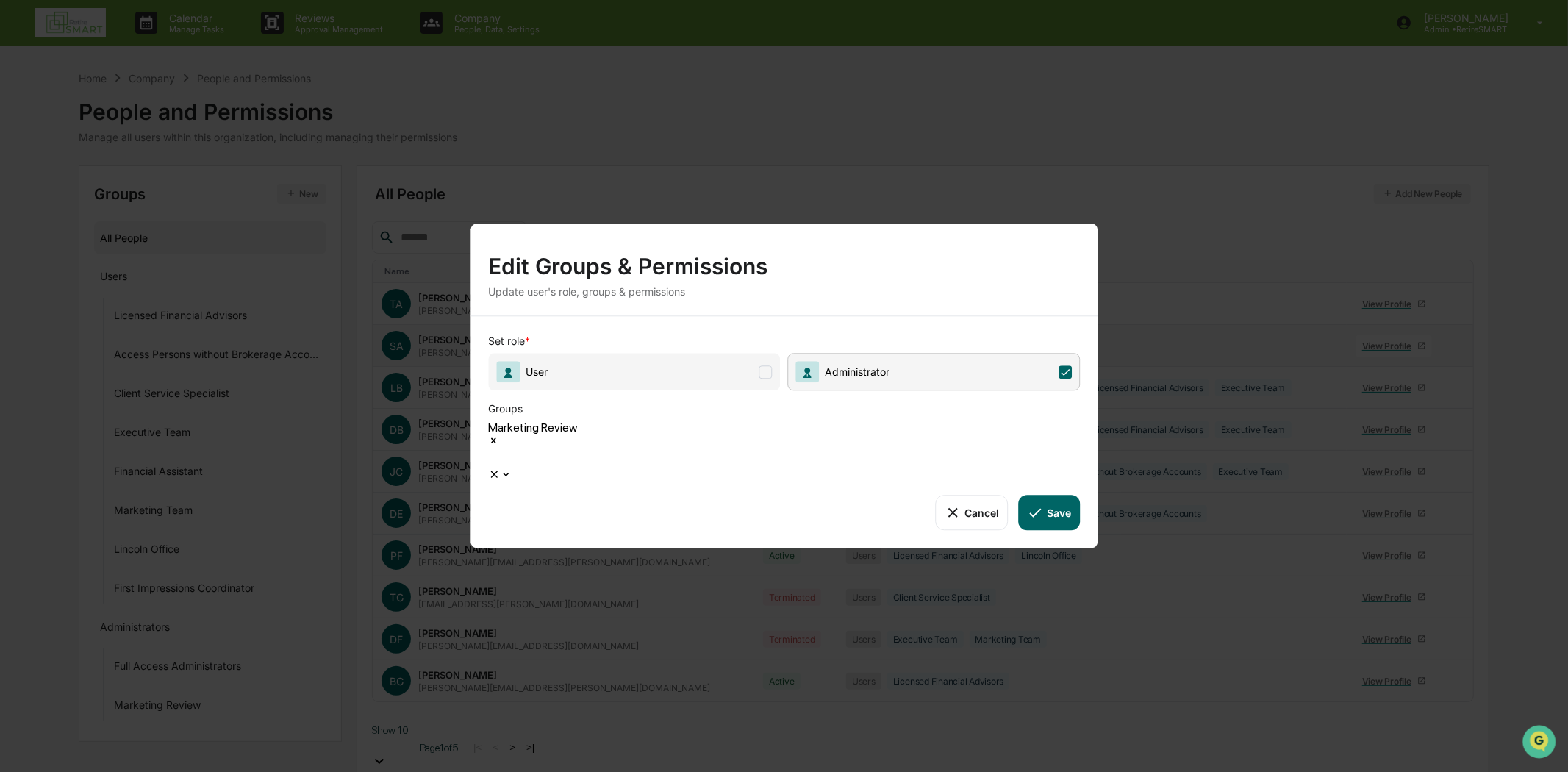
click at [767, 379] on span at bounding box center [766, 372] width 13 height 13
click at [1056, 503] on button "Save" at bounding box center [1049, 512] width 61 height 35
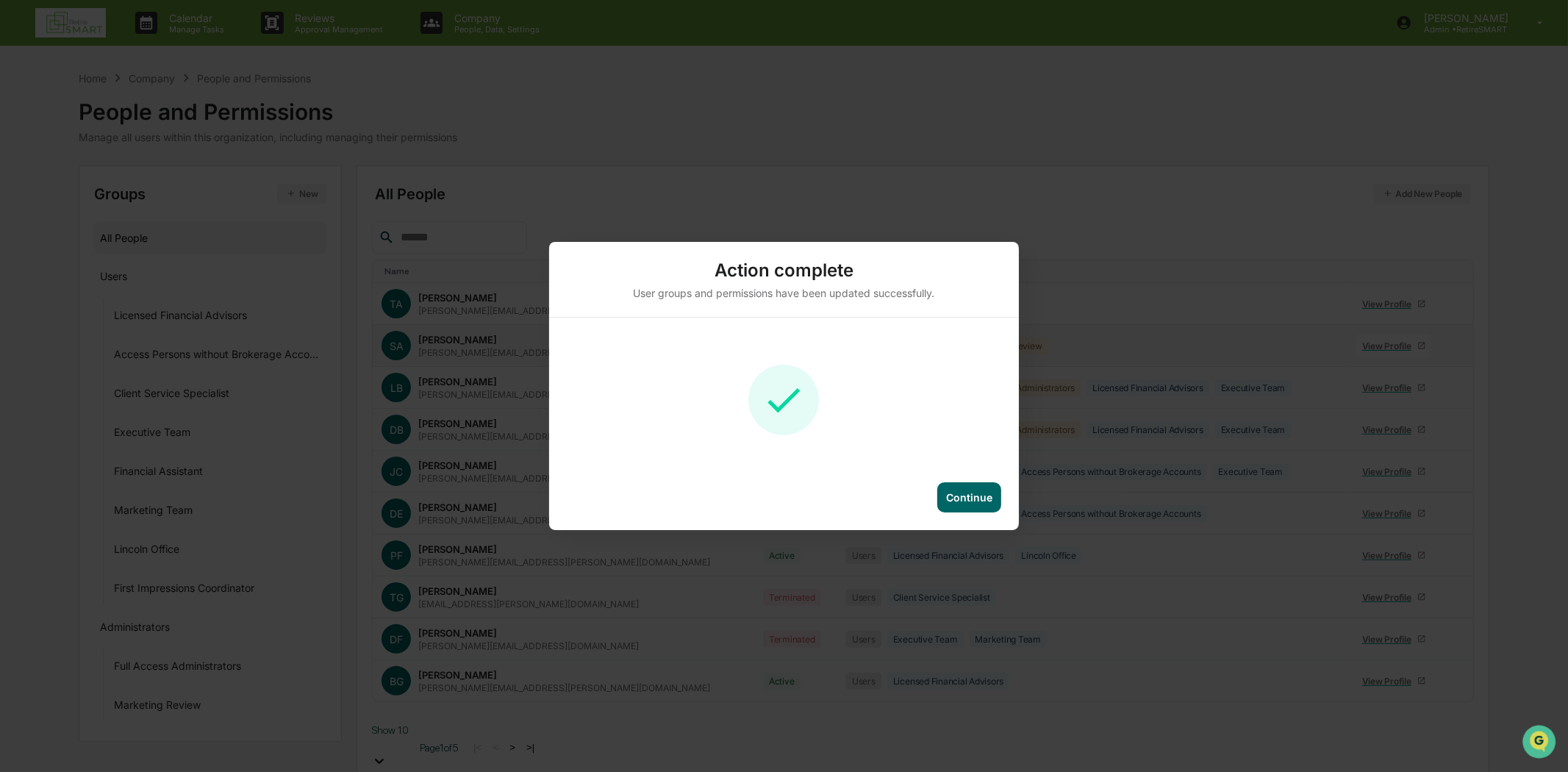
click at [957, 484] on div "Continue" at bounding box center [969, 497] width 64 height 31
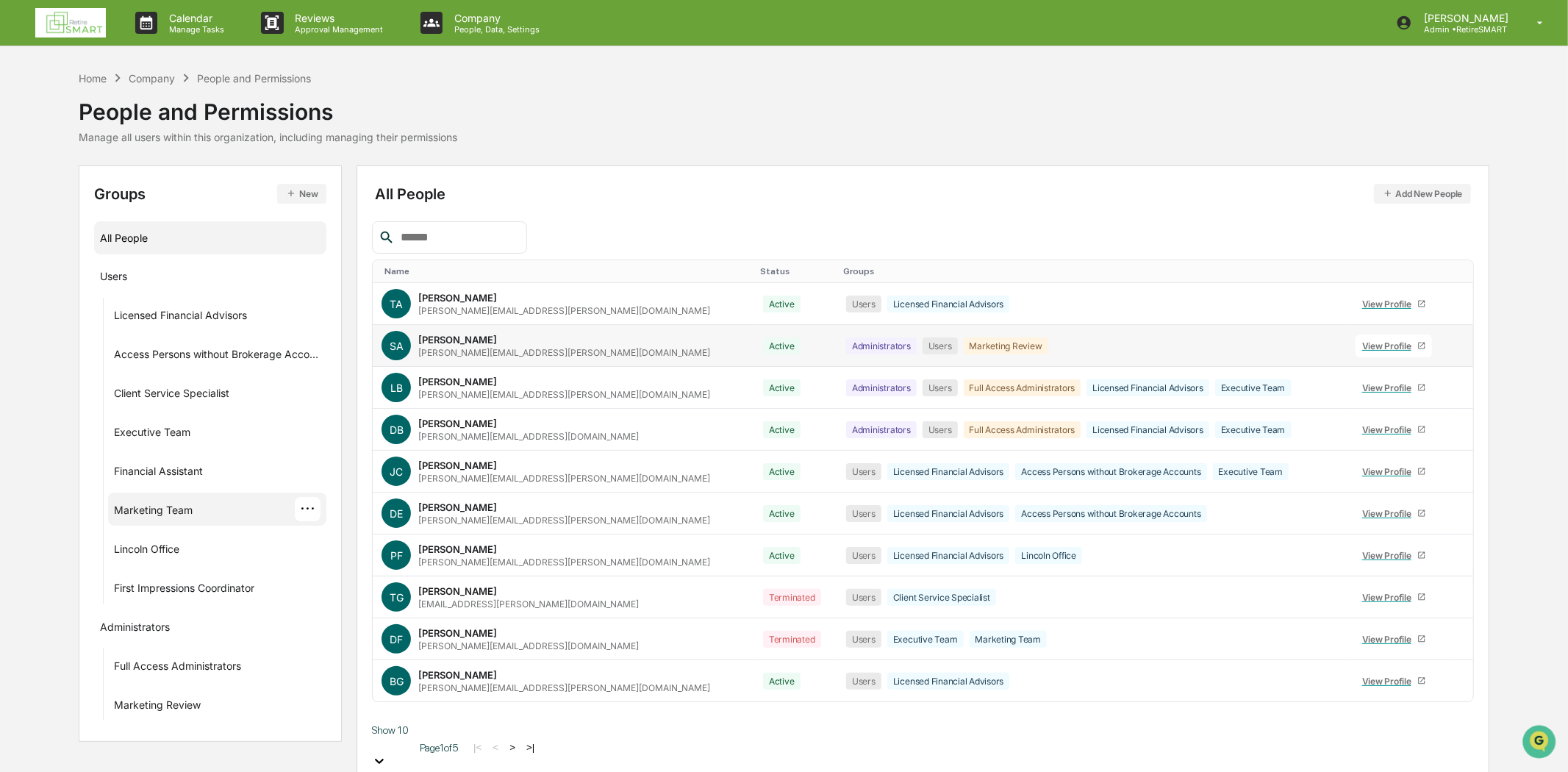
click at [313, 505] on div "···" at bounding box center [307, 509] width 26 height 24
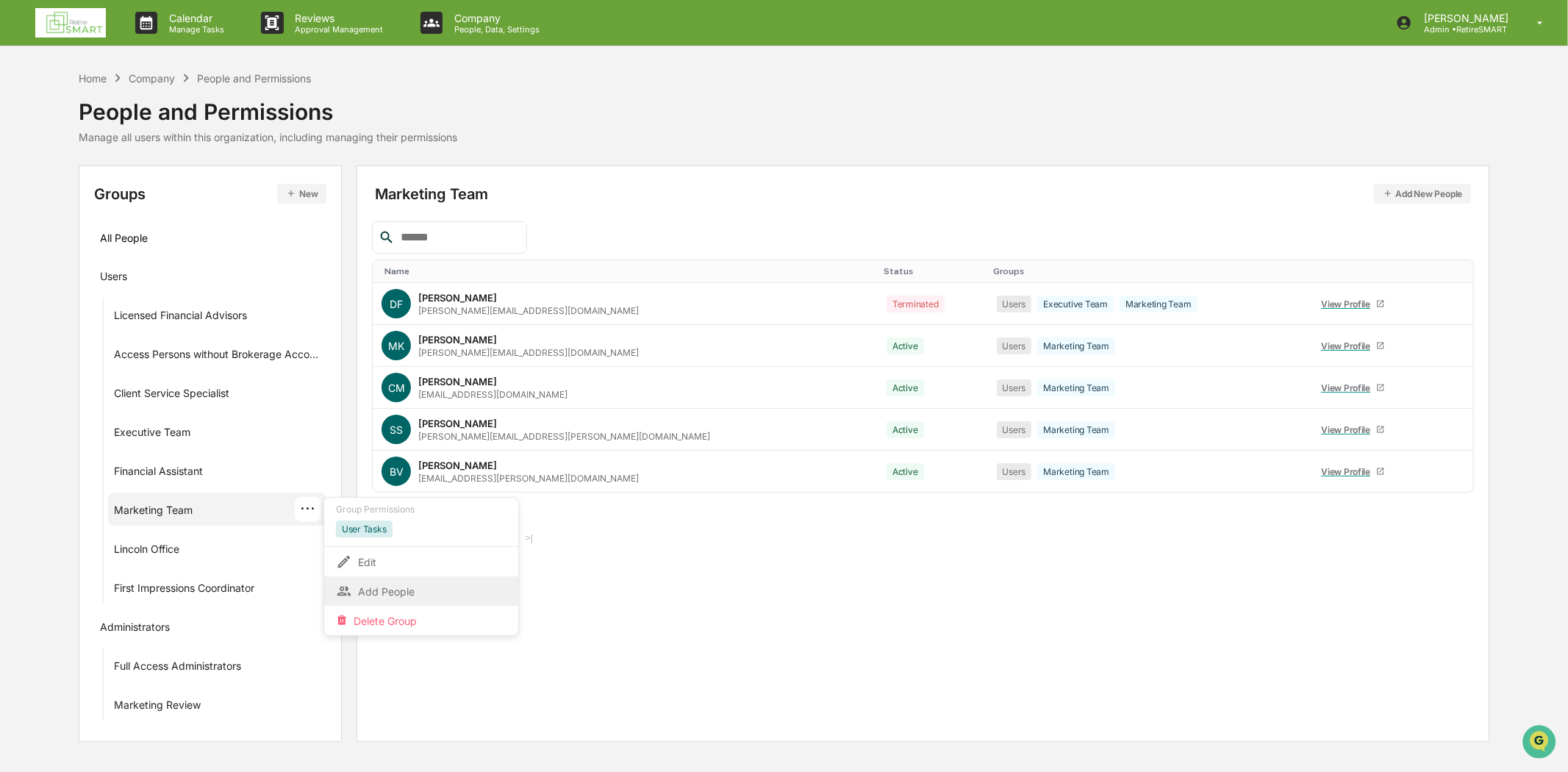
click at [414, 585] on div "Add People" at bounding box center [421, 591] width 170 height 17
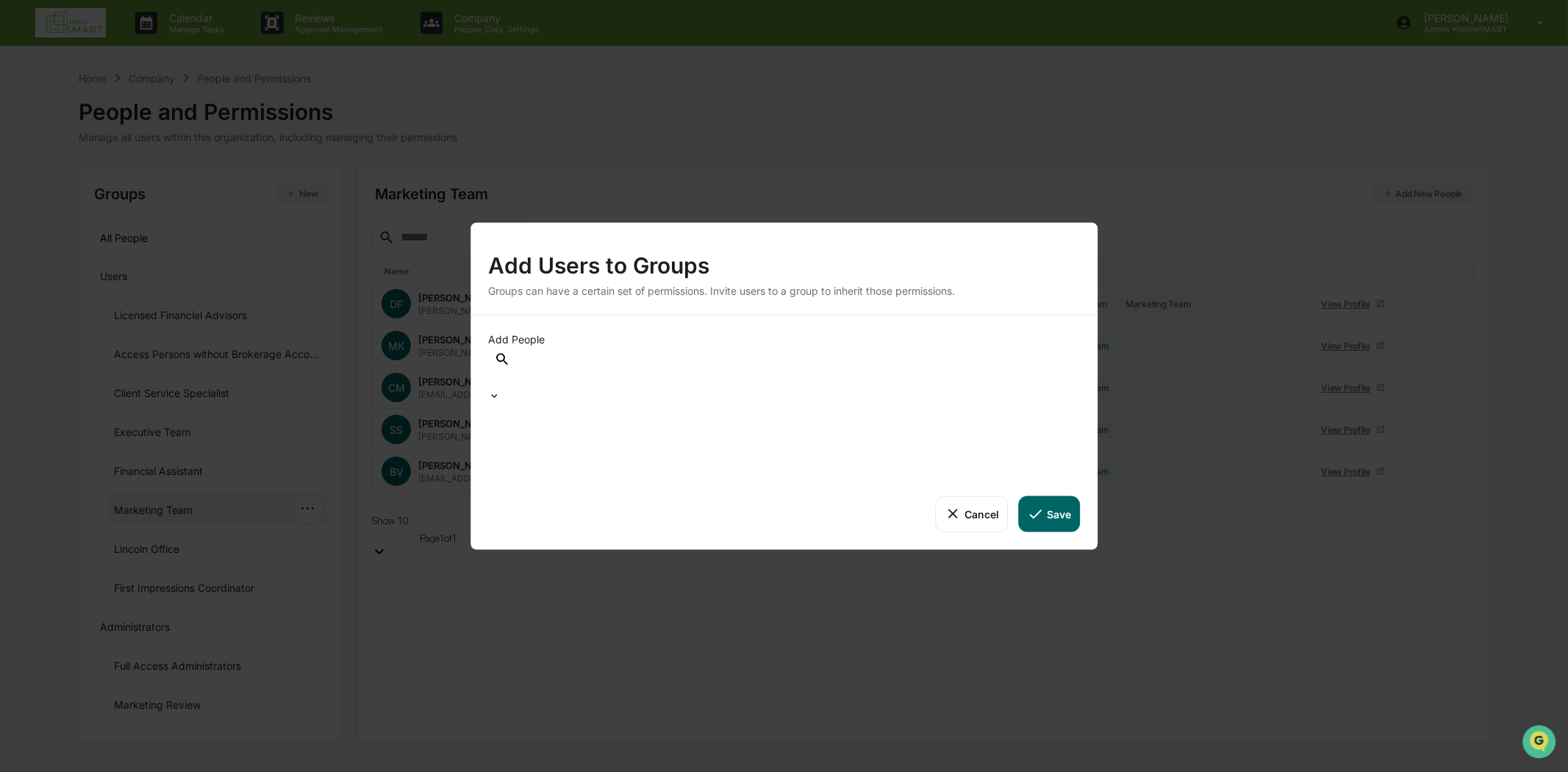
click at [492, 373] on div at bounding box center [491, 381] width 2 height 17
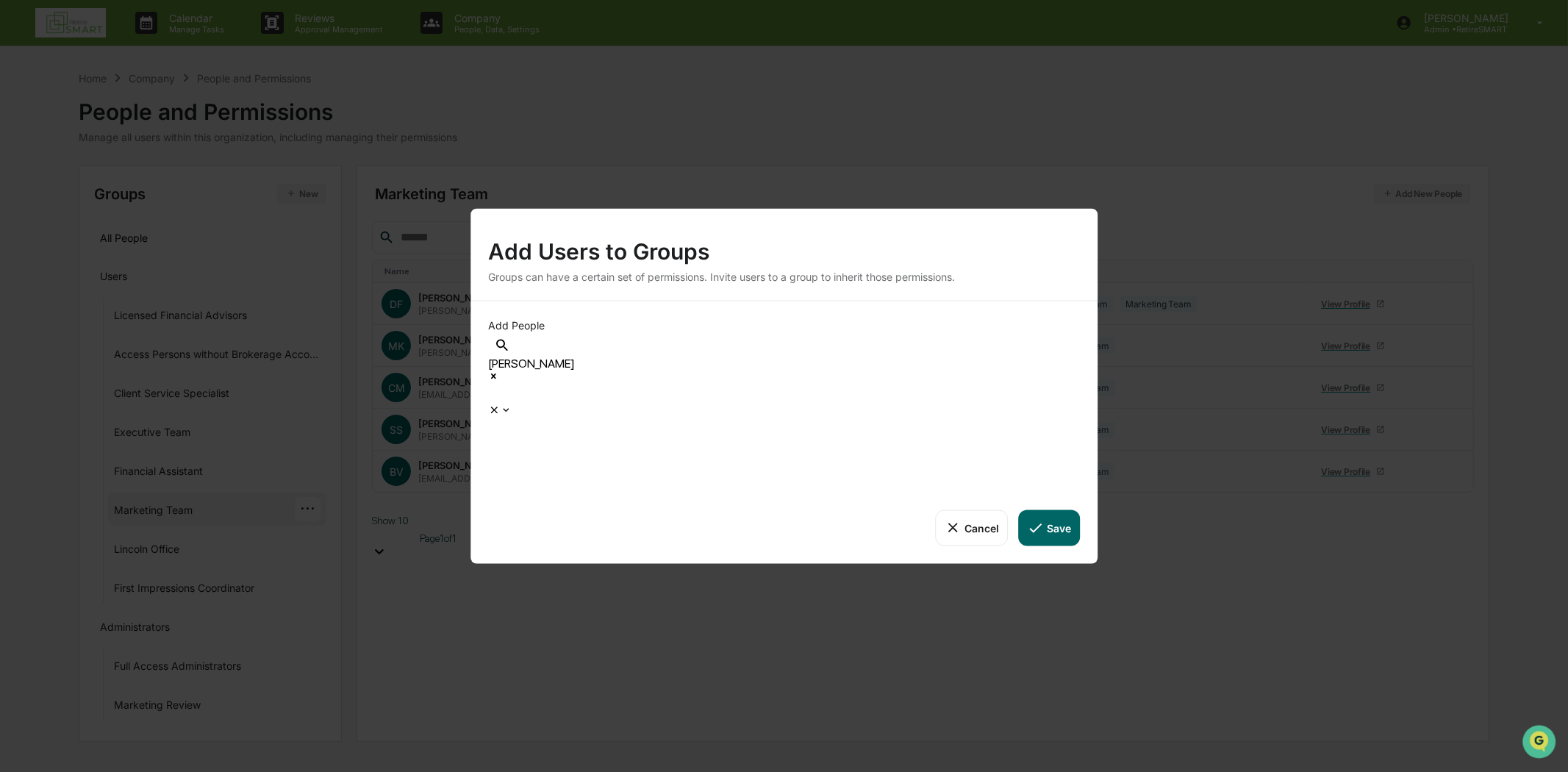
click at [1209, 459] on div "Add Users to Groups Groups can have a certain set of permissions. Invite users …" at bounding box center [784, 386] width 1568 height 772
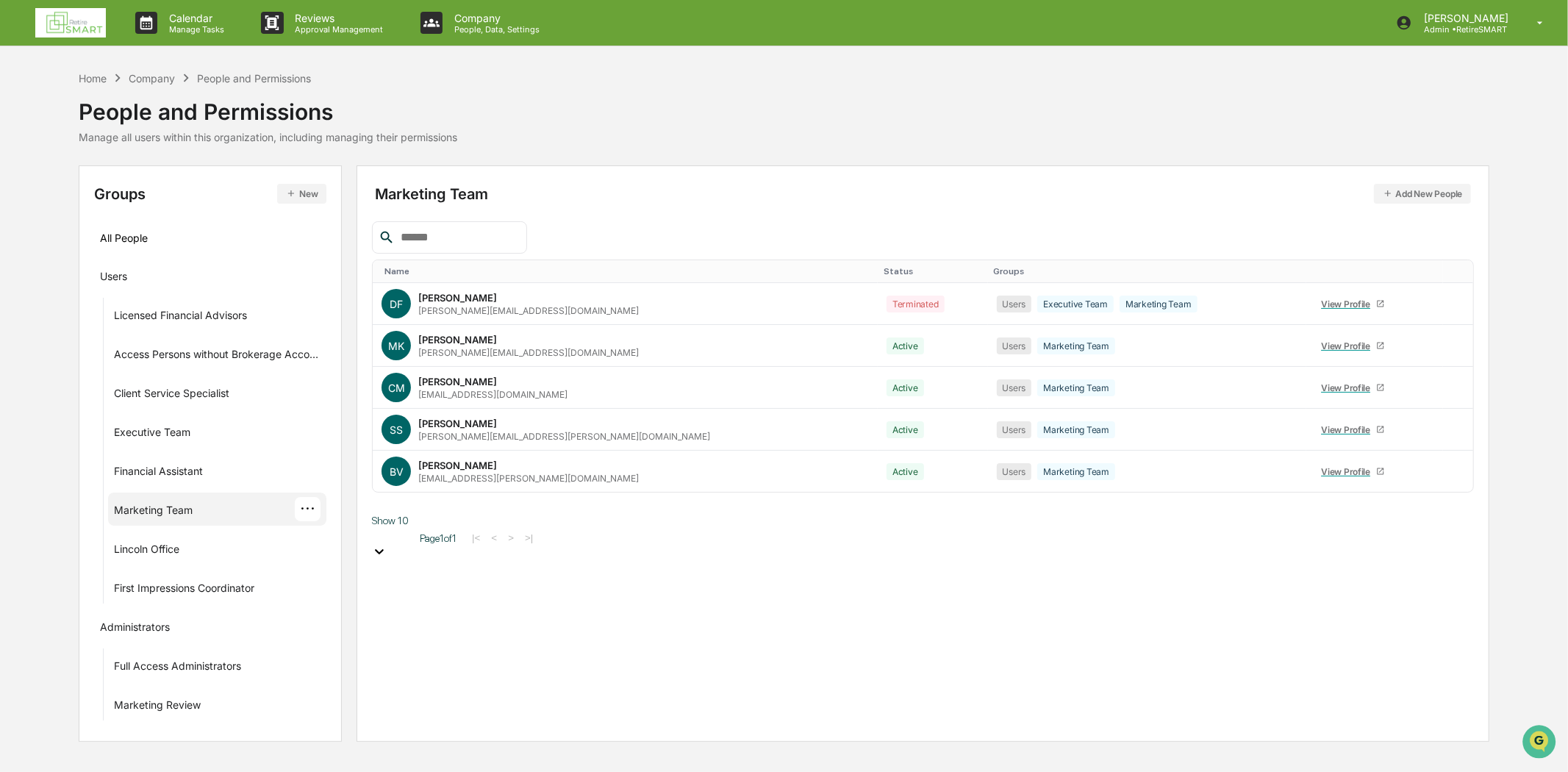
click at [315, 497] on div "···" at bounding box center [307, 509] width 26 height 24
click at [375, 588] on div "Add People" at bounding box center [421, 591] width 170 height 17
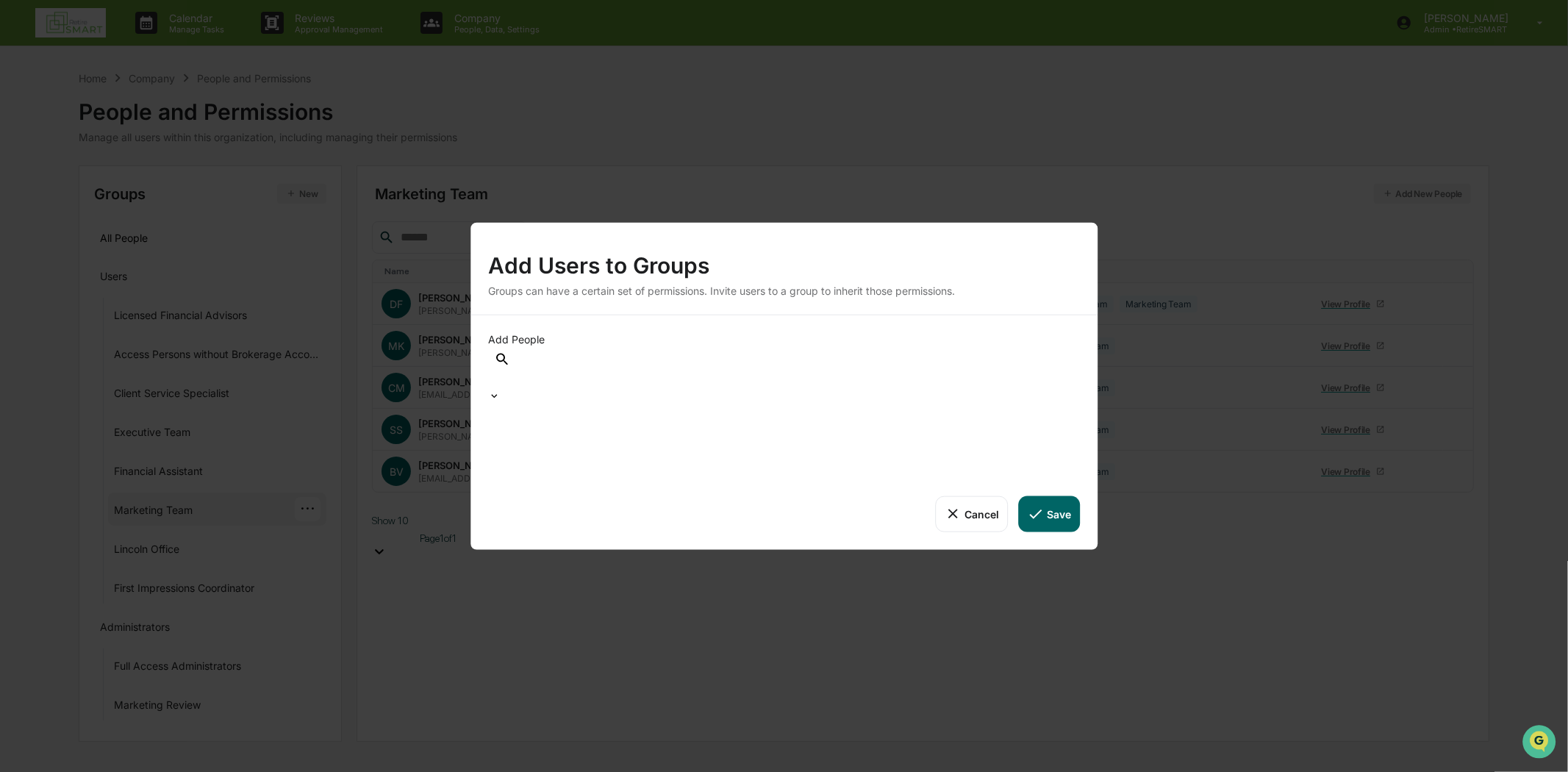
click at [492, 373] on div at bounding box center [491, 381] width 2 height 17
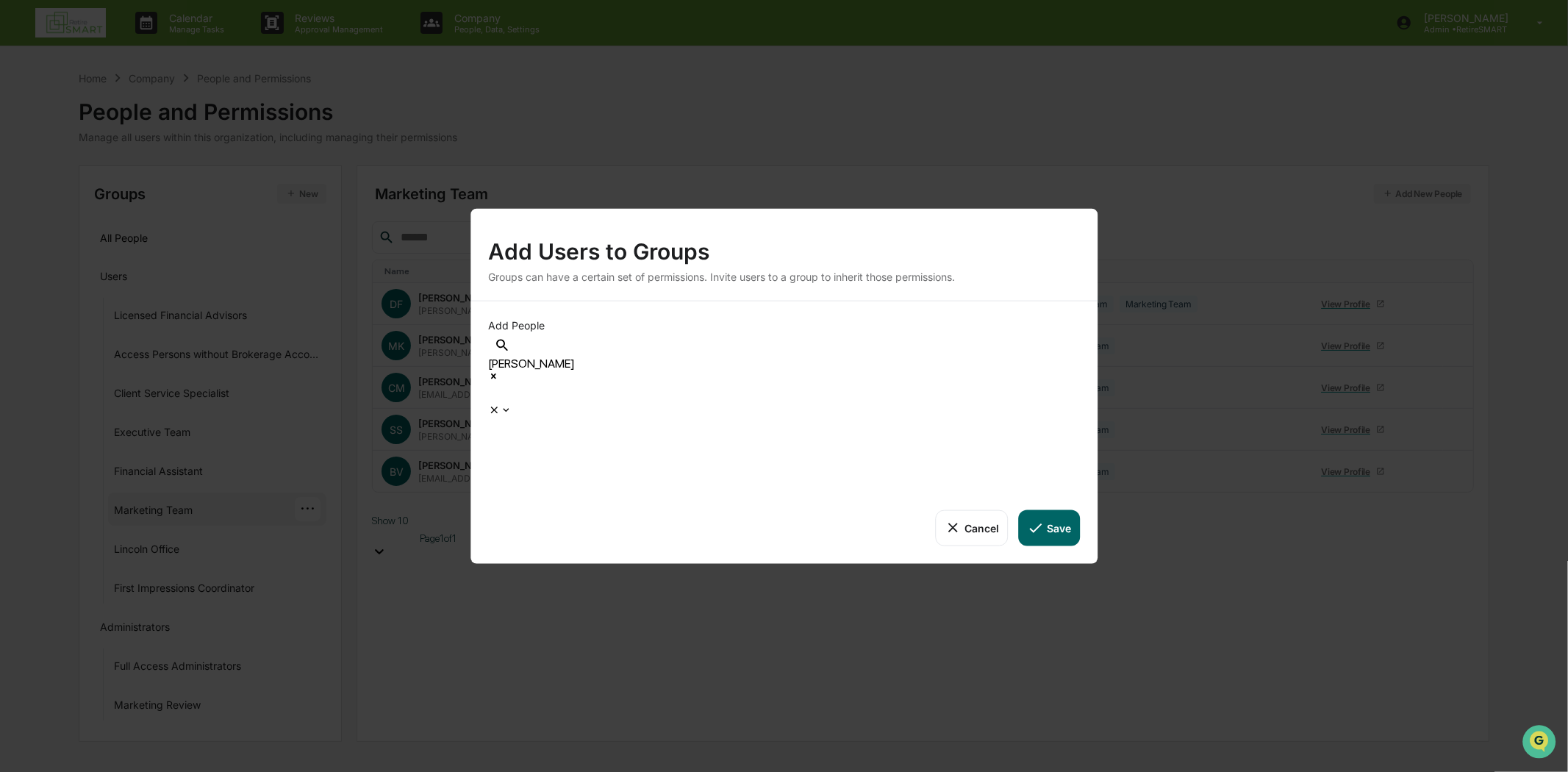
click at [512, 405] on icon at bounding box center [506, 410] width 11 height 11
click at [1064, 510] on button "Save" at bounding box center [1049, 527] width 61 height 35
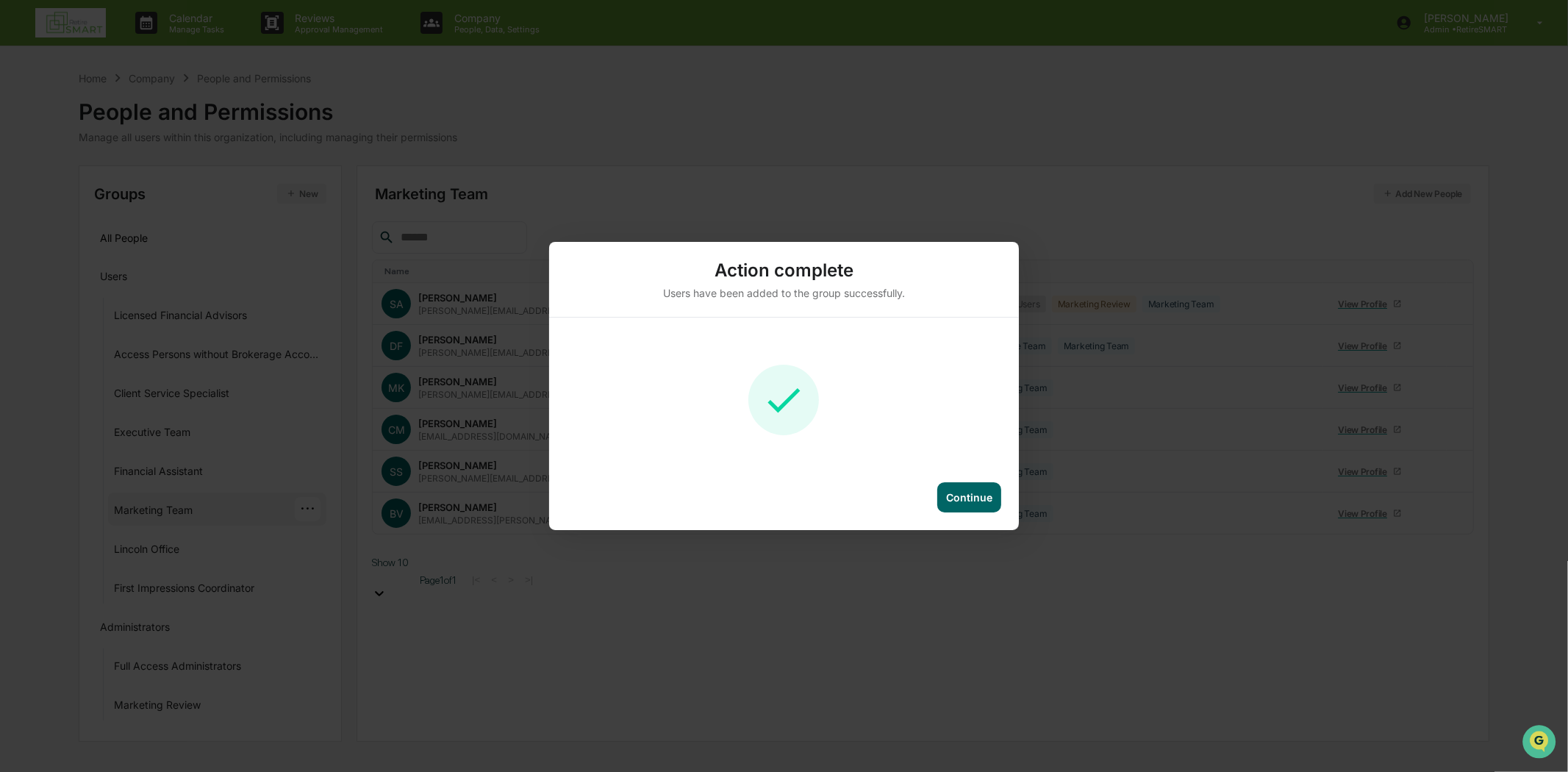
drag, startPoint x: 888, startPoint y: 644, endPoint x: 742, endPoint y: 664, distance: 147.4
click at [887, 644] on div "Action complete Users have been added to the group successfully. Continue" at bounding box center [784, 386] width 1568 height 772
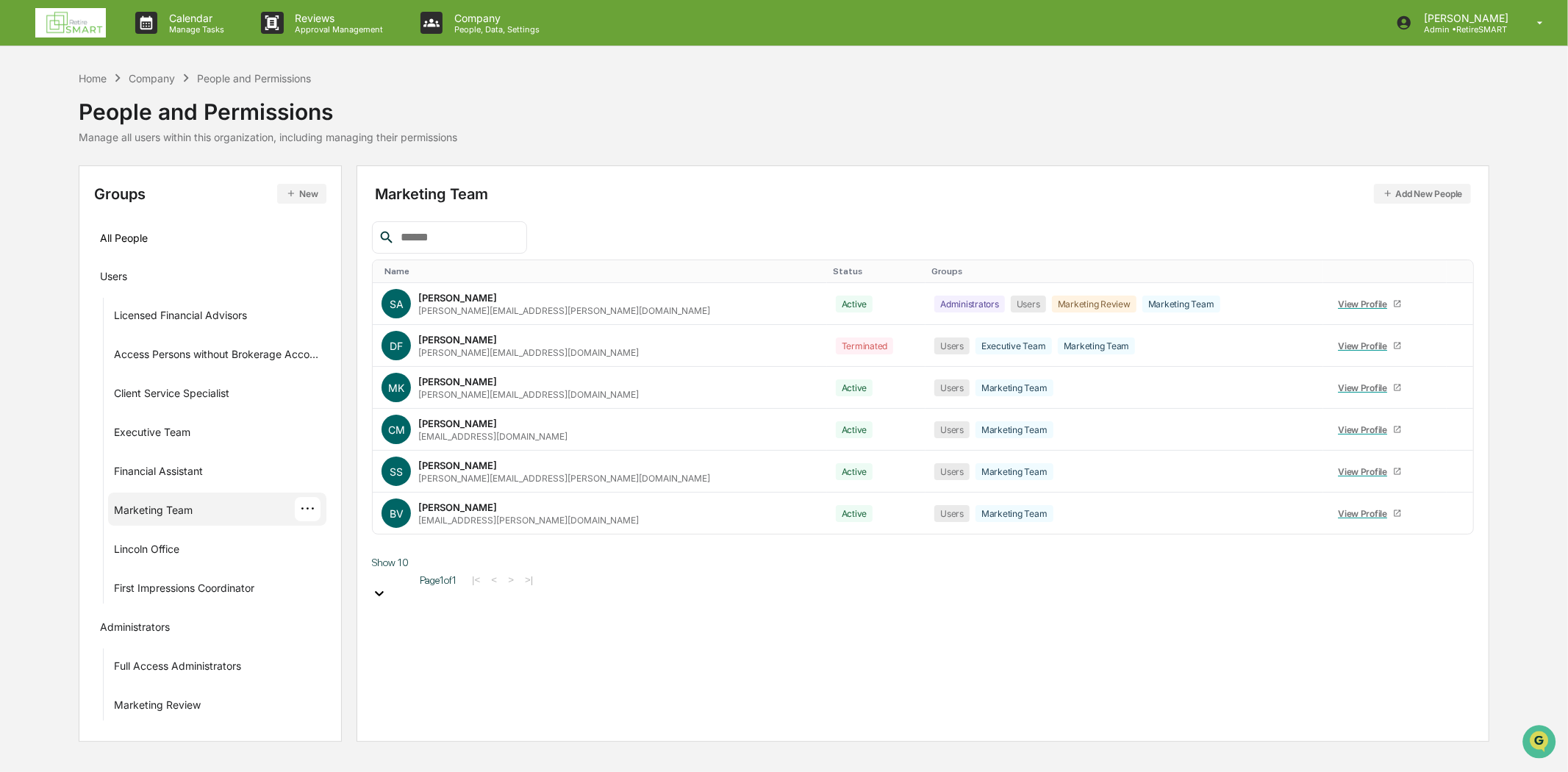
drag, startPoint x: 508, startPoint y: 156, endPoint x: 430, endPoint y: 173, distance: 79.8
click at [497, 151] on div "Home Company People and Permissions People and Permissions Manage all users wit…" at bounding box center [784, 118] width 1412 height 96
click at [68, 17] on img at bounding box center [71, 22] width 71 height 30
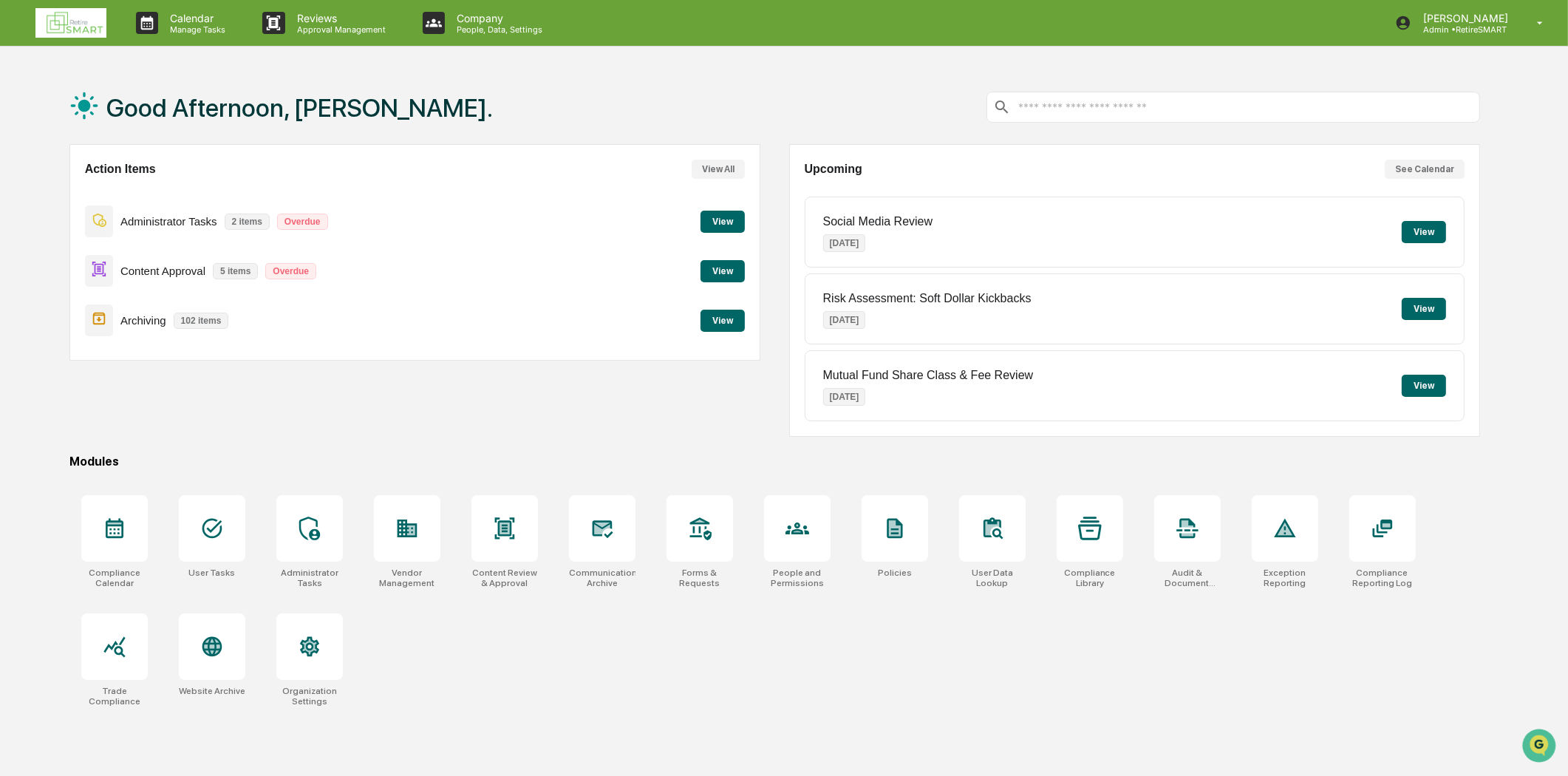
click at [724, 322] on button "View" at bounding box center [723, 320] width 44 height 22
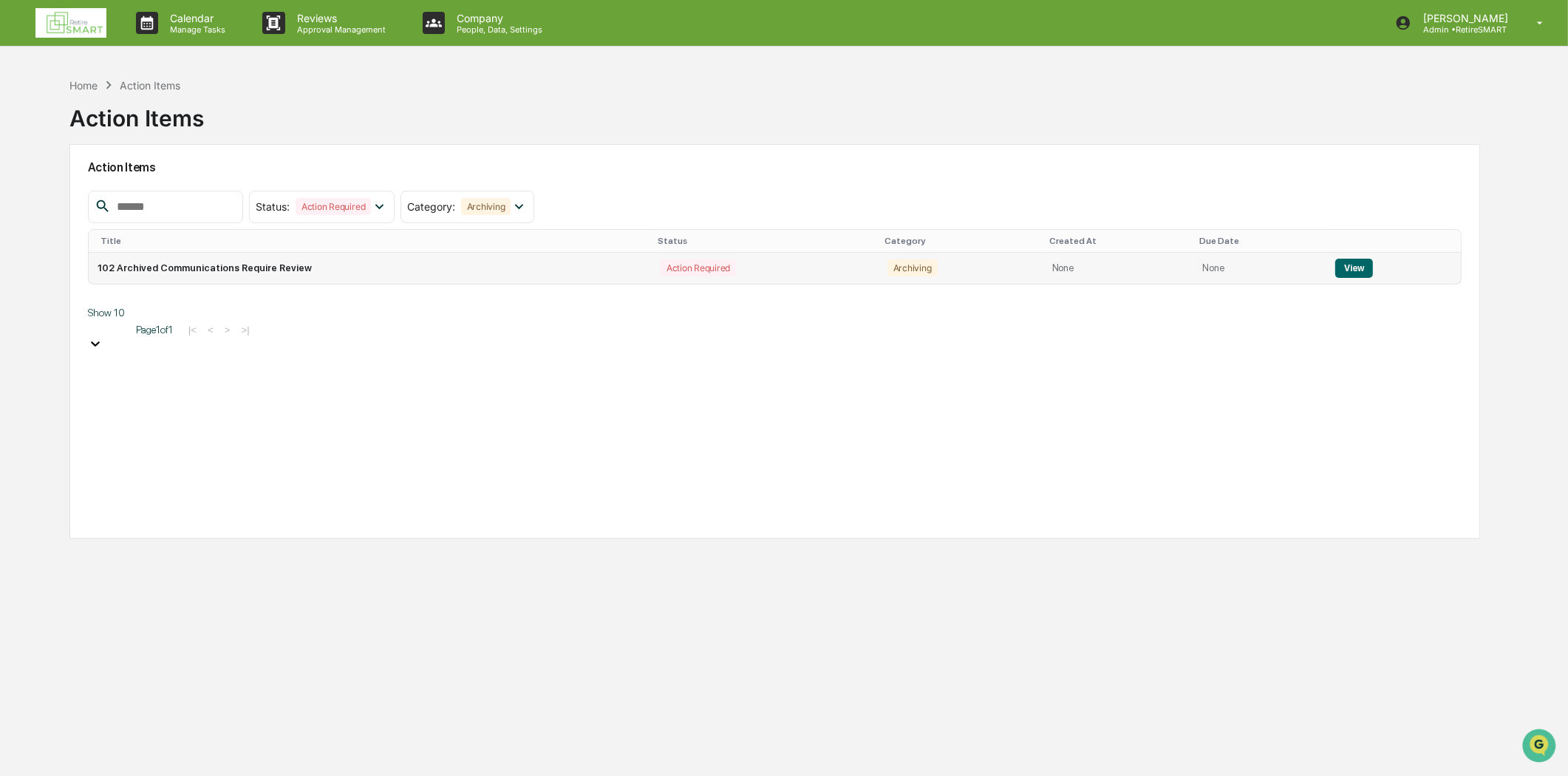
click at [1346, 271] on button "View" at bounding box center [1354, 268] width 37 height 19
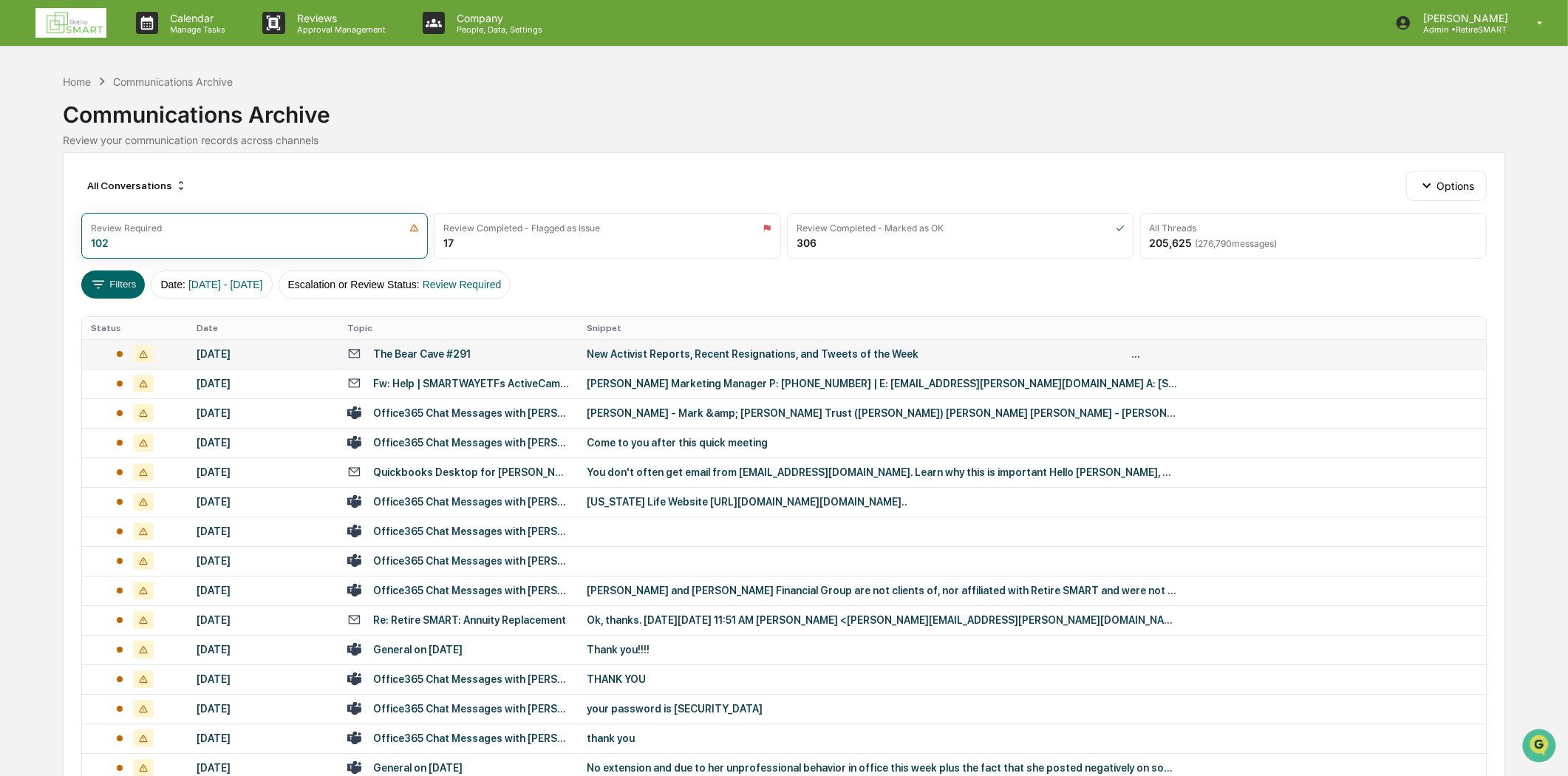
click at [490, 359] on div "The Bear Cave #291" at bounding box center [458, 353] width 222 height 14
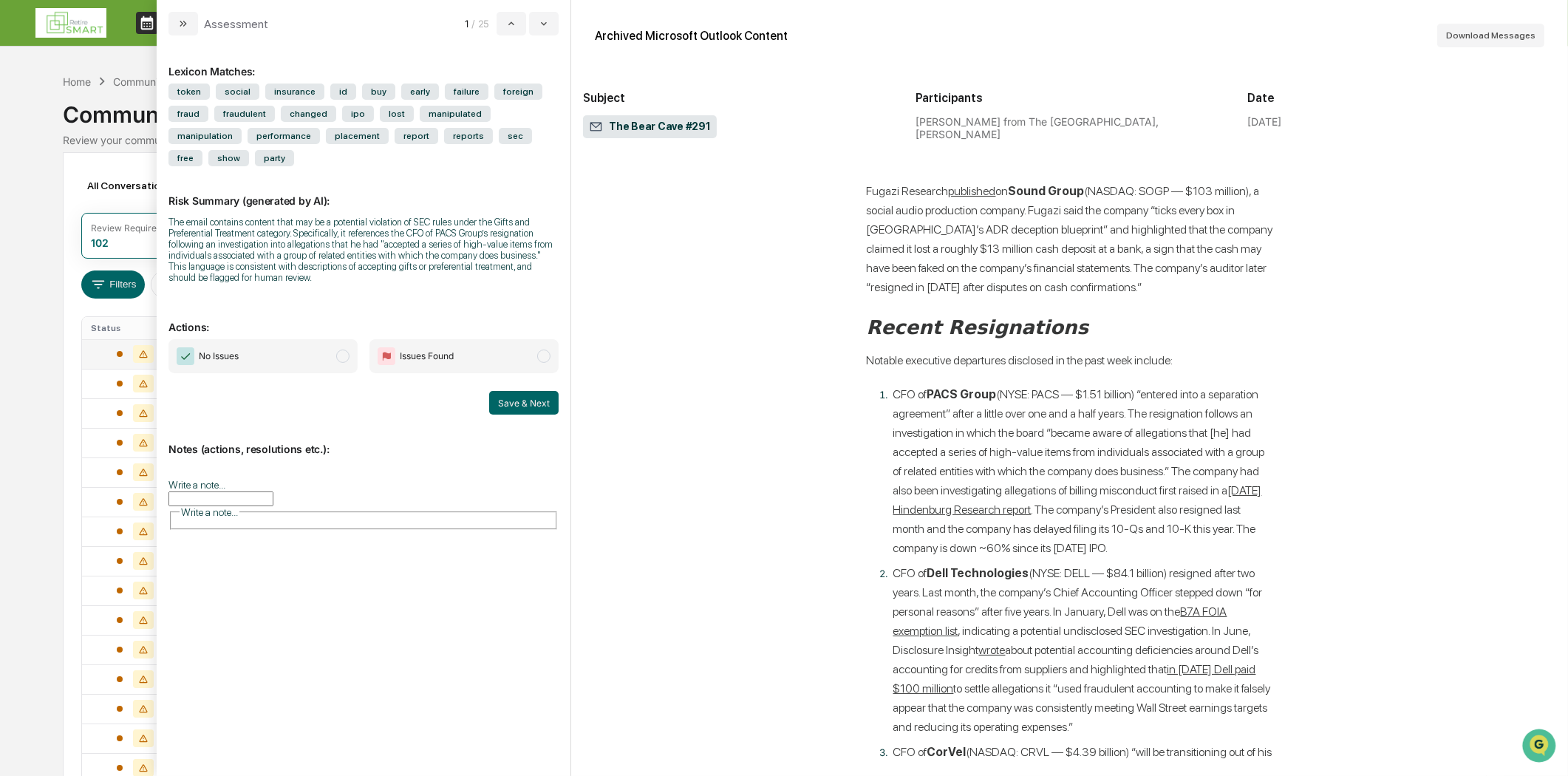
scroll to position [1724, 0]
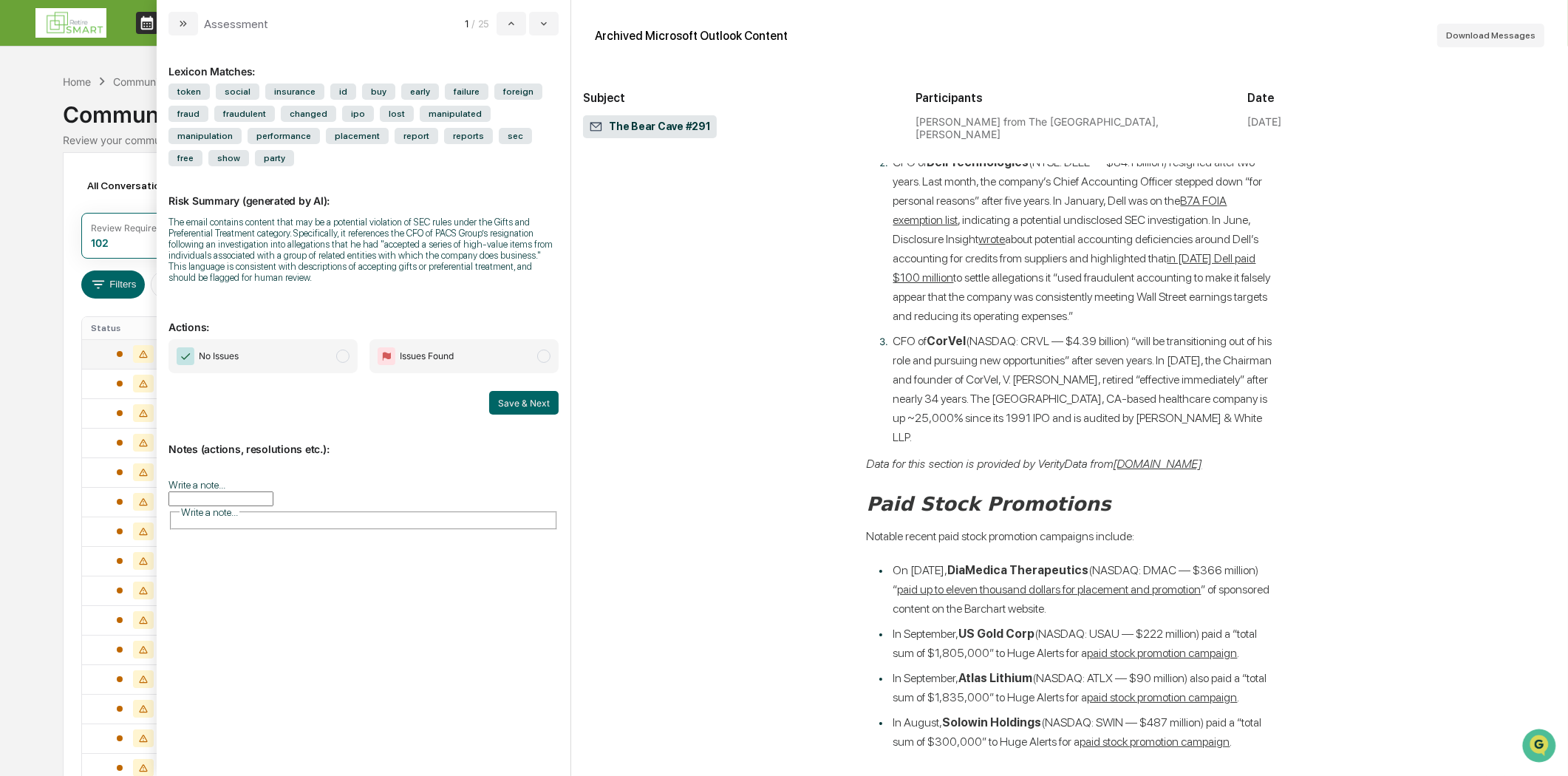
click at [193, 12] on button "modal" at bounding box center [183, 23] width 30 height 24
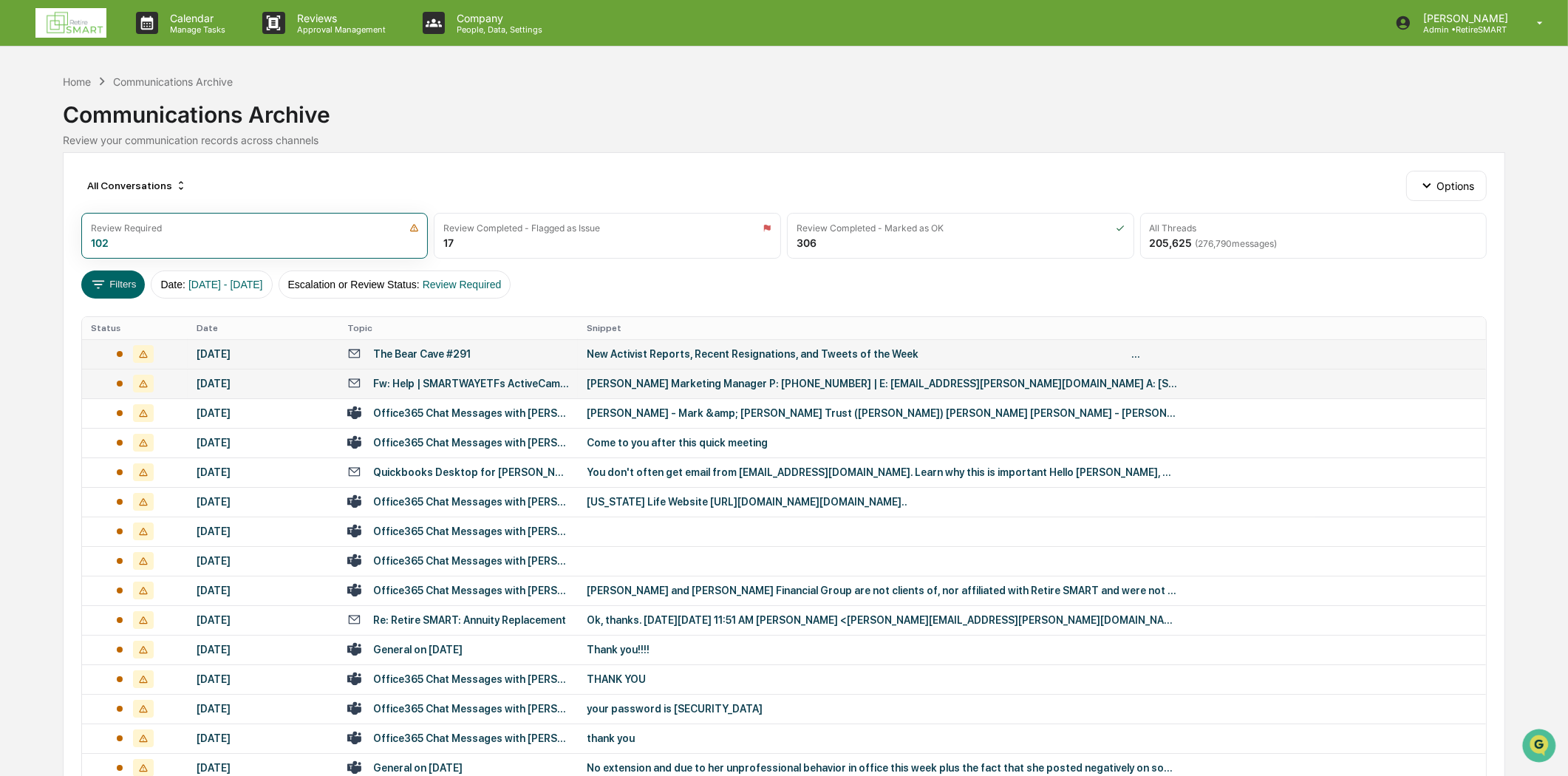
click at [464, 382] on div "Fw: Help | SMARTWAYETFs ActiveCampaign" at bounding box center [471, 384] width 196 height 12
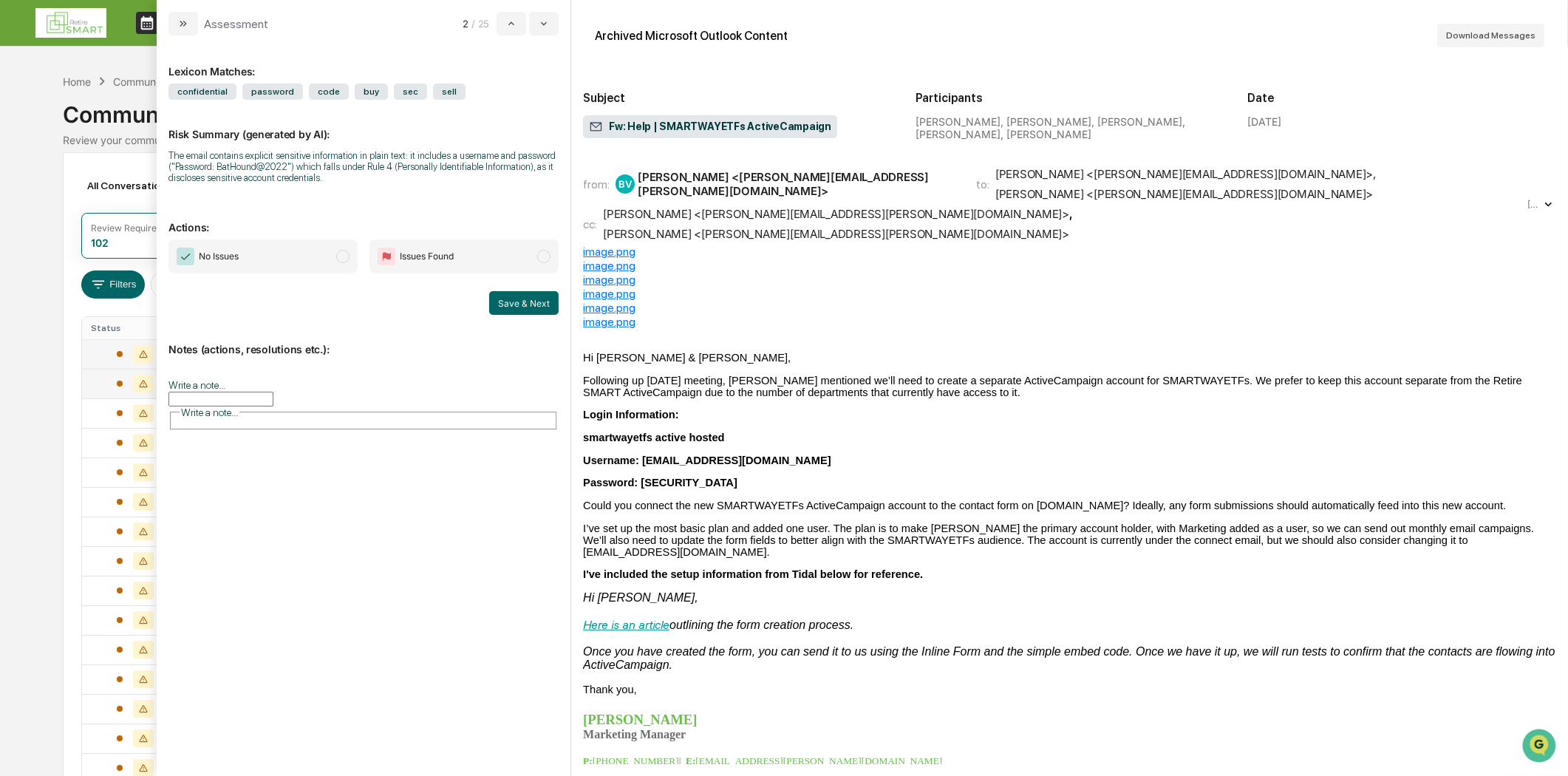
click at [713, 173] on div "[PERSON_NAME] <[PERSON_NAME][EMAIL_ADDRESS][PERSON_NAME][DOMAIN_NAME]>" at bounding box center [798, 184] width 321 height 28
click at [187, 17] on icon "modal" at bounding box center [183, 23] width 12 height 12
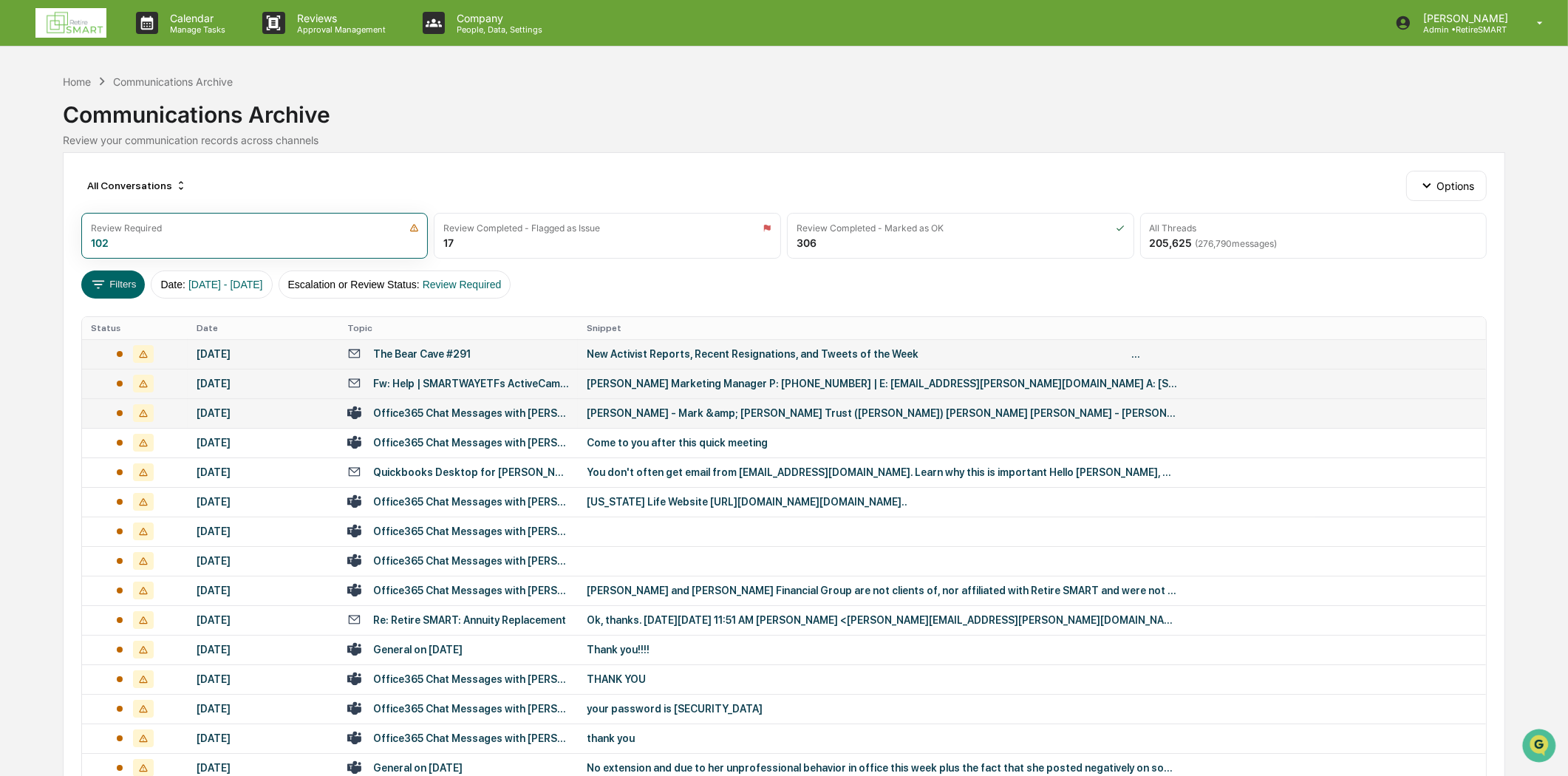
click at [447, 411] on div "Office365 Chat Messages with [PERSON_NAME], [PERSON_NAME] on [DATE]" at bounding box center [471, 413] width 196 height 12
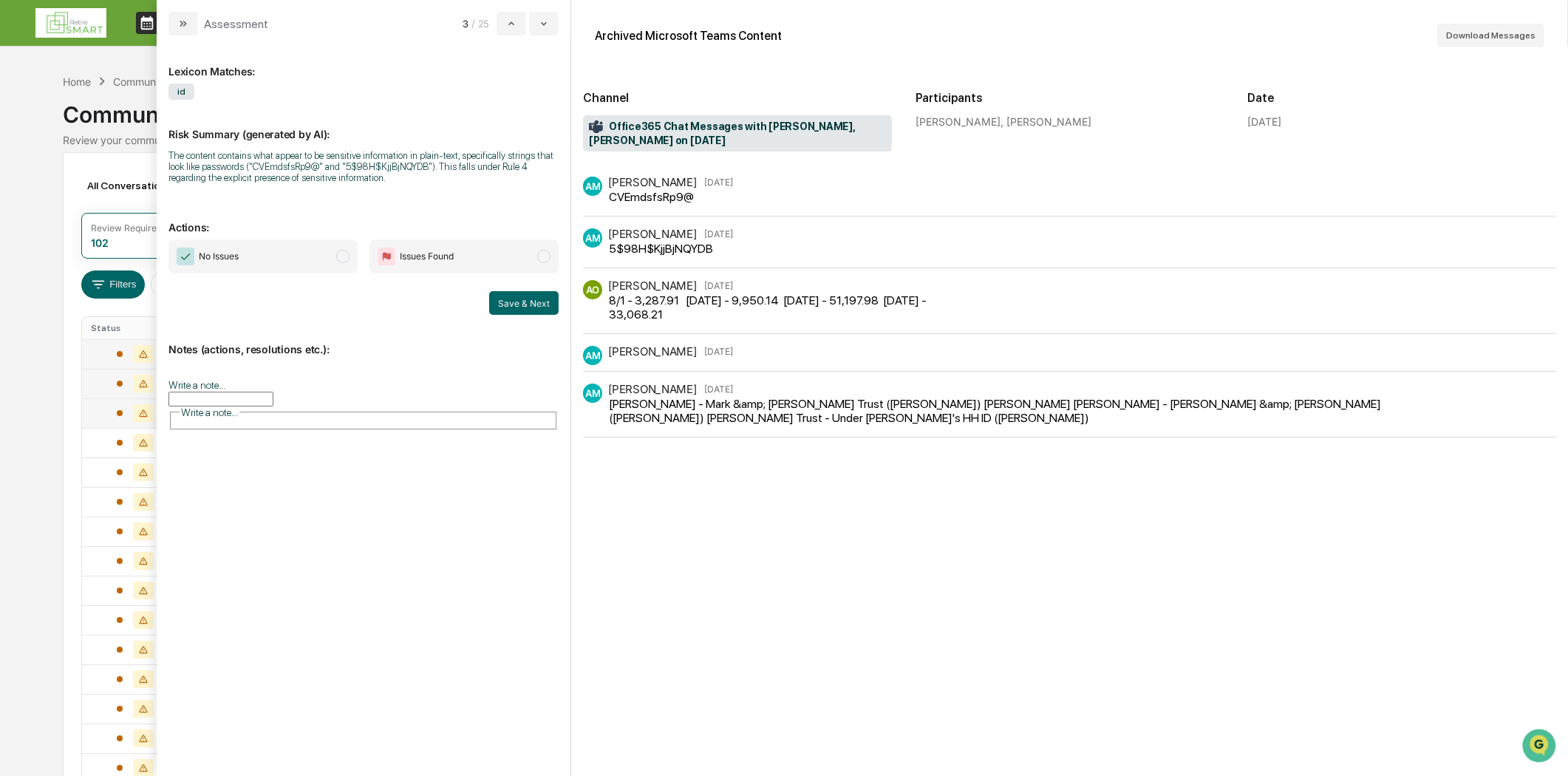
click at [159, 26] on div "Assessment 3 / 25" at bounding box center [363, 17] width 413 height 36
click at [174, 25] on button "modal" at bounding box center [183, 23] width 30 height 24
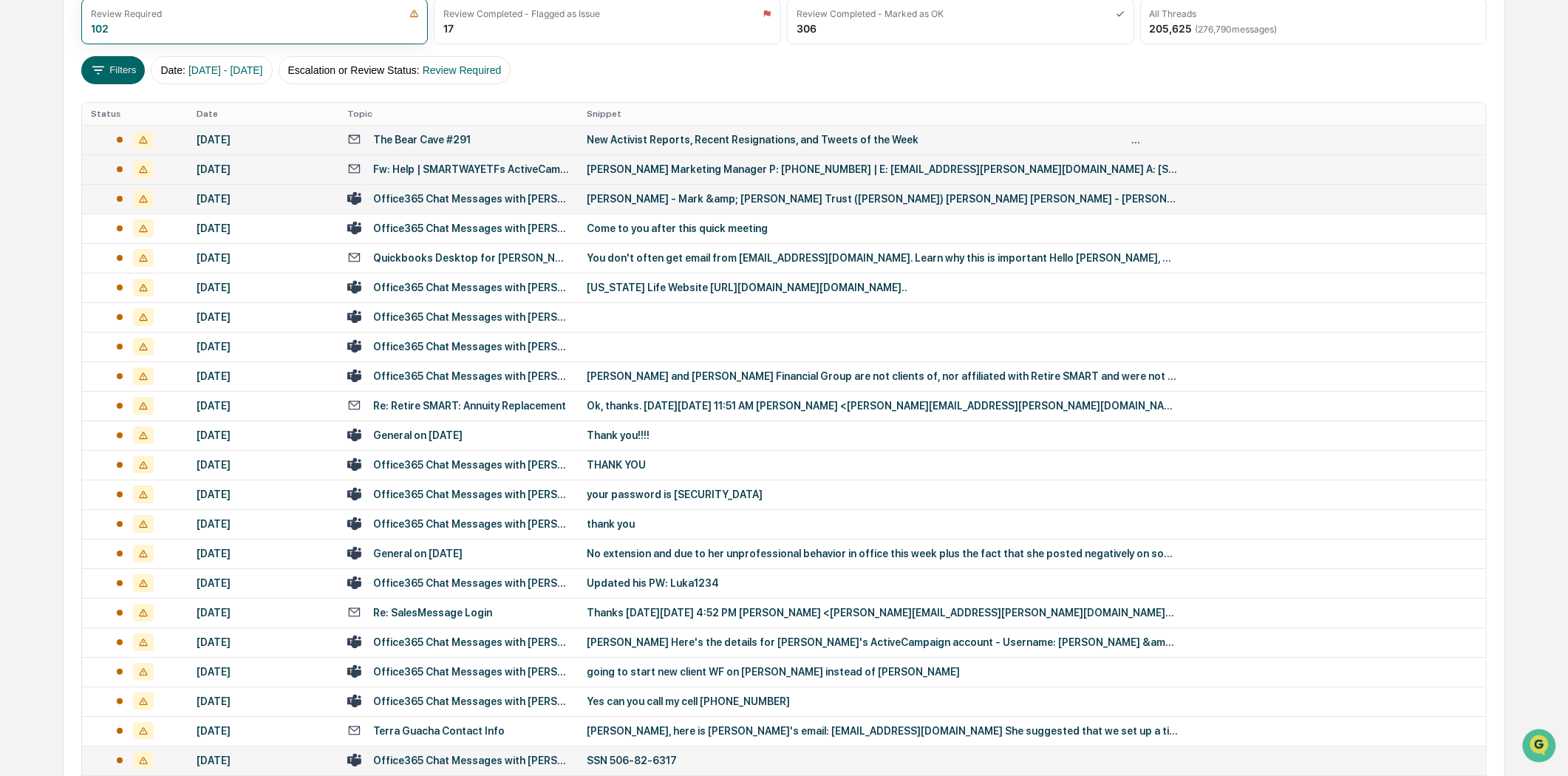
scroll to position [386, 0]
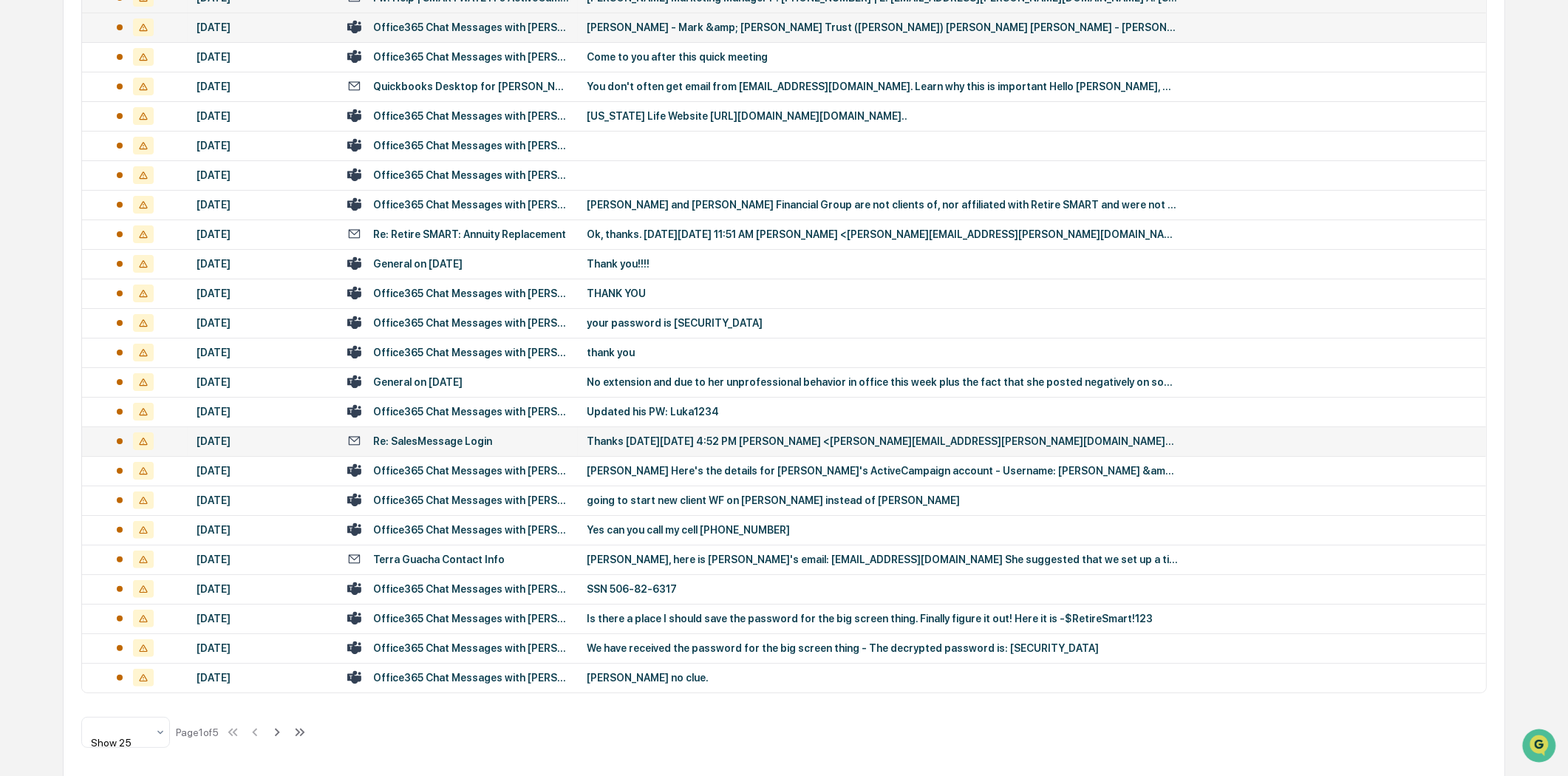
click at [500, 444] on div "Re: SalesMessage Login" at bounding box center [458, 440] width 222 height 14
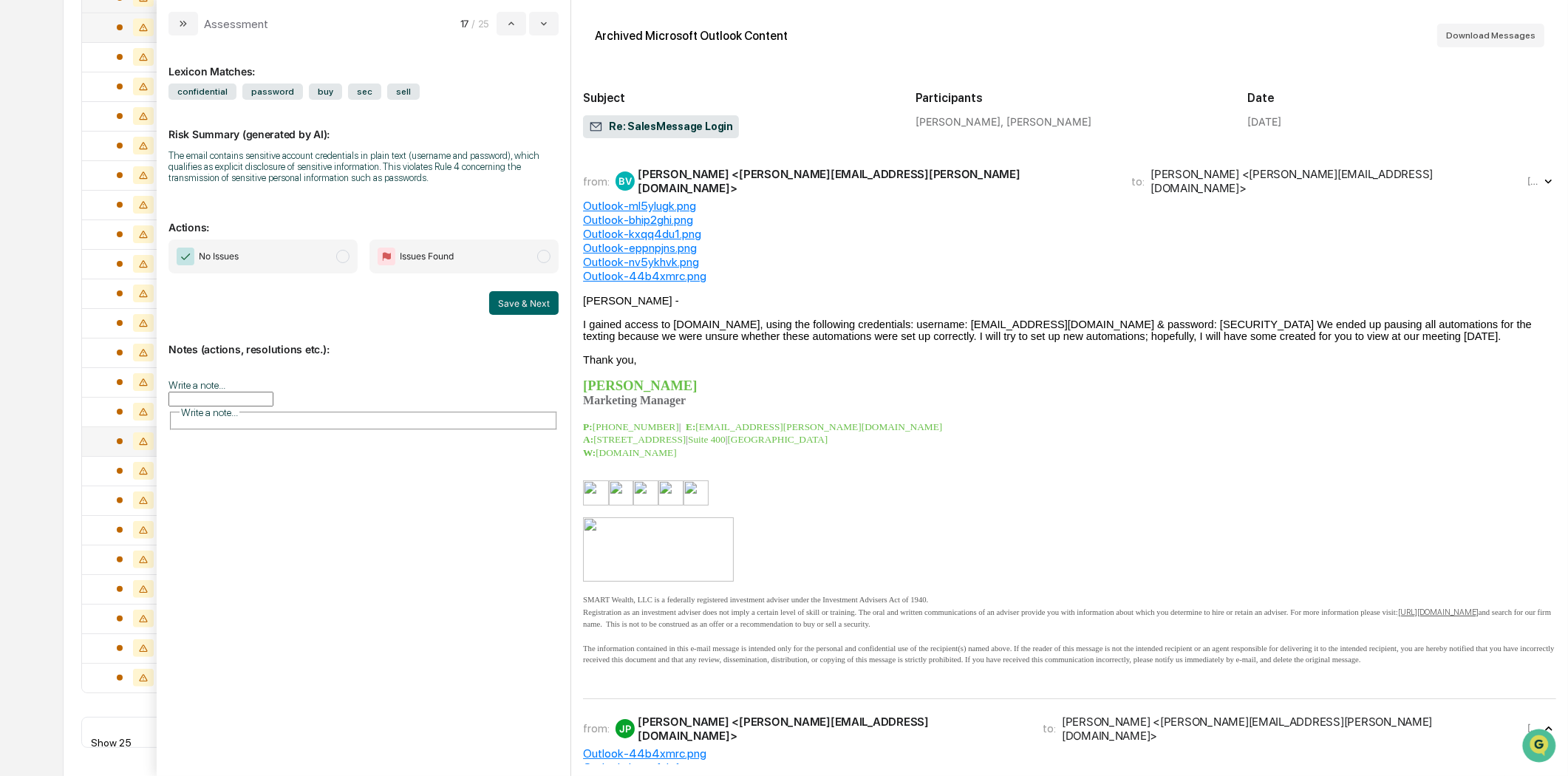
drag, startPoint x: 180, startPoint y: 28, endPoint x: 224, endPoint y: 2, distance: 51.1
click at [181, 26] on icon "modal" at bounding box center [183, 23] width 12 height 12
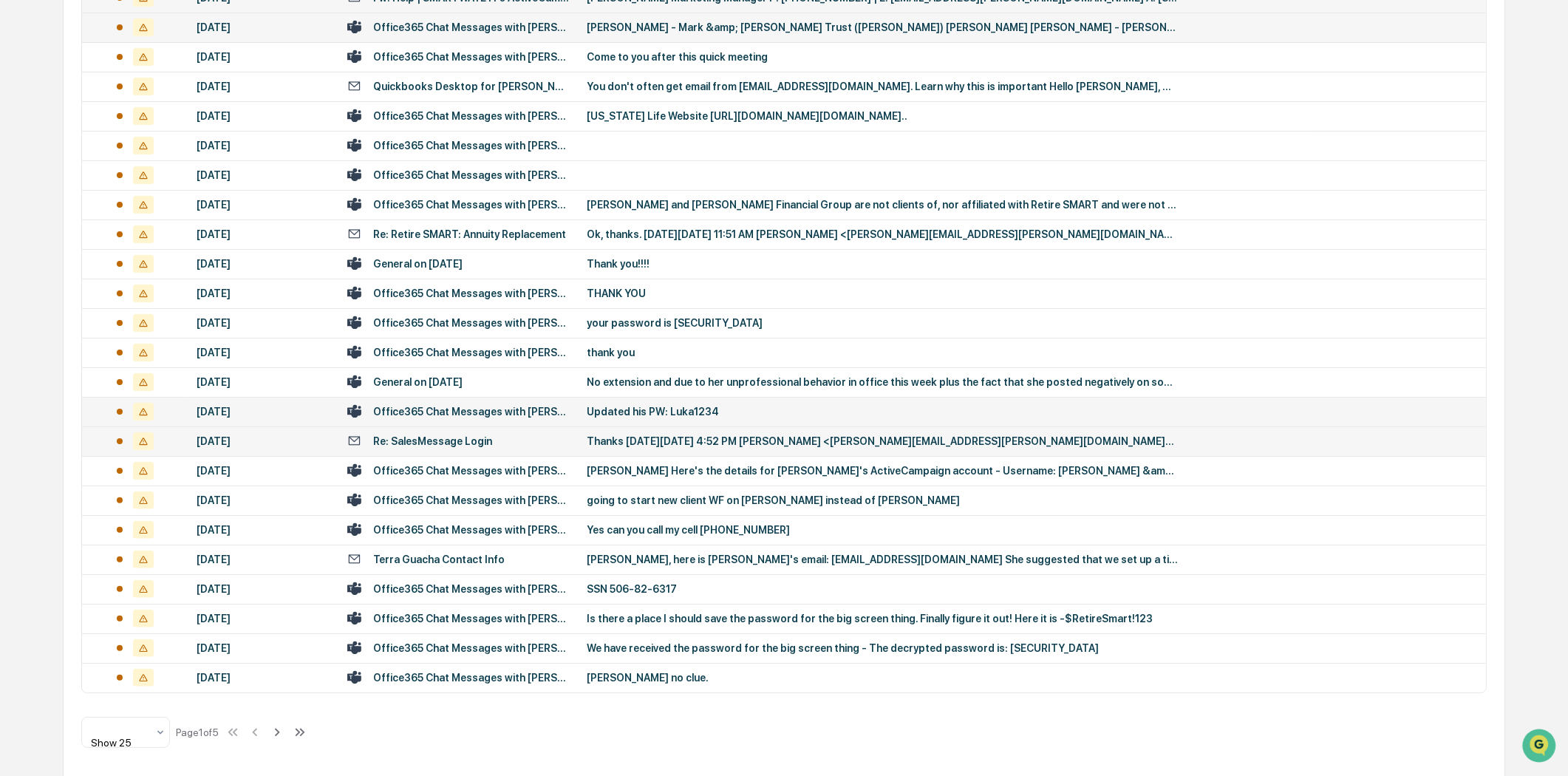
click at [441, 421] on td "Office365 Chat Messages with [PERSON_NAME], [PERSON_NAME] on [DATE]" at bounding box center [458, 412] width 239 height 30
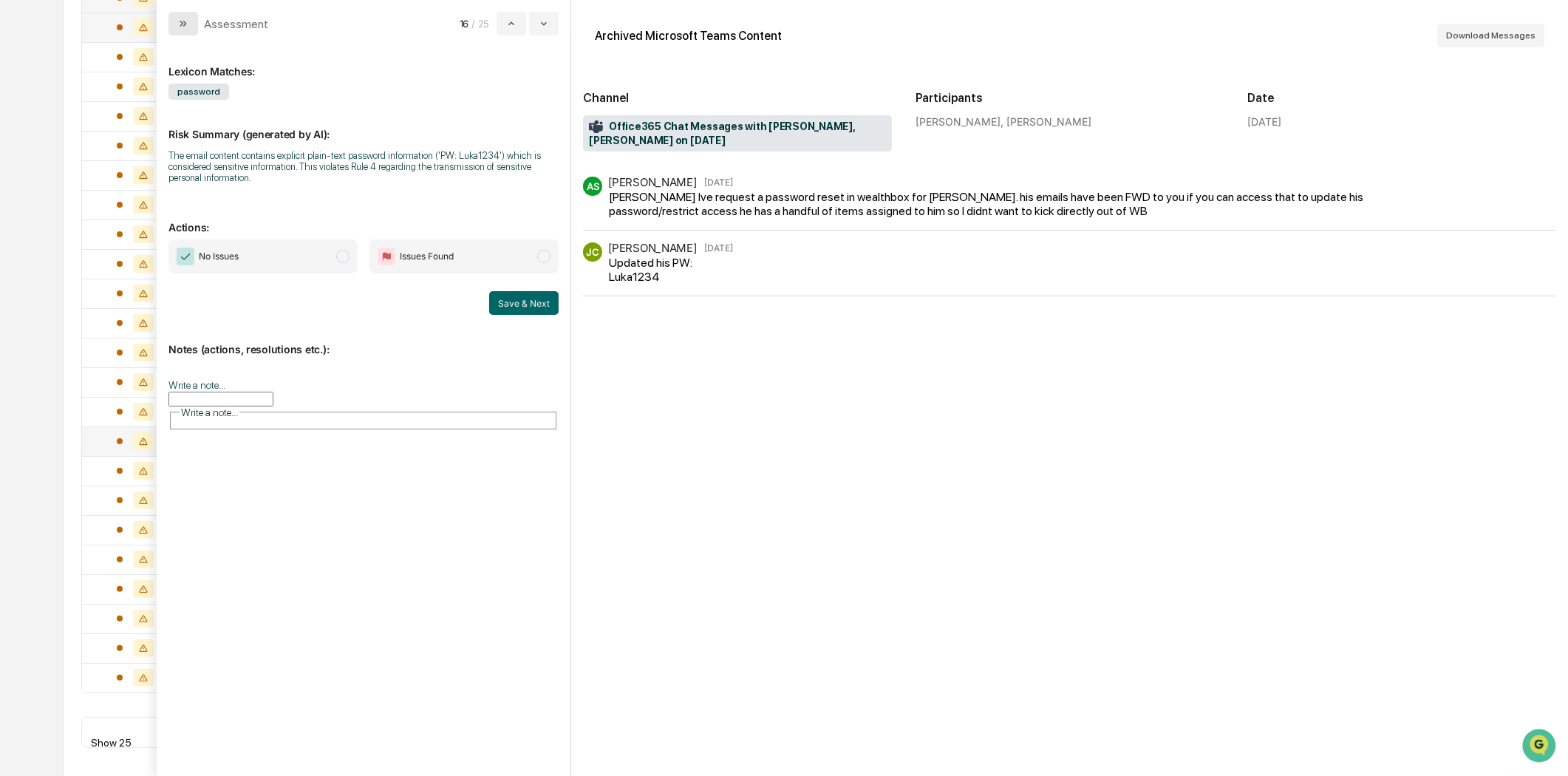
click at [183, 27] on icon "modal" at bounding box center [183, 23] width 12 height 12
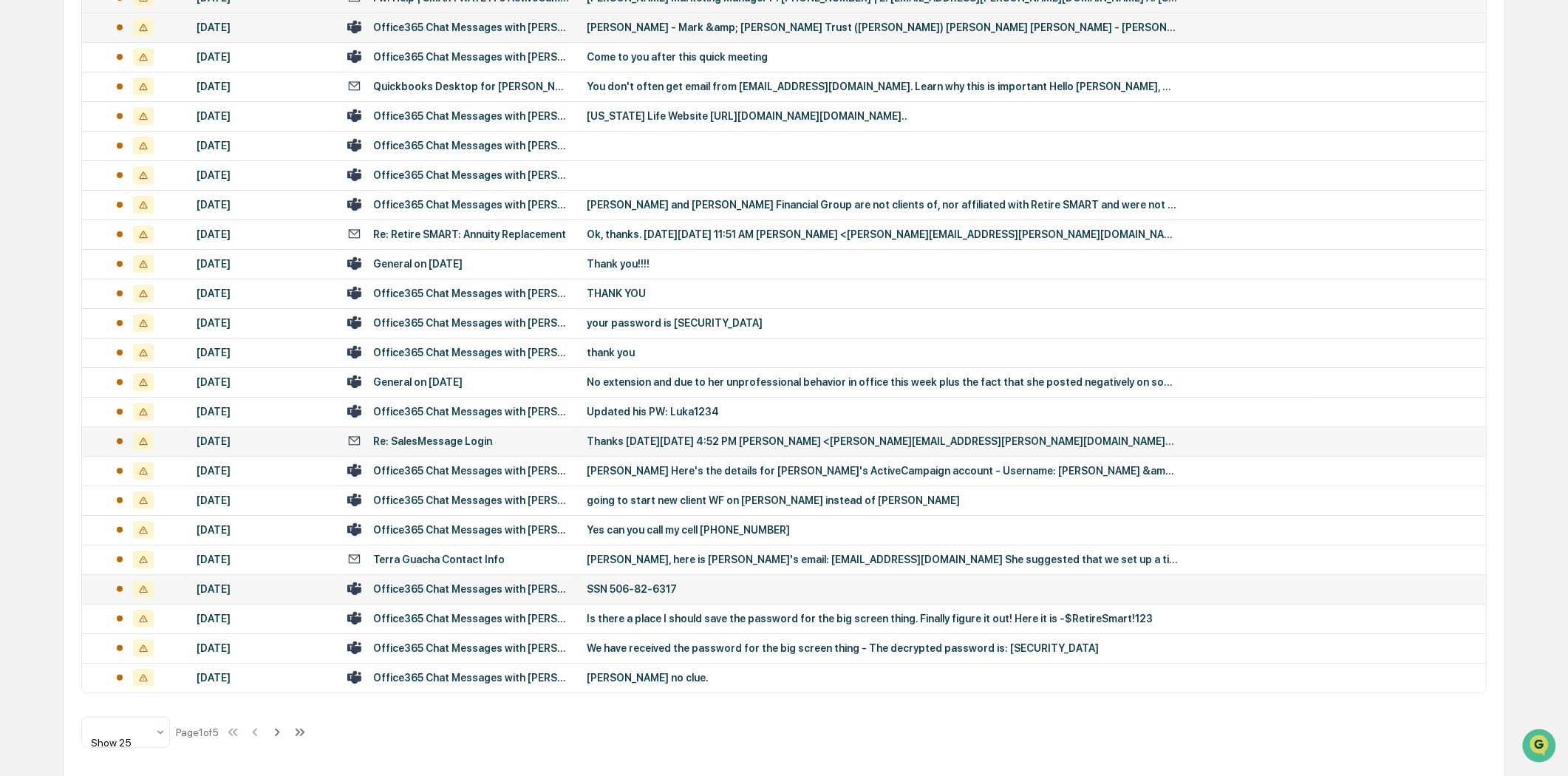
click at [501, 591] on div "Office365 Chat Messages with [PERSON_NAME], [PERSON_NAME] on [DATE]" at bounding box center [471, 588] width 196 height 12
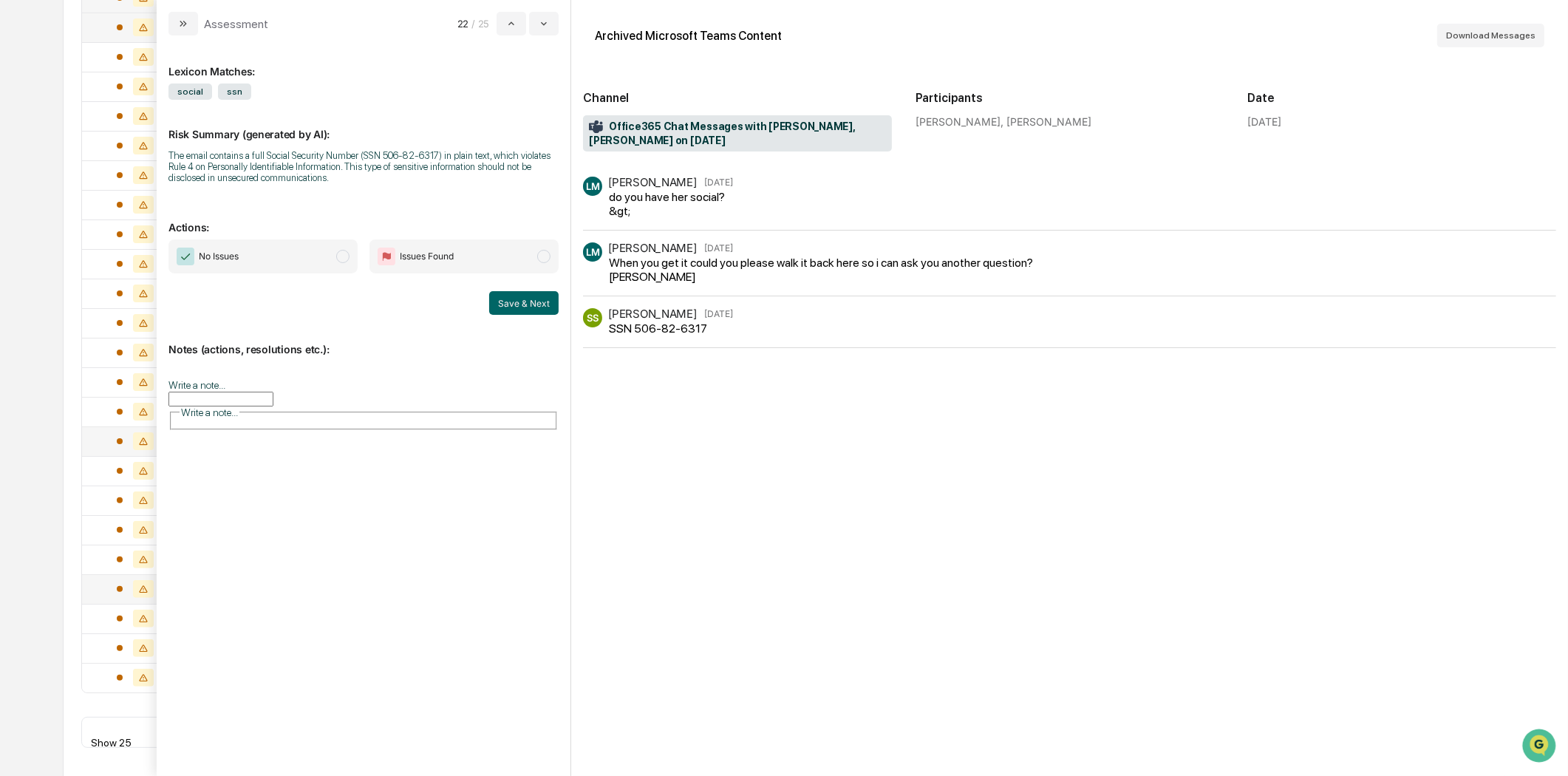
click at [669, 381] on div "[PERSON_NAME] [PERSON_NAME] [DATE] do you have her social?&gt; [PERSON_NAME] [P…" at bounding box center [1069, 470] width 973 height 588
click at [187, 22] on icon "modal" at bounding box center [183, 23] width 12 height 12
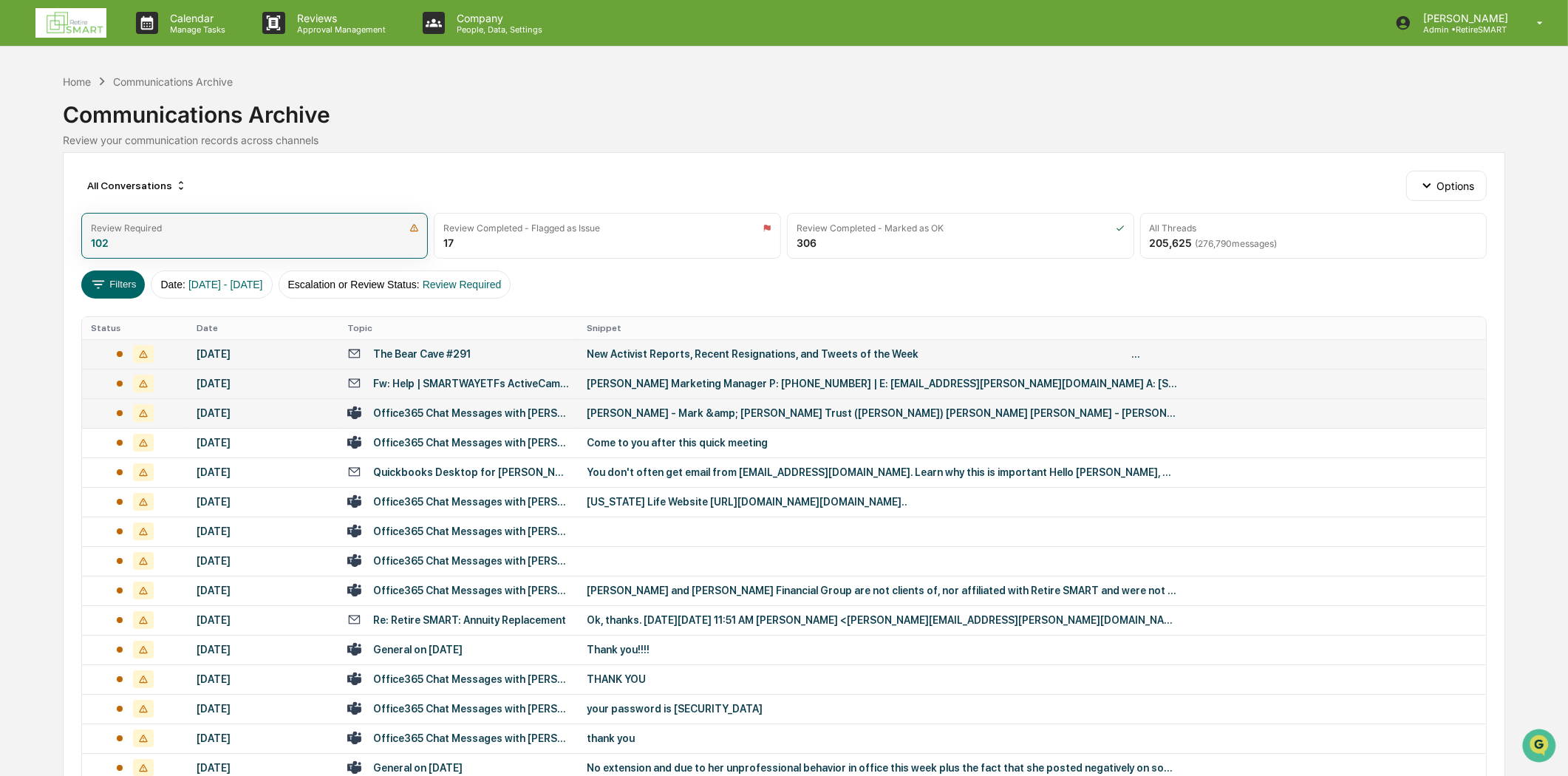
click at [206, 244] on div "Review Required 102" at bounding box center [255, 236] width 347 height 46
click at [643, 704] on div "your password is [SECURITY_DATA]" at bounding box center [882, 709] width 591 height 12
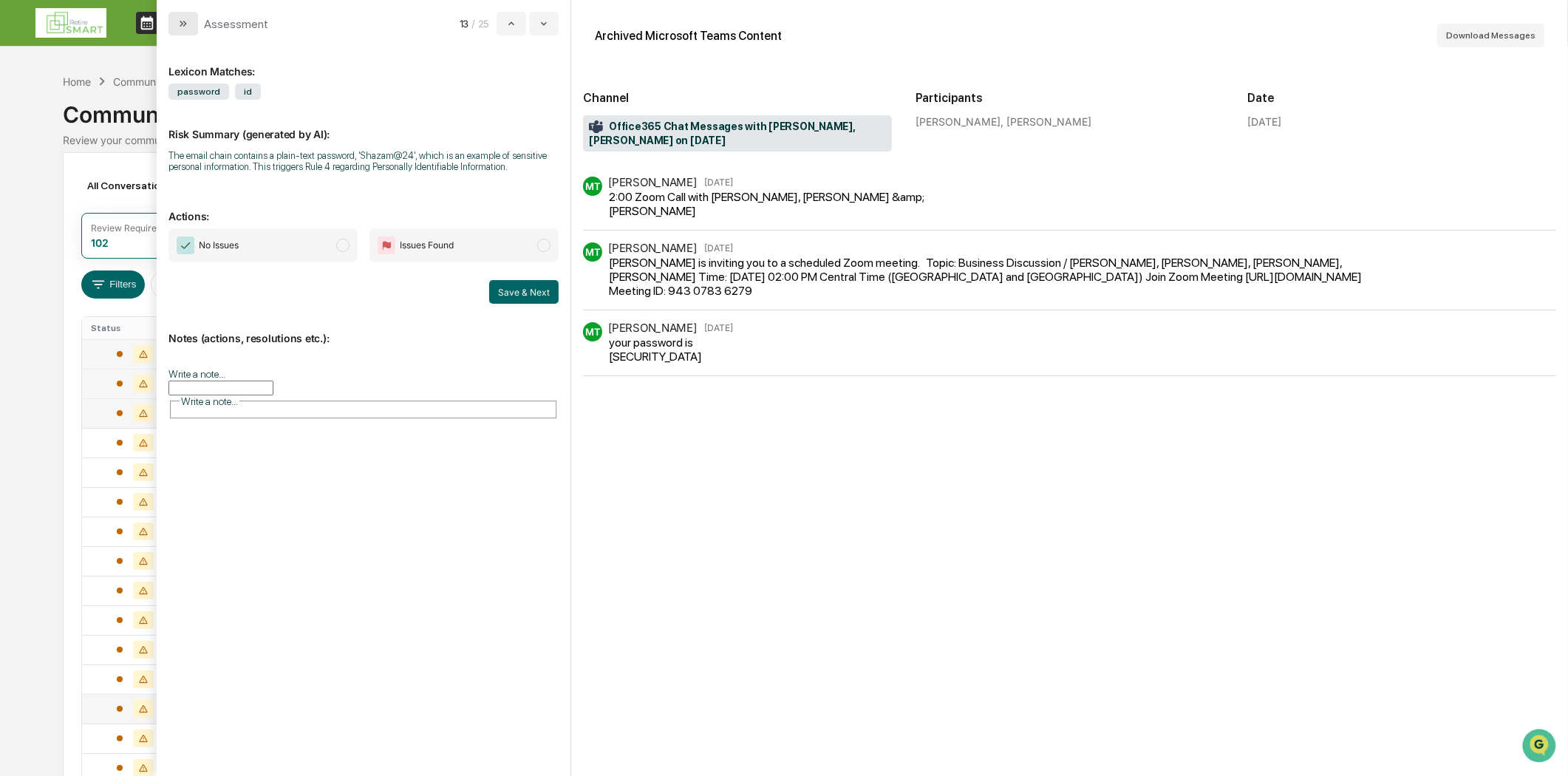
click at [181, 17] on icon "modal" at bounding box center [183, 23] width 12 height 12
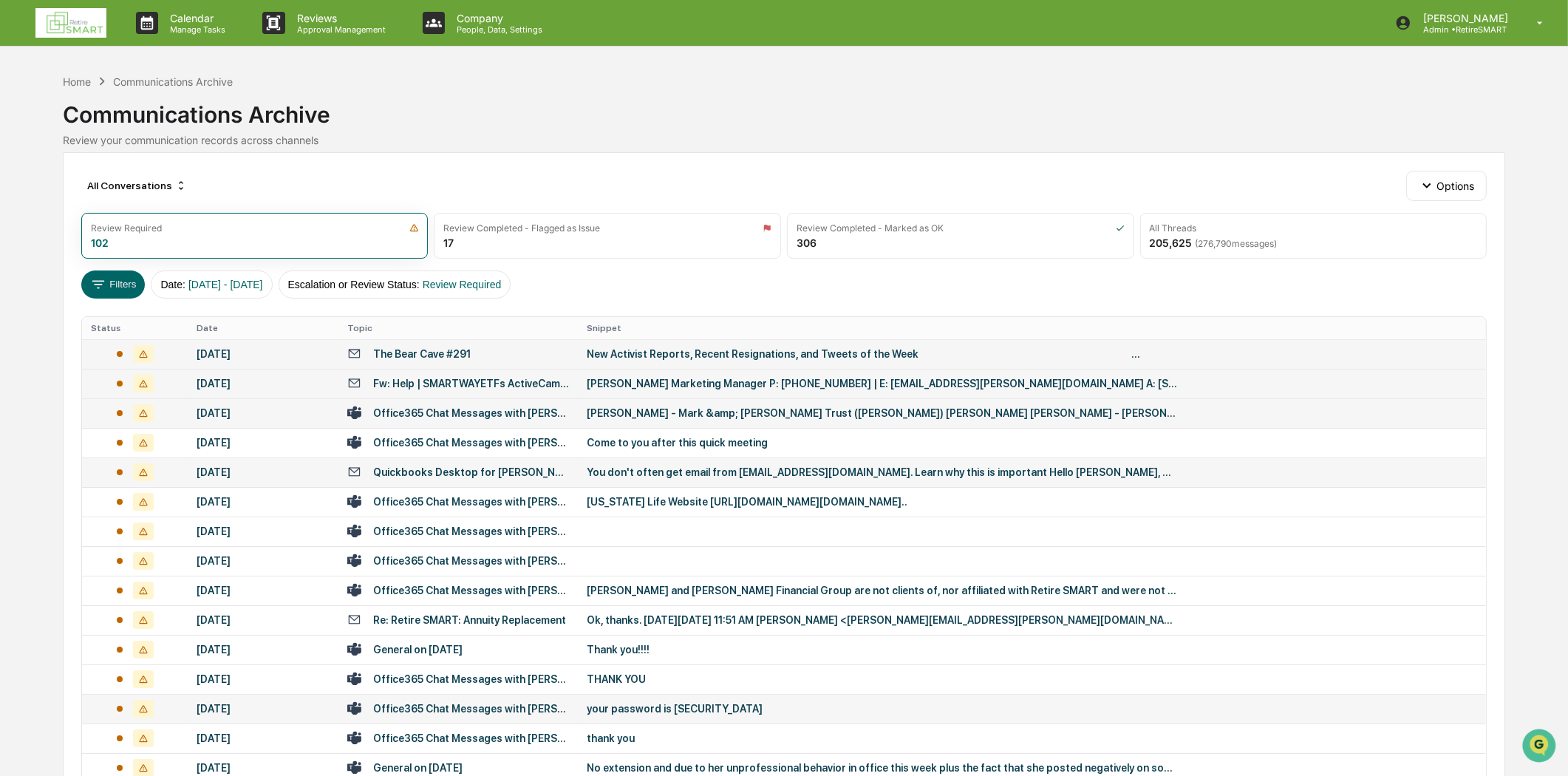
click at [510, 471] on div "Quickbooks Desktop for [PERSON_NAME] Financial Group" at bounding box center [471, 472] width 196 height 12
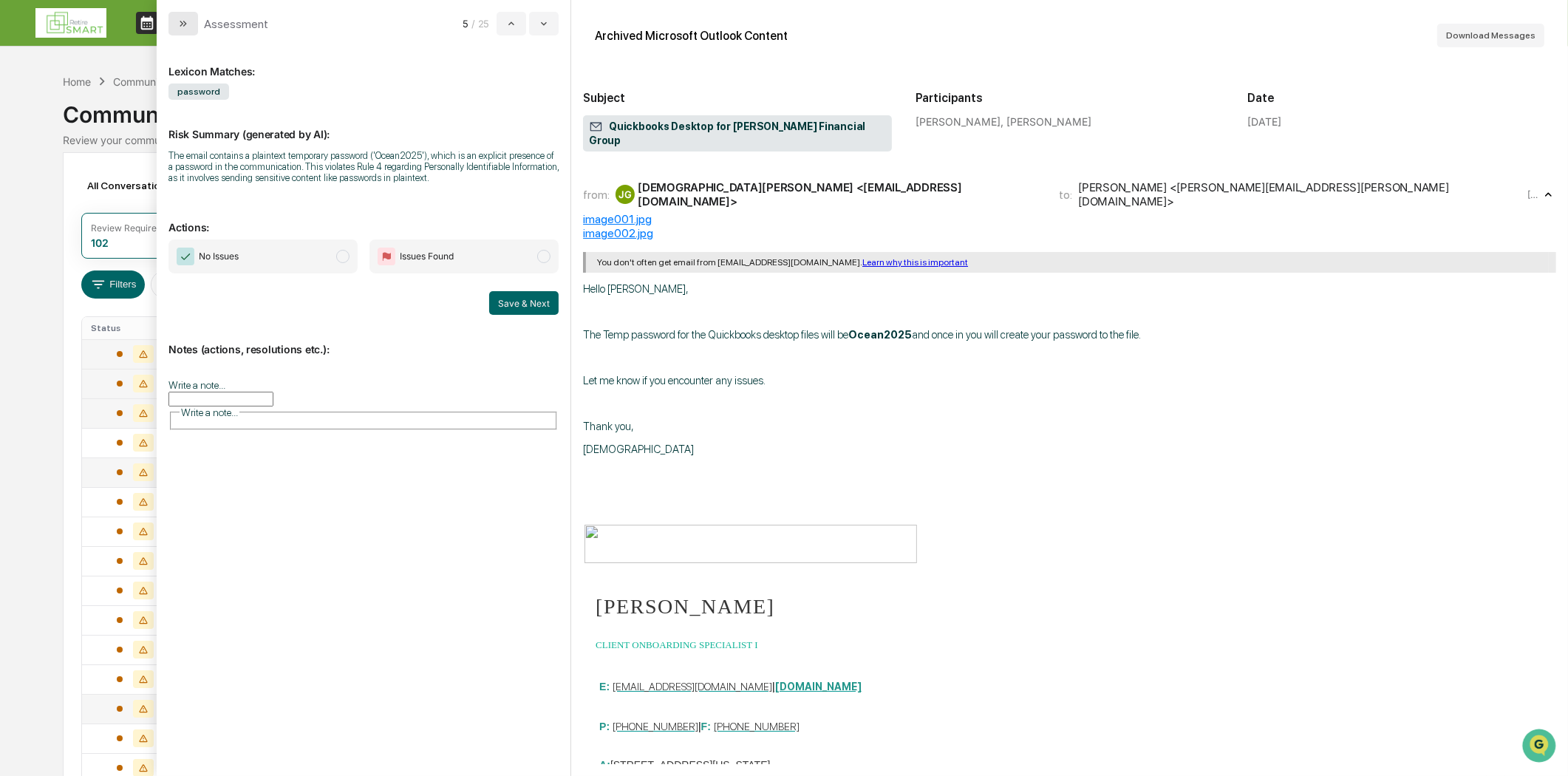
click at [176, 26] on button "modal" at bounding box center [183, 23] width 30 height 24
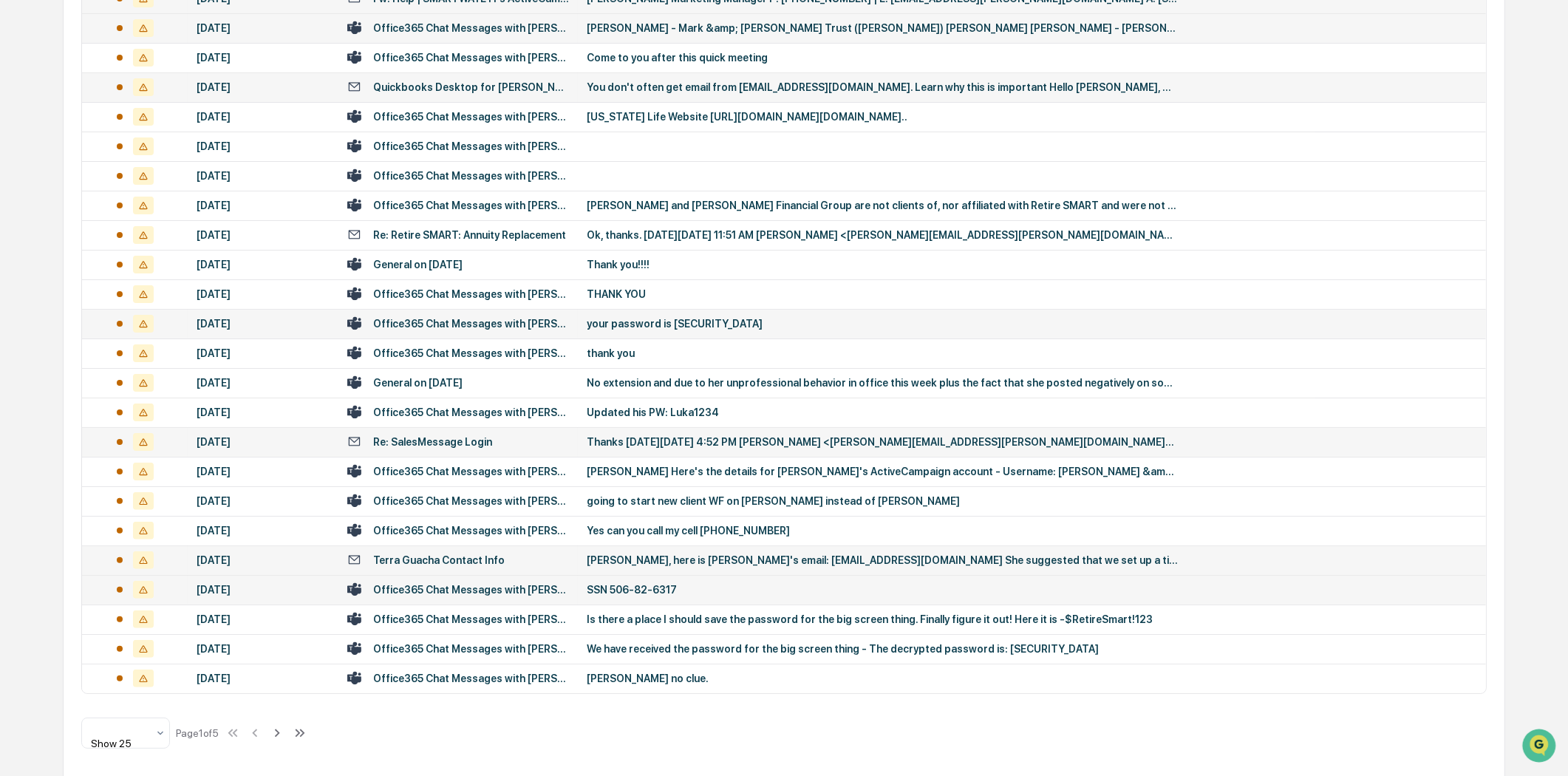
scroll to position [386, 0]
click at [710, 653] on div "We have received the password for the big screen thing - The decrypted password…" at bounding box center [882, 648] width 591 height 12
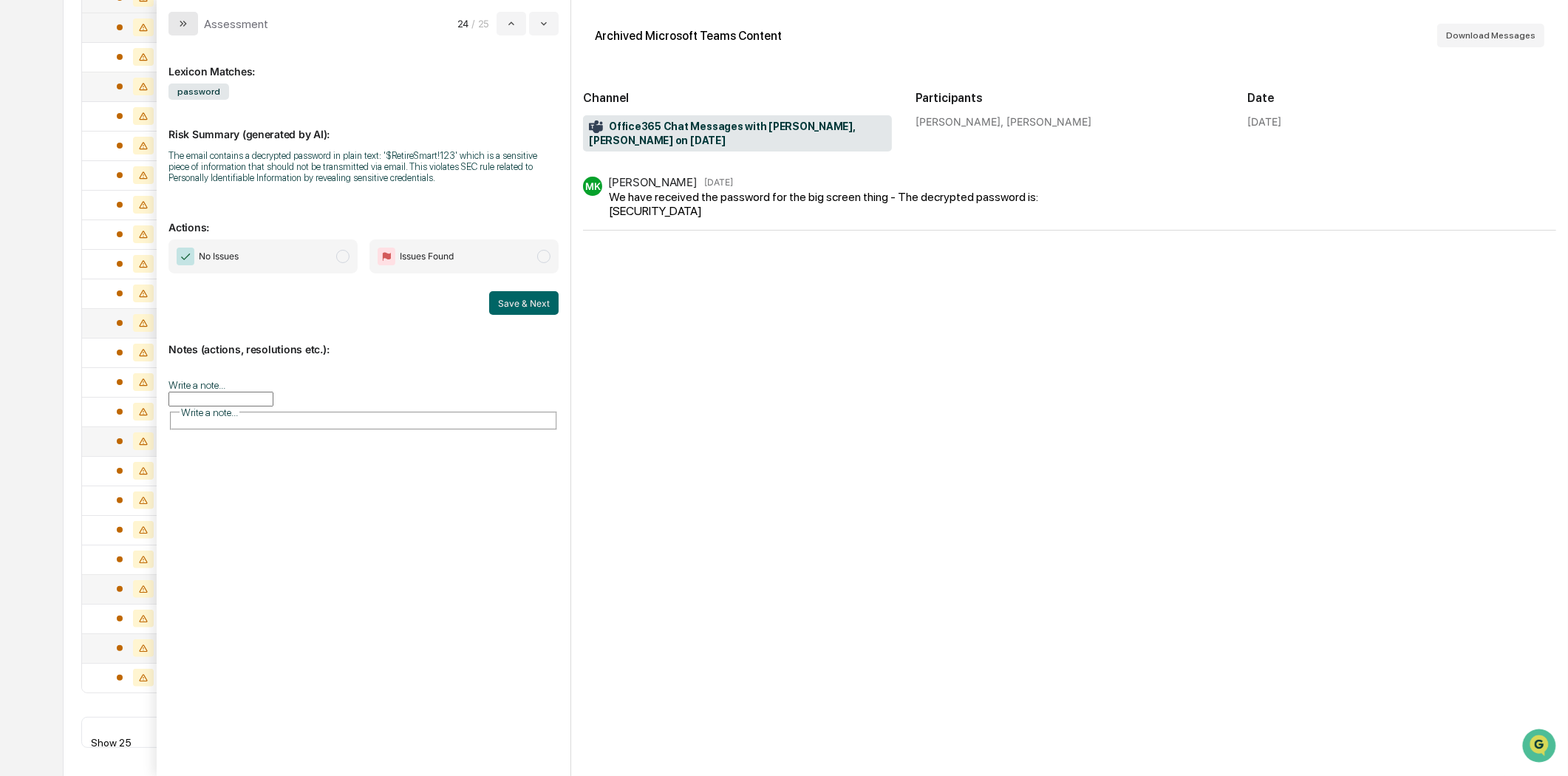
click at [177, 13] on button "modal" at bounding box center [183, 23] width 30 height 24
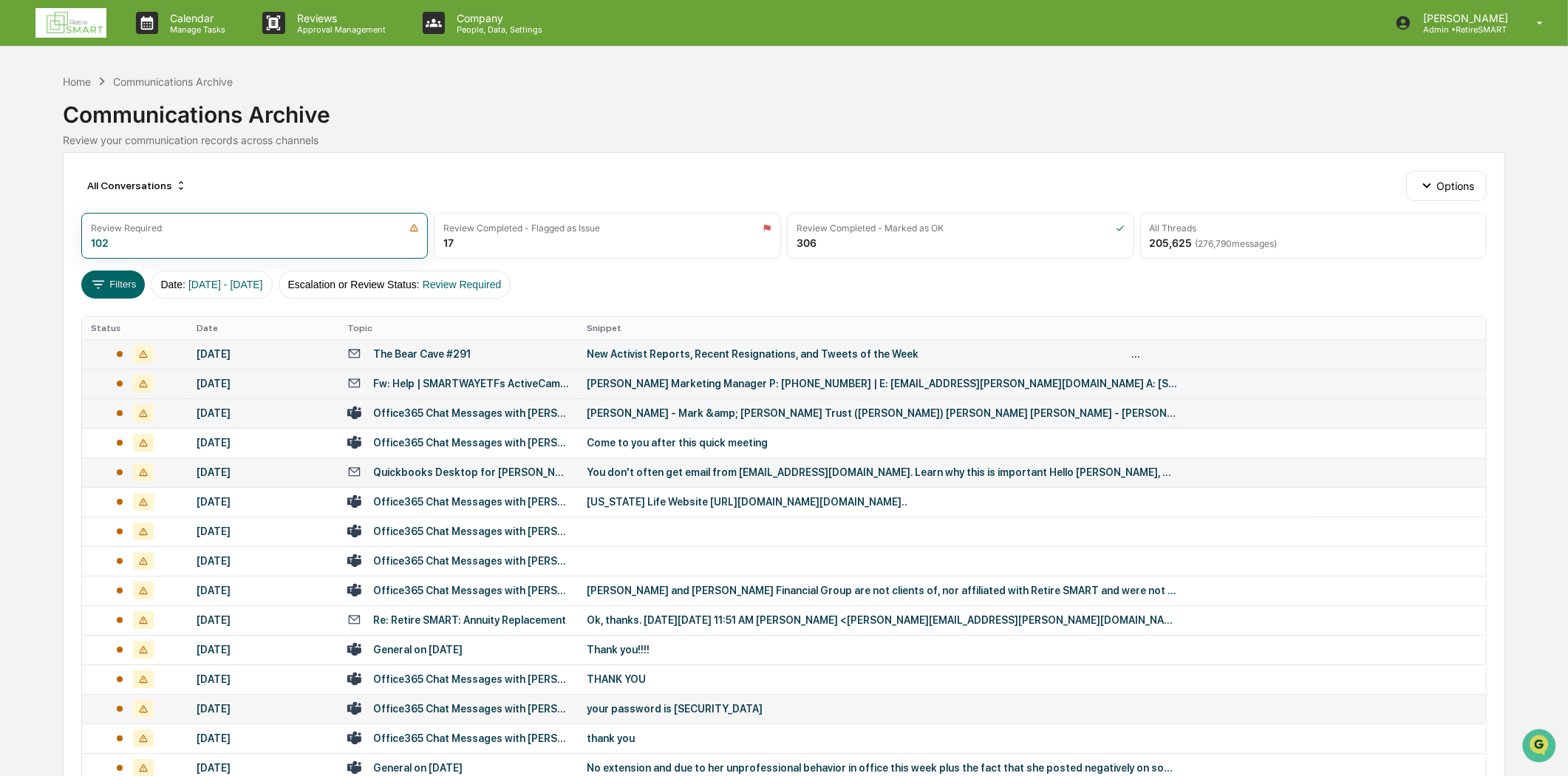
click at [72, 17] on img at bounding box center [71, 22] width 71 height 30
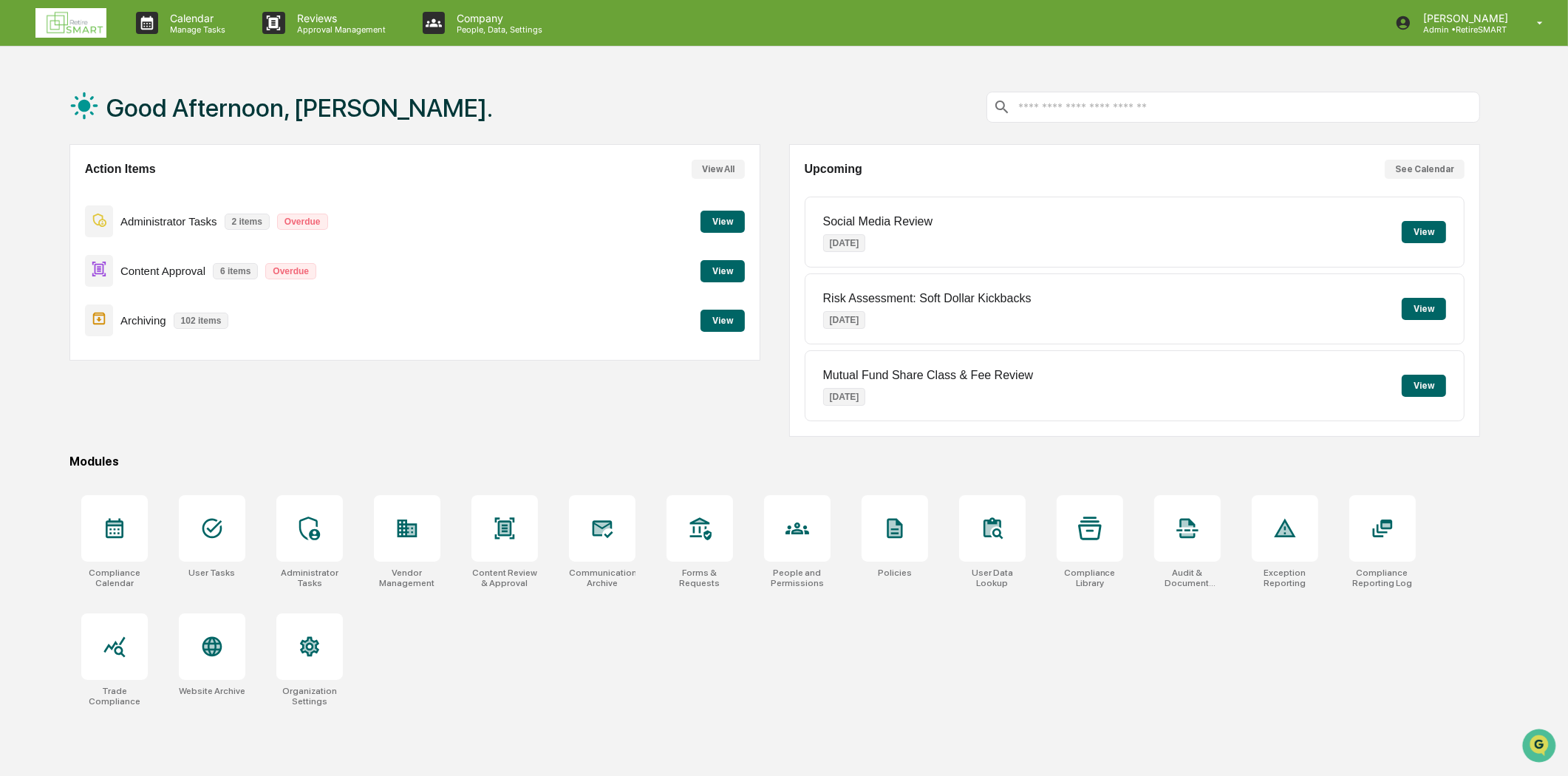
click at [737, 262] on button "View" at bounding box center [723, 271] width 44 height 22
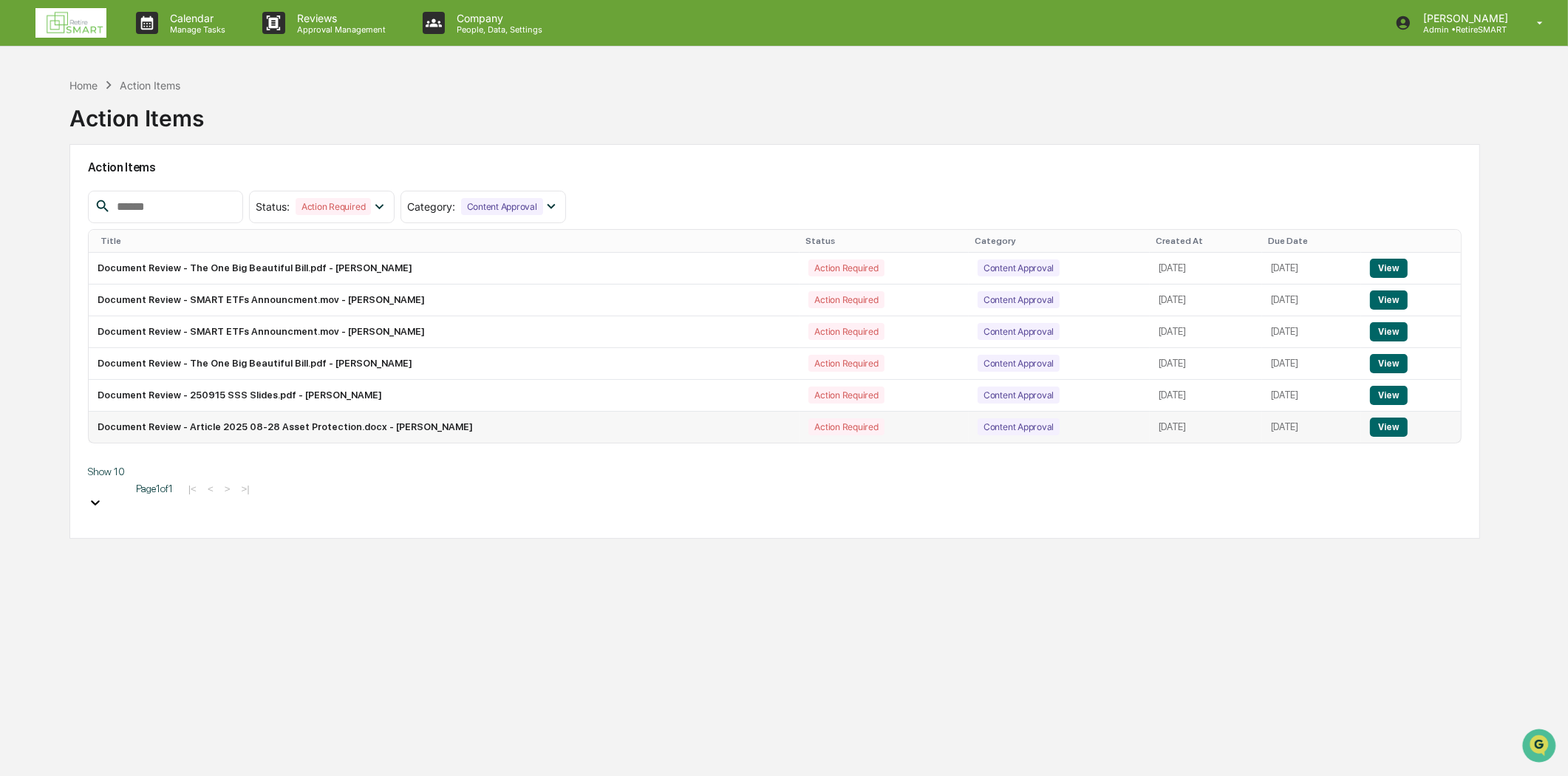
click at [1397, 421] on button "View" at bounding box center [1388, 427] width 37 height 19
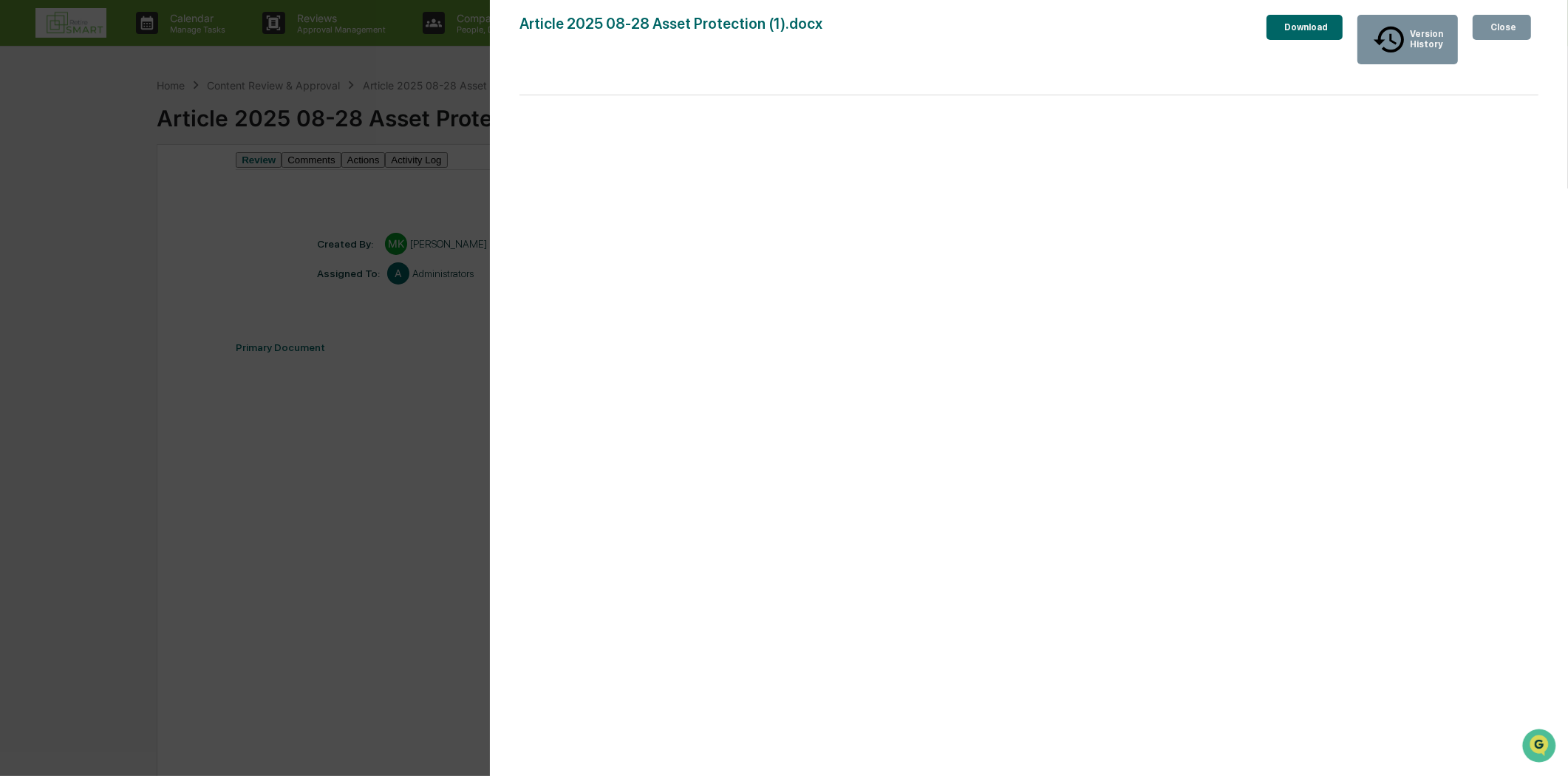
click at [1503, 27] on div "Close" at bounding box center [1502, 27] width 29 height 11
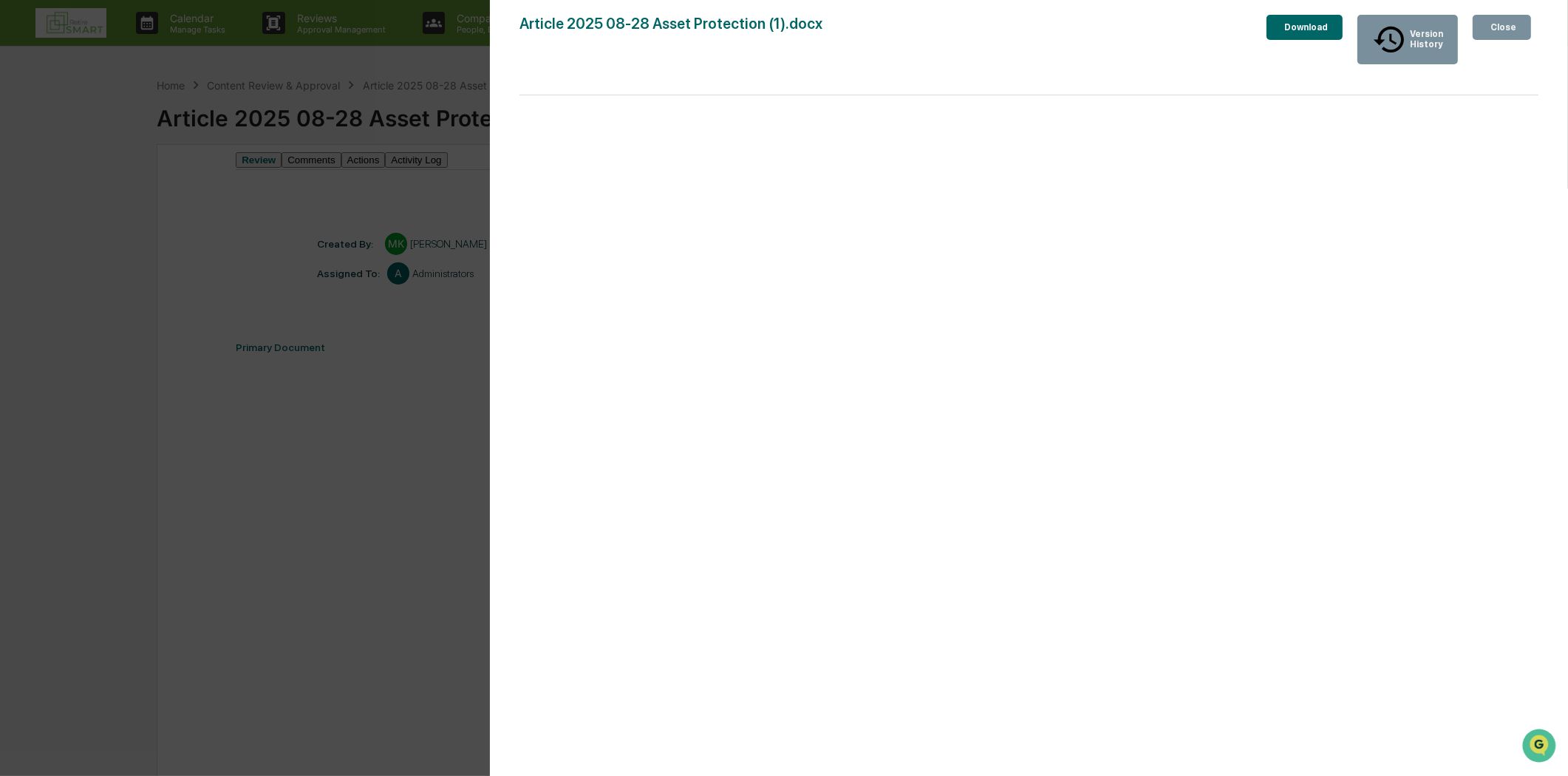
click at [1505, 31] on div "Close" at bounding box center [1502, 27] width 29 height 11
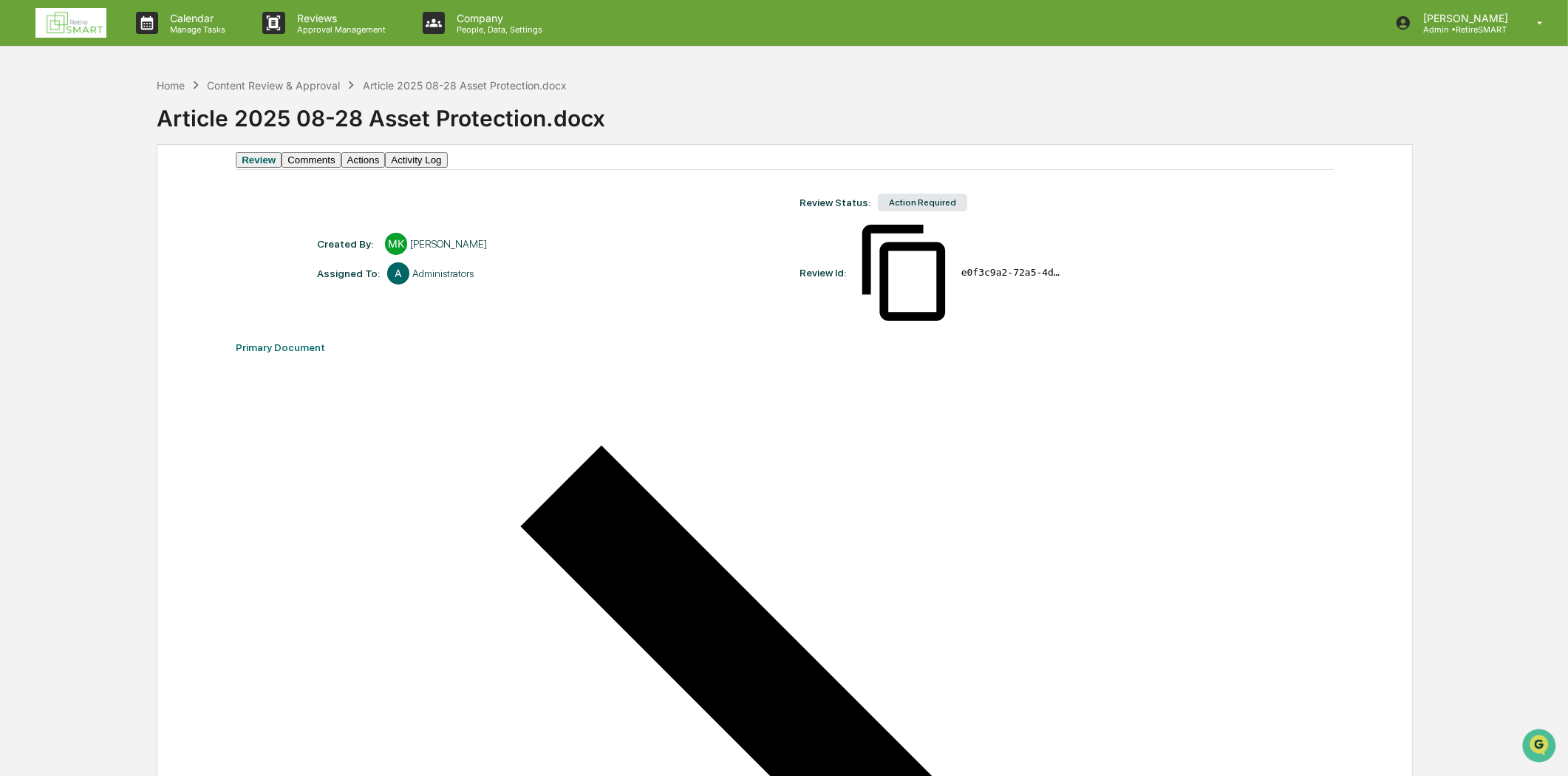
click at [340, 167] on button "Comments" at bounding box center [311, 160] width 59 height 15
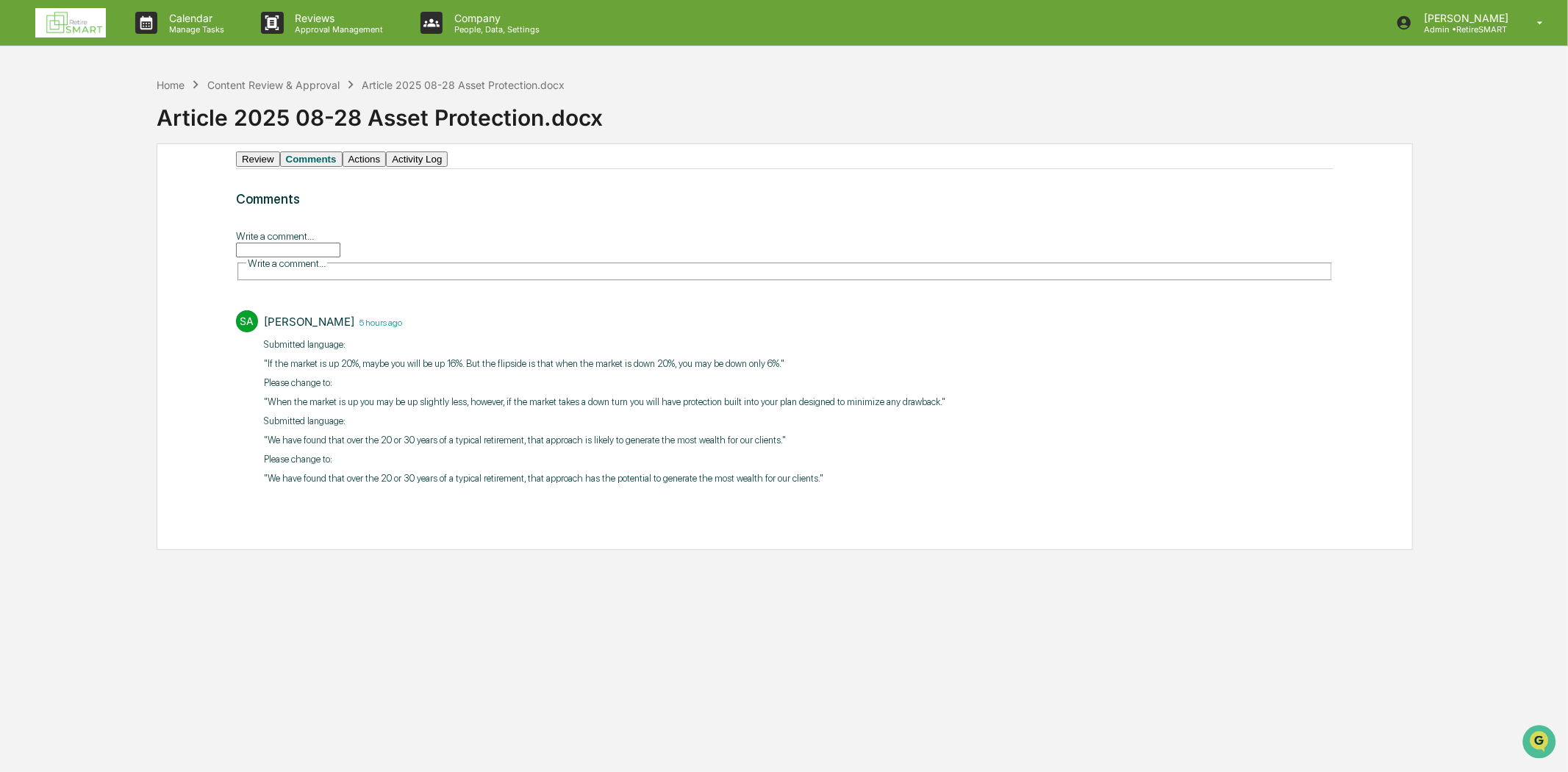
click at [265, 166] on button "Review" at bounding box center [258, 159] width 44 height 15
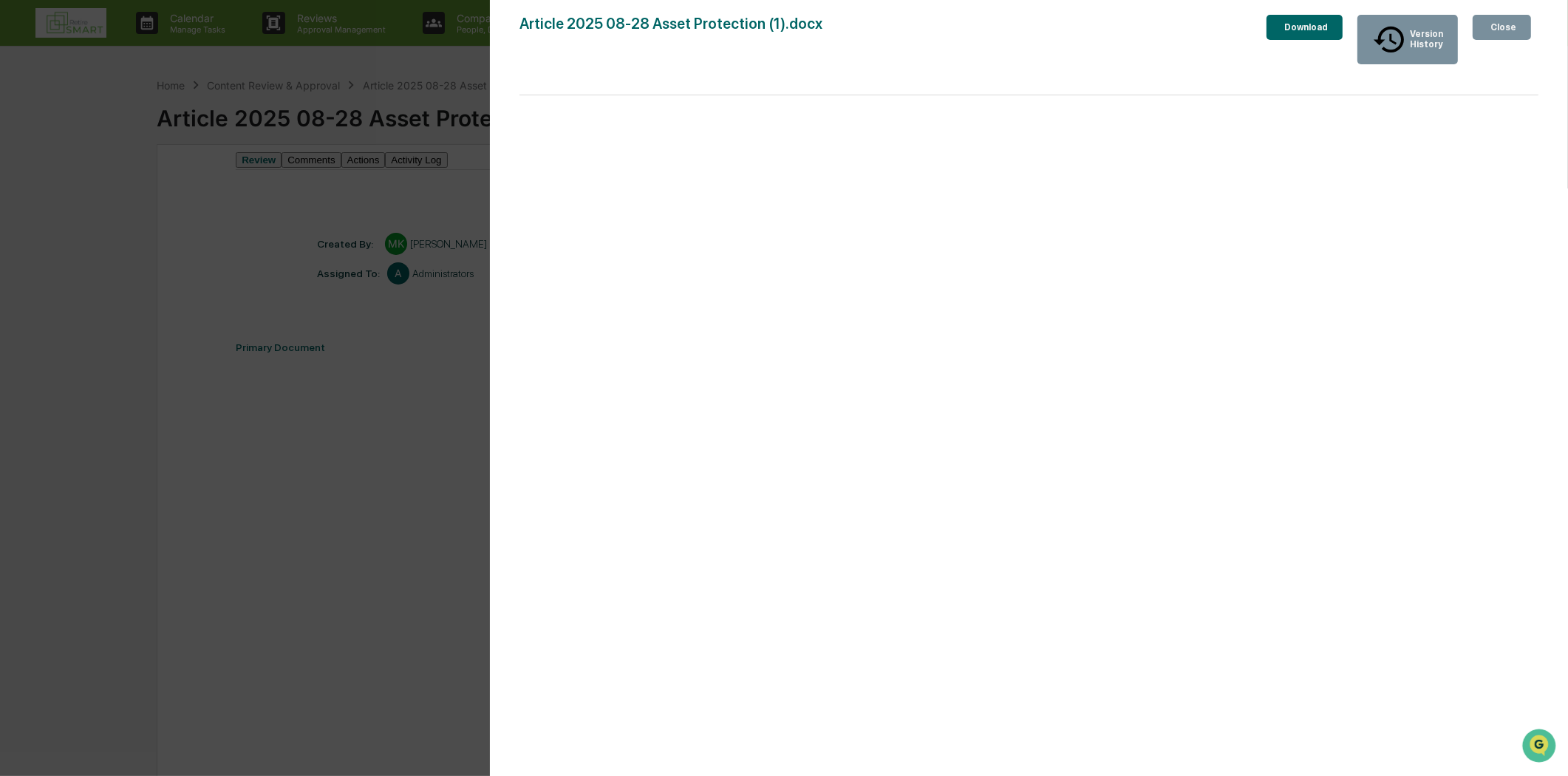
click at [1502, 31] on div "Close" at bounding box center [1502, 27] width 29 height 11
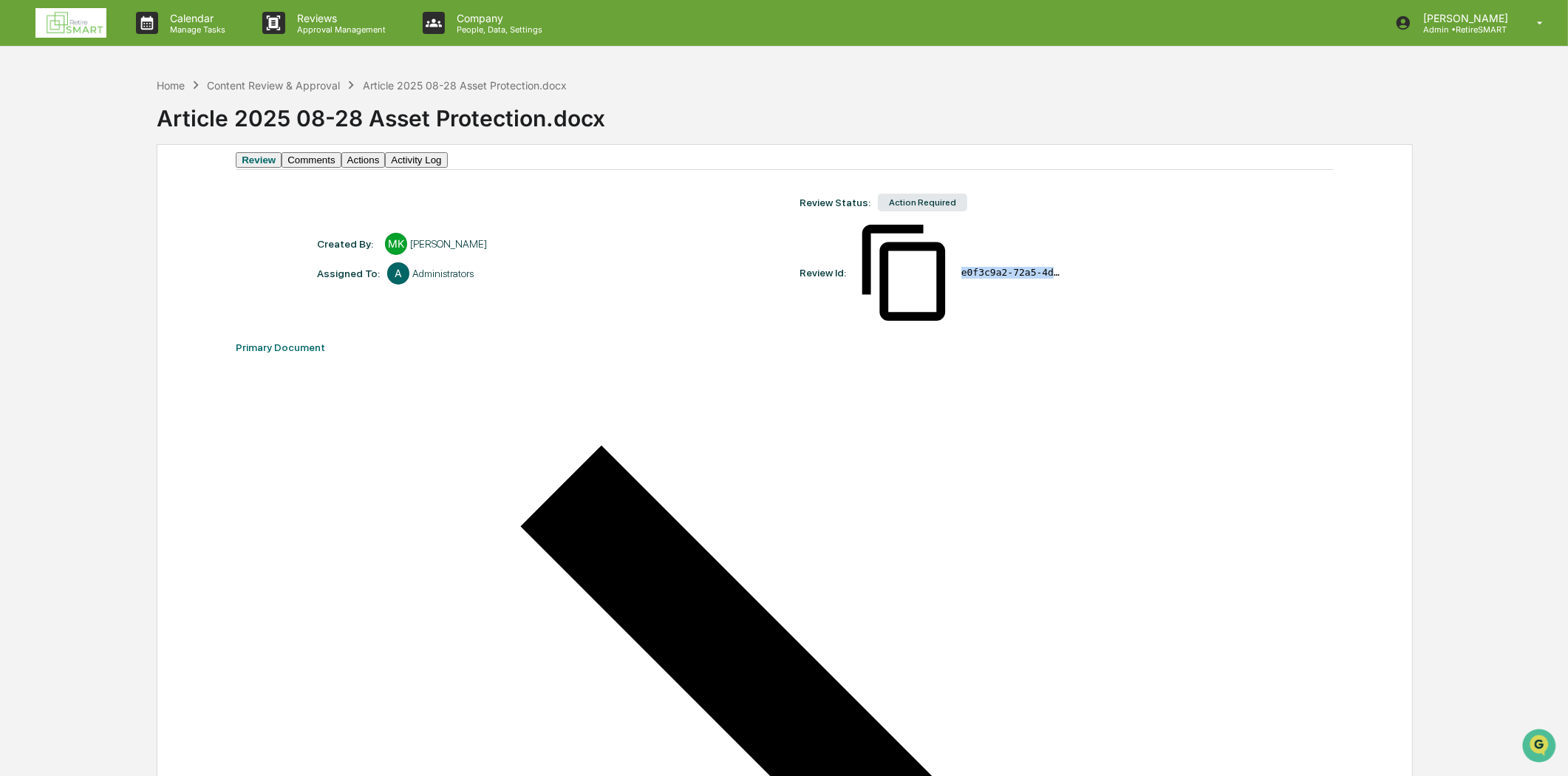
drag, startPoint x: 1087, startPoint y: 251, endPoint x: 867, endPoint y: 277, distance: 221.5
click at [867, 277] on div "Created By: ‎ ‎ MK [PERSON_NAME] Assigned To: A Administrators Review Status: A…" at bounding box center [791, 266] width 964 height 148
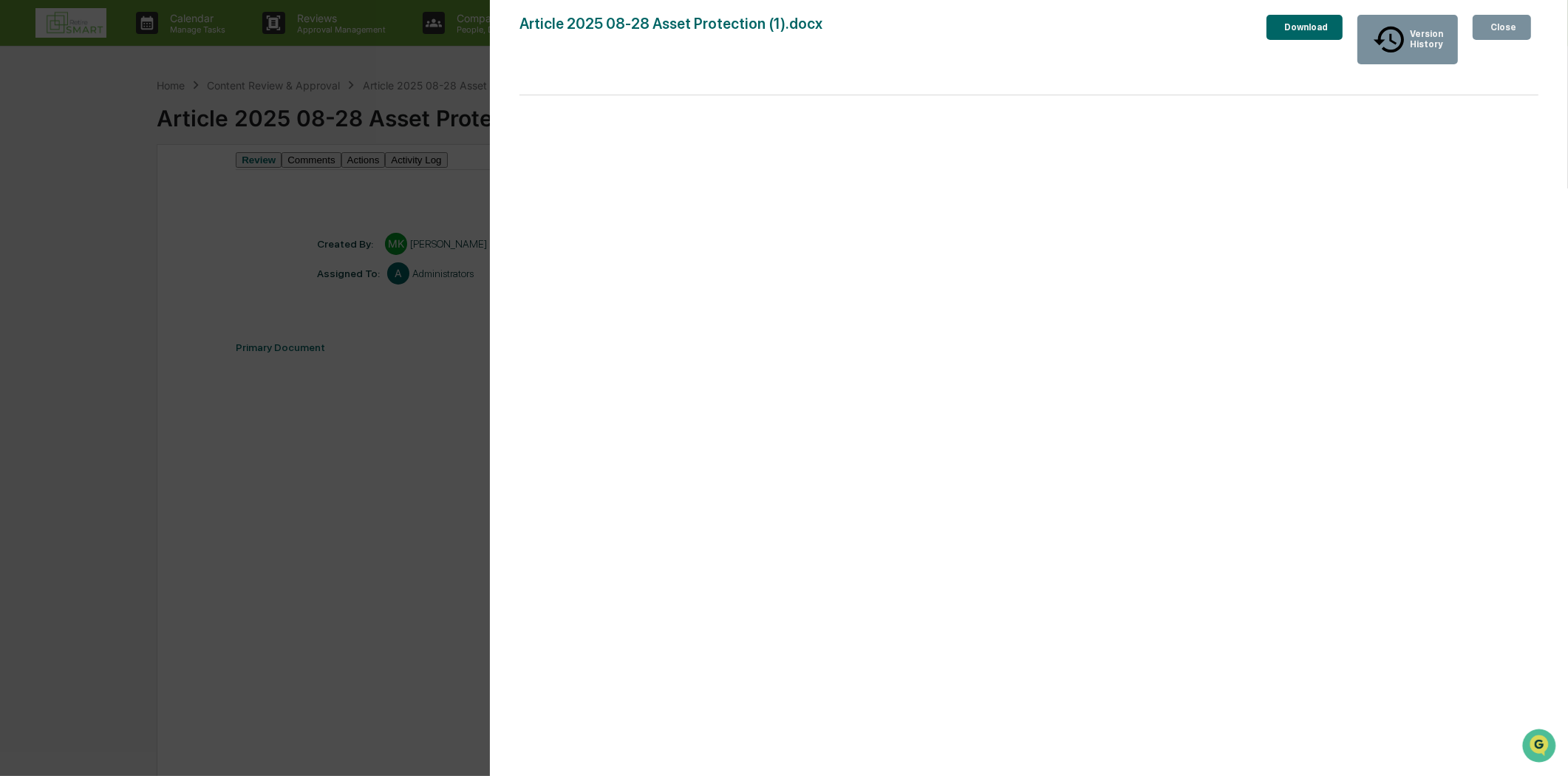
click at [1517, 27] on button "Close" at bounding box center [1502, 27] width 59 height 25
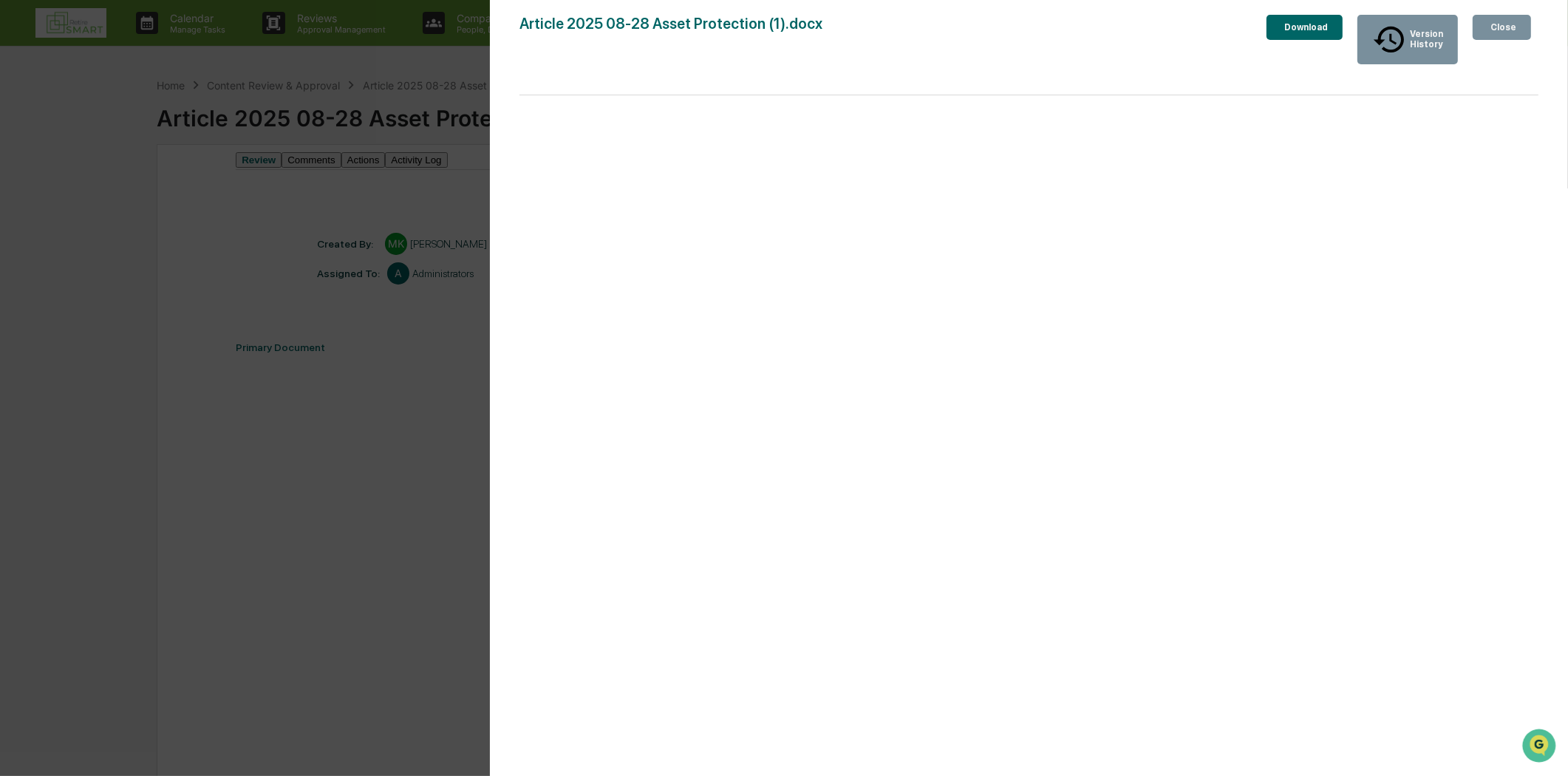
click at [1487, 27] on icon "button" at bounding box center [1487, 27] width 0 height 0
